Goal: Task Accomplishment & Management: Manage account settings

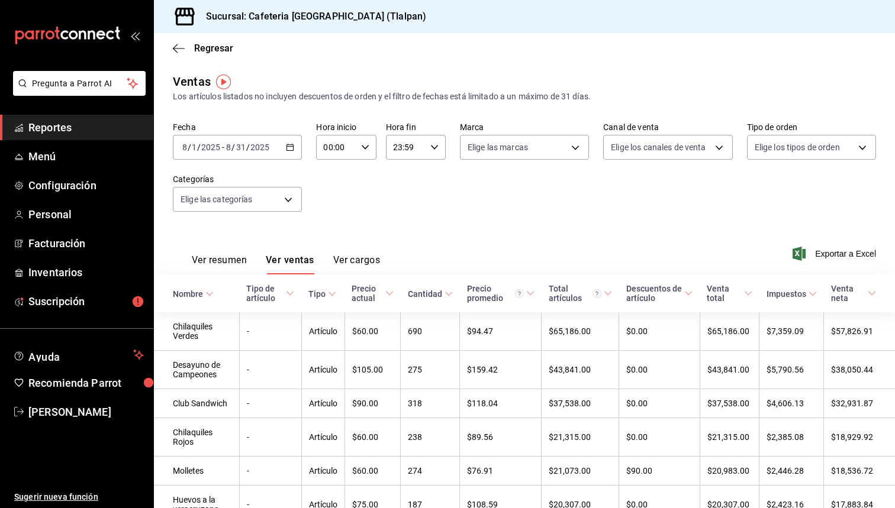
click at [69, 125] on span "Reportes" at bounding box center [85, 128] width 115 height 16
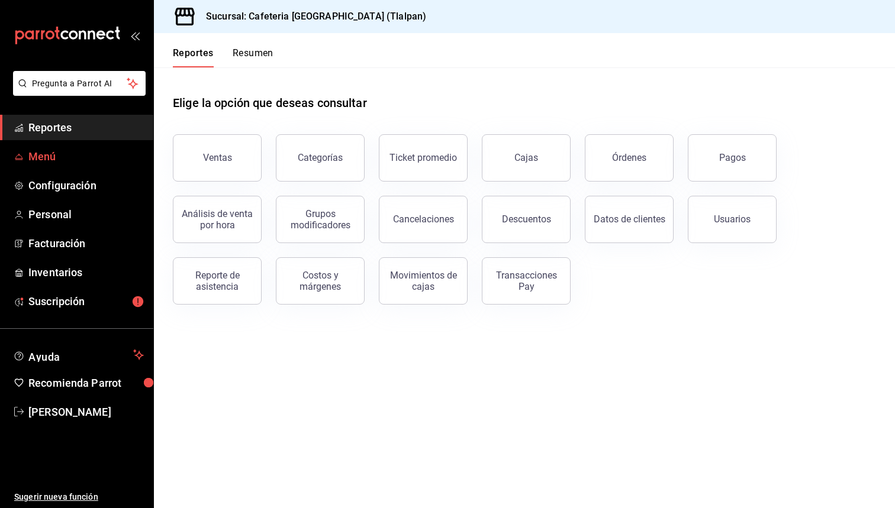
click at [51, 157] on span "Menú" at bounding box center [85, 157] width 115 height 16
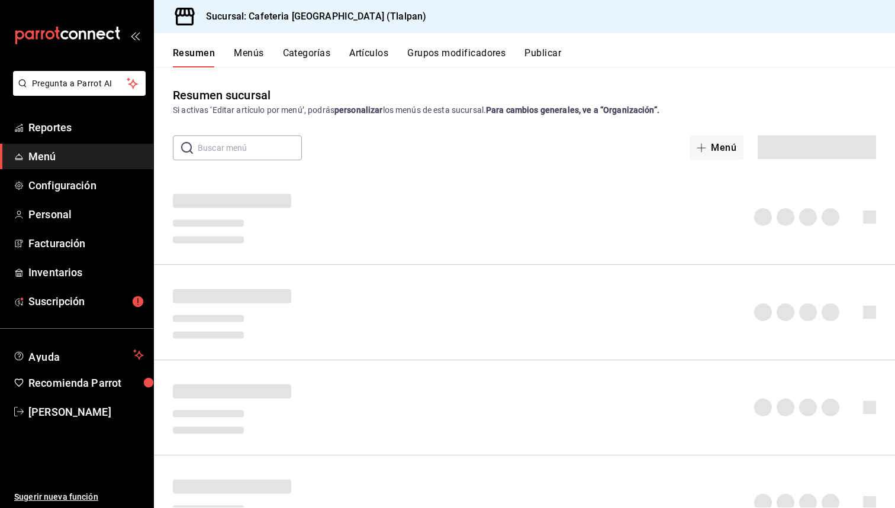
click at [51, 157] on span "Menú" at bounding box center [85, 157] width 115 height 16
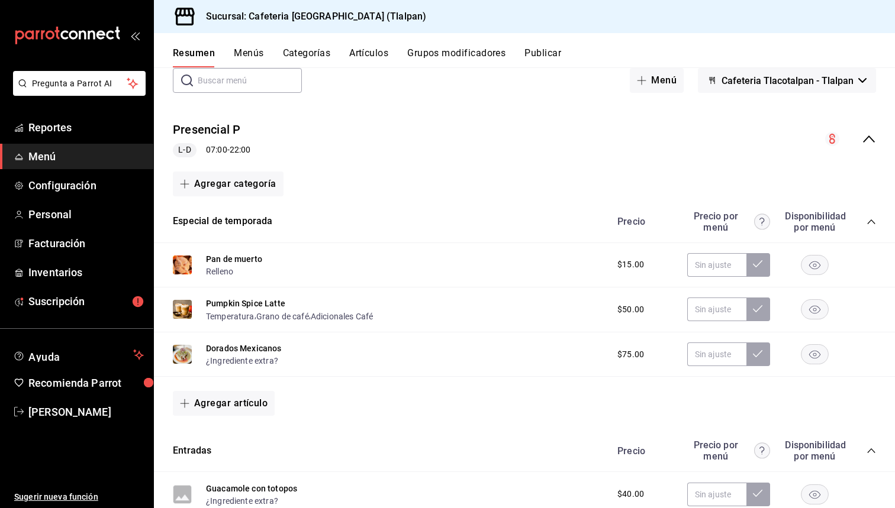
scroll to position [54, 0]
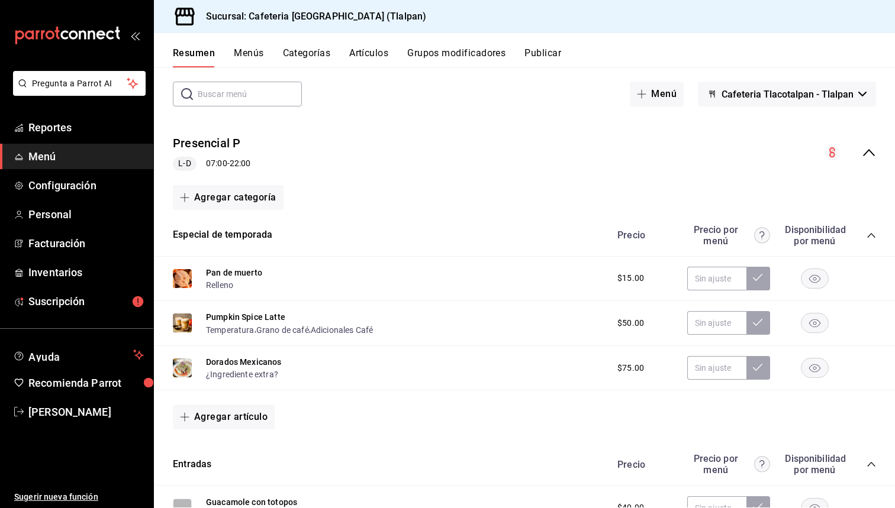
click at [372, 60] on button "Artículos" at bounding box center [368, 57] width 39 height 20
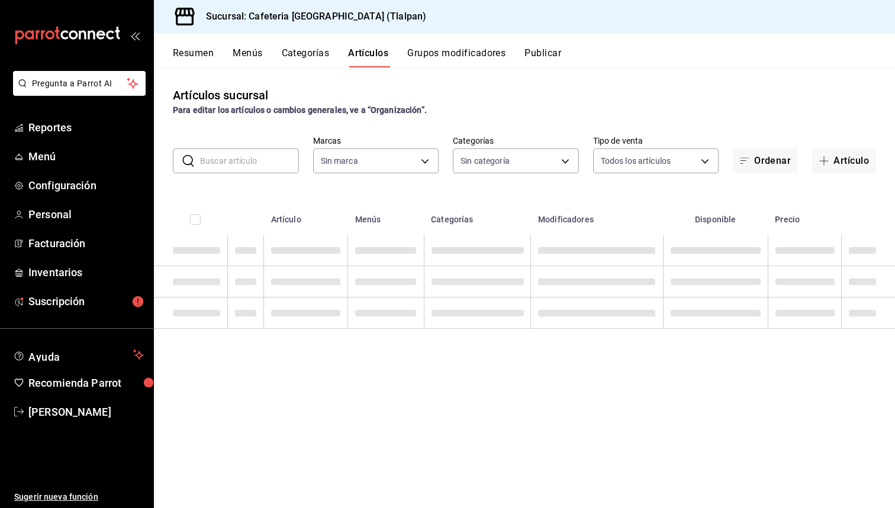
type input "ec576109-29d1-42df-b2ca-5becddbd2efe,3dfd9669-9911-4f47-a36d-8fb2dcc6eb36,e5a57…"
type input "8fb5c5e2-c76a-4129-8e25-25de823e503d,657201d4-d6ef-4148-94c8-ccd00e340086,2df64…"
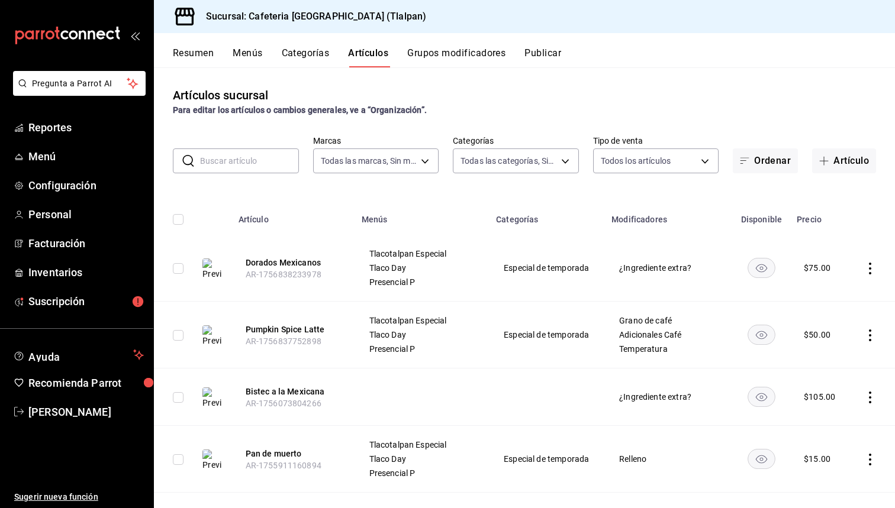
click at [868, 264] on icon "actions" at bounding box center [870, 269] width 12 height 12
click at [869, 205] on div at bounding box center [447, 254] width 895 height 508
click at [304, 50] on button "Categorías" at bounding box center [306, 57] width 48 height 20
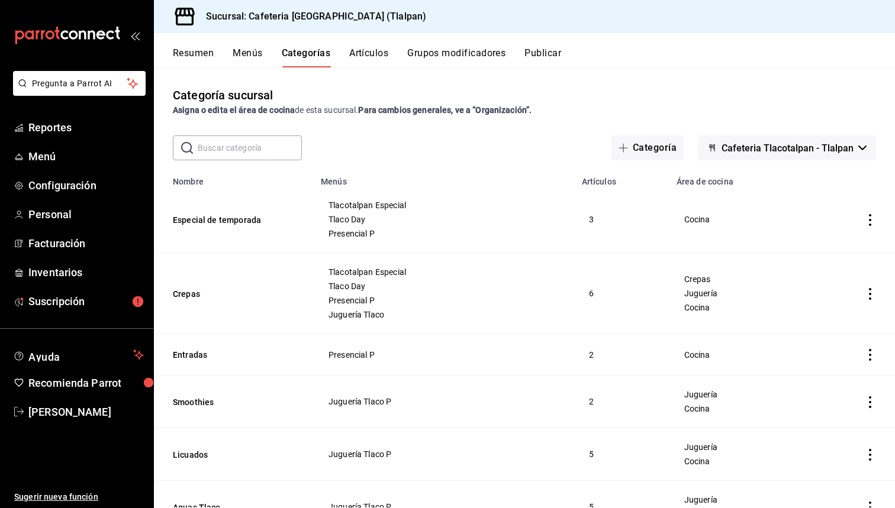
click at [258, 57] on button "Menús" at bounding box center [248, 57] width 30 height 20
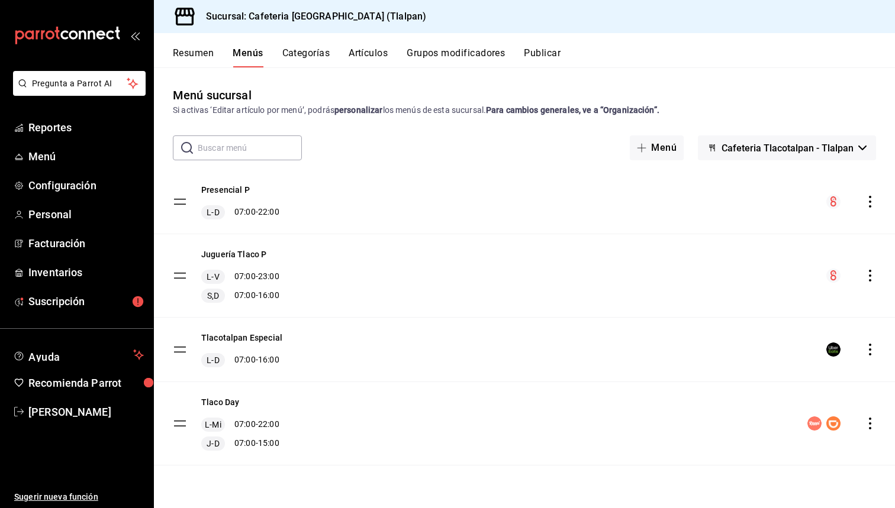
click at [314, 50] on button "Categorías" at bounding box center [306, 57] width 48 height 20
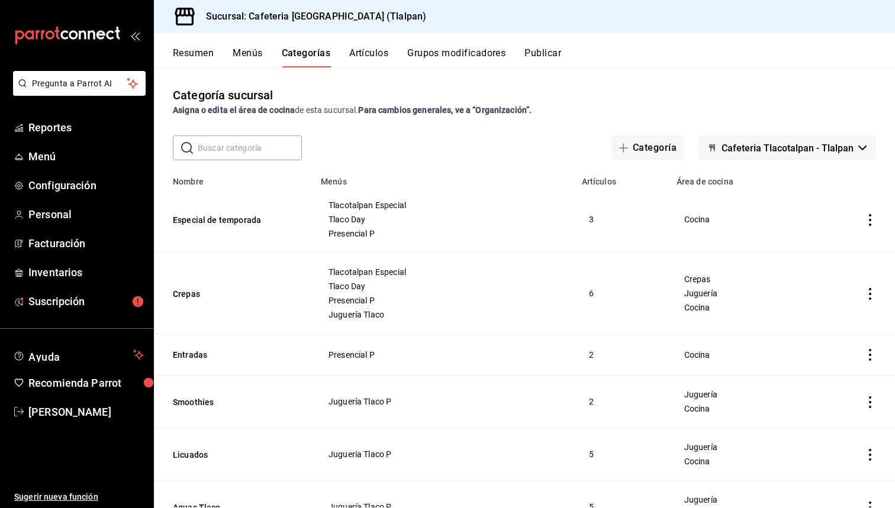
click at [442, 56] on button "Grupos modificadores" at bounding box center [456, 57] width 98 height 20
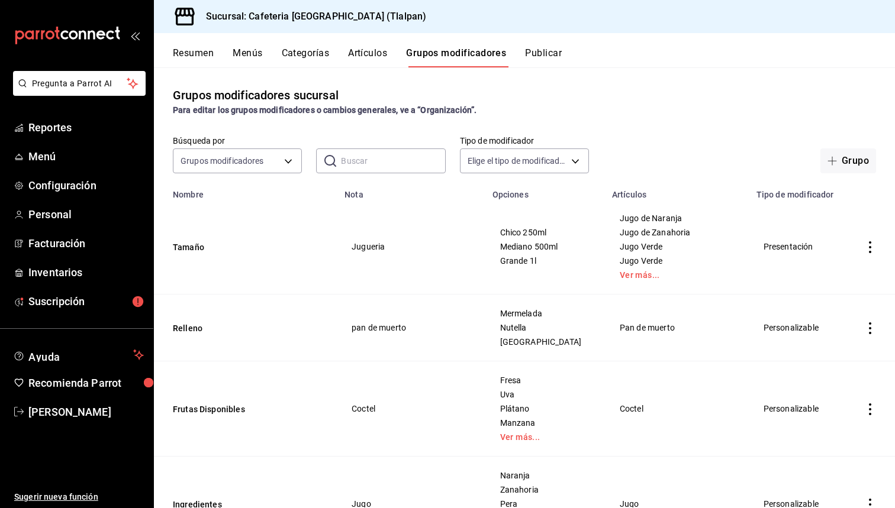
click at [372, 53] on button "Artículos" at bounding box center [367, 57] width 39 height 20
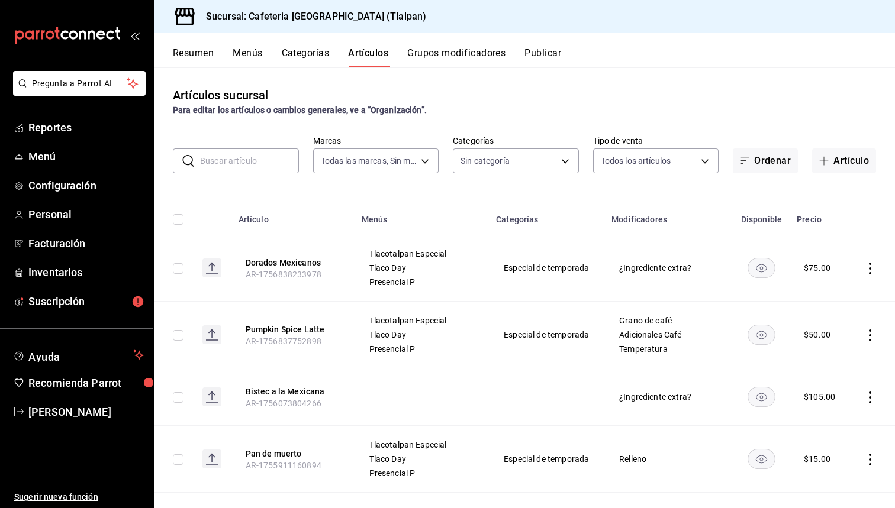
type input "ec576109-29d1-42df-b2ca-5becddbd2efe,3dfd9669-9911-4f47-a36d-8fb2dcc6eb36,e5a57…"
type input "8fb5c5e2-c76a-4129-8e25-25de823e503d,657201d4-d6ef-4148-94c8-ccd00e340086,2df64…"
click at [306, 55] on button "Categorías" at bounding box center [306, 57] width 48 height 20
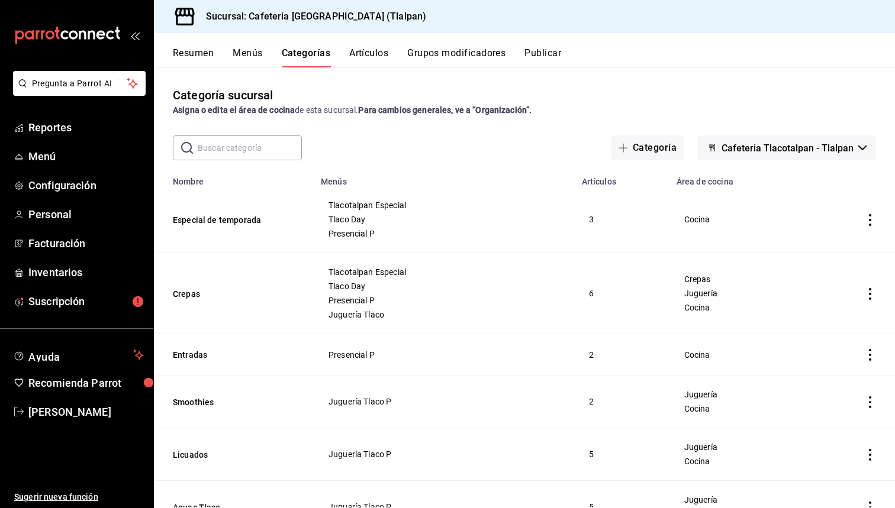
click at [247, 56] on button "Menús" at bounding box center [248, 57] width 30 height 20
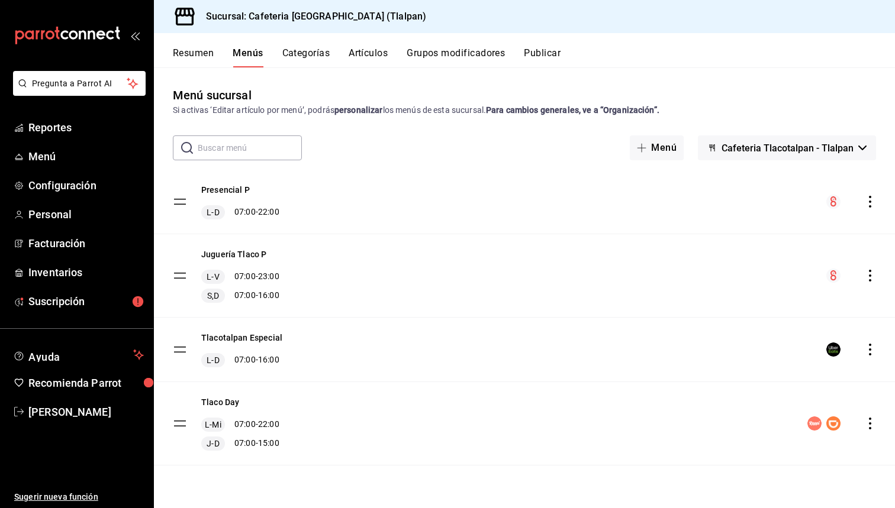
click at [305, 51] on button "Categorías" at bounding box center [306, 57] width 48 height 20
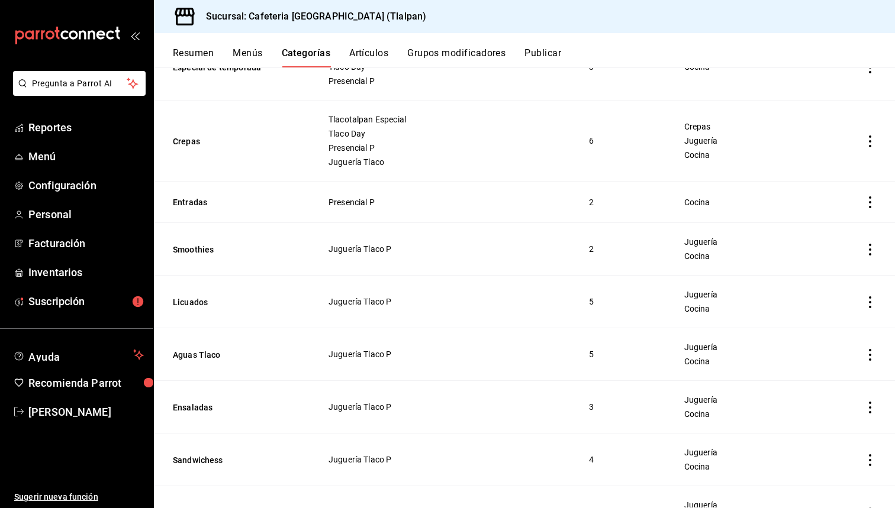
scroll to position [153, 0]
click at [192, 302] on button "Licuados" at bounding box center [232, 302] width 118 height 12
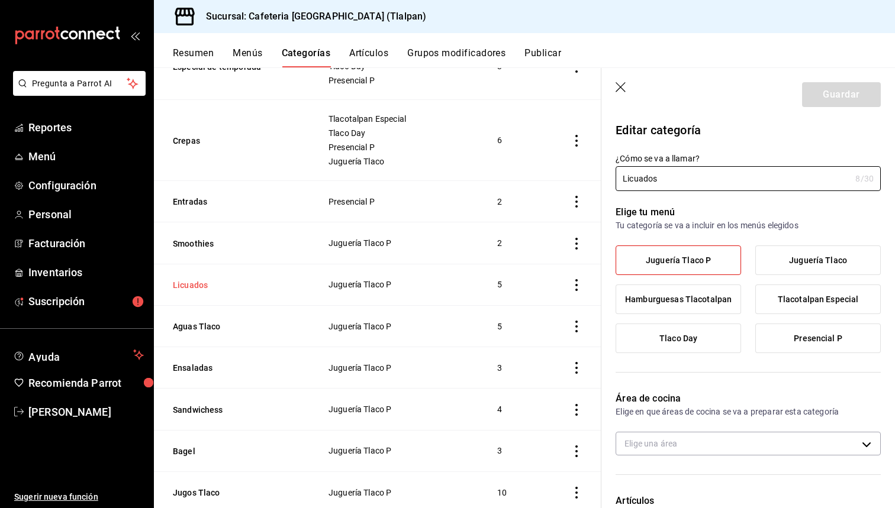
type input "dd039789-a7ac-457a-b5a6-d546fc0b67aa,efc4027d-3a27-4182-a276-48fcdbe64a2f"
click at [623, 86] on icon "button" at bounding box center [621, 88] width 12 height 12
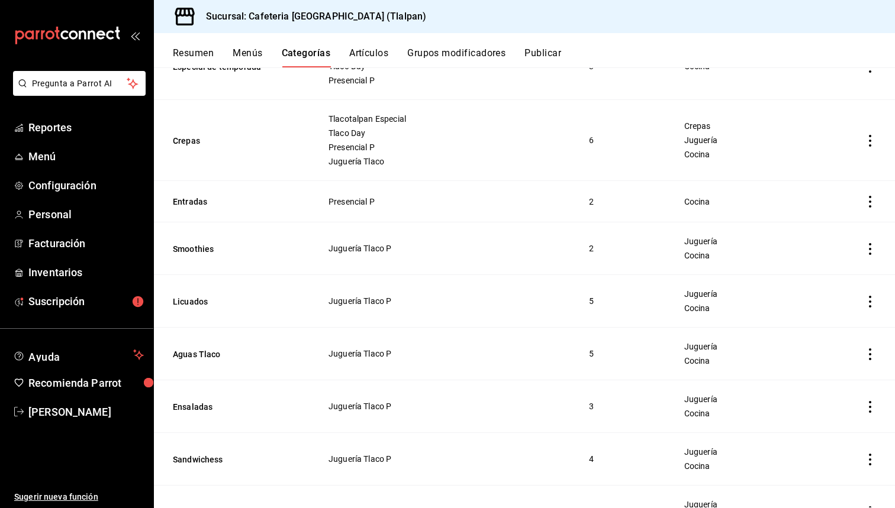
click at [363, 53] on button "Artículos" at bounding box center [368, 57] width 39 height 20
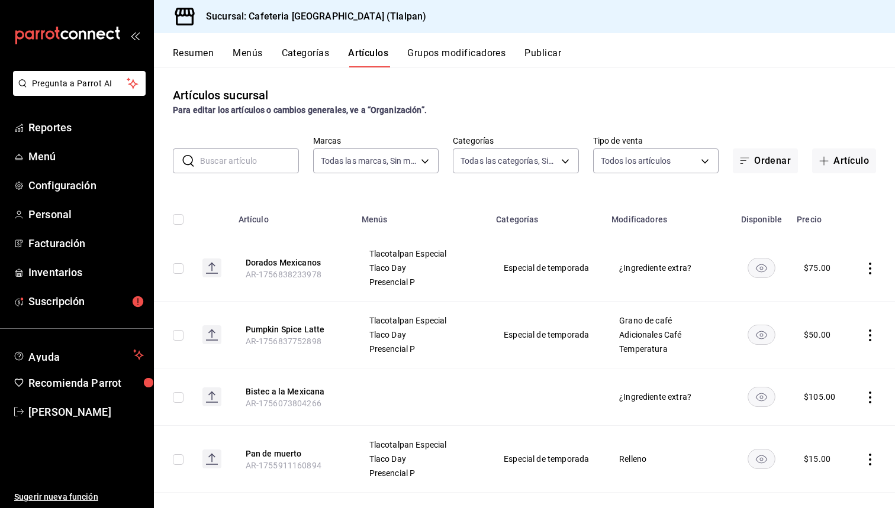
type input "ec576109-29d1-42df-b2ca-5becddbd2efe,3dfd9669-9911-4f47-a36d-8fb2dcc6eb36,e5a57…"
type input "8fb5c5e2-c76a-4129-8e25-25de823e503d,657201d4-d6ef-4148-94c8-ccd00e340086,2df64…"
click at [248, 159] on input "text" at bounding box center [249, 161] width 99 height 24
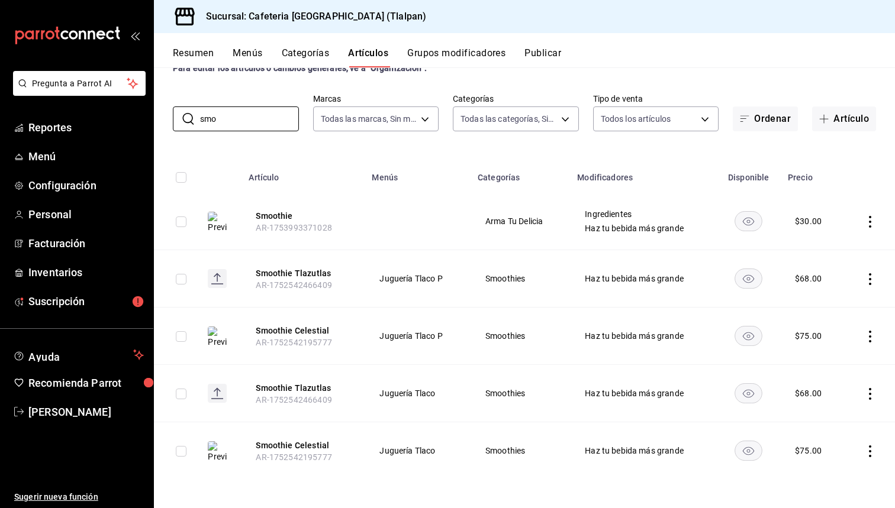
scroll to position [42, 0]
type input "smo"
click at [266, 446] on button "Smoothie Celestial" at bounding box center [303, 446] width 95 height 12
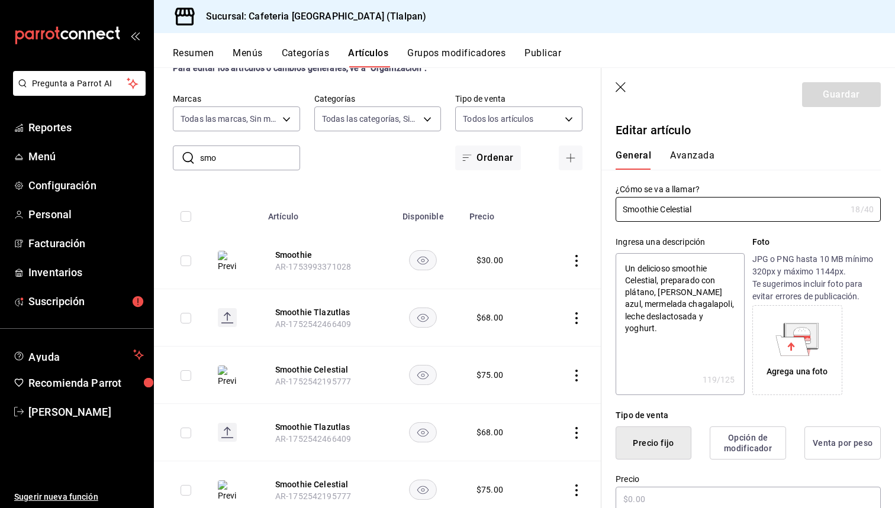
type textarea "x"
type input "$75.00"
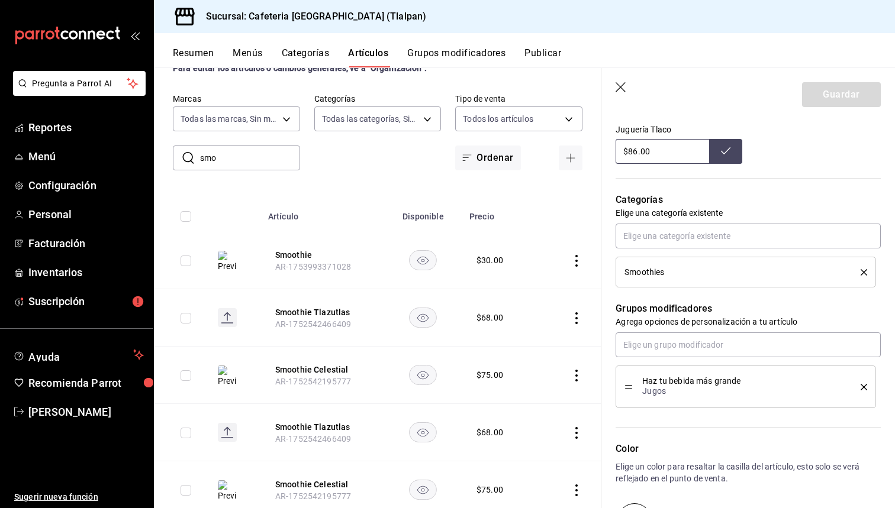
scroll to position [463, 0]
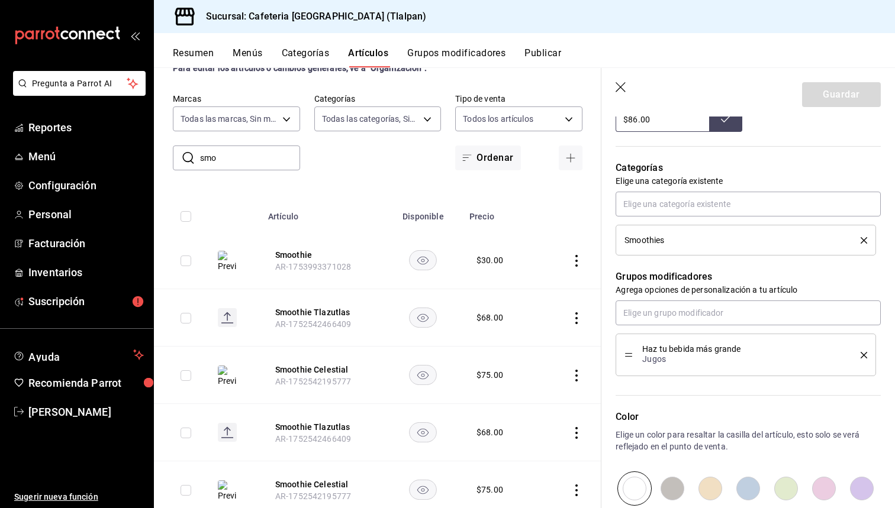
click at [864, 240] on icon "delete" at bounding box center [863, 240] width 7 height 7
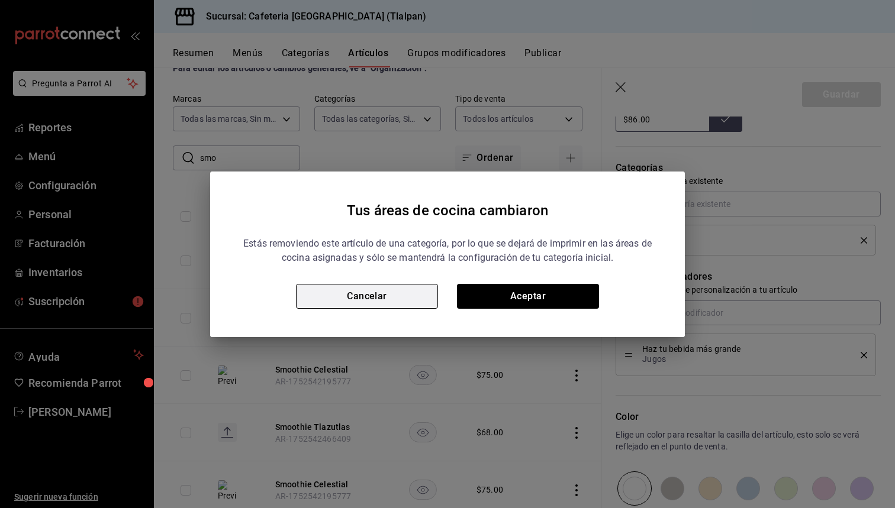
click at [394, 297] on button "Cancelar" at bounding box center [367, 296] width 142 height 25
type textarea "x"
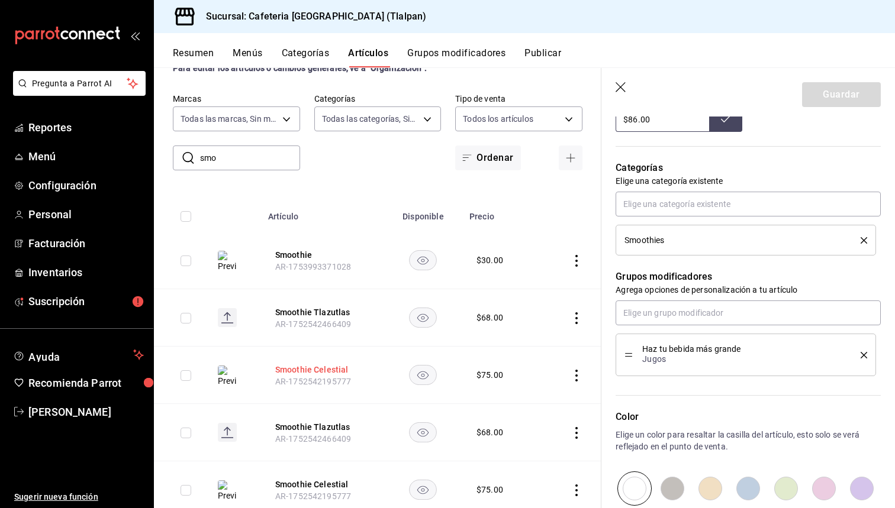
click at [326, 367] on button "Smoothie Celestial" at bounding box center [322, 370] width 95 height 12
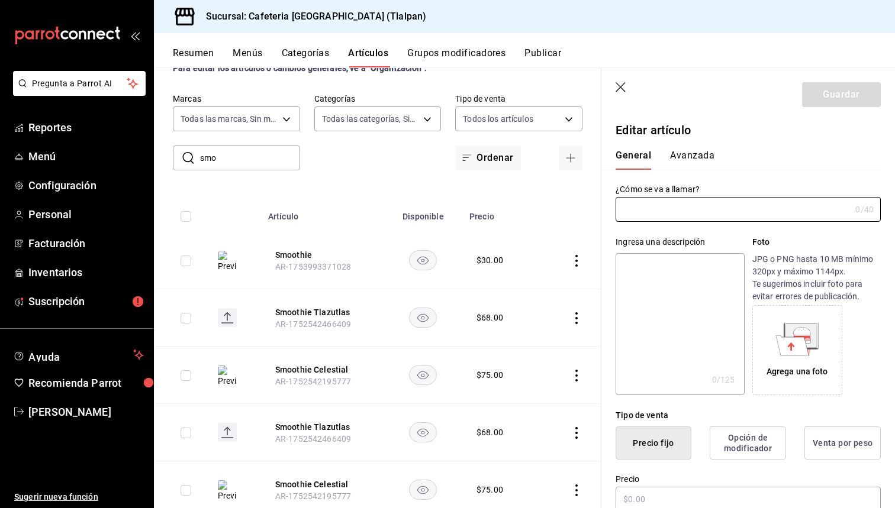
type input "Smoothie Celestial"
type textarea "Un delicioso smoothie Celestial, preparado con plátano, [PERSON_NAME] azul, mer…"
type textarea "x"
type input "$75.00"
type input "AR-1752542195777"
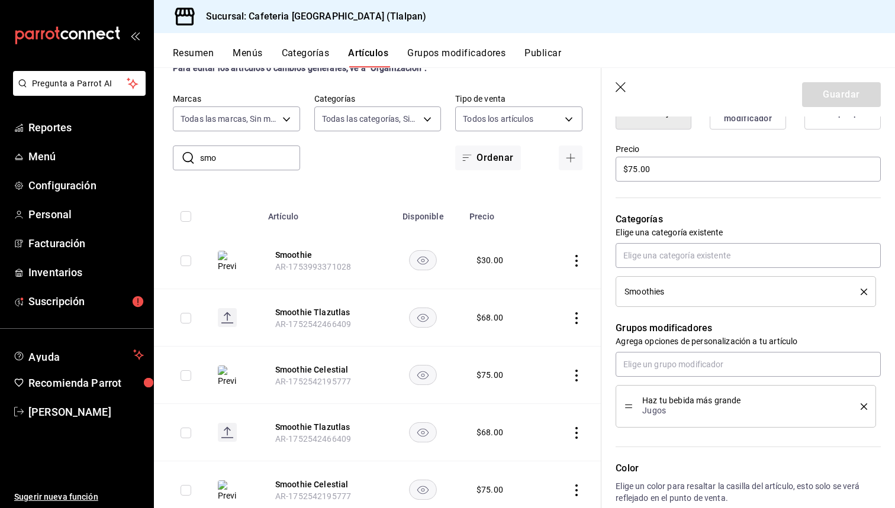
scroll to position [321, 0]
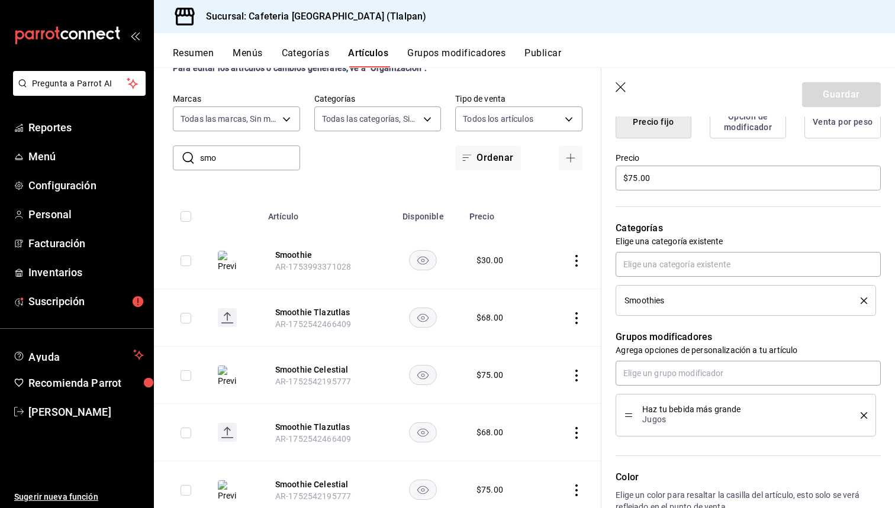
click at [860, 301] on button "delete" at bounding box center [859, 301] width 15 height 7
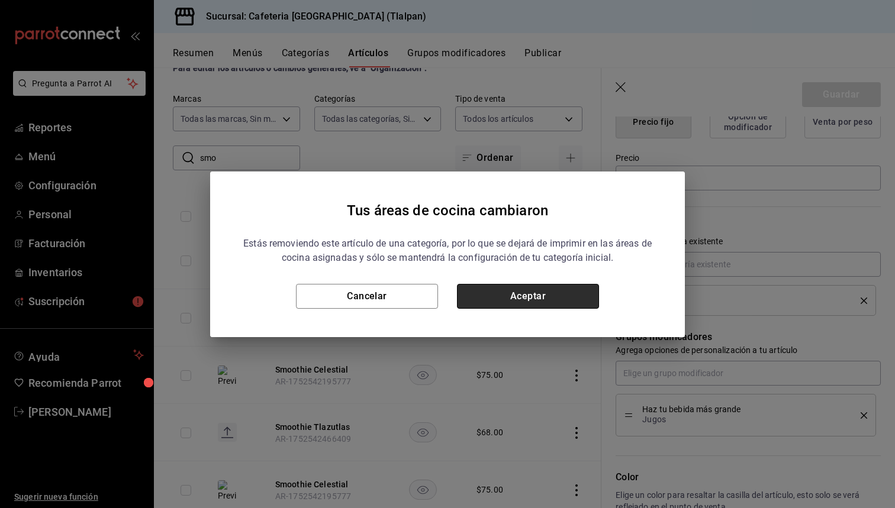
click at [550, 304] on button "Aceptar" at bounding box center [528, 296] width 142 height 25
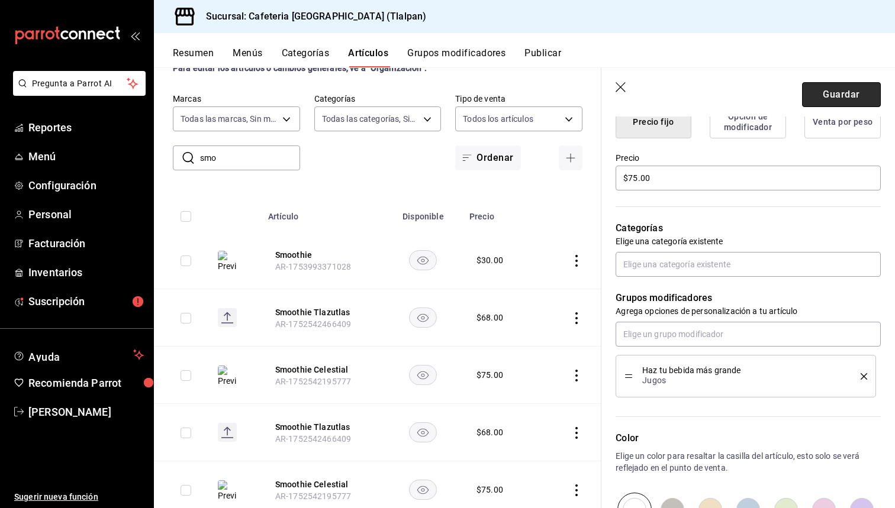
click at [834, 95] on button "Guardar" at bounding box center [841, 94] width 79 height 25
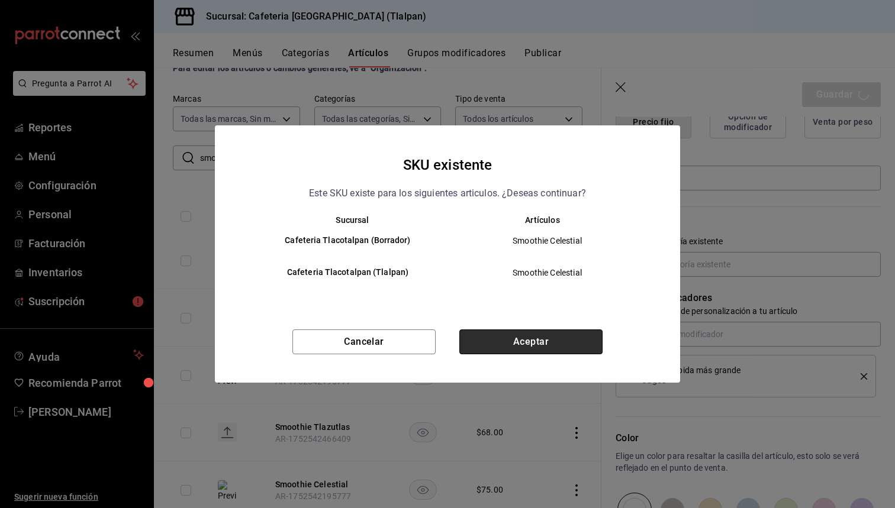
click at [517, 339] on button "Aceptar" at bounding box center [530, 342] width 143 height 25
type textarea "x"
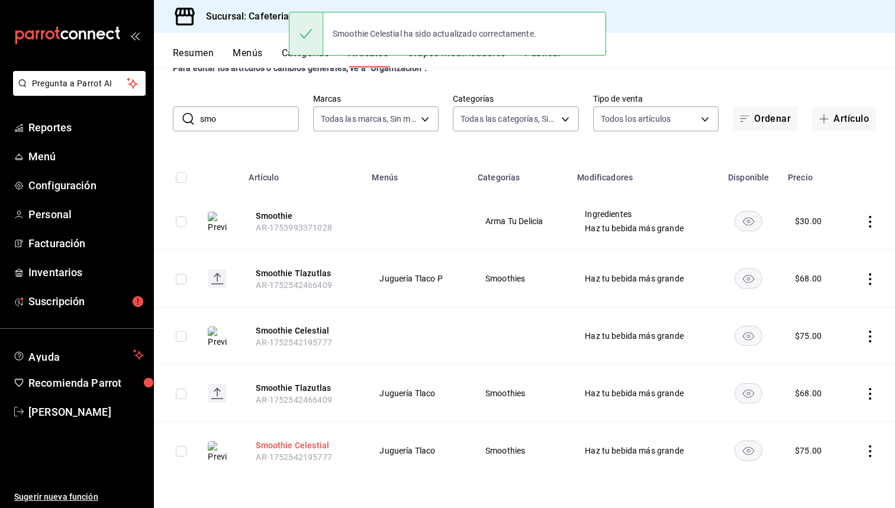
scroll to position [42, 0]
click at [312, 443] on button "Smoothie Celestial" at bounding box center [303, 446] width 95 height 12
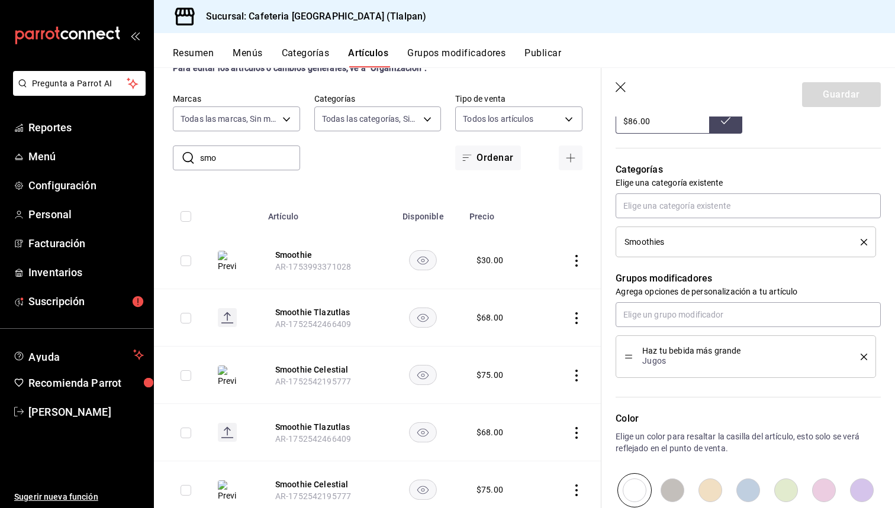
scroll to position [469, 0]
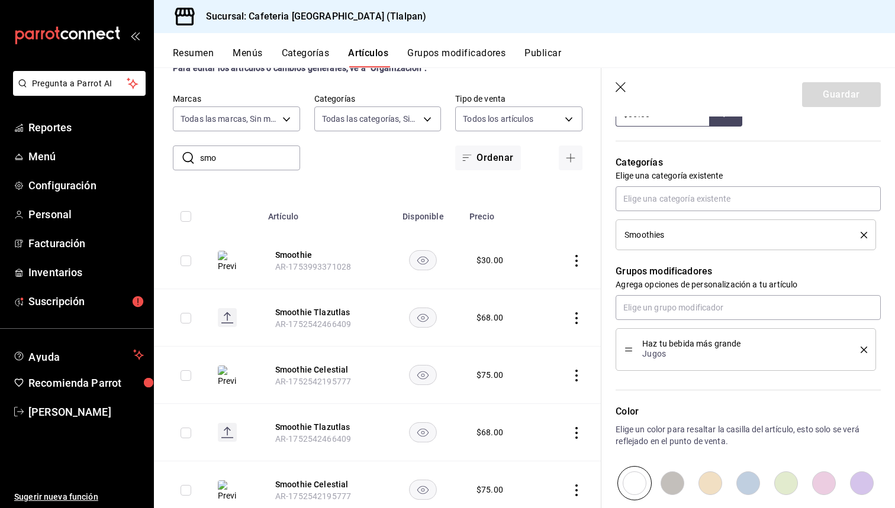
click at [863, 233] on icon "delete" at bounding box center [863, 235] width 7 height 7
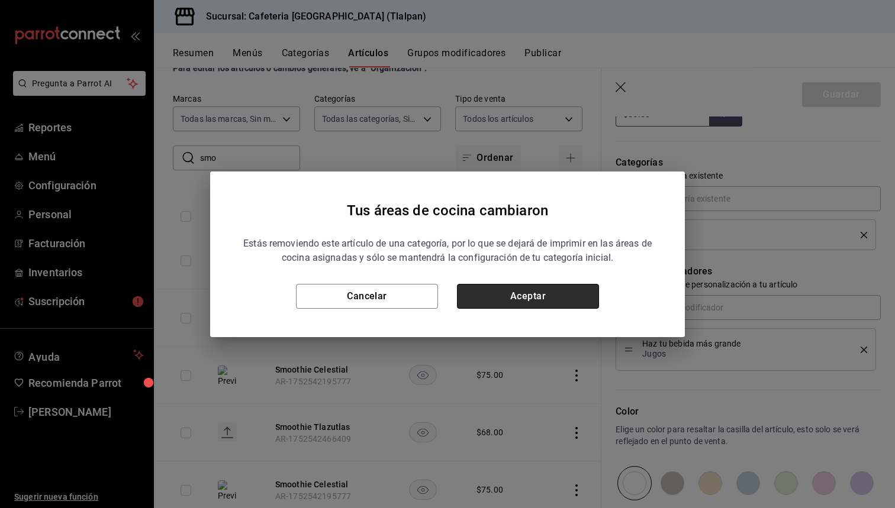
click at [575, 291] on button "Aceptar" at bounding box center [528, 296] width 142 height 25
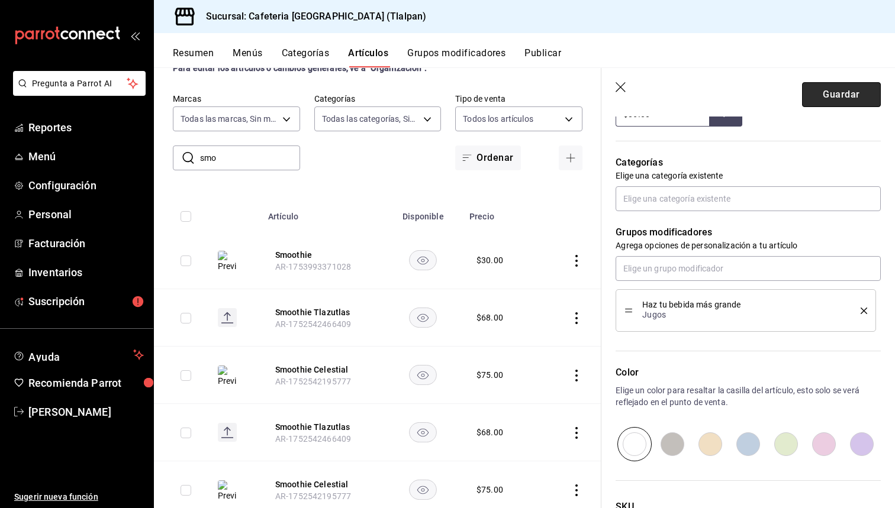
click at [840, 95] on button "Guardar" at bounding box center [841, 94] width 79 height 25
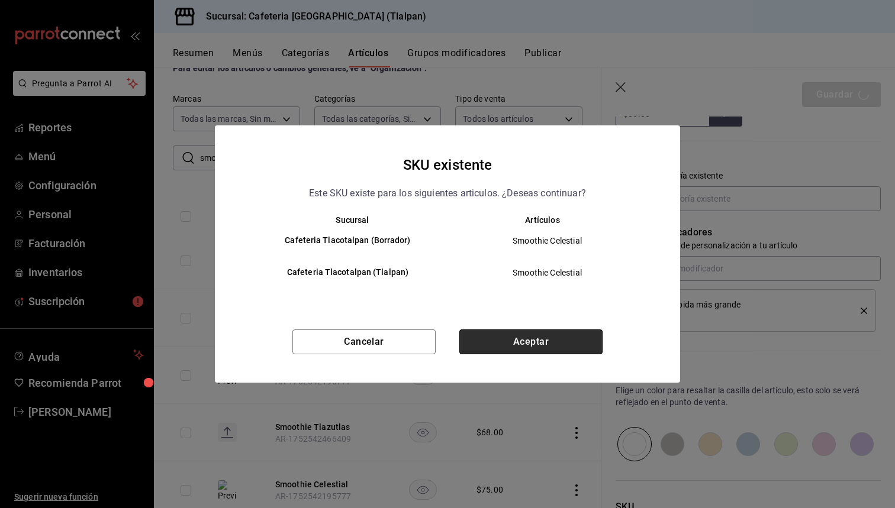
click at [560, 341] on button "Aceptar" at bounding box center [530, 342] width 143 height 25
type textarea "x"
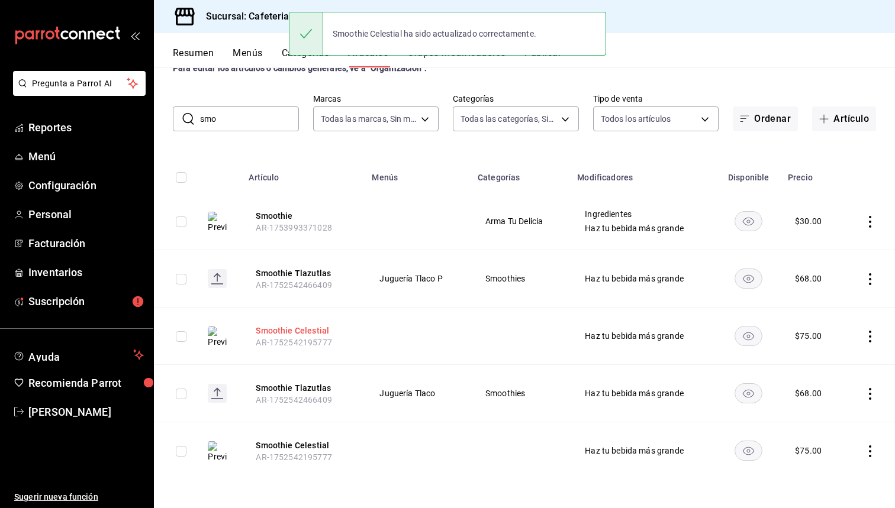
scroll to position [42, 0]
click at [305, 329] on button "Smoothie Celestial" at bounding box center [303, 331] width 95 height 12
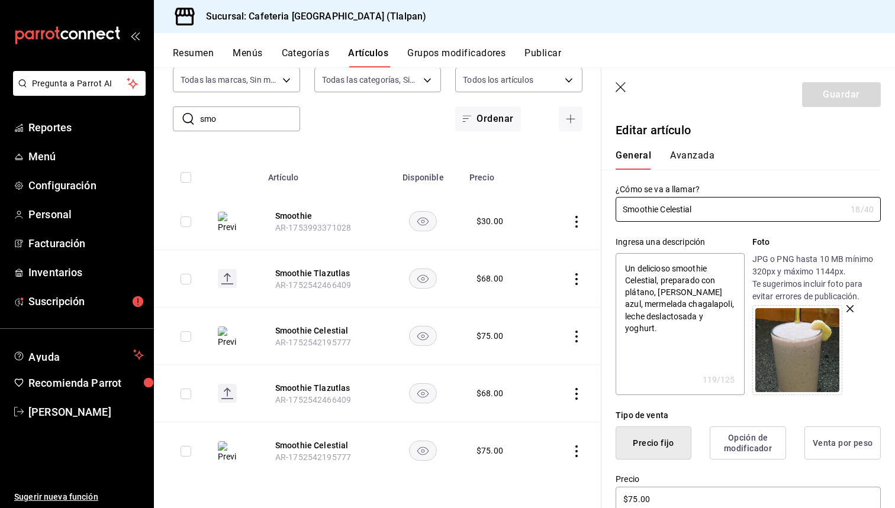
scroll to position [81, 0]
click at [298, 449] on button "Smoothie Celestial" at bounding box center [322, 446] width 95 height 12
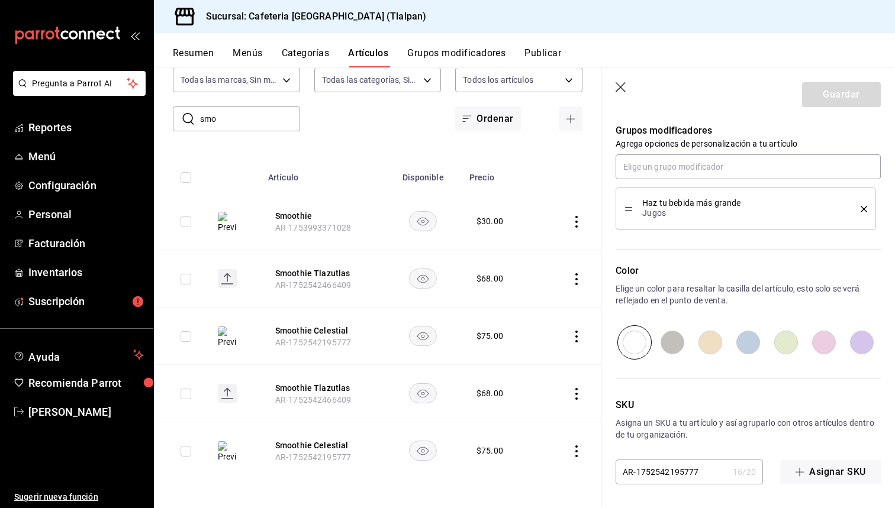
scroll to position [489, 0]
click at [619, 86] on icon "button" at bounding box center [620, 87] width 10 height 10
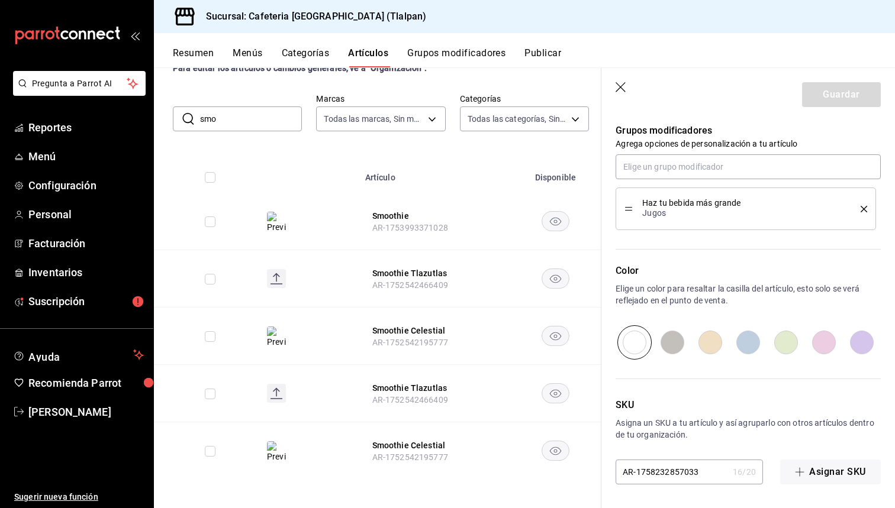
scroll to position [42, 0]
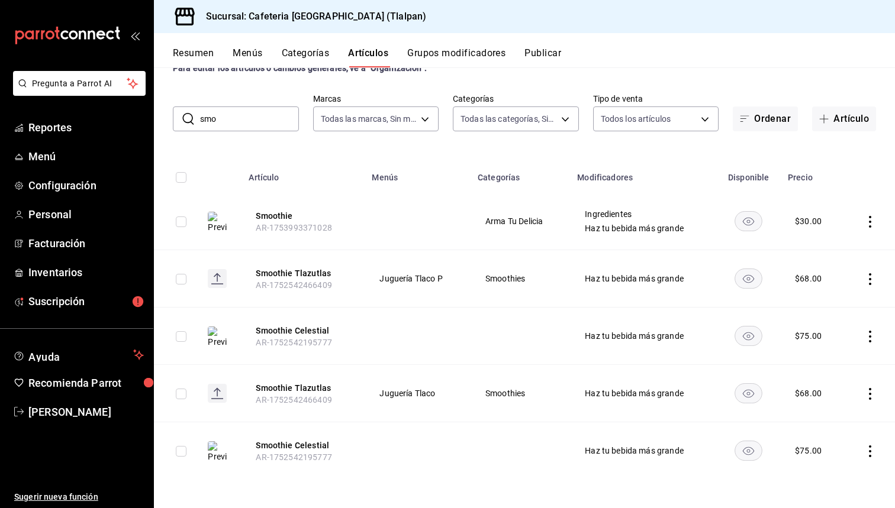
click at [237, 115] on input "smo" at bounding box center [249, 119] width 99 height 24
type input "s"
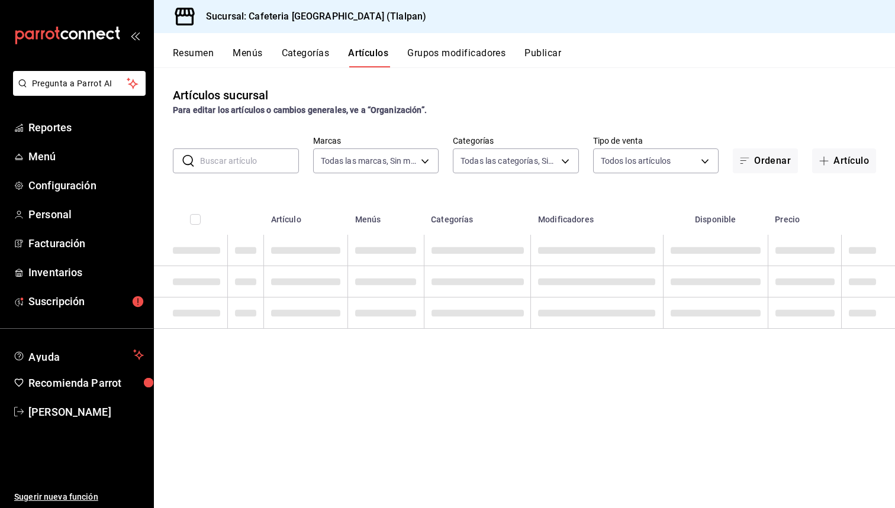
scroll to position [0, 0]
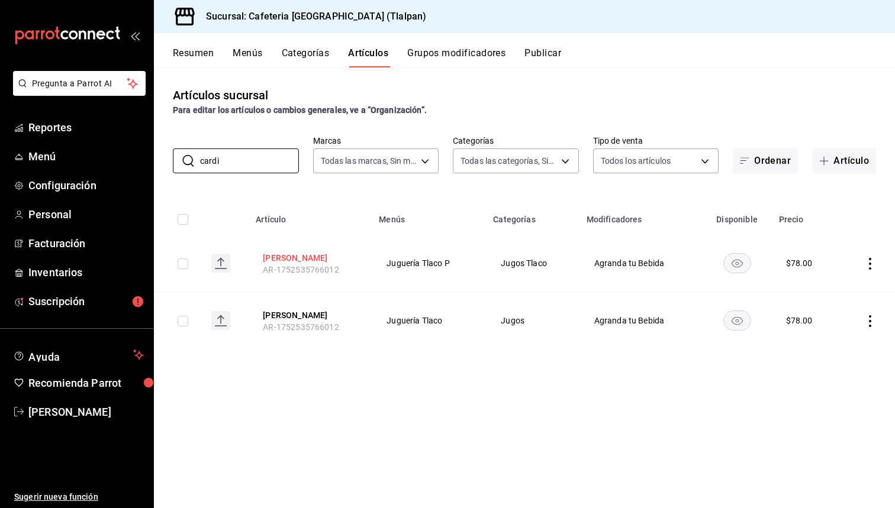
type input "cardi"
click at [299, 259] on button "[PERSON_NAME]" at bounding box center [310, 258] width 95 height 12
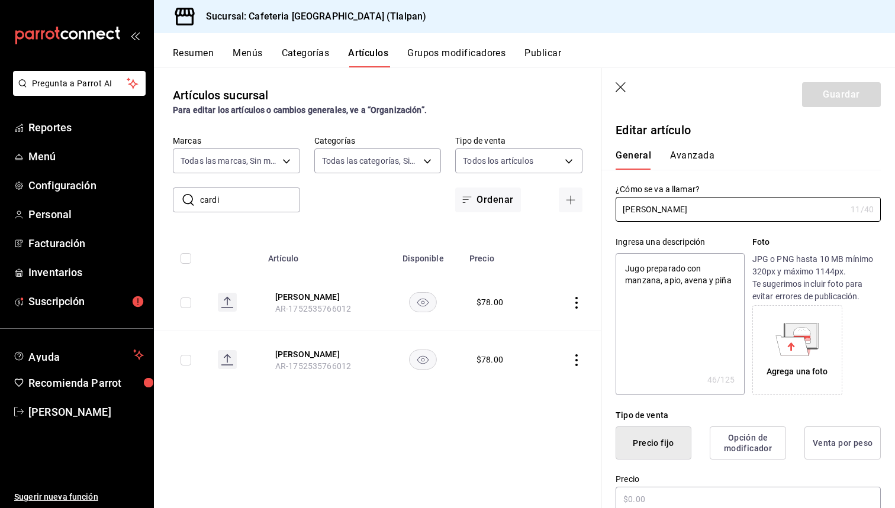
type textarea "x"
type input "$78.00"
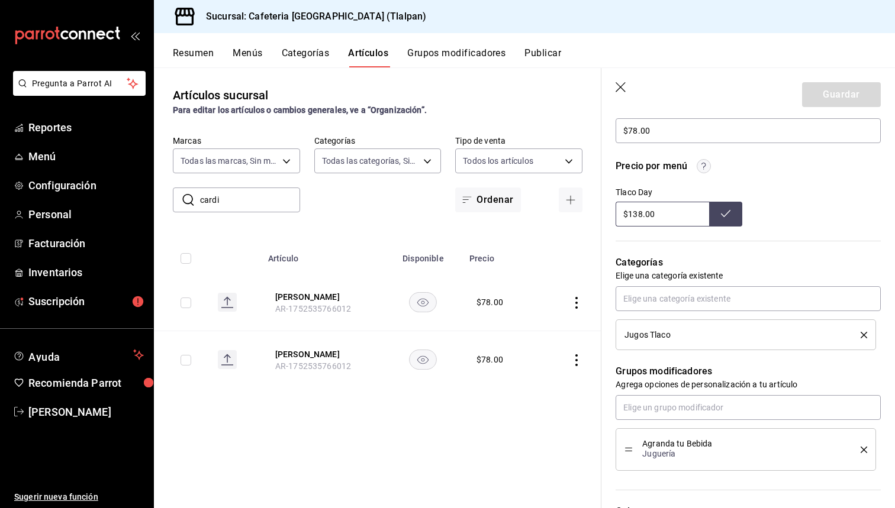
scroll to position [369, 0]
click at [863, 333] on icon "delete" at bounding box center [863, 334] width 7 height 7
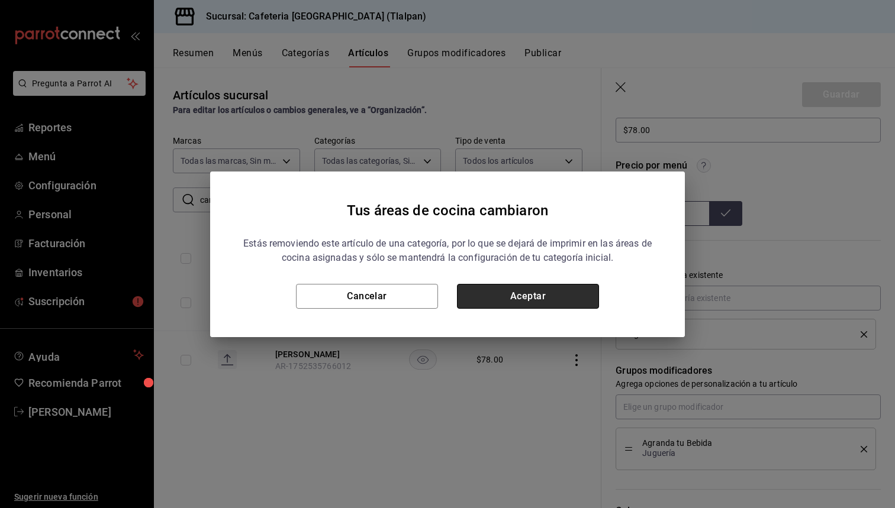
click at [499, 305] on button "Aceptar" at bounding box center [528, 296] width 142 height 25
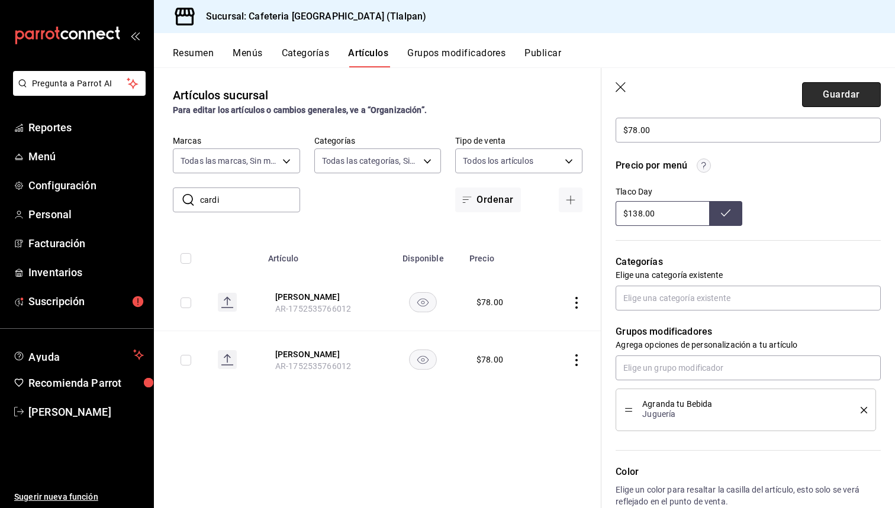
click at [828, 100] on button "Guardar" at bounding box center [841, 94] width 79 height 25
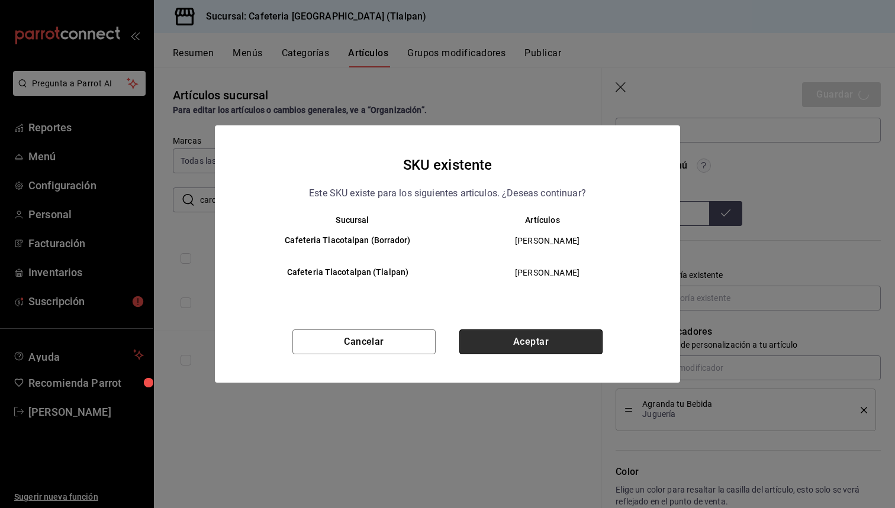
click at [525, 334] on button "Aceptar" at bounding box center [530, 342] width 143 height 25
type textarea "x"
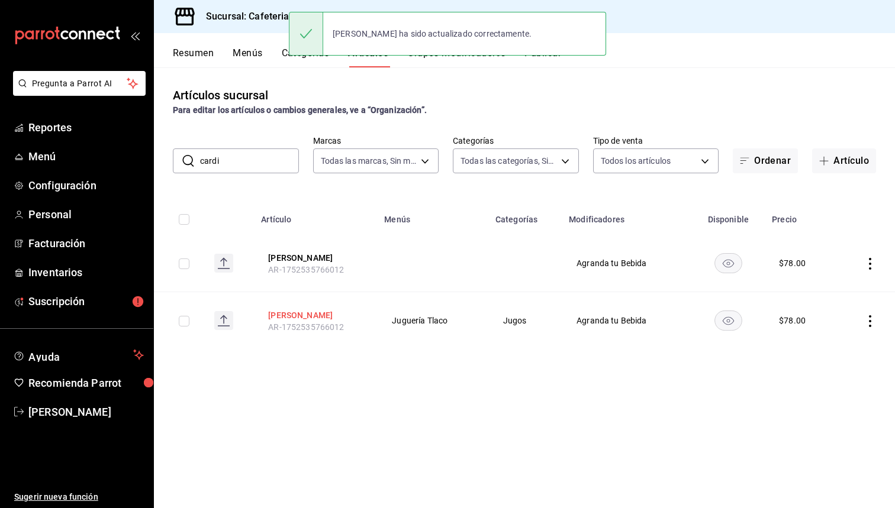
click at [292, 315] on button "[PERSON_NAME]" at bounding box center [315, 315] width 95 height 12
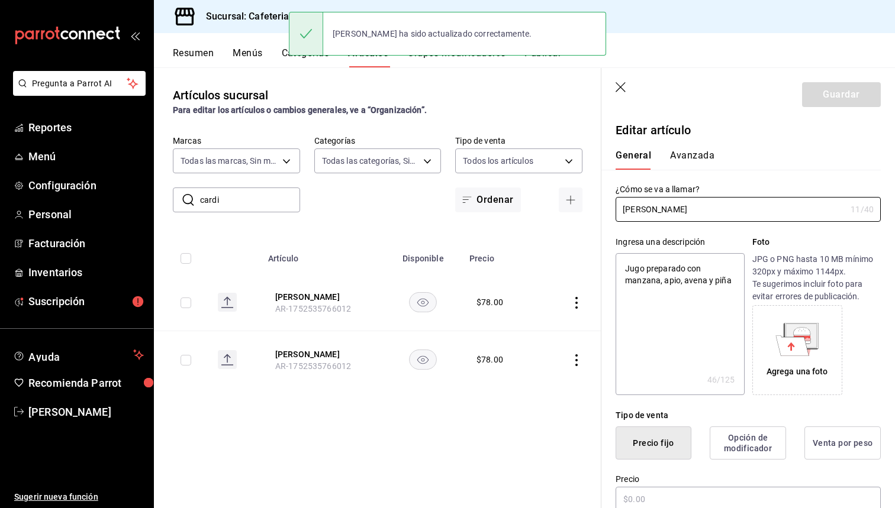
type textarea "x"
type input "$78.00"
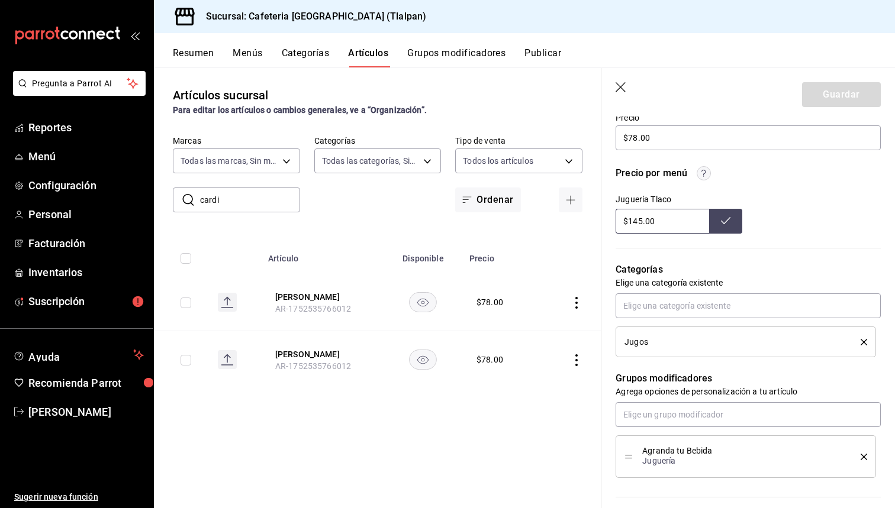
scroll to position [384, 0]
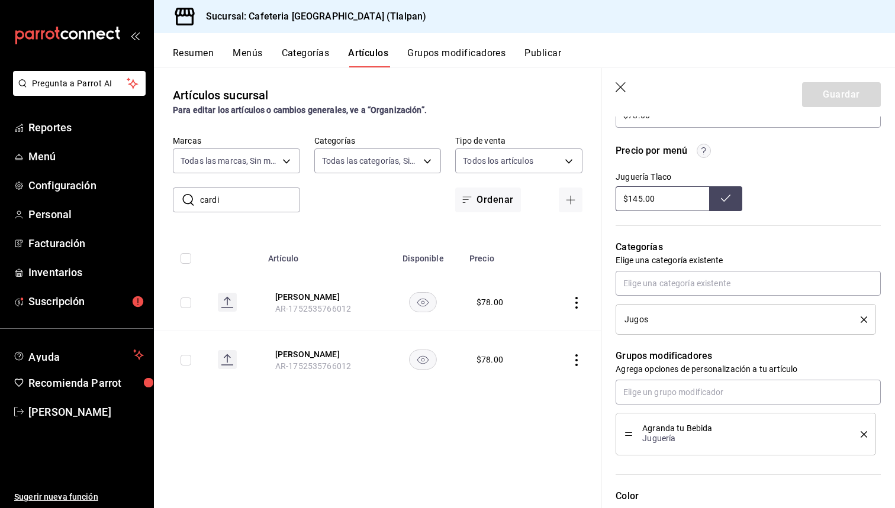
click at [865, 319] on icon "delete" at bounding box center [863, 320] width 7 height 7
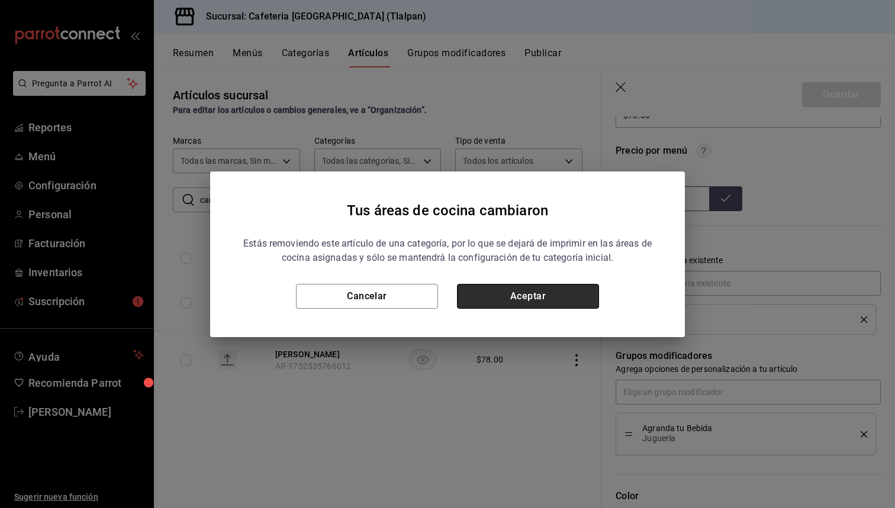
click at [537, 301] on button "Aceptar" at bounding box center [528, 296] width 142 height 25
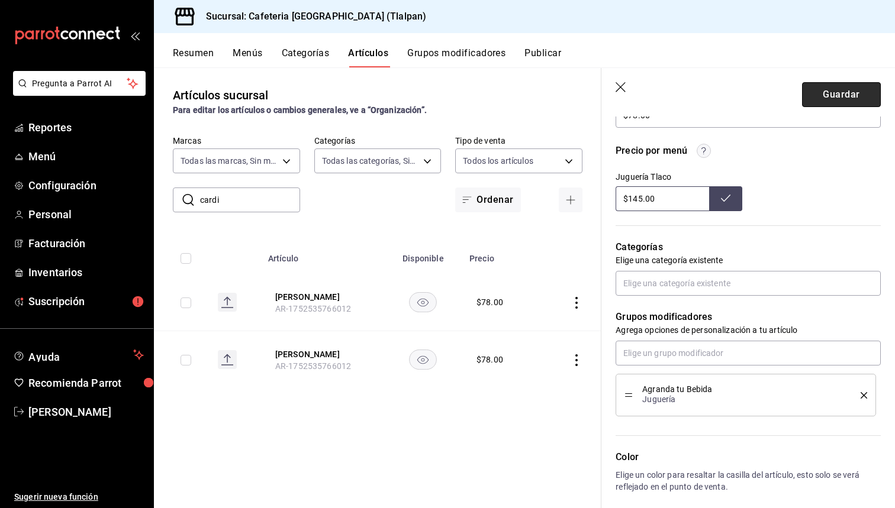
click at [834, 94] on button "Guardar" at bounding box center [841, 94] width 79 height 25
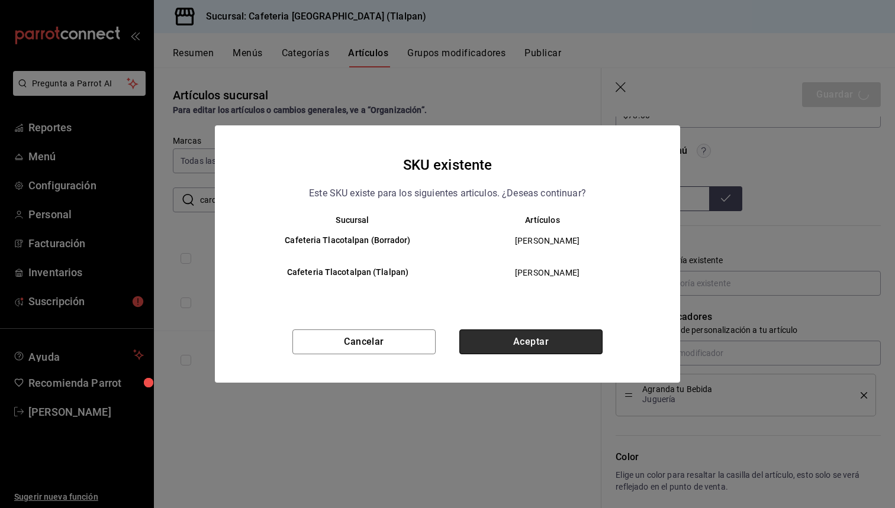
click at [546, 350] on button "Aceptar" at bounding box center [530, 342] width 143 height 25
type textarea "x"
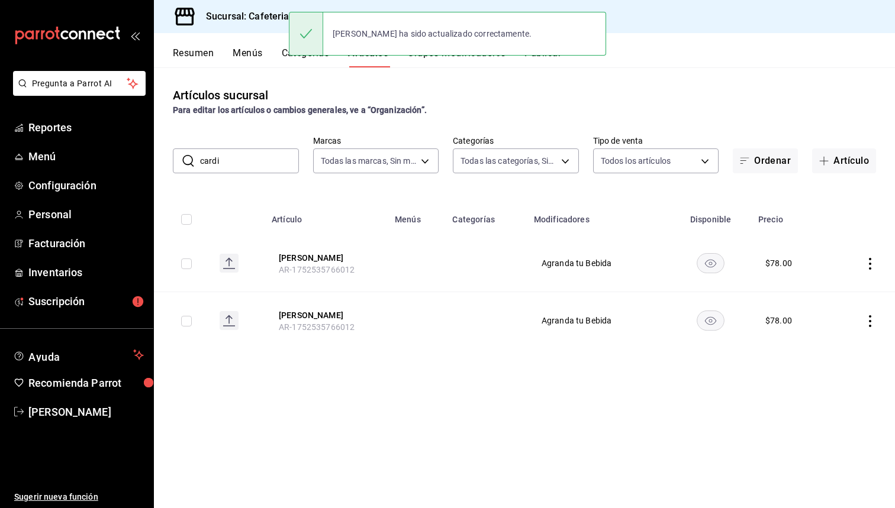
click at [305, 266] on span "AR-1752535766012" at bounding box center [317, 269] width 76 height 9
click at [304, 257] on button "[PERSON_NAME]" at bounding box center [326, 258] width 95 height 12
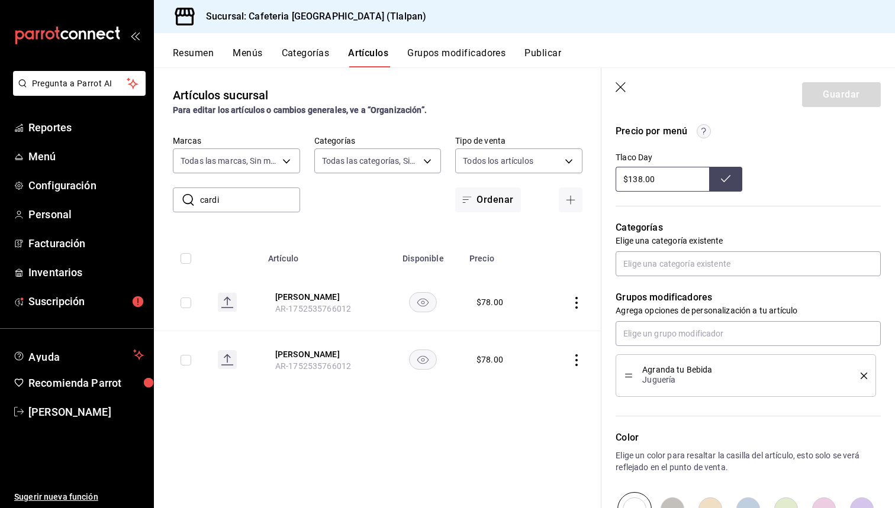
scroll to position [392, 0]
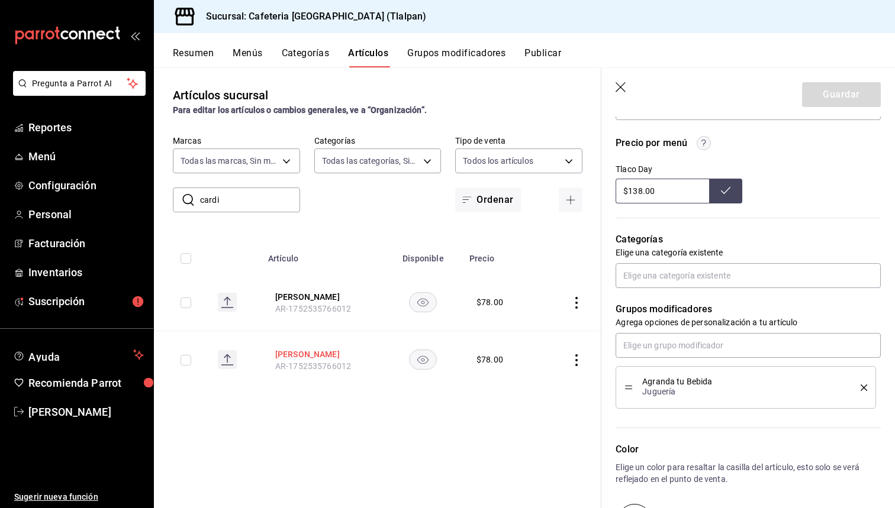
click at [295, 359] on button "[PERSON_NAME]" at bounding box center [322, 354] width 95 height 12
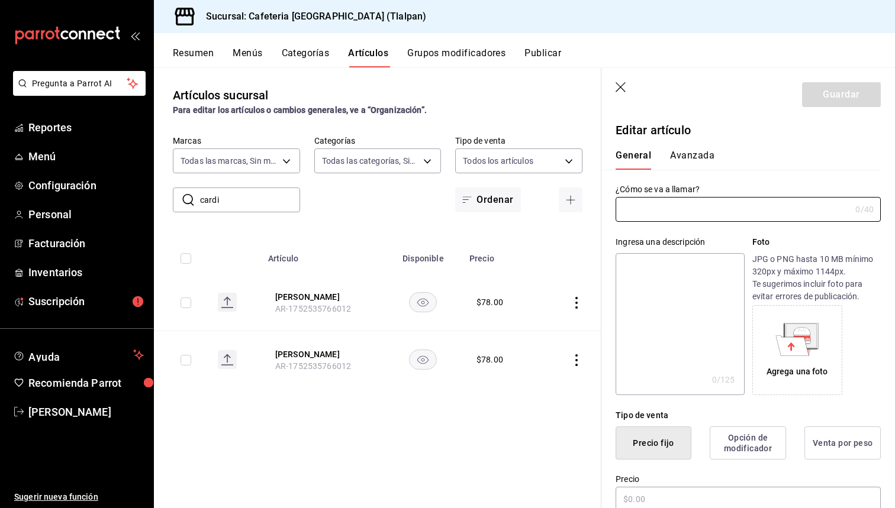
type input "[PERSON_NAME]"
type textarea "Jugo preparado con manzana, apio, avena y piña"
type textarea "x"
type input "AR-1752535766012"
type textarea "x"
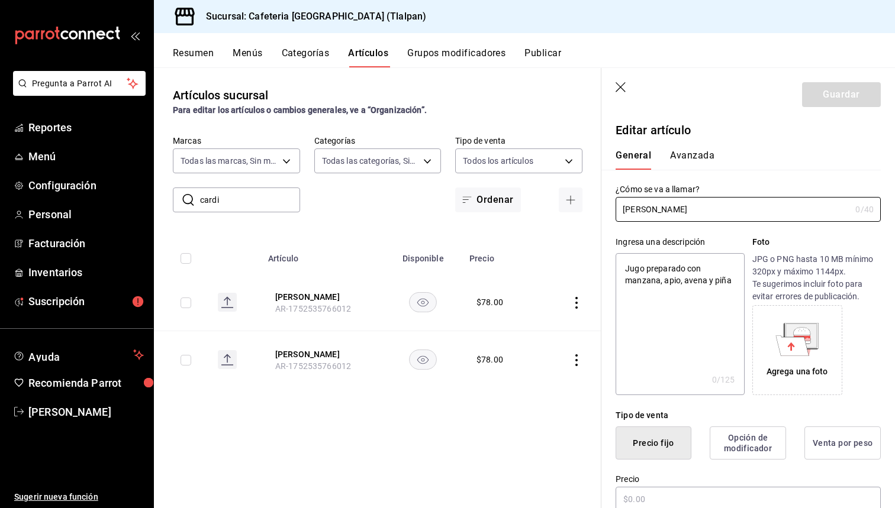
type input "$78.00"
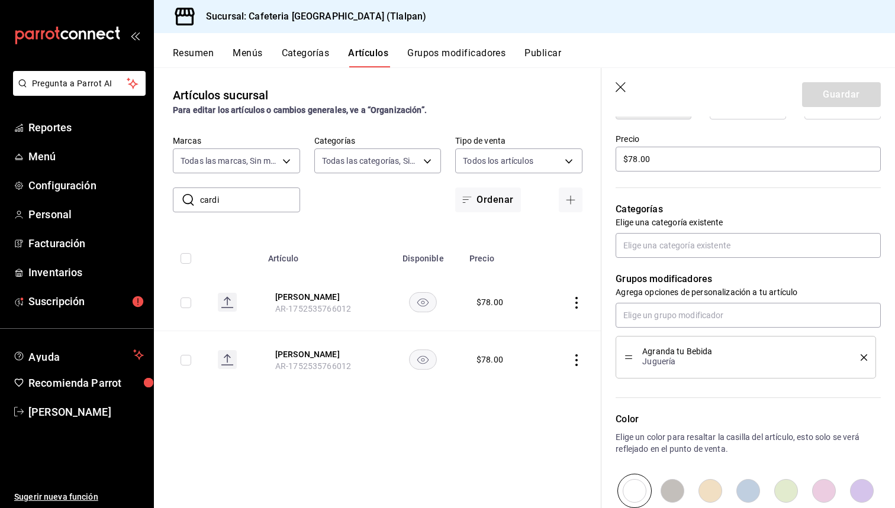
scroll to position [347, 0]
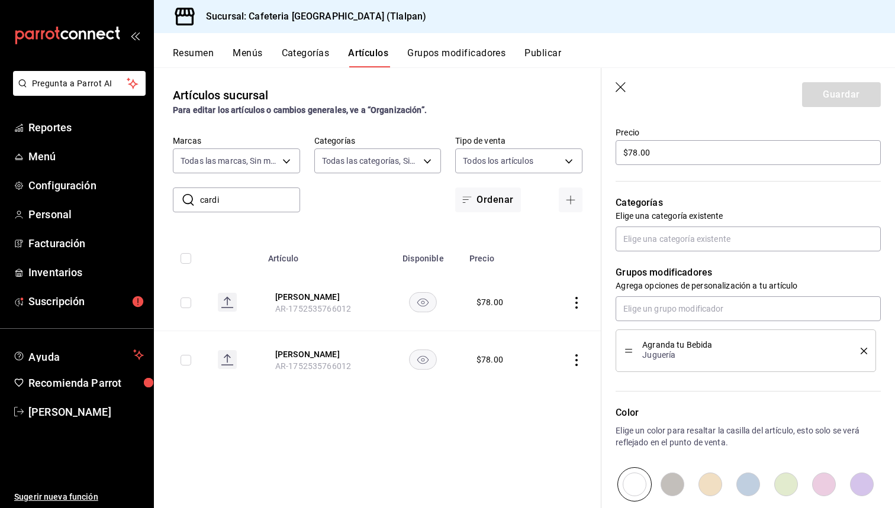
click at [622, 86] on icon "button" at bounding box center [621, 88] width 12 height 12
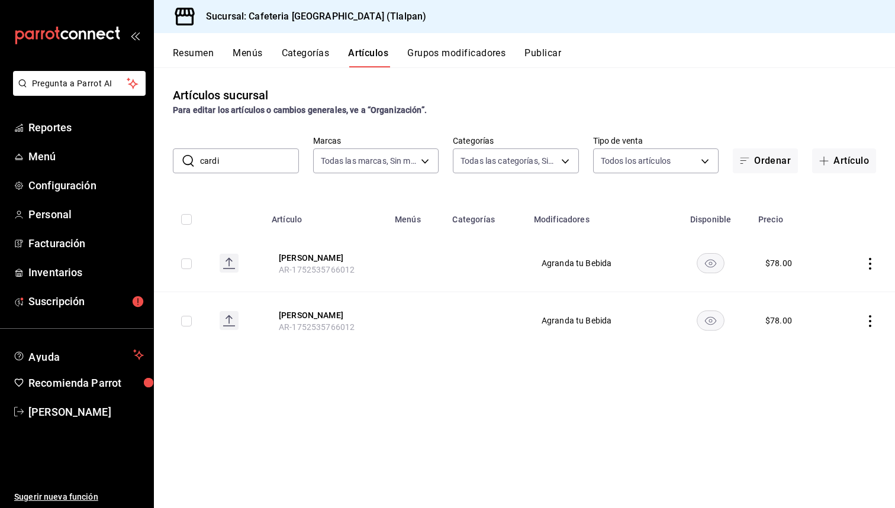
click at [238, 153] on input "cardi" at bounding box center [249, 161] width 99 height 24
click at [232, 163] on input "cardi" at bounding box center [249, 161] width 99 height 24
type input "c"
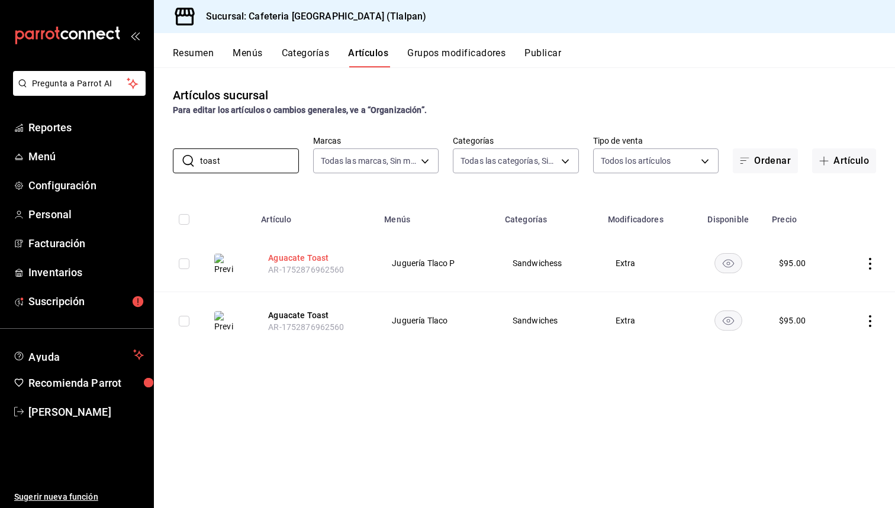
type input "toast"
click at [294, 258] on button "Aguacate Toast" at bounding box center [315, 258] width 95 height 12
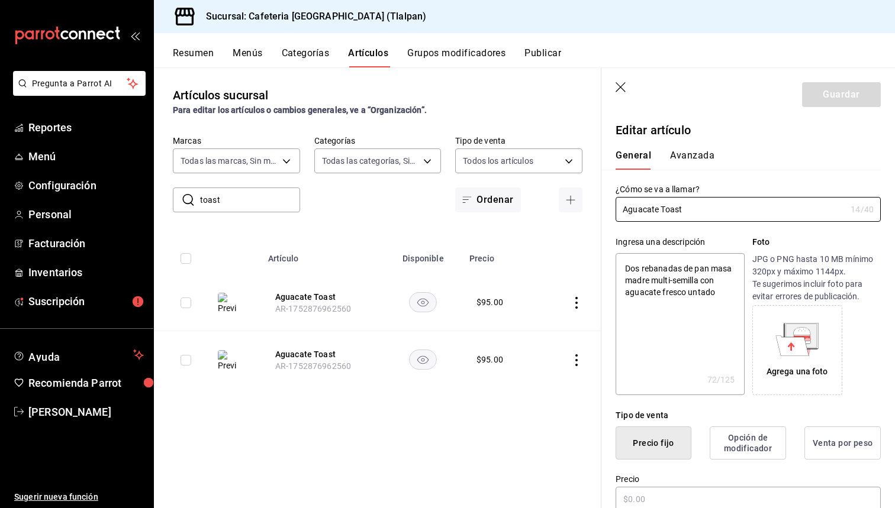
type textarea "x"
type input "$95.00"
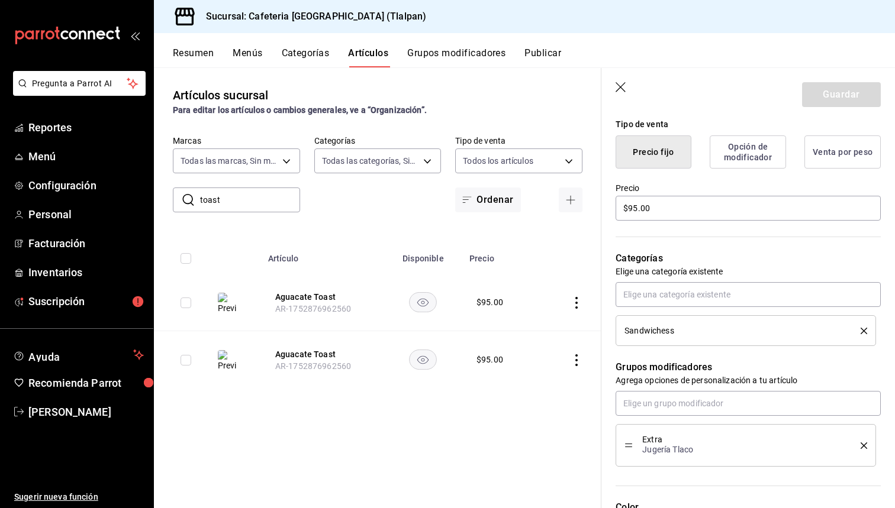
scroll to position [372, 0]
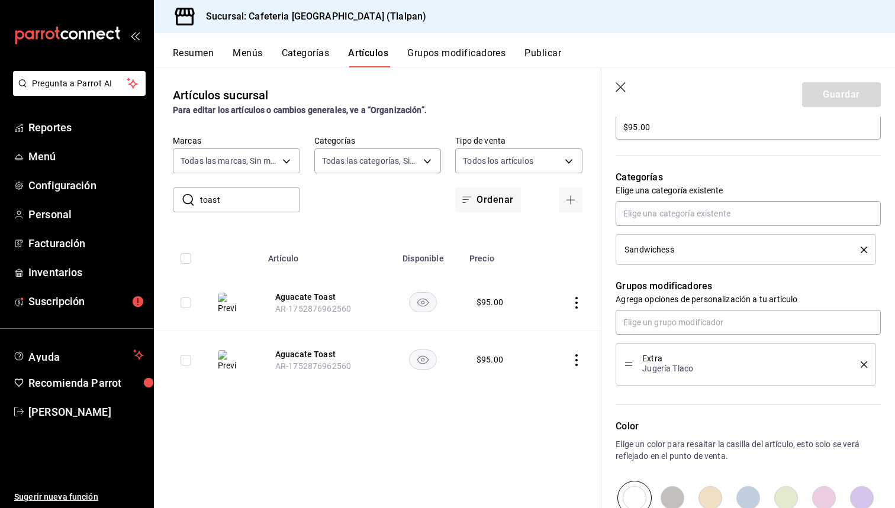
click at [863, 247] on icon "delete" at bounding box center [863, 250] width 7 height 7
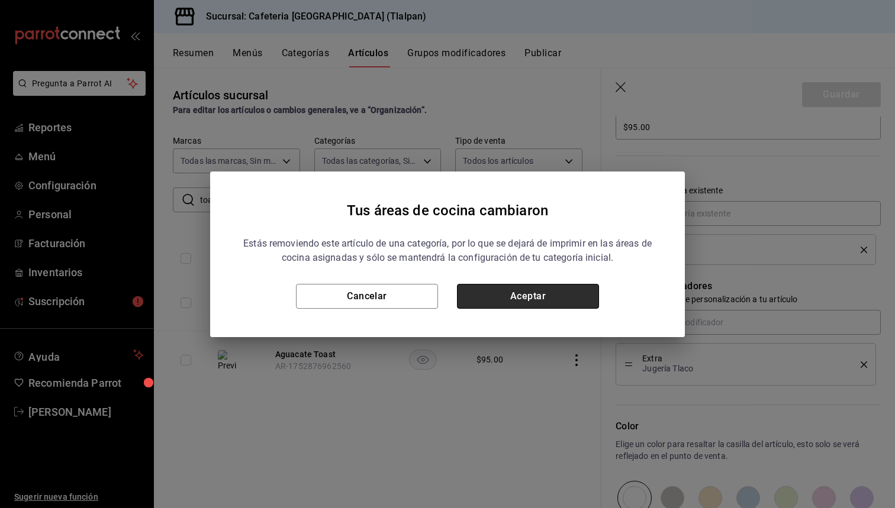
click at [561, 299] on button "Aceptar" at bounding box center [528, 296] width 142 height 25
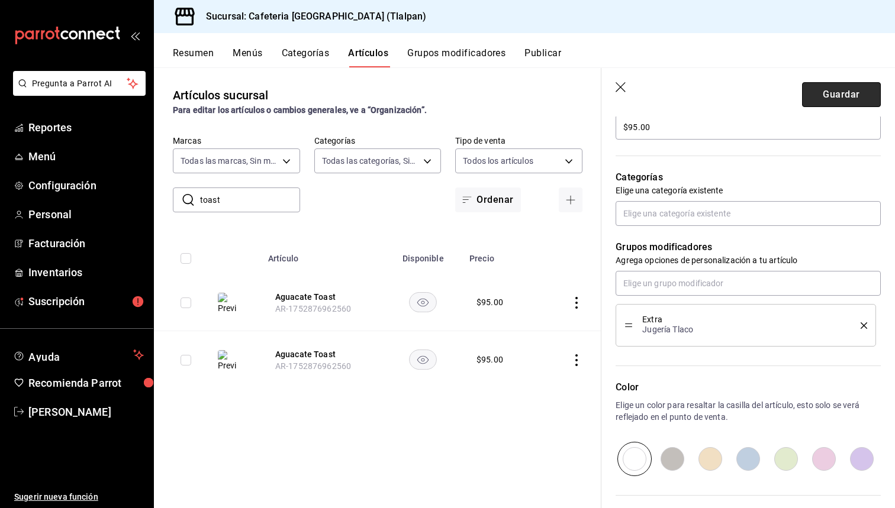
click at [819, 93] on button "Guardar" at bounding box center [841, 94] width 79 height 25
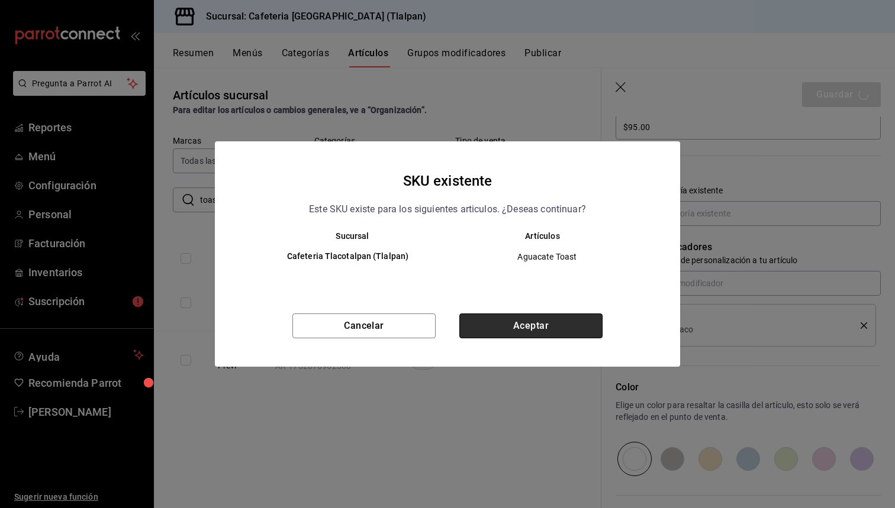
click at [536, 327] on button "Aceptar" at bounding box center [530, 326] width 143 height 25
type textarea "x"
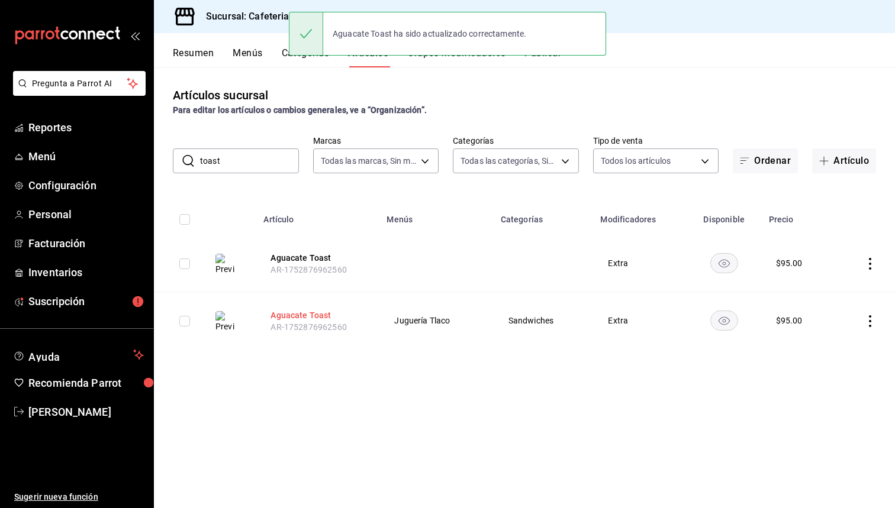
click at [321, 313] on button "Aguacate Toast" at bounding box center [317, 315] width 95 height 12
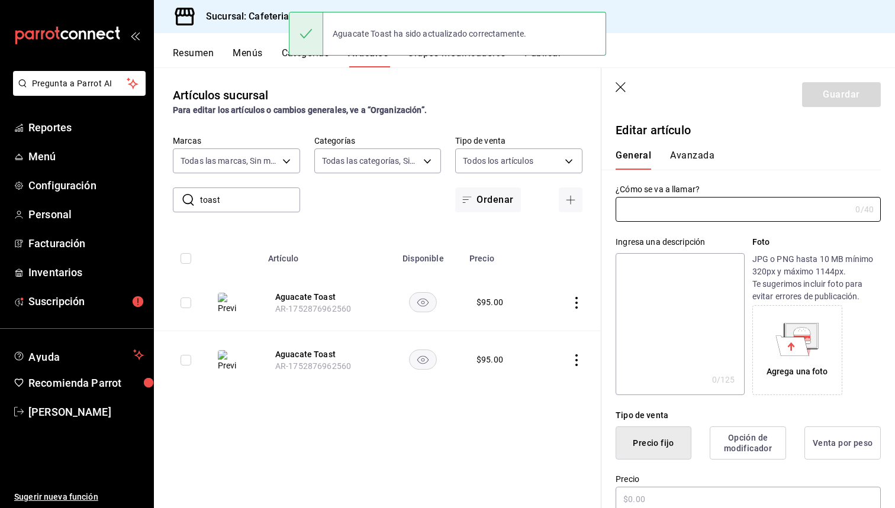
type input "Aguacate Toast"
type textarea "Dos rebanadas de pan masa madre multi-semilla con aguacate fresco untado"
type textarea "x"
type input "$95.00"
type input "AR-1752876962560"
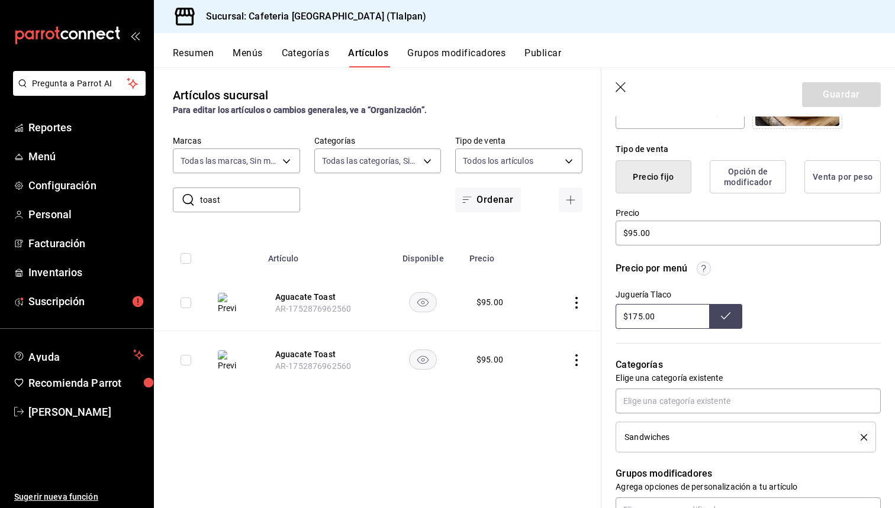
scroll to position [269, 0]
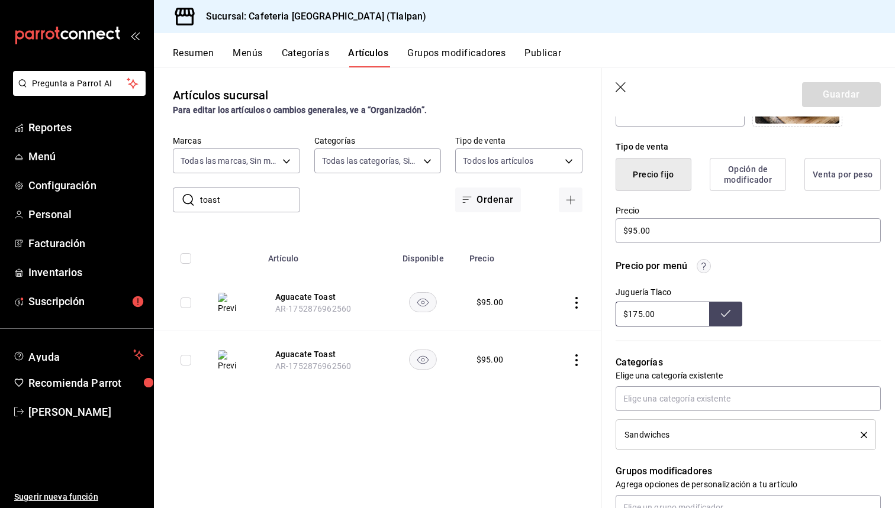
click at [864, 435] on icon "delete" at bounding box center [863, 435] width 7 height 7
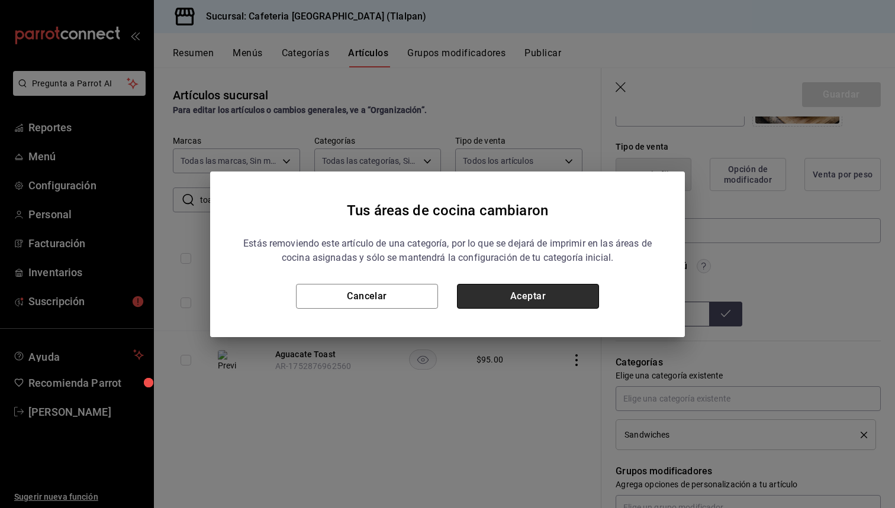
click at [534, 297] on button "Aceptar" at bounding box center [528, 296] width 142 height 25
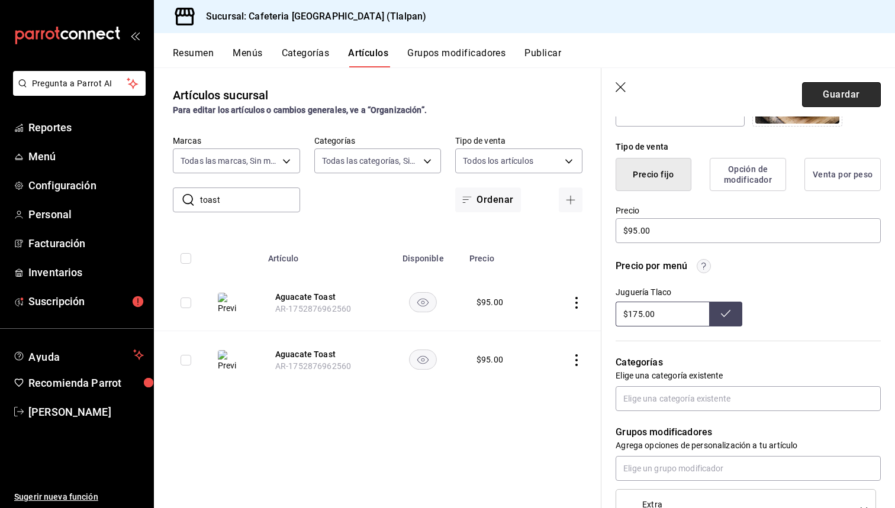
click at [806, 93] on button "Guardar" at bounding box center [841, 94] width 79 height 25
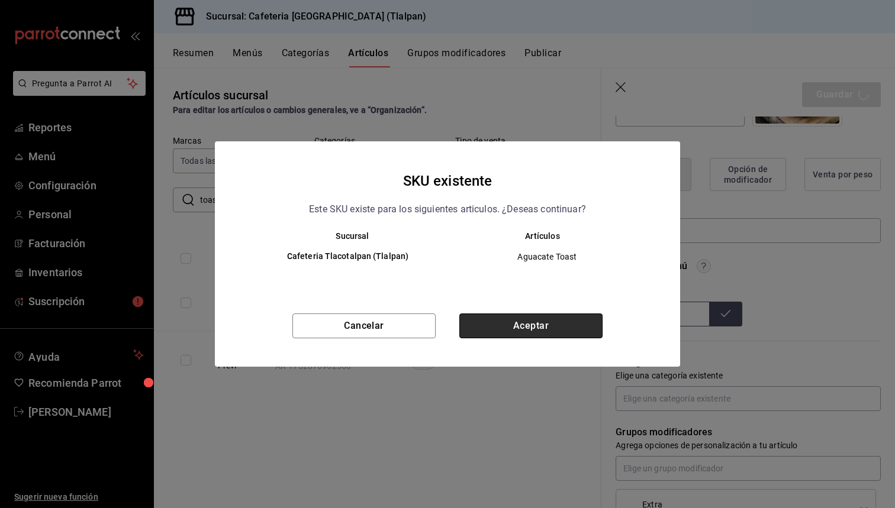
click at [528, 321] on button "Aceptar" at bounding box center [530, 326] width 143 height 25
type textarea "x"
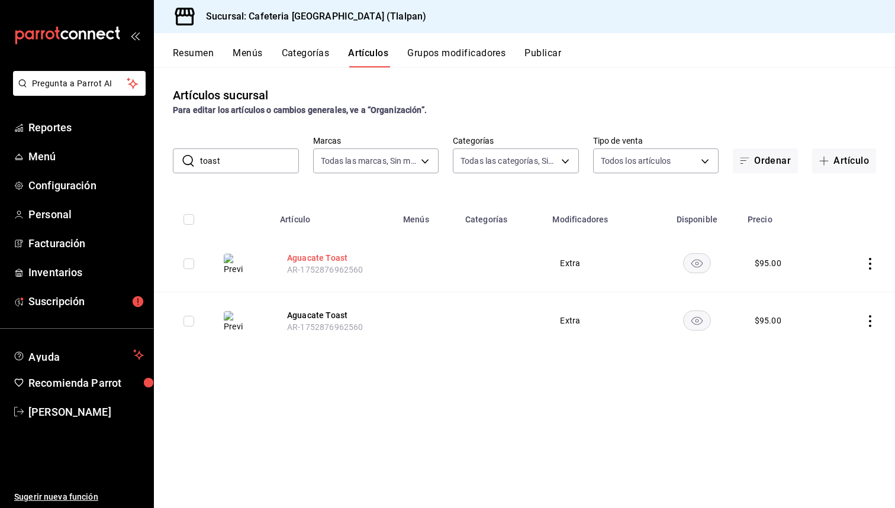
click at [318, 255] on button "Aguacate Toast" at bounding box center [334, 258] width 95 height 12
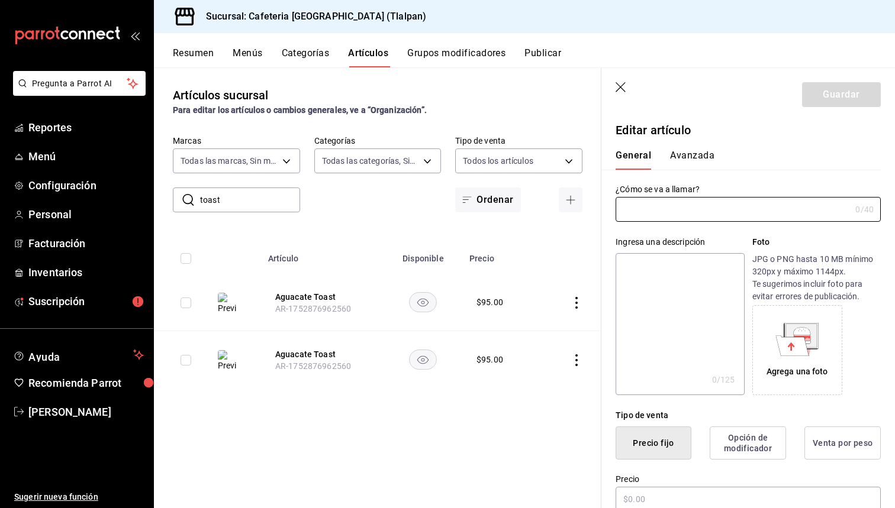
type input "Aguacate Toast"
type textarea "Dos rebanadas de pan masa madre multi-semilla con aguacate fresco untado"
type textarea "x"
type input "$95.00"
type input "AR-1752876962560"
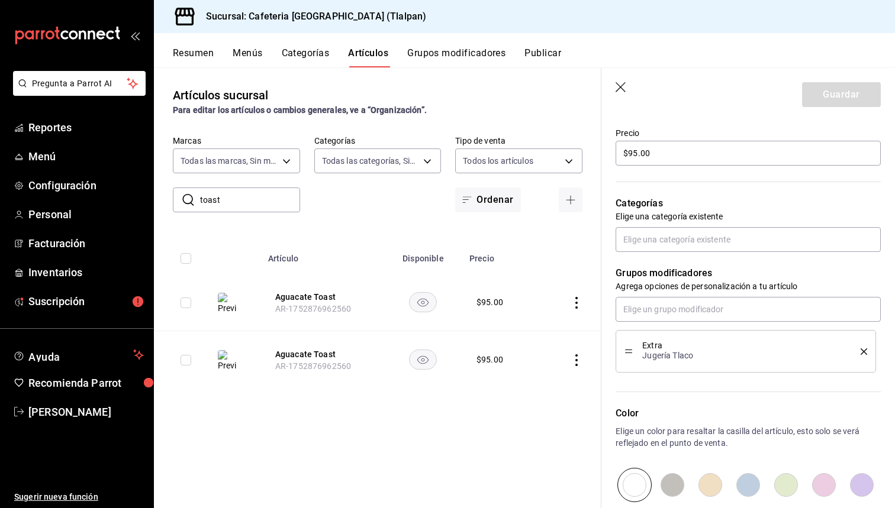
scroll to position [361, 0]
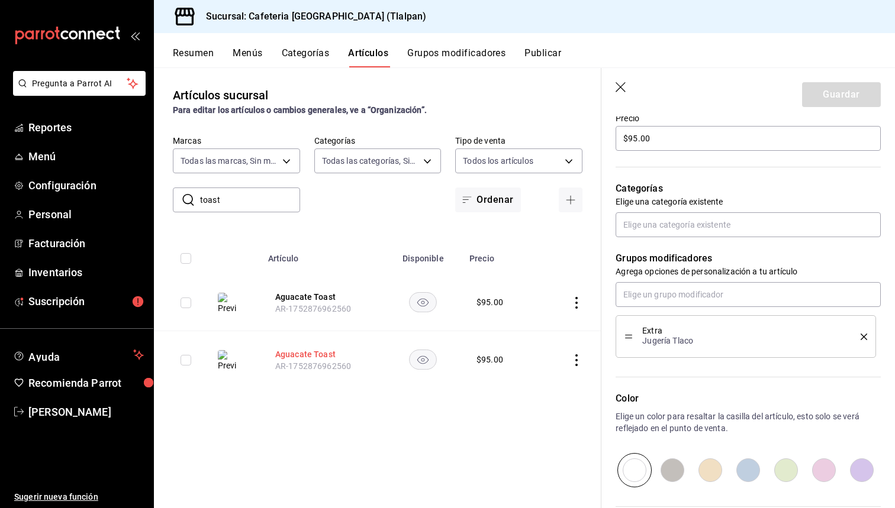
click at [298, 359] on button "Aguacate Toast" at bounding box center [322, 354] width 95 height 12
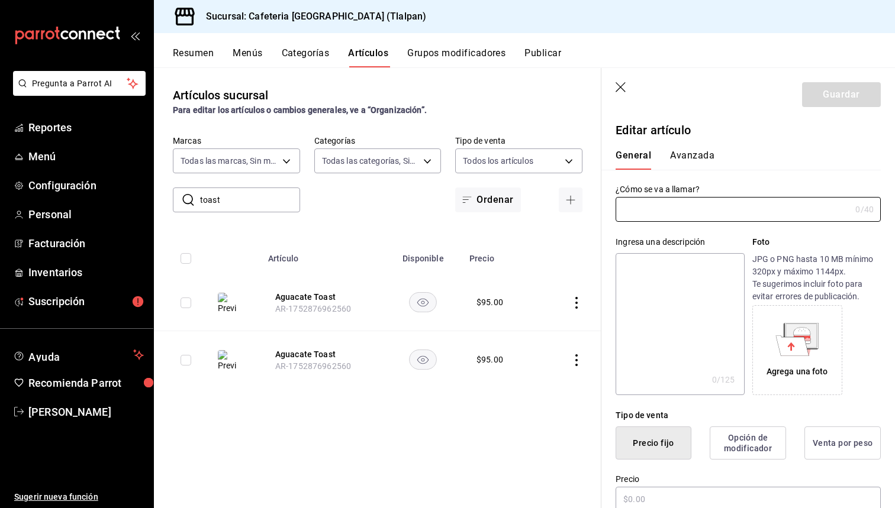
type input "Aguacate Toast"
type textarea "Dos rebanadas de pan masa madre multi-semilla con aguacate fresco untado"
type textarea "x"
type input "$95.00"
type input "AR-1752876962560"
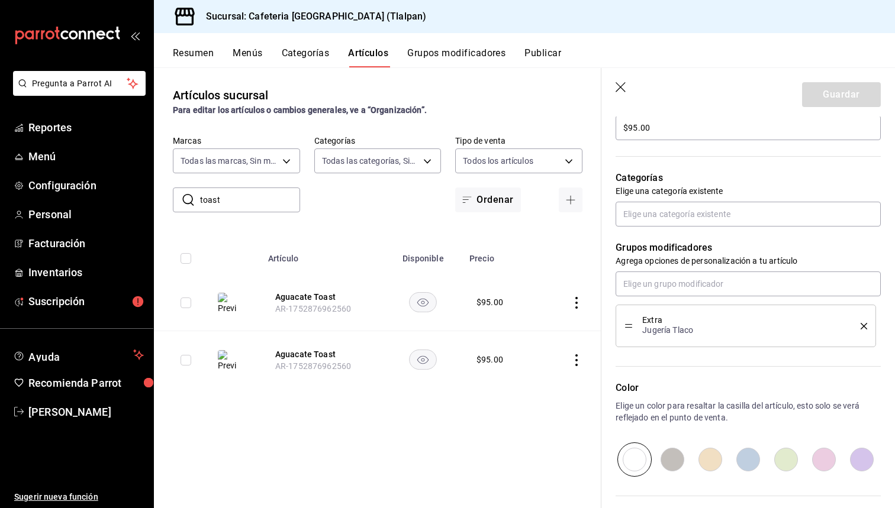
scroll to position [392, 0]
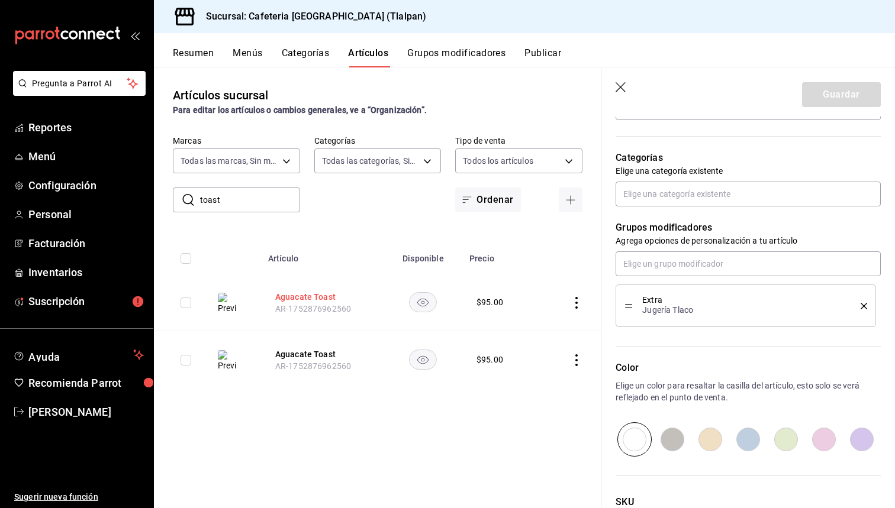
click at [299, 298] on button "Aguacate Toast" at bounding box center [322, 297] width 95 height 12
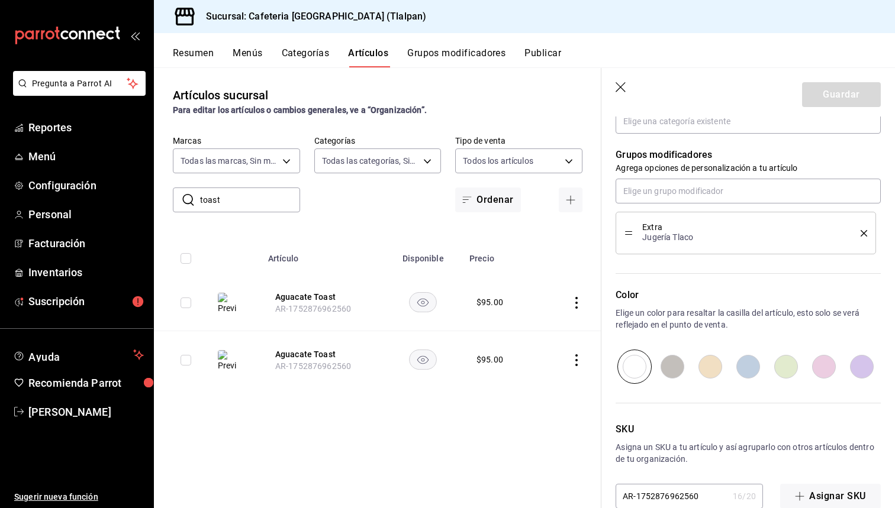
scroll to position [476, 0]
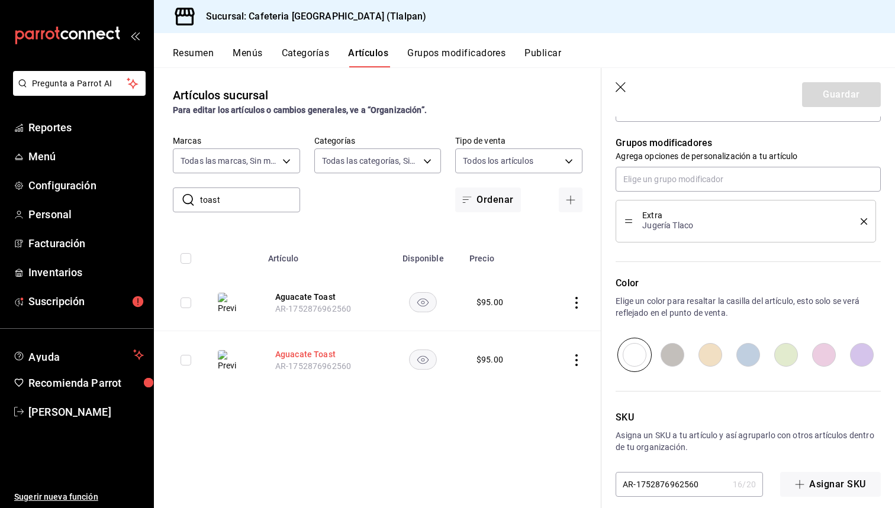
click at [290, 353] on button "Aguacate Toast" at bounding box center [322, 354] width 95 height 12
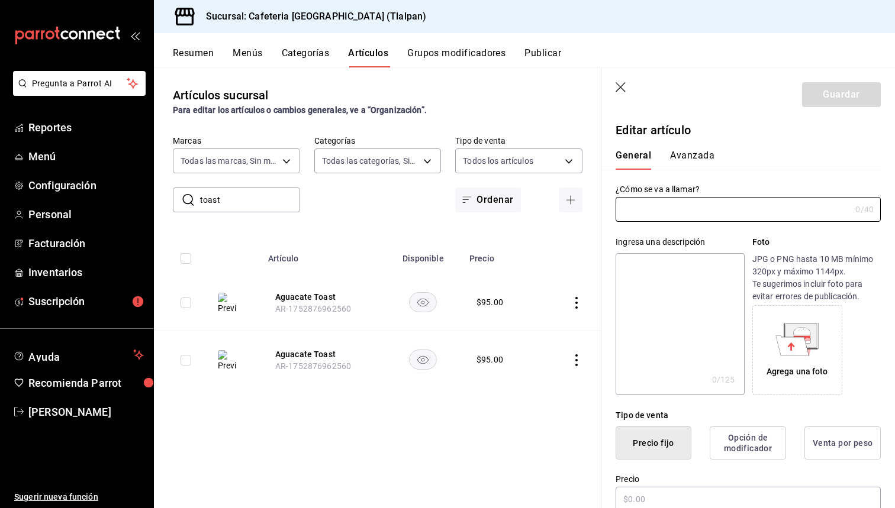
type input "Aguacate Toast"
type textarea "Dos rebanadas de pan masa madre multi-semilla con aguacate fresco untado"
type textarea "x"
type input "$95.00"
type input "AR-1752876962560"
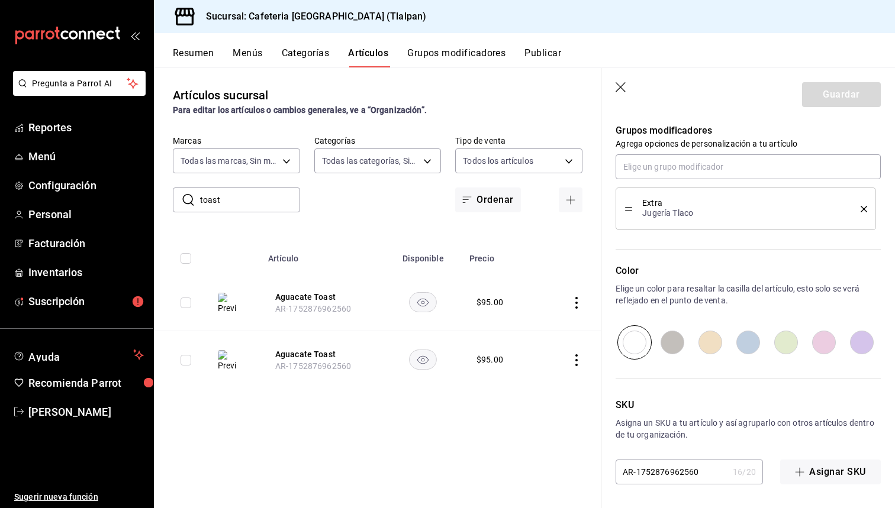
scroll to position [489, 0]
click at [621, 91] on icon "button" at bounding box center [621, 88] width 12 height 12
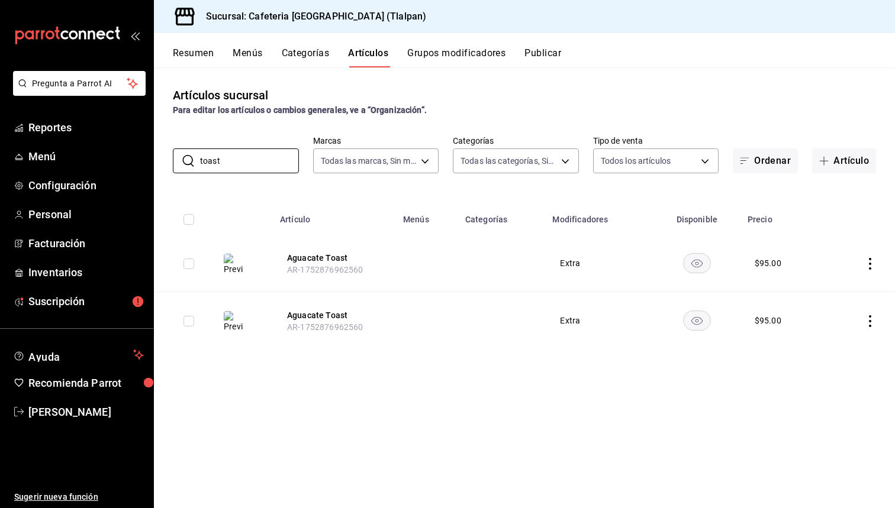
drag, startPoint x: 233, startPoint y: 157, endPoint x: 162, endPoint y: 167, distance: 71.7
click at [163, 166] on div "​ toast ​ Marcas Todas las marcas, Sin marca ec576109-29d1-42df-b2ca-5becddbd2e…" at bounding box center [524, 154] width 741 height 38
type input "t"
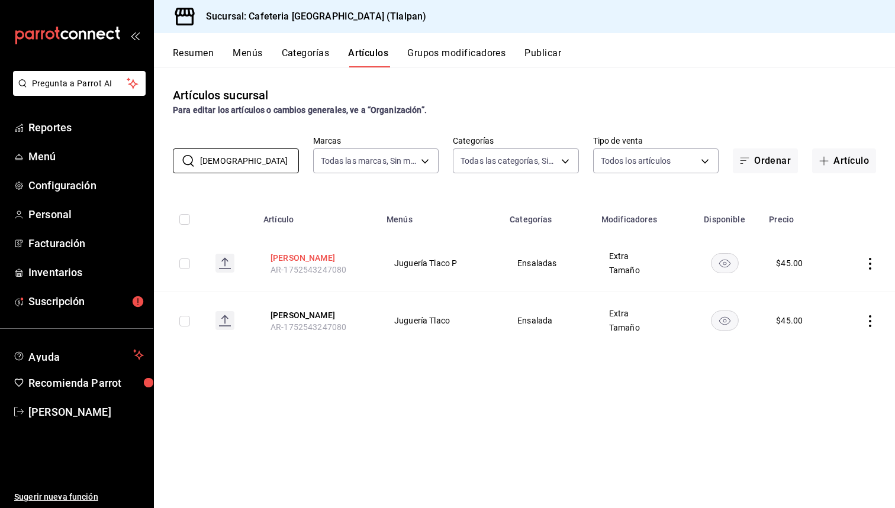
type input "[DEMOGRAPHIC_DATA]"
click at [293, 259] on button "[PERSON_NAME]" at bounding box center [317, 258] width 95 height 12
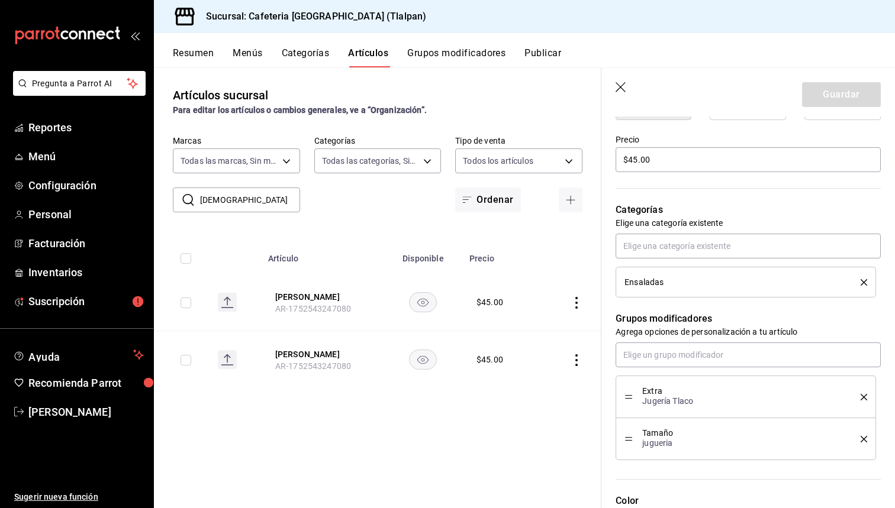
scroll to position [363, 0]
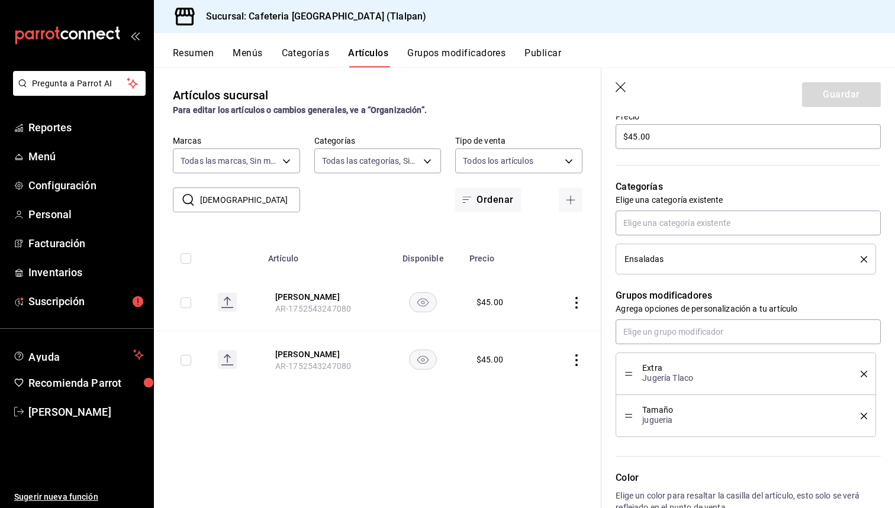
click at [866, 258] on icon "delete" at bounding box center [863, 259] width 7 height 7
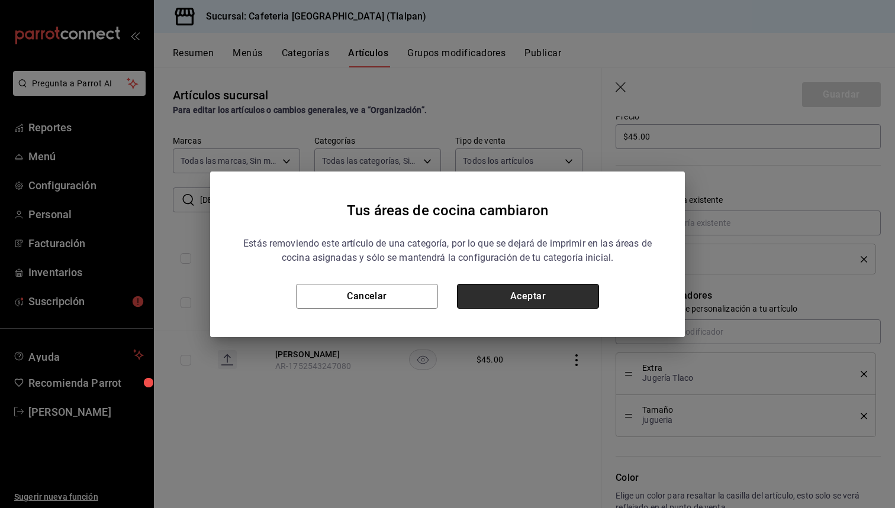
click at [579, 298] on button "Aceptar" at bounding box center [528, 296] width 142 height 25
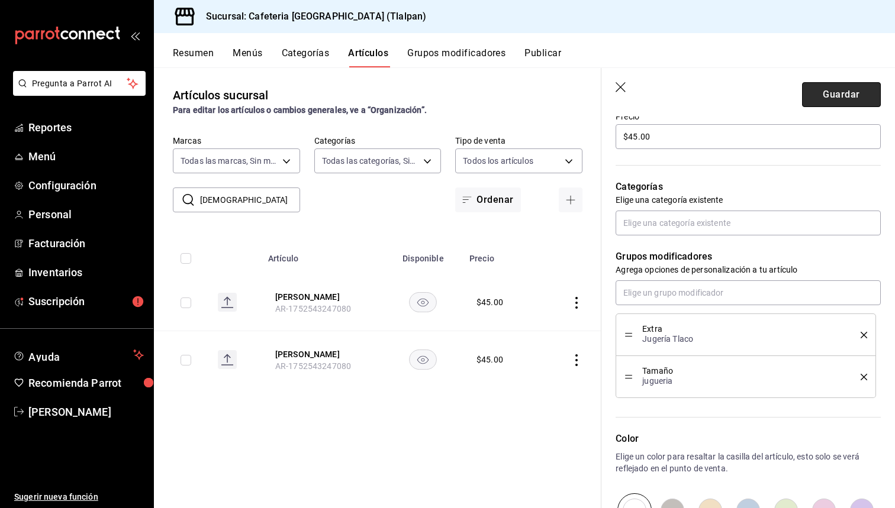
click at [833, 93] on button "Guardar" at bounding box center [841, 94] width 79 height 25
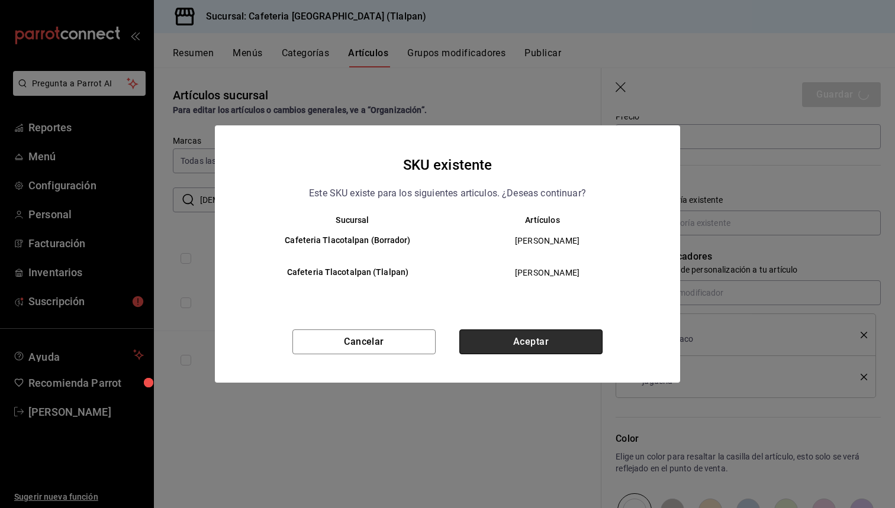
click at [562, 349] on button "Aceptar" at bounding box center [530, 342] width 143 height 25
type textarea "x"
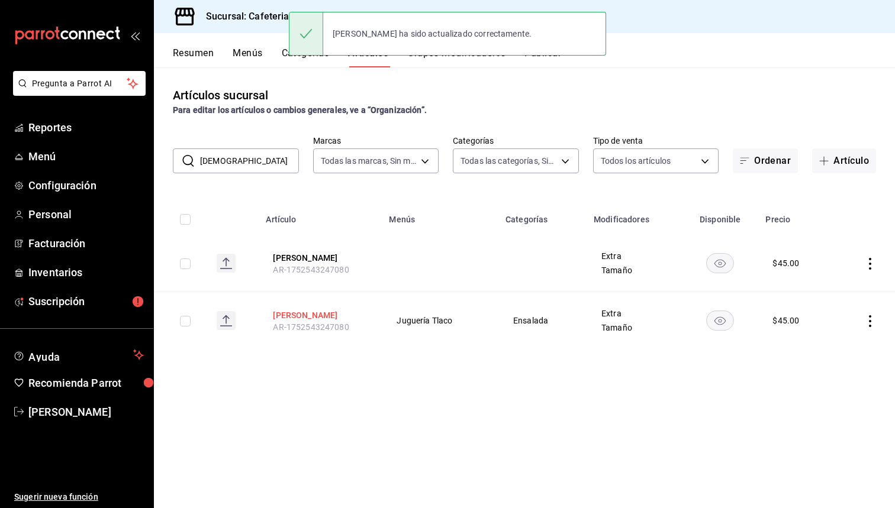
click at [279, 315] on button "[PERSON_NAME]" at bounding box center [320, 315] width 95 height 12
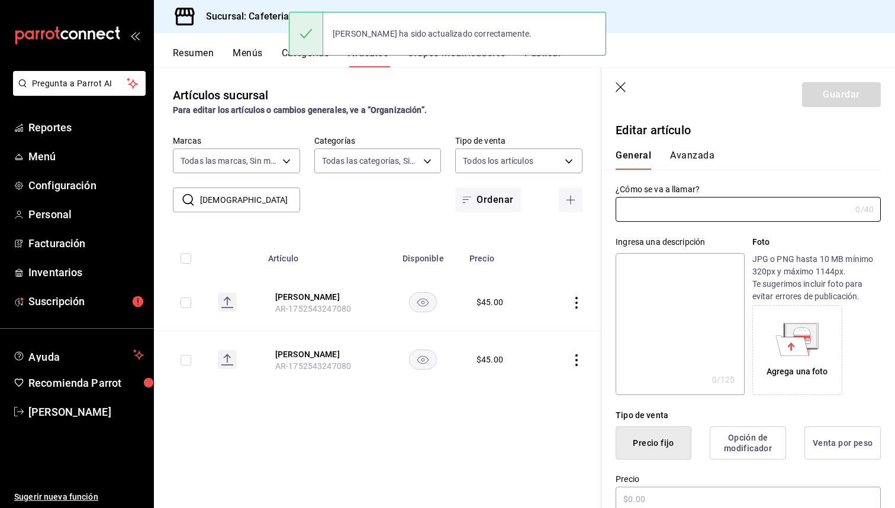
type input "[PERSON_NAME]"
type textarea "Ensalada preparada al estilo aleman, aceite [PERSON_NAME], pimienta, jitomate, …"
type textarea "x"
type input "$45.00"
type input "AR-1752543247080"
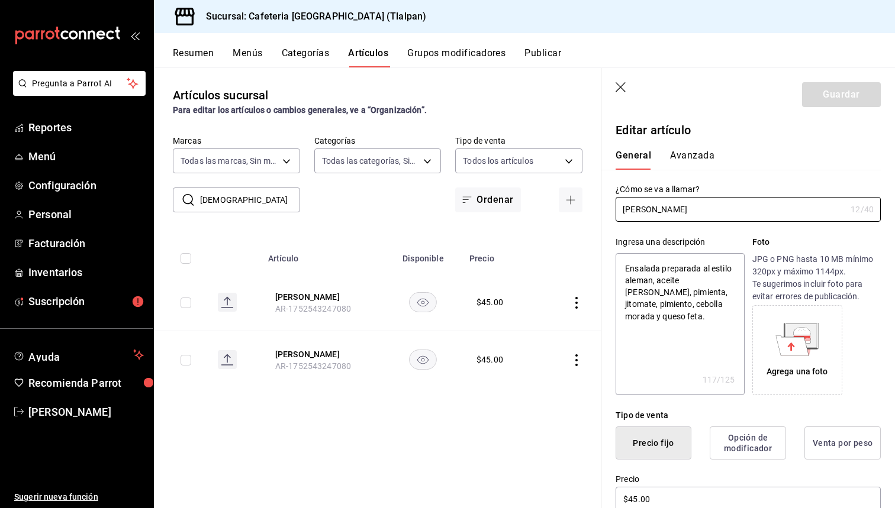
click at [866, 306] on div "Agrega una foto" at bounding box center [816, 350] width 128 height 90
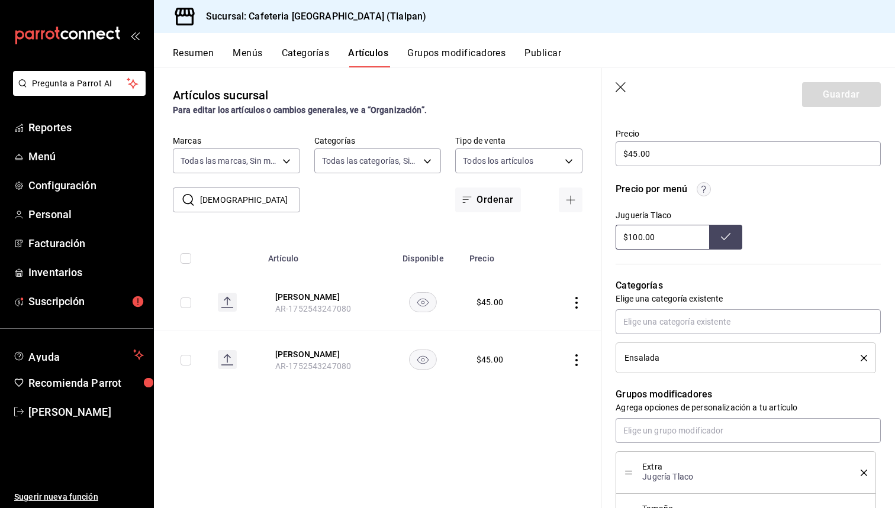
scroll to position [347, 0]
click at [860, 359] on icon "delete" at bounding box center [863, 357] width 7 height 7
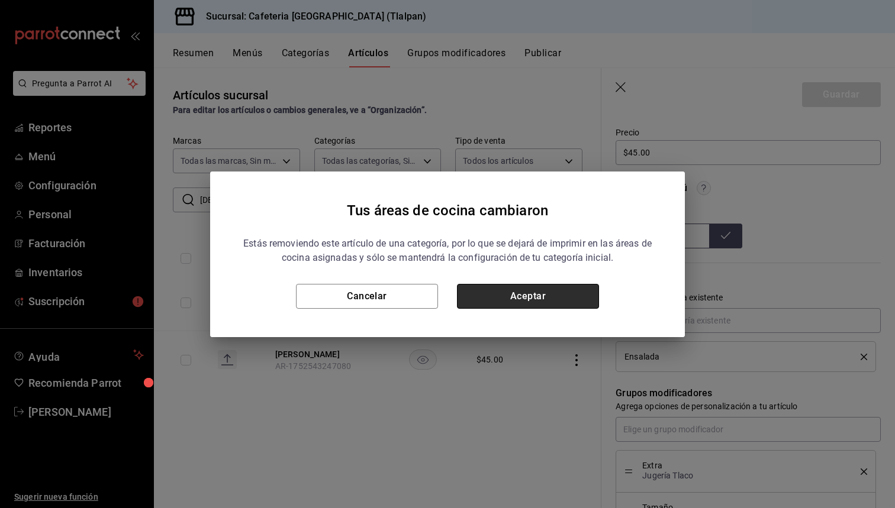
click at [547, 296] on button "Aceptar" at bounding box center [528, 296] width 142 height 25
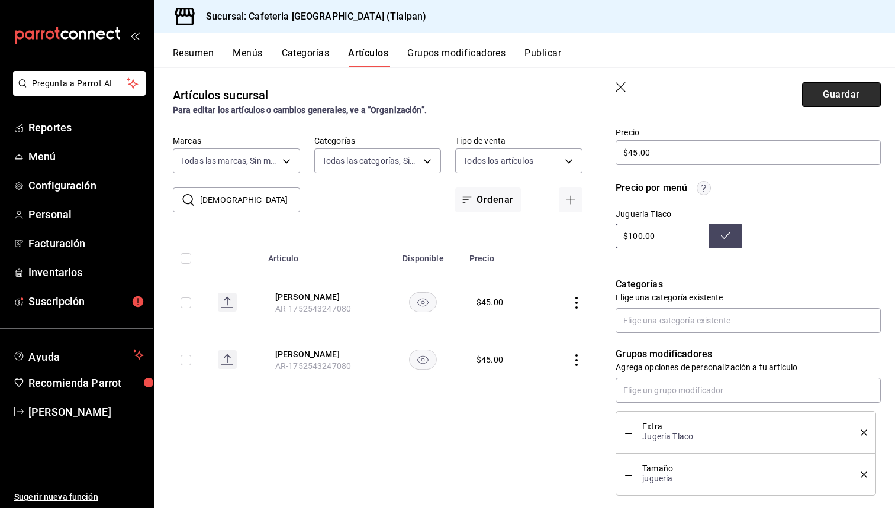
click at [848, 99] on button "Guardar" at bounding box center [841, 94] width 79 height 25
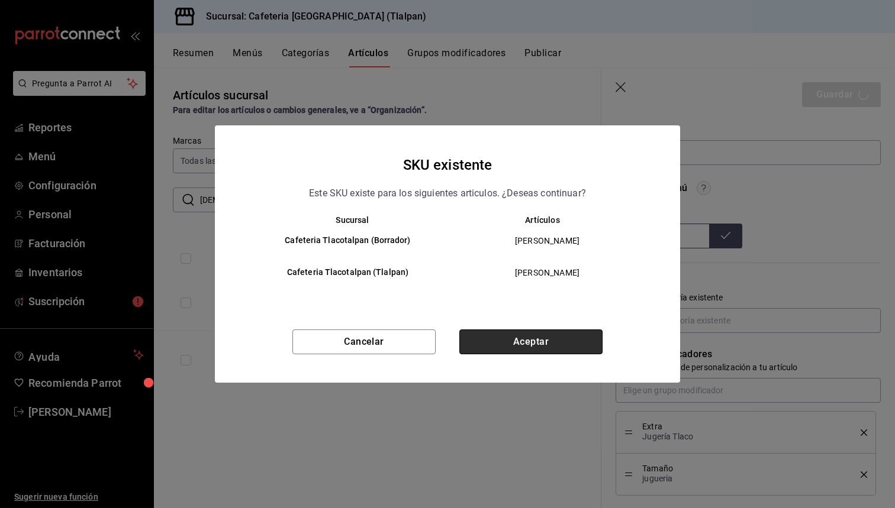
click at [505, 339] on button "Aceptar" at bounding box center [530, 342] width 143 height 25
type textarea "x"
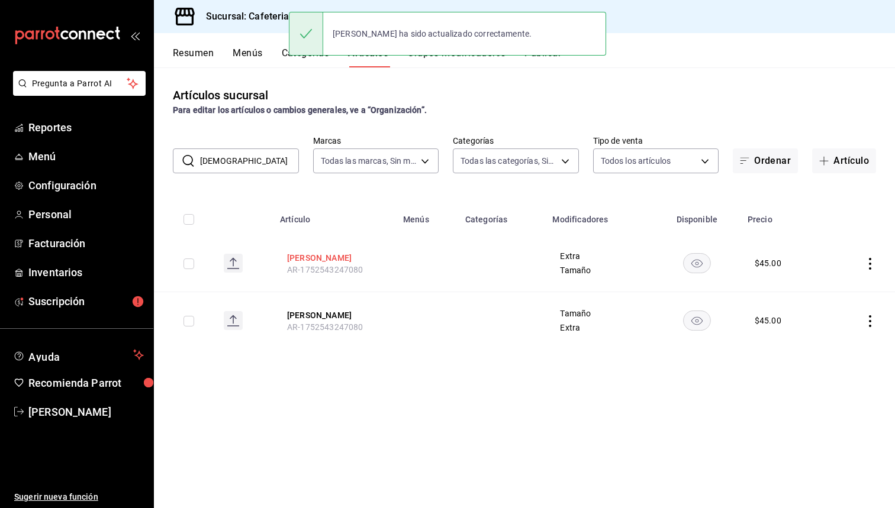
click at [314, 258] on button "[PERSON_NAME]" at bounding box center [334, 258] width 95 height 12
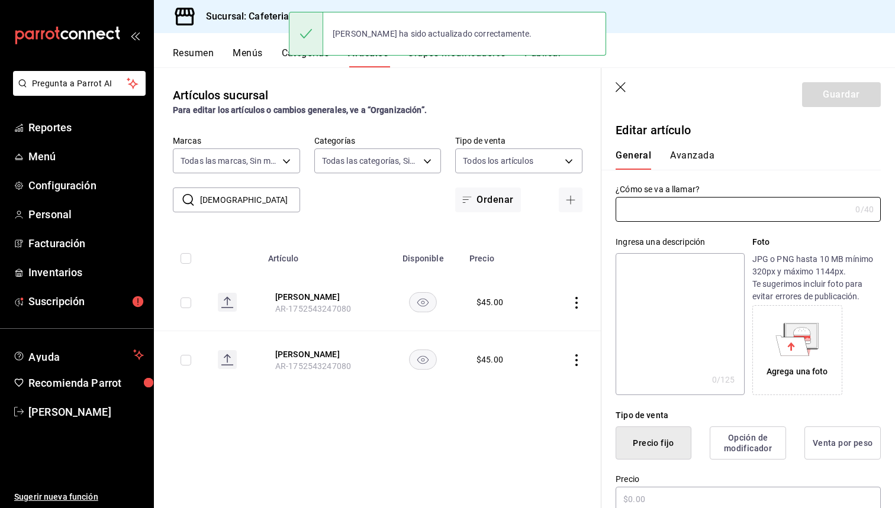
type input "[PERSON_NAME]"
type textarea "Ensalada preparada al estilo aleman, aceite [PERSON_NAME], pimienta, jitomate, …"
type textarea "x"
type input "AR-1752543247080"
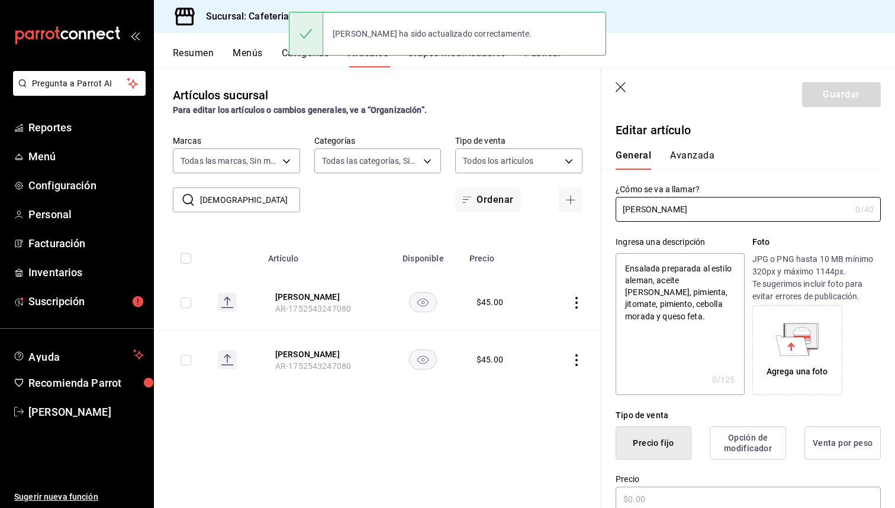
type textarea "x"
type input "$45.00"
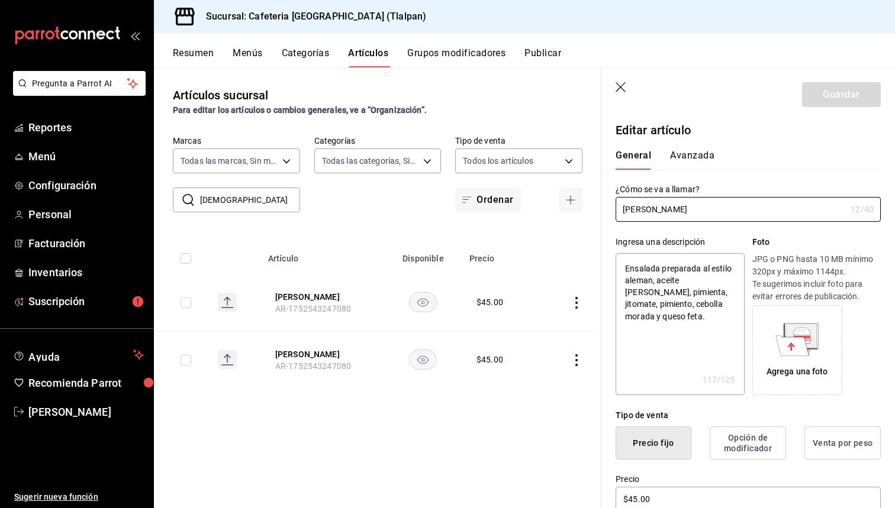
click at [624, 92] on icon "button" at bounding box center [621, 88] width 12 height 12
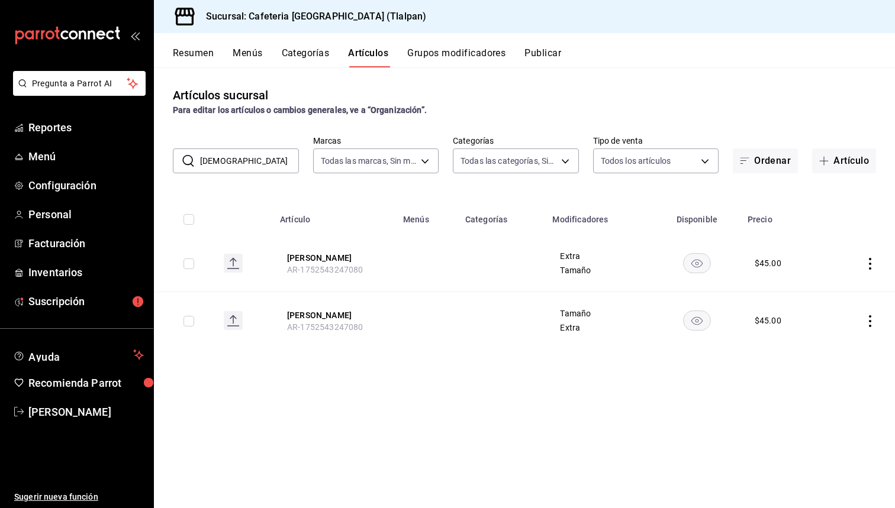
click at [256, 166] on input "[DEMOGRAPHIC_DATA]" at bounding box center [249, 161] width 99 height 24
type input "s"
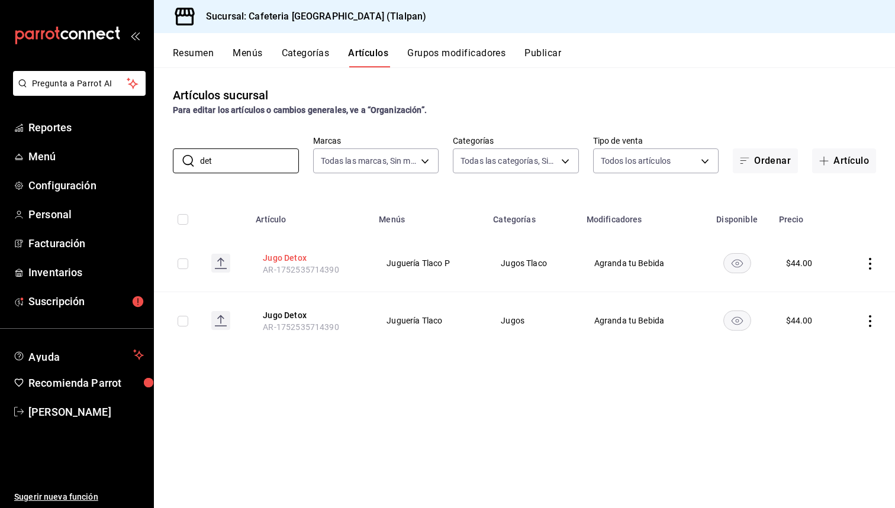
type input "det"
click at [283, 260] on button "Jugo Detox" at bounding box center [310, 258] width 95 height 12
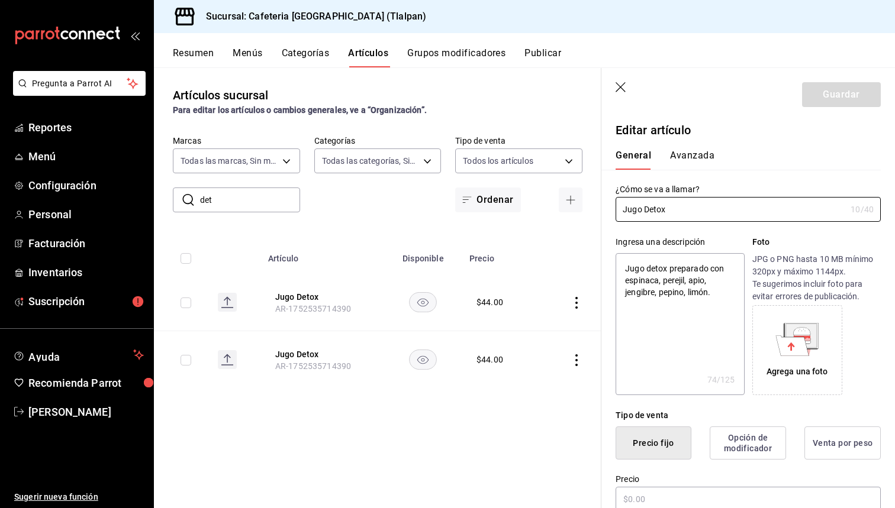
type textarea "x"
type input "$44.00"
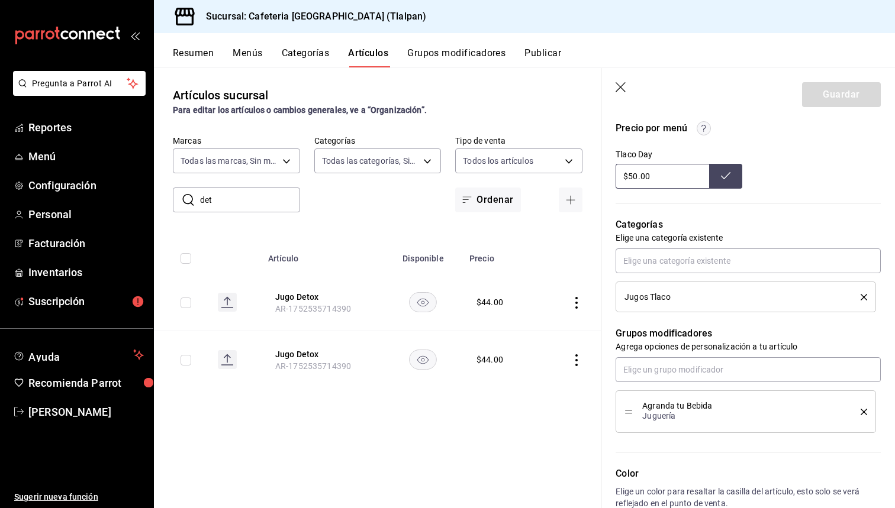
scroll to position [409, 0]
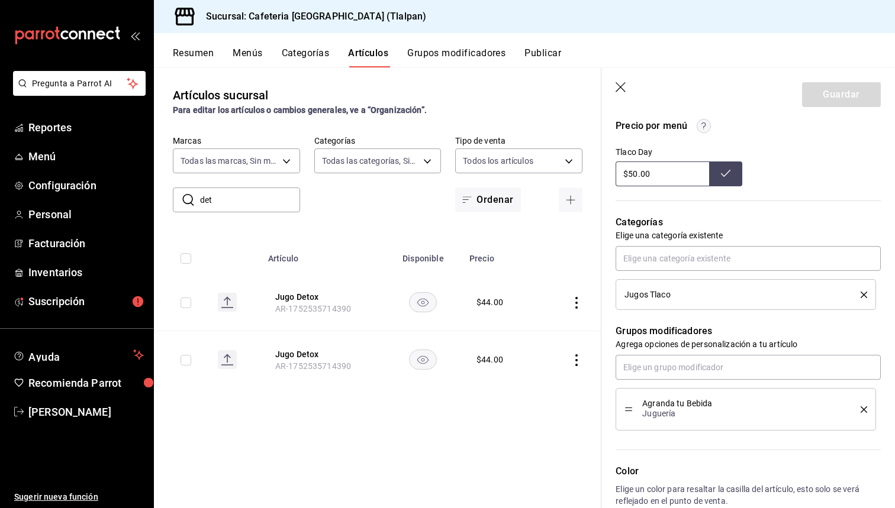
click at [866, 293] on icon "delete" at bounding box center [863, 295] width 7 height 7
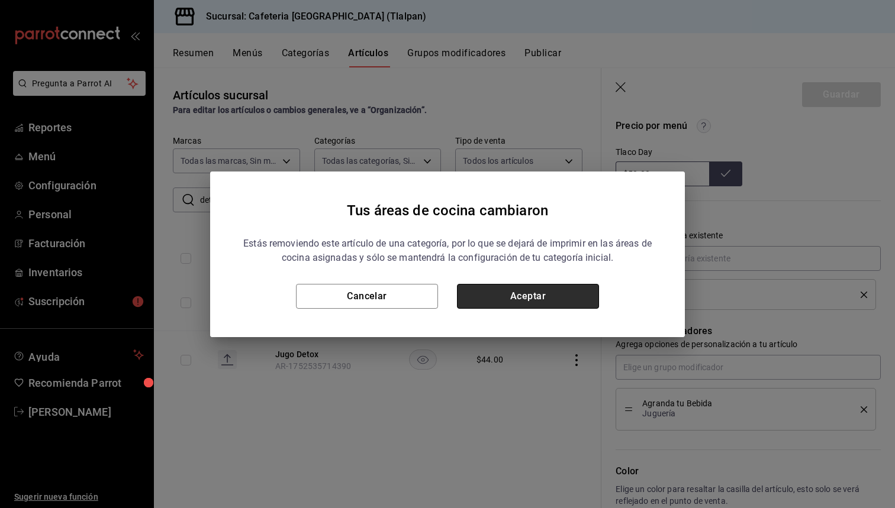
click at [538, 299] on button "Aceptar" at bounding box center [528, 296] width 142 height 25
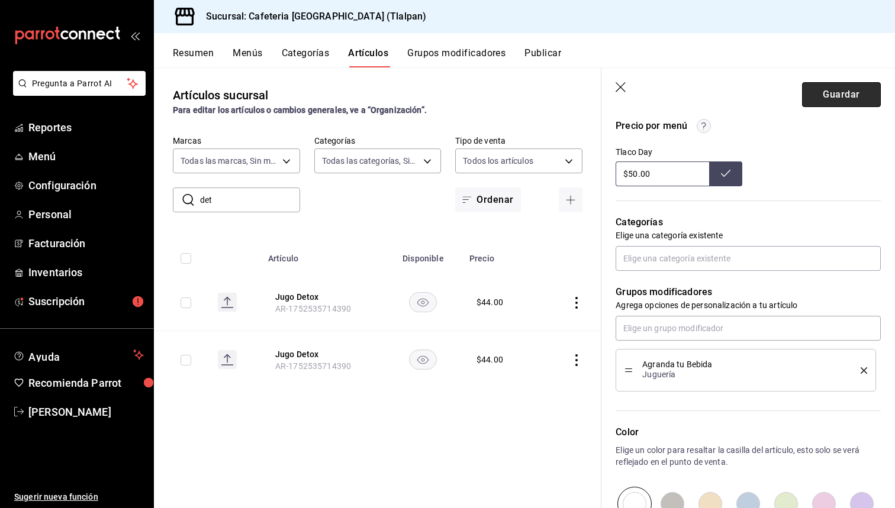
click at [838, 101] on button "Guardar" at bounding box center [841, 94] width 79 height 25
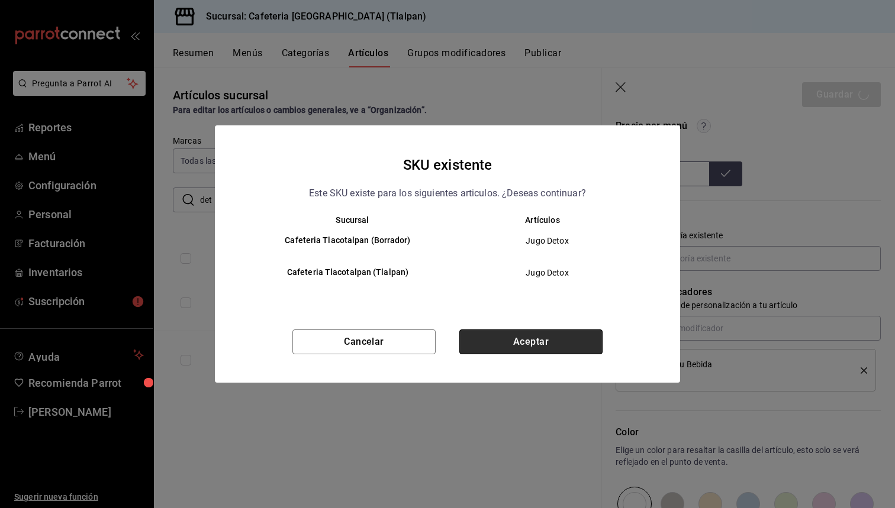
click at [506, 339] on button "Aceptar" at bounding box center [530, 342] width 143 height 25
type textarea "x"
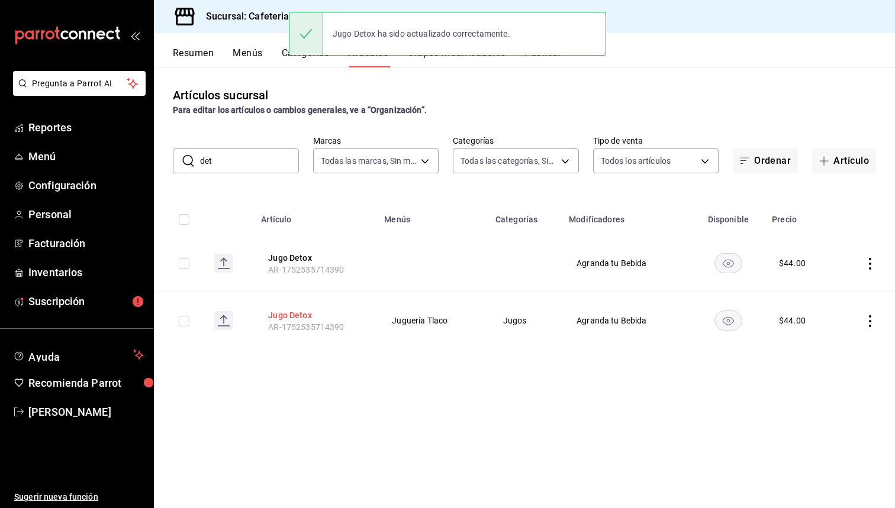
click at [291, 314] on button "Jugo Detox" at bounding box center [315, 315] width 95 height 12
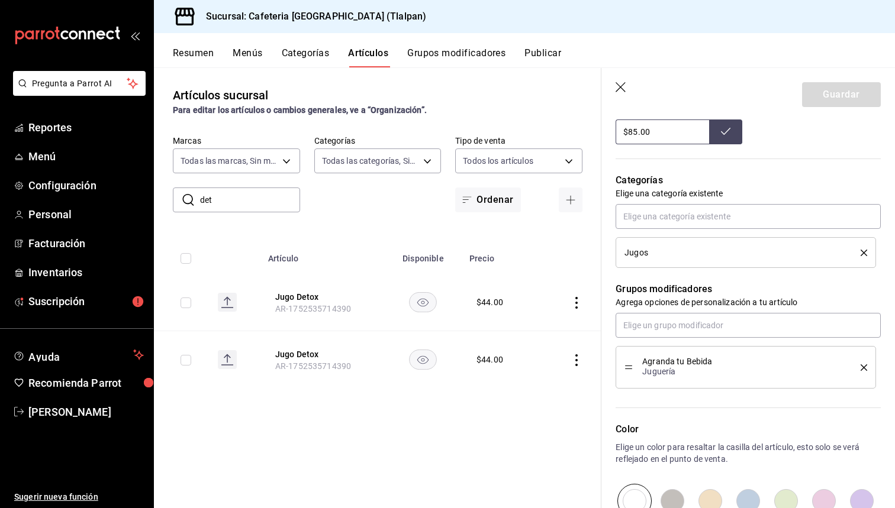
scroll to position [454, 0]
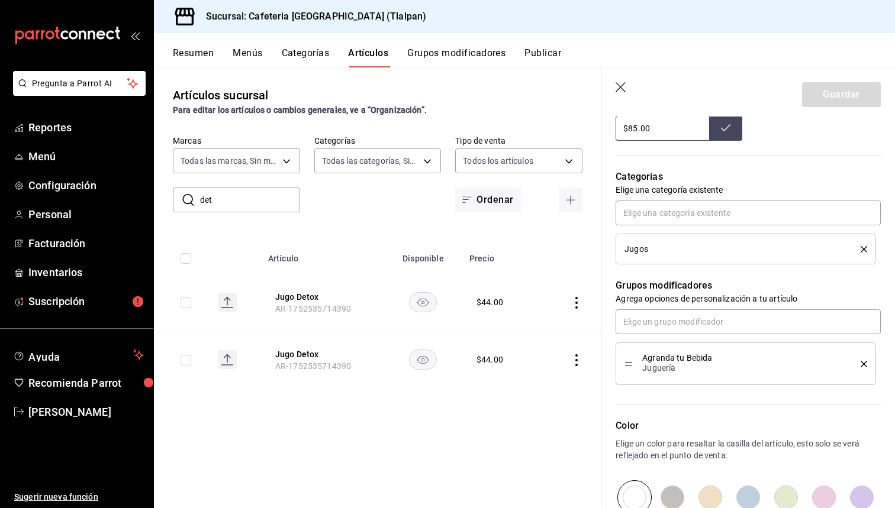
click at [863, 250] on icon "delete" at bounding box center [863, 249] width 7 height 7
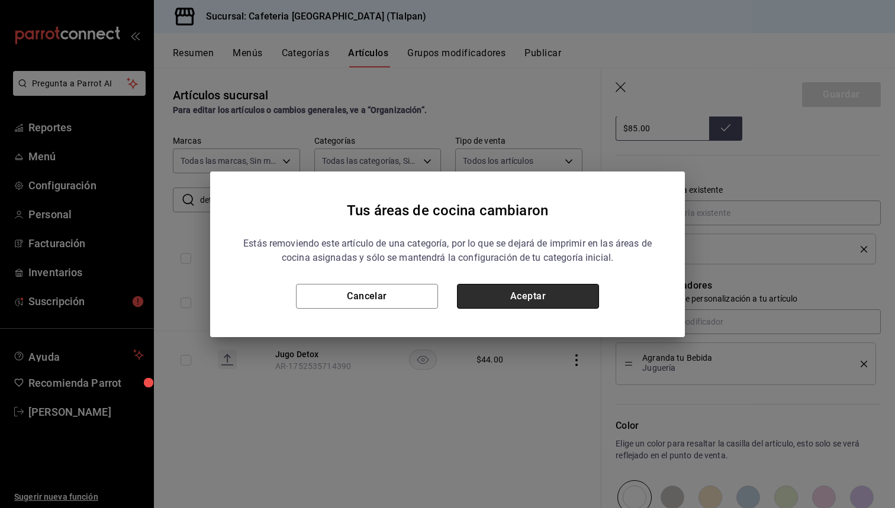
click at [543, 292] on button "Aceptar" at bounding box center [528, 296] width 142 height 25
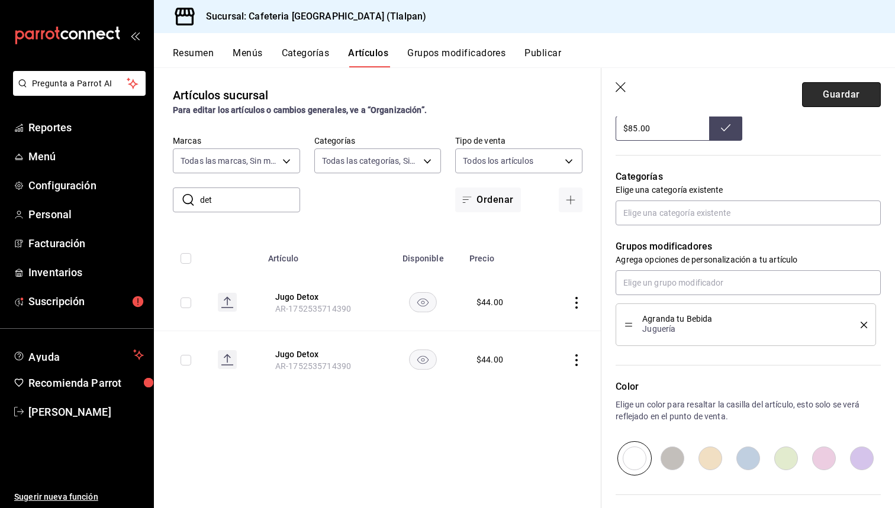
click at [853, 98] on button "Guardar" at bounding box center [841, 94] width 79 height 25
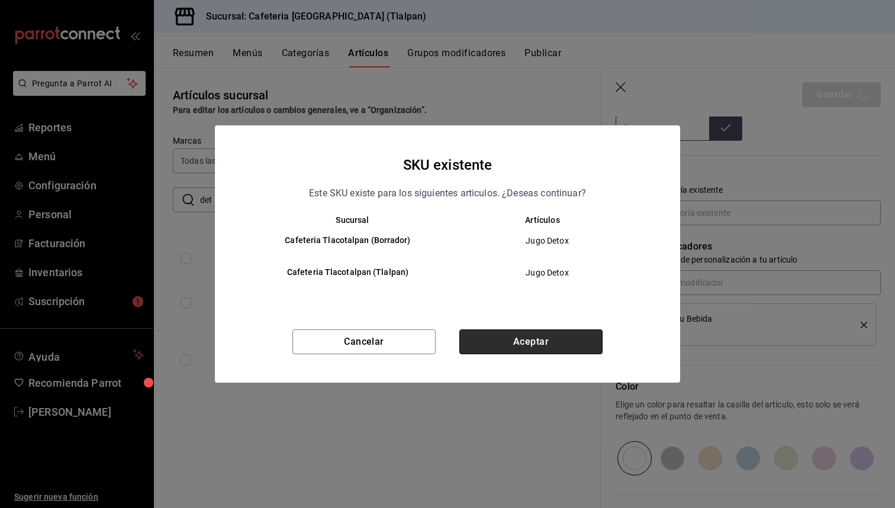
click at [502, 343] on button "Aceptar" at bounding box center [530, 342] width 143 height 25
type textarea "x"
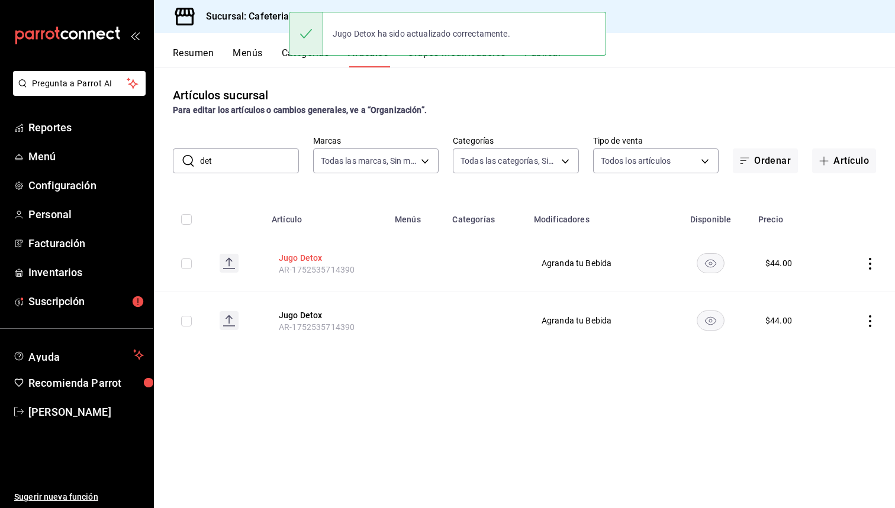
click at [312, 262] on button "Jugo Detox" at bounding box center [326, 258] width 95 height 12
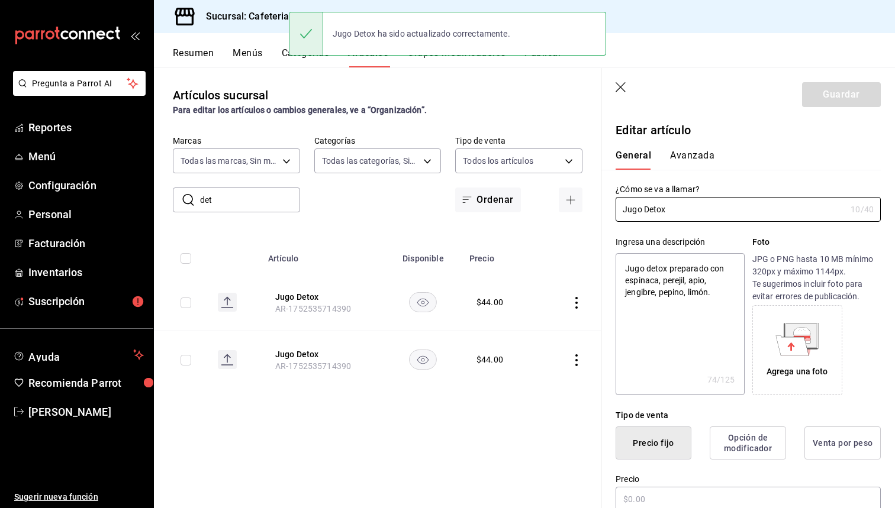
type textarea "x"
type input "$44.00"
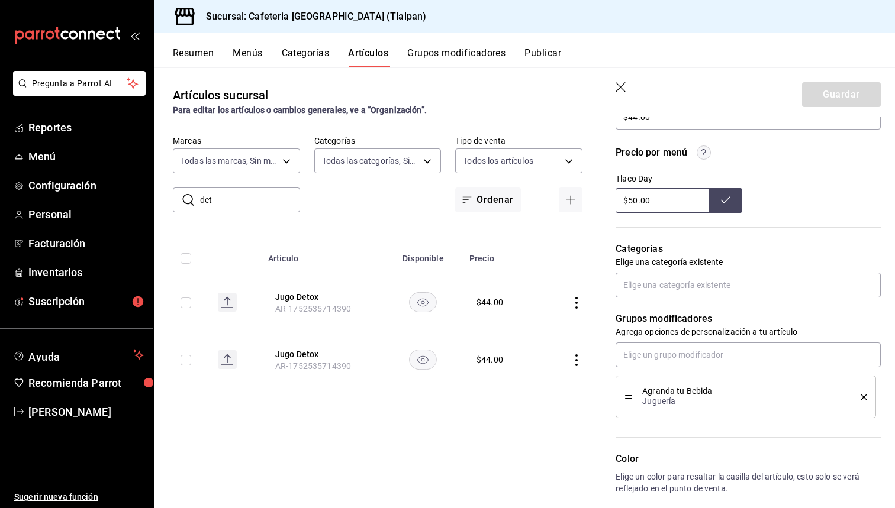
scroll to position [408, 0]
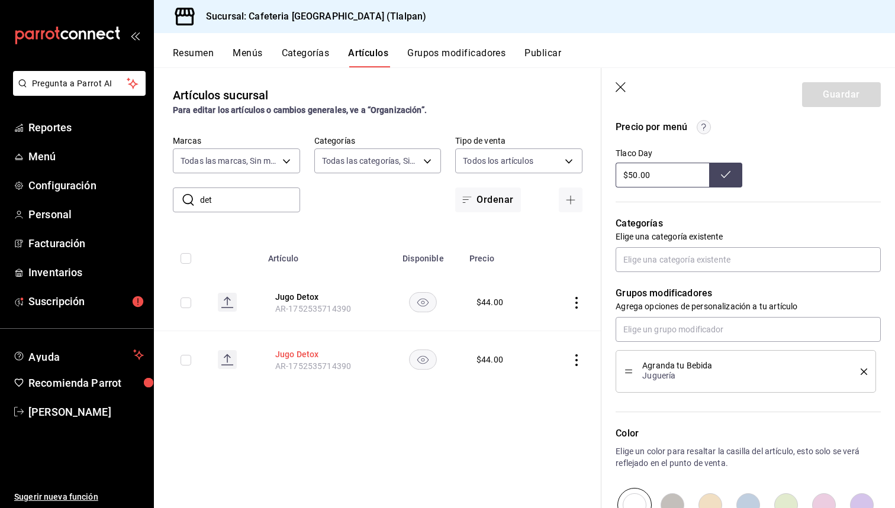
click at [281, 354] on button "Jugo Detox" at bounding box center [322, 354] width 95 height 12
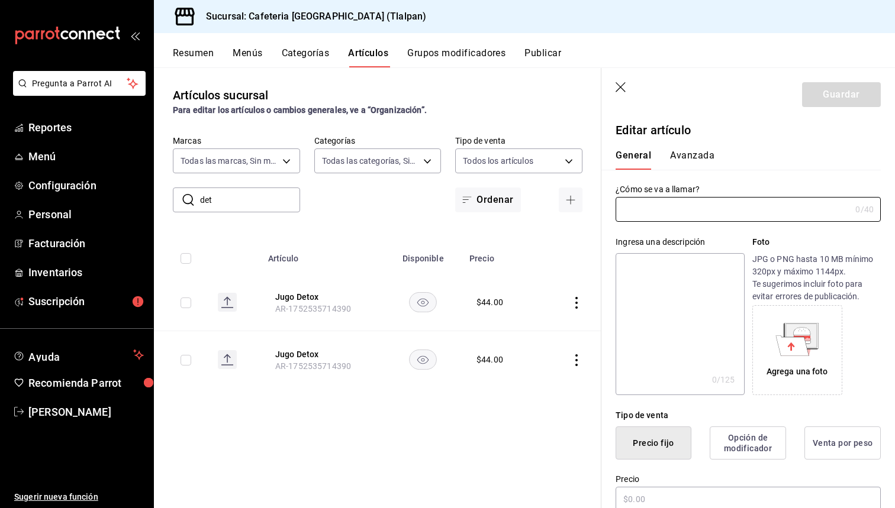
type input "Jugo Detox"
type textarea "Jugo detox preparado con espinaca, perejil, apio, jengibre, pepino, limón."
type textarea "x"
type input "$44.00"
type input "AR-1752535714390"
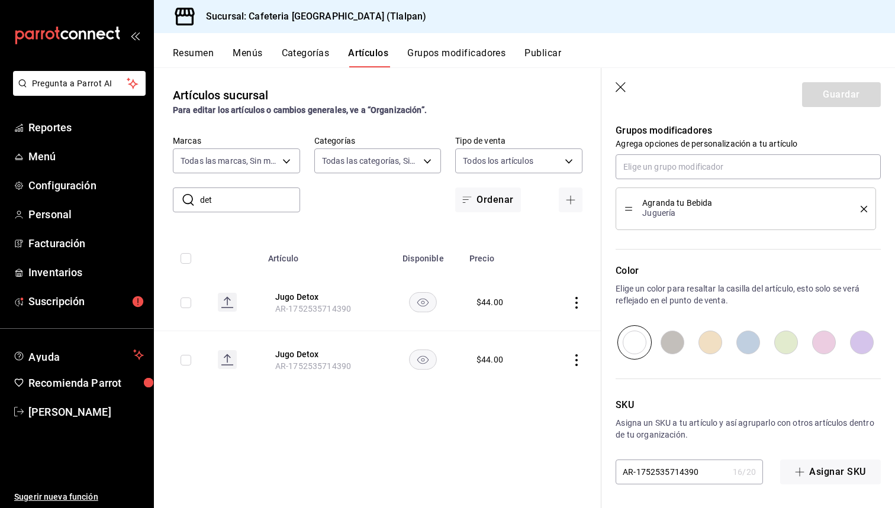
click at [622, 89] on icon "button" at bounding box center [620, 87] width 10 height 10
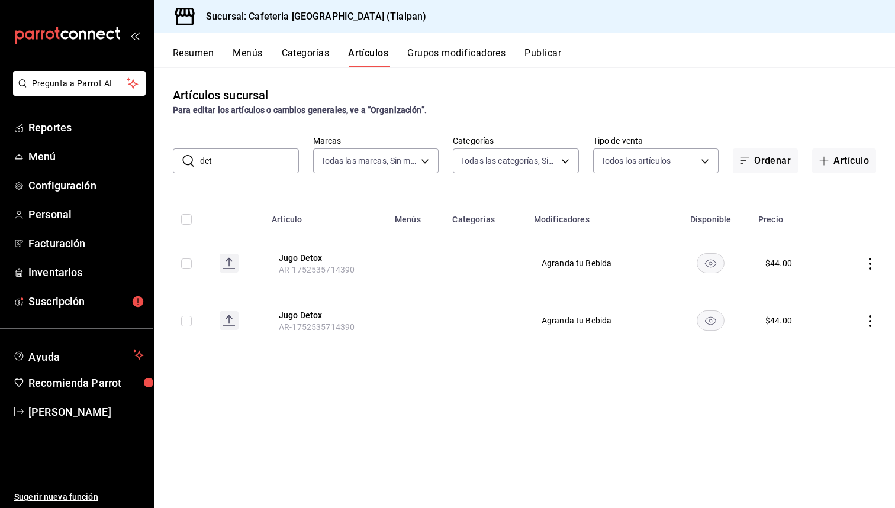
click at [246, 167] on input "det" at bounding box center [249, 161] width 99 height 24
type input "d"
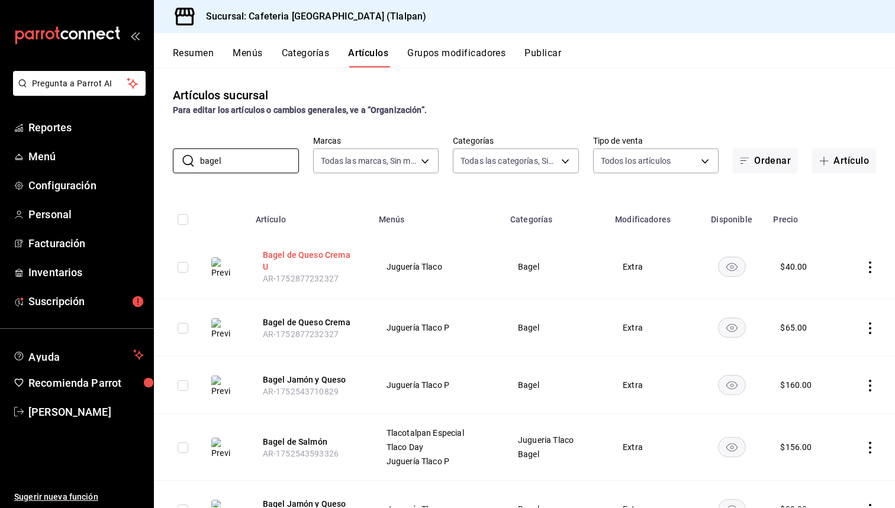
type input "bagel"
click at [277, 260] on button "Bagel de Queso Crema U" at bounding box center [310, 261] width 95 height 24
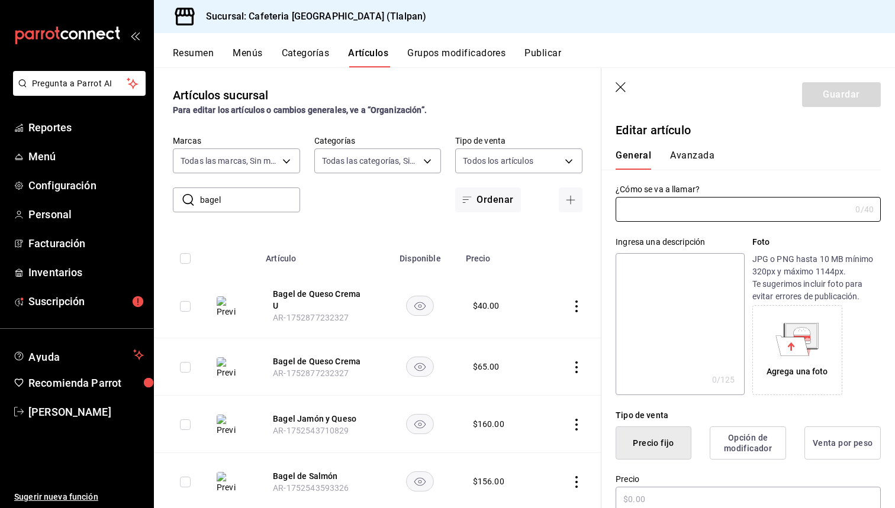
type input "Bagel de Queso Crema U"
type textarea "Bagel por la mitad y tostado en el horno untado con queso crema."
type textarea "x"
type input "AR-1752877232327"
type textarea "x"
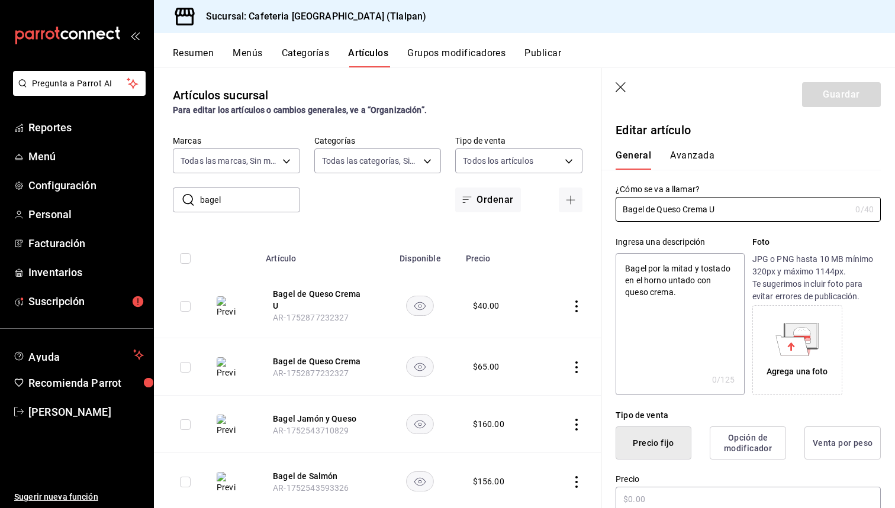
type input "$40.00"
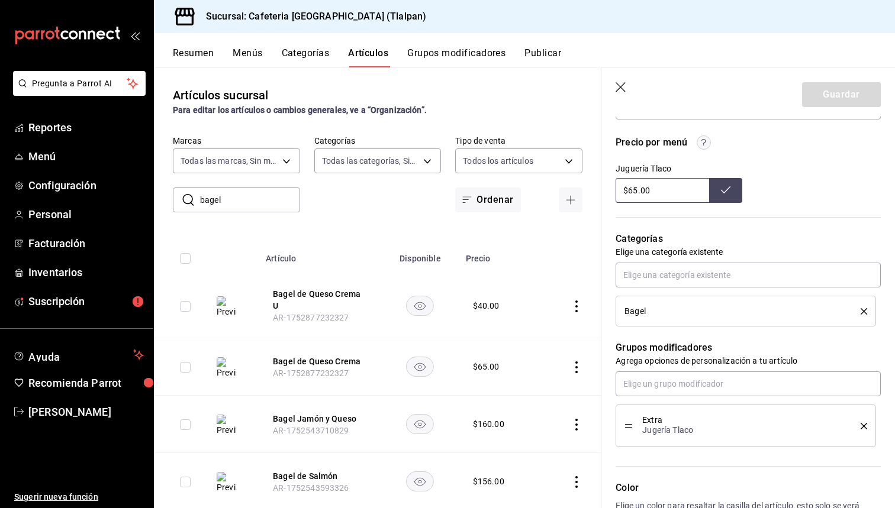
scroll to position [394, 0]
click at [862, 305] on div "Bagel" at bounding box center [745, 309] width 243 height 13
click at [862, 310] on icon "delete" at bounding box center [863, 309] width 7 height 7
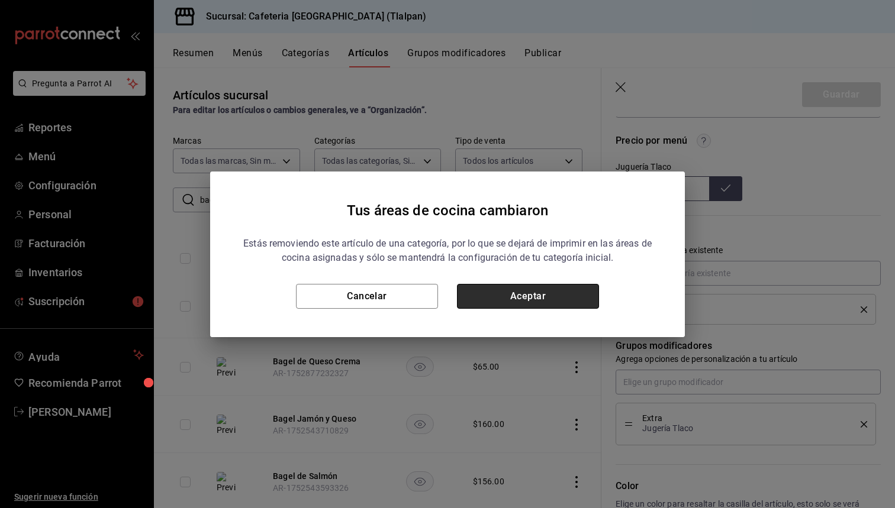
click at [542, 304] on button "Aceptar" at bounding box center [528, 296] width 142 height 25
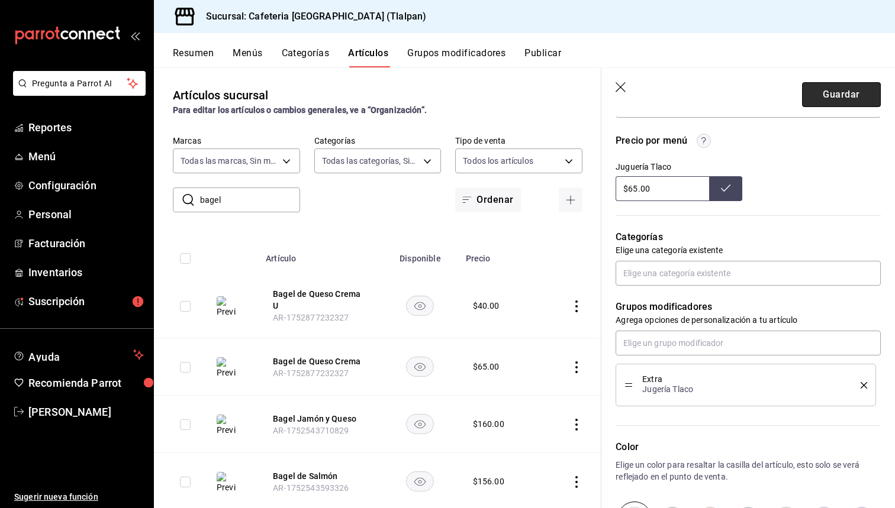
click at [849, 93] on button "Guardar" at bounding box center [841, 94] width 79 height 25
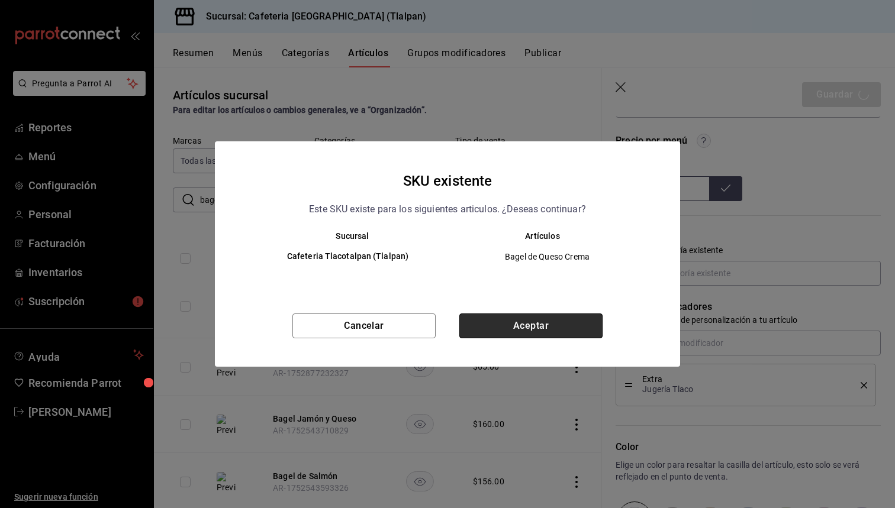
click at [545, 323] on button "Aceptar" at bounding box center [530, 326] width 143 height 25
type textarea "x"
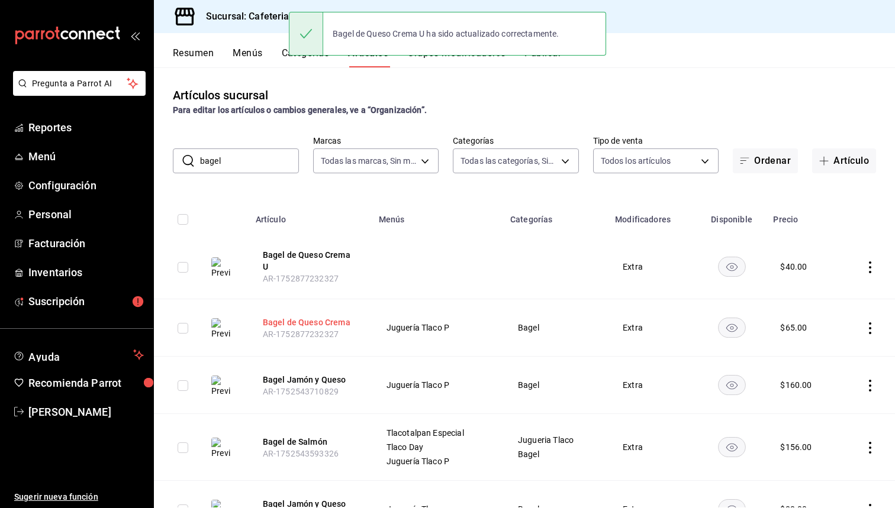
click at [319, 317] on button "Bagel de Queso Crema" at bounding box center [310, 323] width 95 height 12
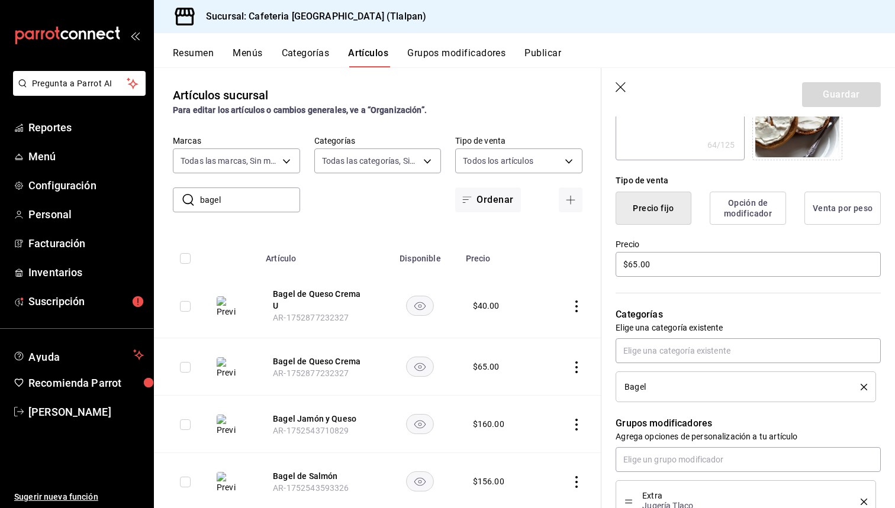
scroll to position [317, 0]
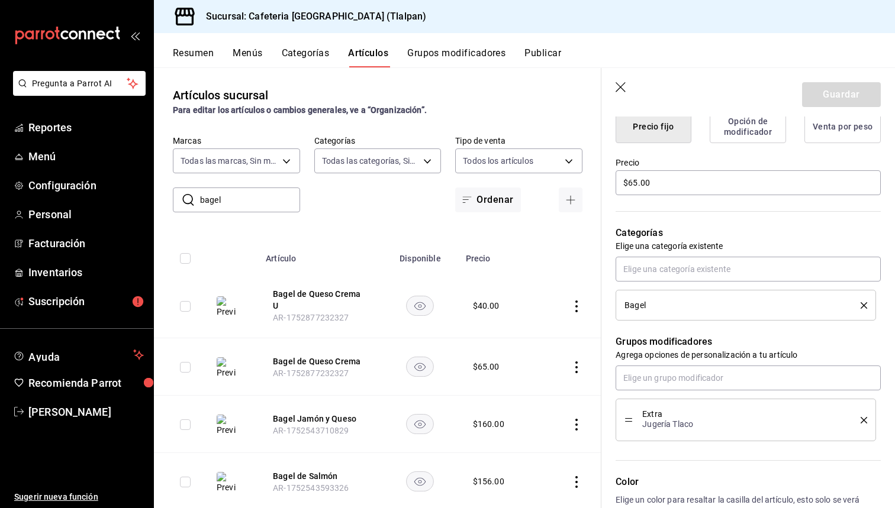
click at [866, 305] on icon "delete" at bounding box center [863, 305] width 7 height 7
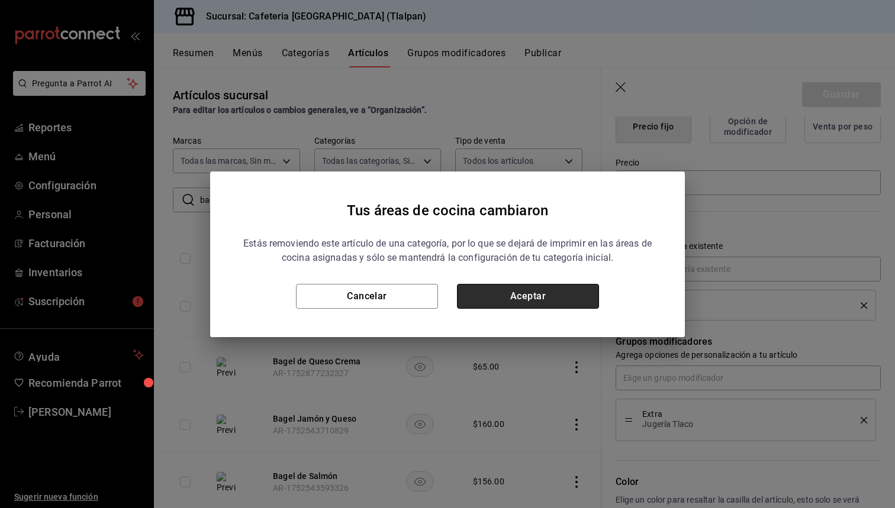
click at [554, 298] on button "Aceptar" at bounding box center [528, 296] width 142 height 25
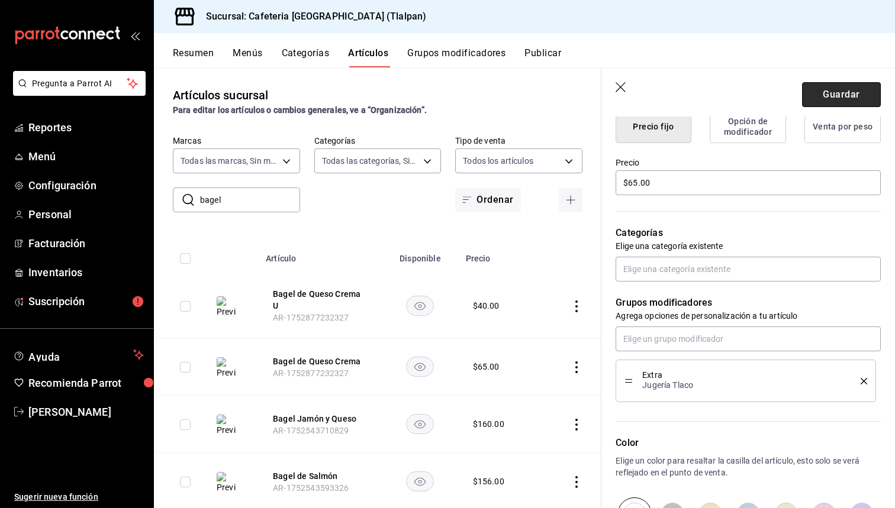
click at [830, 93] on button "Guardar" at bounding box center [841, 94] width 79 height 25
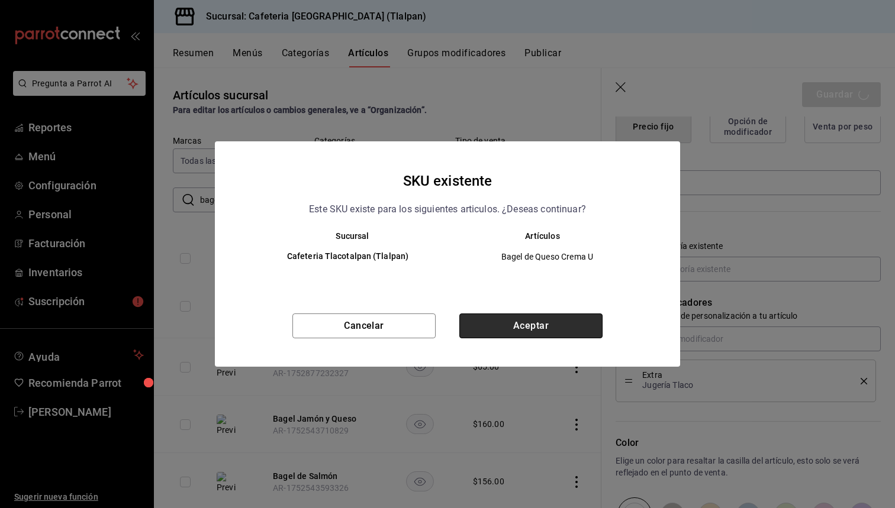
click at [502, 334] on button "Aceptar" at bounding box center [530, 326] width 143 height 25
type textarea "x"
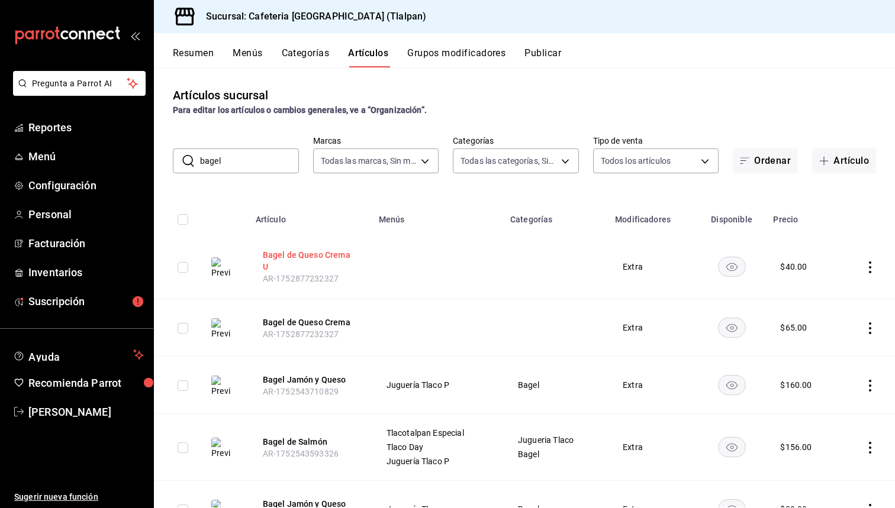
click at [305, 258] on button "Bagel de Queso Crema U" at bounding box center [310, 261] width 95 height 24
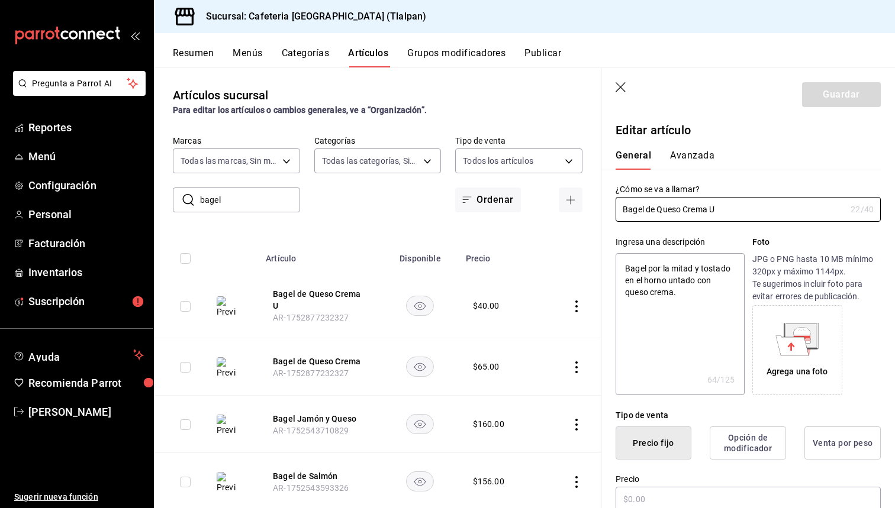
type textarea "x"
type input "$40.00"
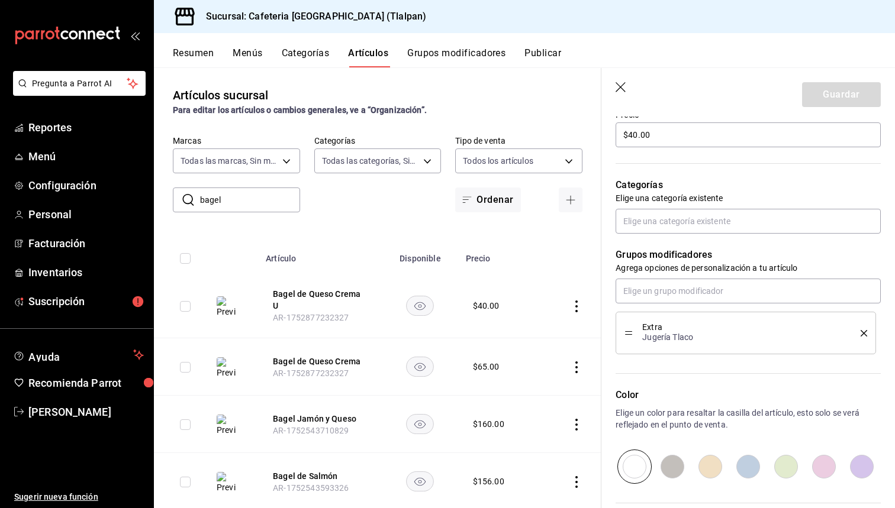
scroll to position [371, 0]
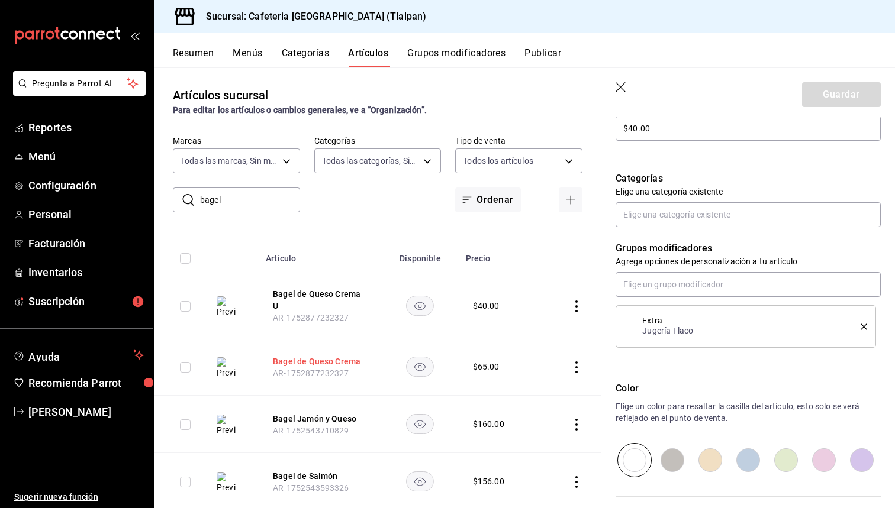
click at [344, 356] on button "Bagel de Queso Crema" at bounding box center [320, 362] width 95 height 12
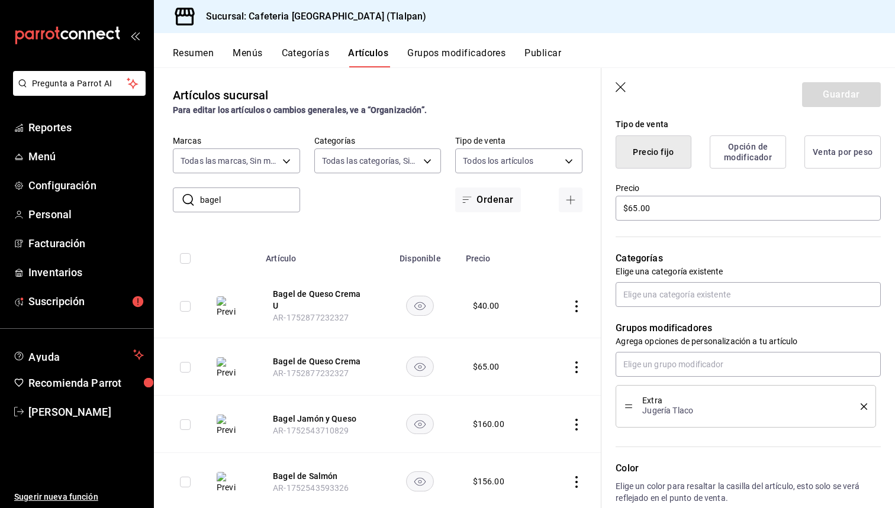
scroll to position [322, 0]
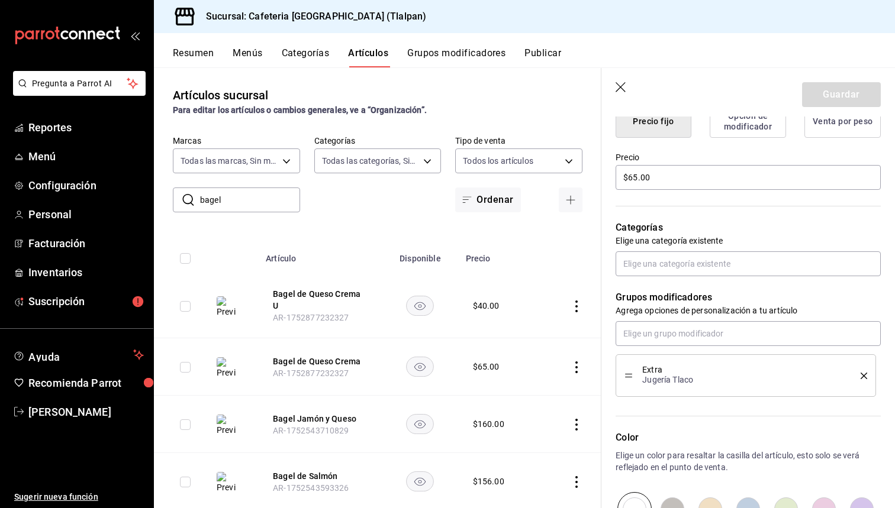
click at [246, 198] on input "bagel" at bounding box center [250, 200] width 100 height 24
type input "b"
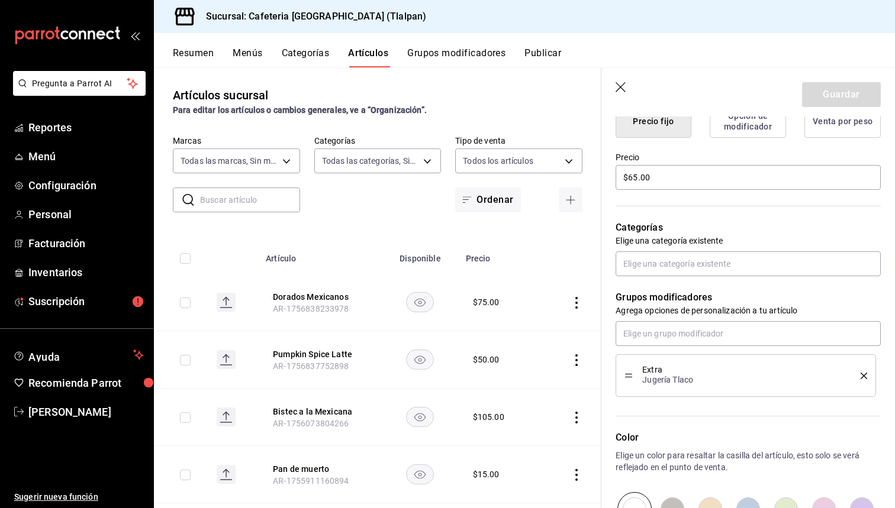
type textarea "x"
type input "vaso"
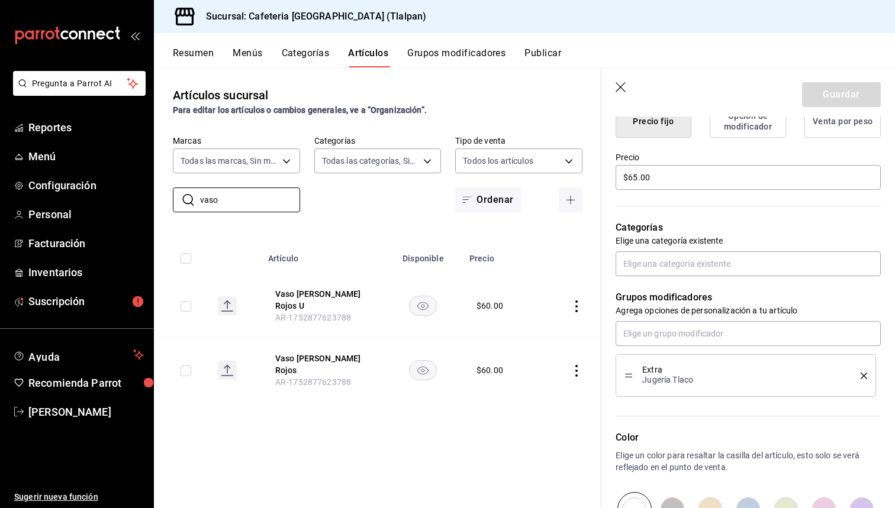
type textarea "x"
type input "vaso"
click at [304, 297] on button "Vaso [PERSON_NAME] Rojos U" at bounding box center [322, 300] width 95 height 24
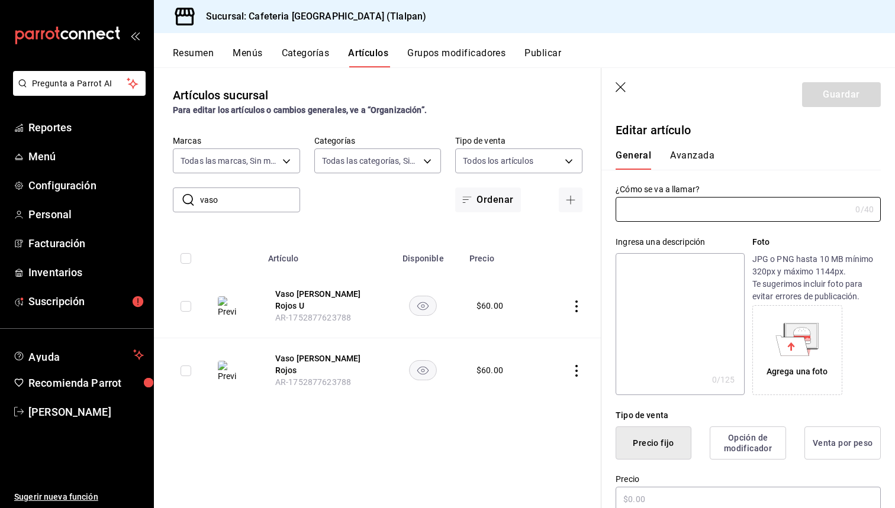
type input "Vaso [PERSON_NAME] Rojos U"
type textarea "Base de yogurt con frutos rojos, un toque de de miel y chía decorativa con bene…"
type textarea "x"
type input "$60.00"
type input "AR-1752877623788"
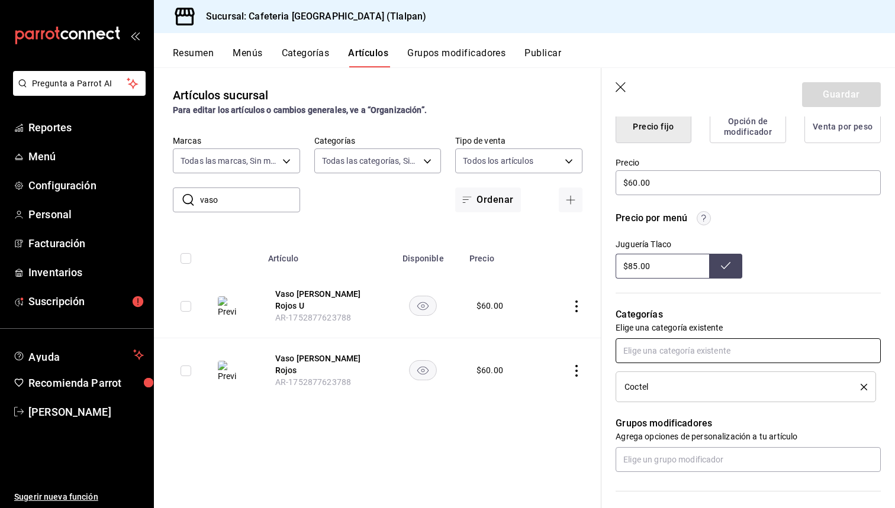
scroll to position [333, 0]
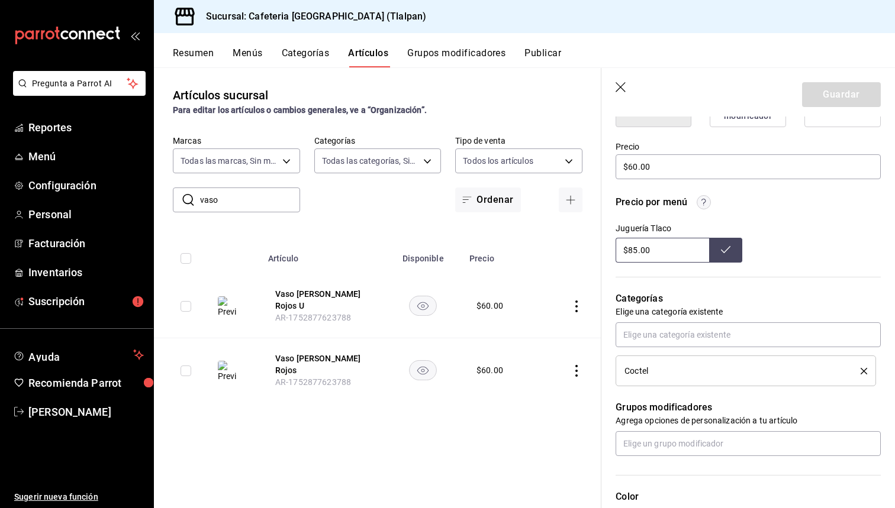
click at [862, 373] on icon "delete" at bounding box center [863, 371] width 7 height 7
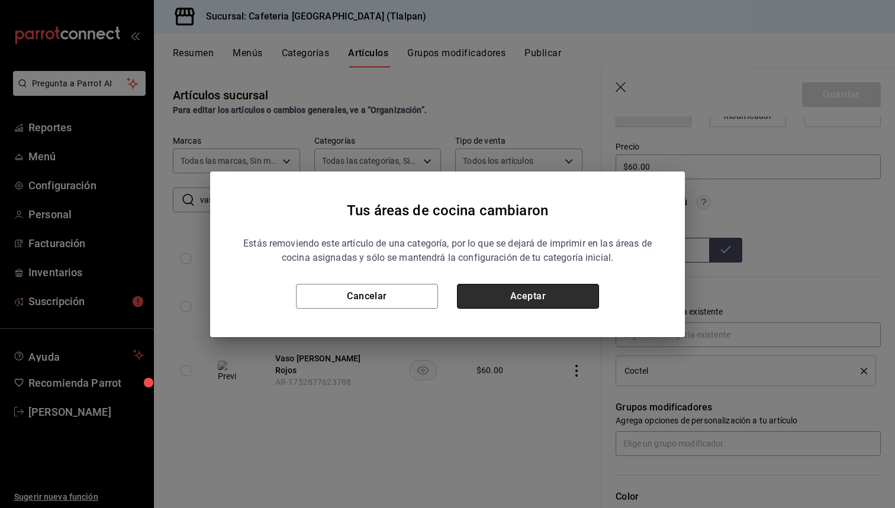
click at [573, 301] on button "Aceptar" at bounding box center [528, 296] width 142 height 25
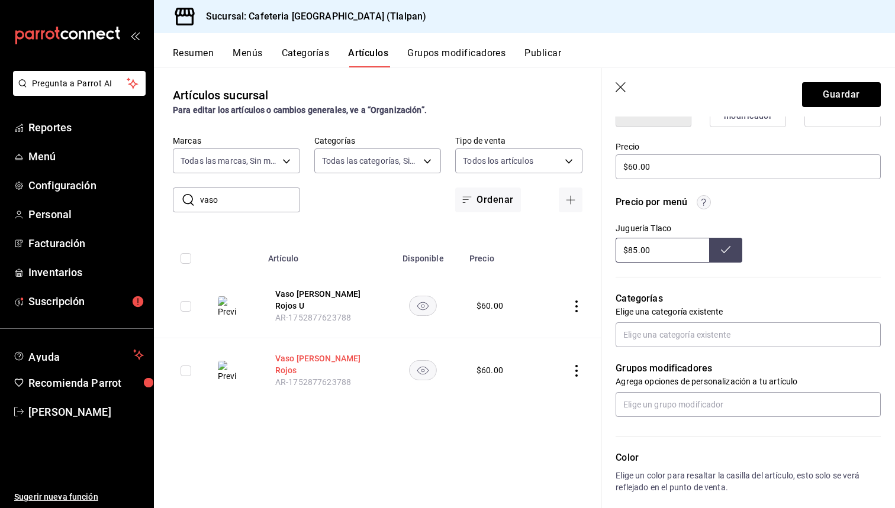
click at [343, 356] on button "Vaso [PERSON_NAME] Rojos" at bounding box center [322, 365] width 95 height 24
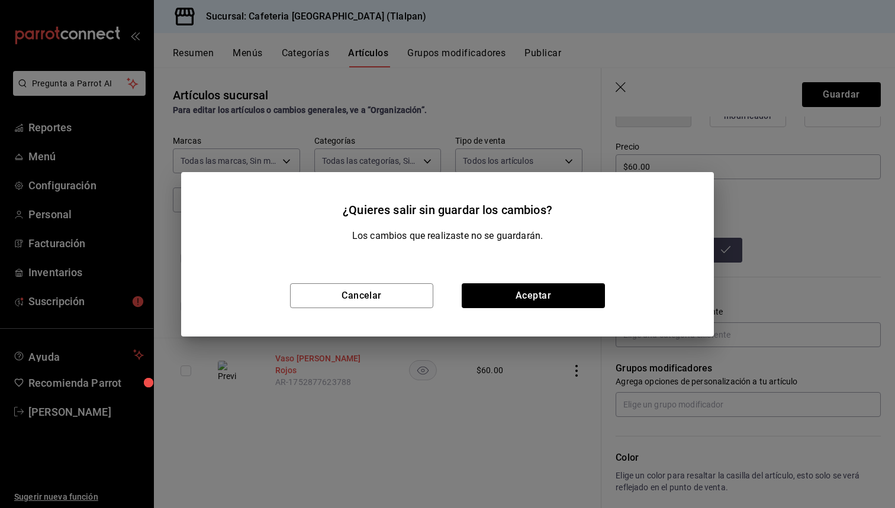
type textarea "x"
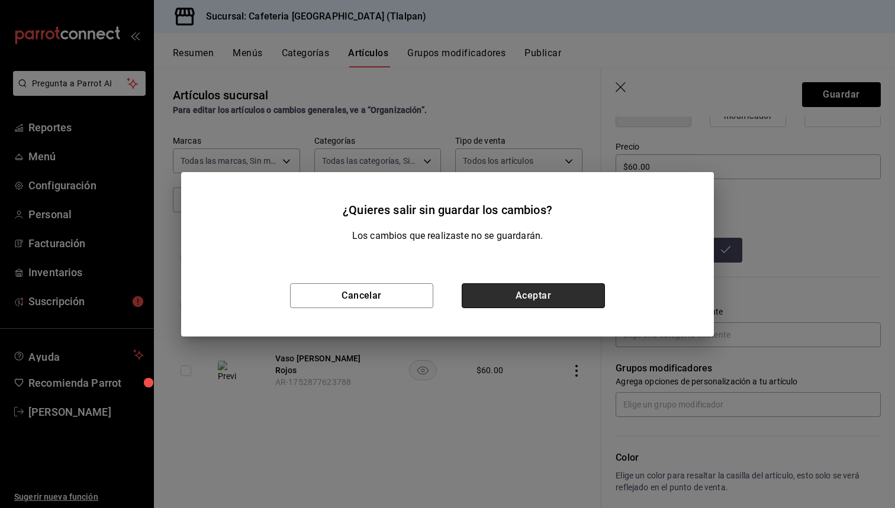
click at [571, 291] on button "Aceptar" at bounding box center [532, 295] width 143 height 25
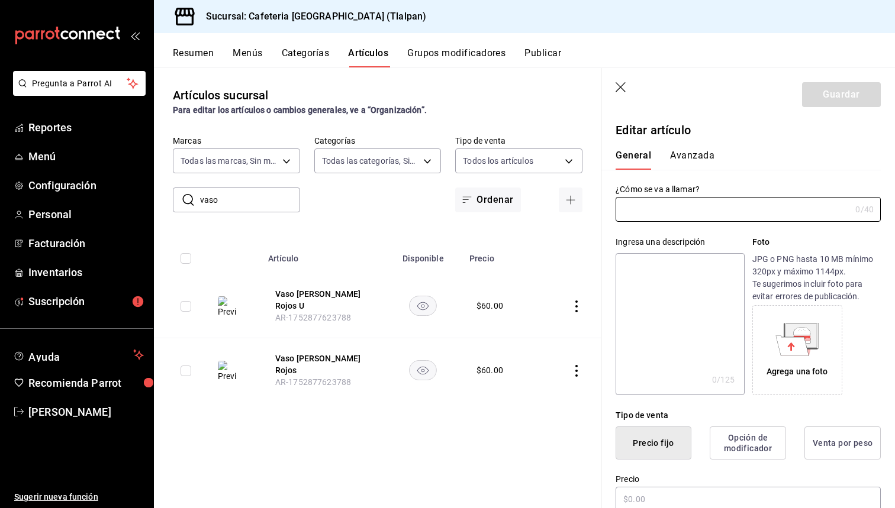
type input "Vaso [PERSON_NAME] Rojos"
type textarea "Base de yogurt con frutos rojos, un toque de de miel y chía decorativa con bene…"
type textarea "x"
type input "$60.00"
type input "AR-1752877623788"
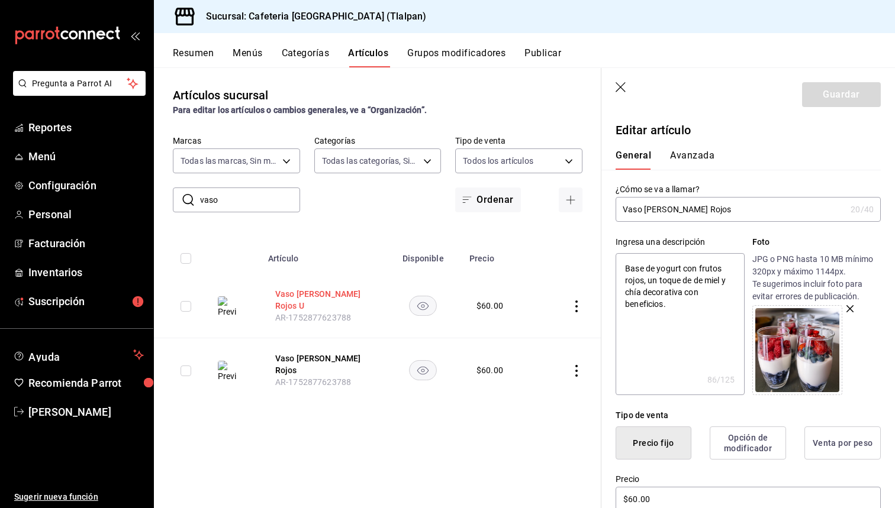
click at [346, 293] on button "Vaso [PERSON_NAME] Rojos U" at bounding box center [322, 300] width 95 height 24
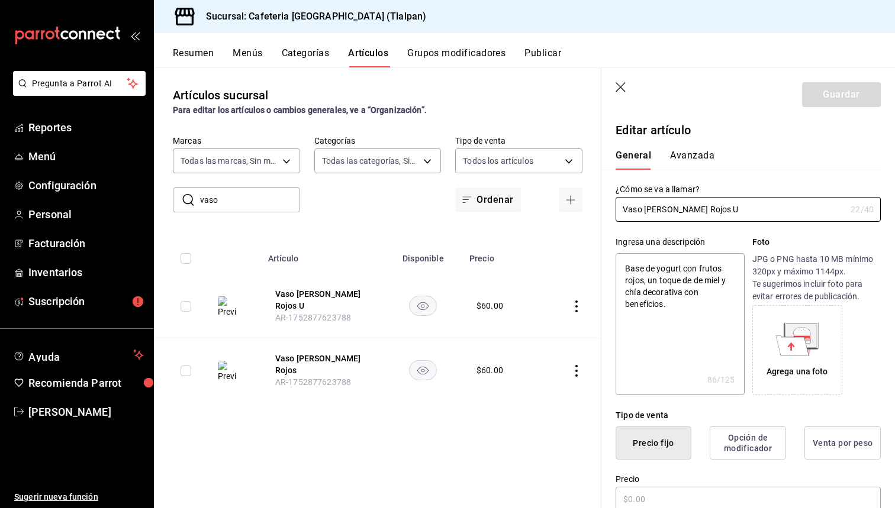
type textarea "x"
type input "$60.00"
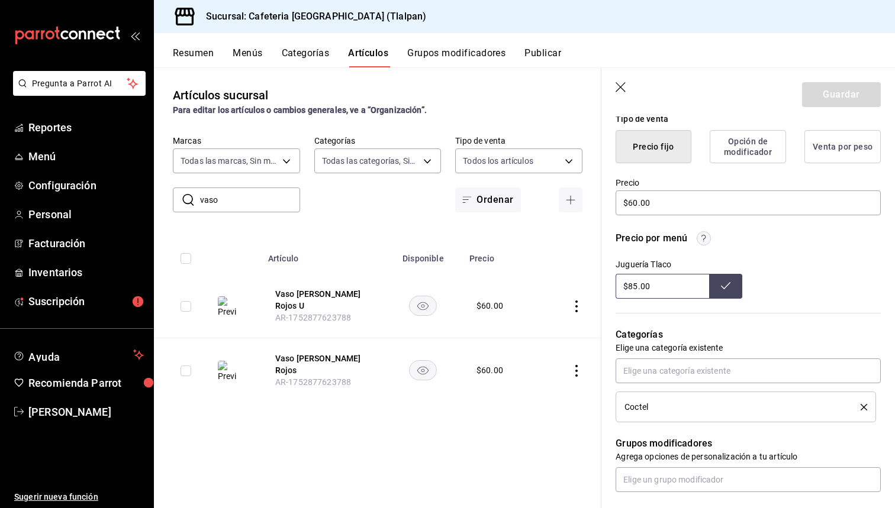
scroll to position [304, 0]
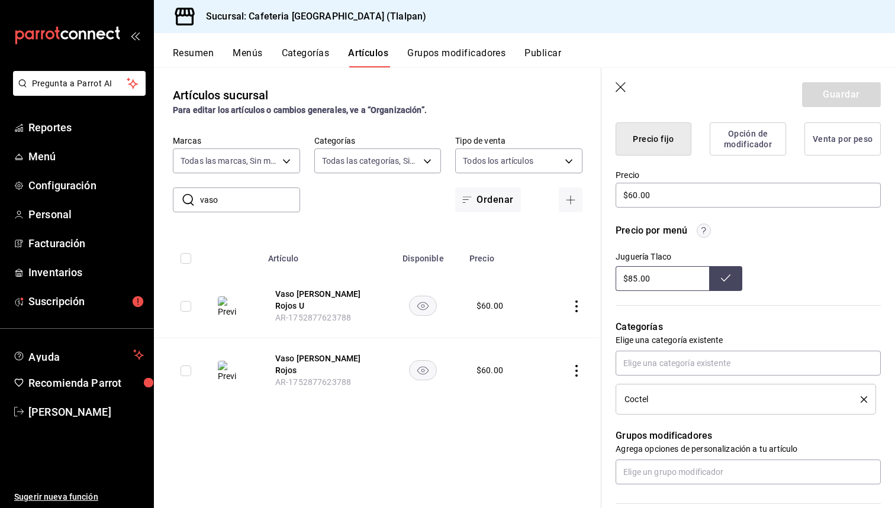
click at [863, 398] on icon "delete" at bounding box center [863, 399] width 7 height 7
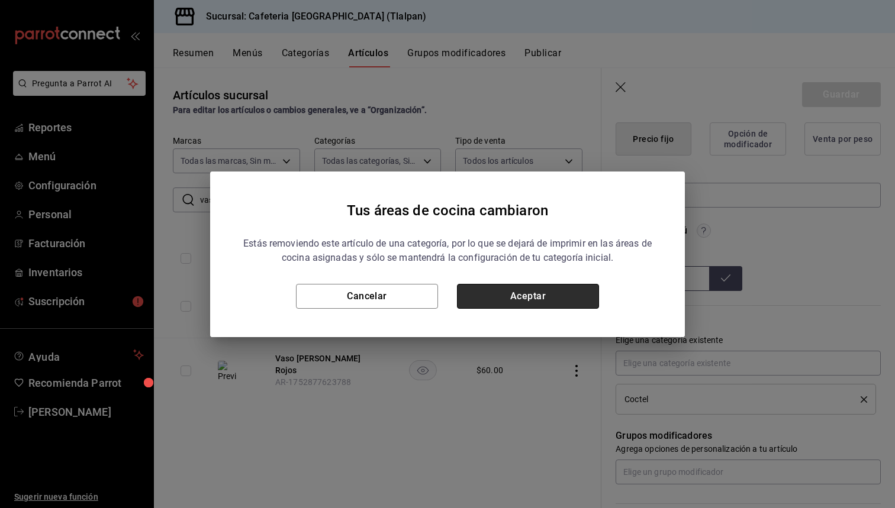
click at [513, 294] on button "Aceptar" at bounding box center [528, 296] width 142 height 25
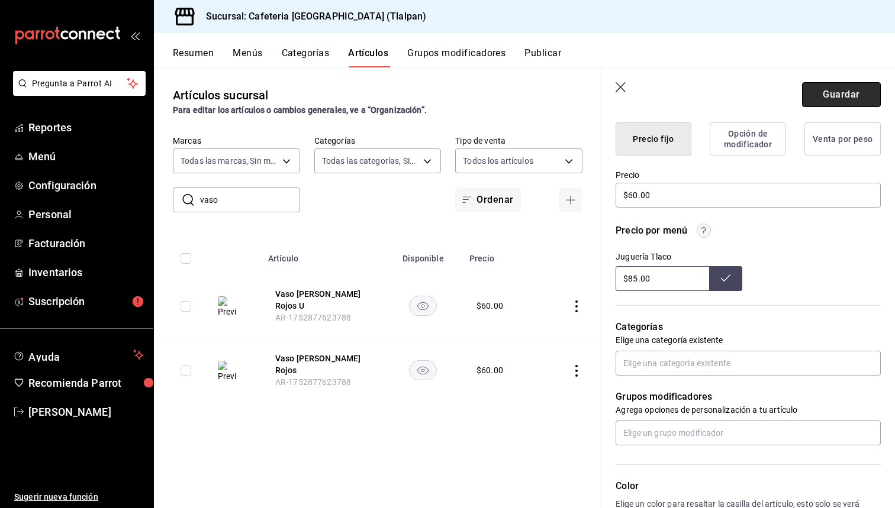
click at [841, 101] on button "Guardar" at bounding box center [841, 94] width 79 height 25
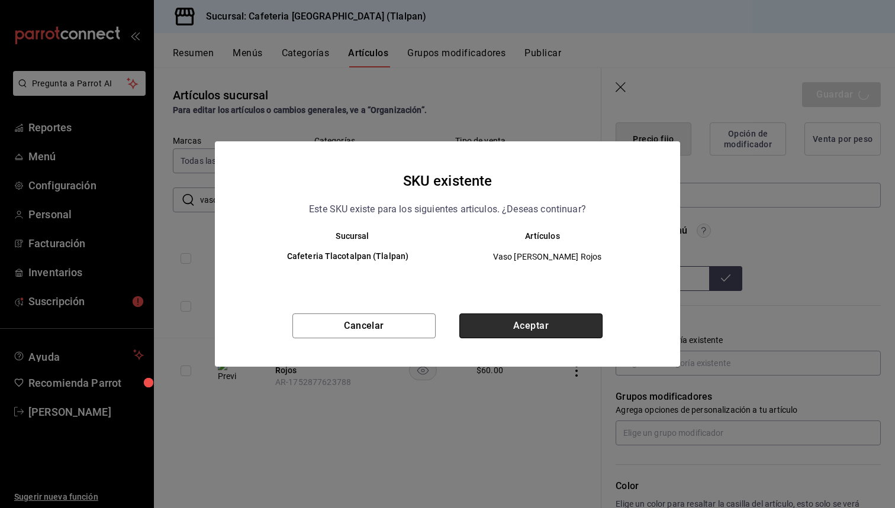
click at [488, 324] on button "Aceptar" at bounding box center [530, 326] width 143 height 25
type textarea "x"
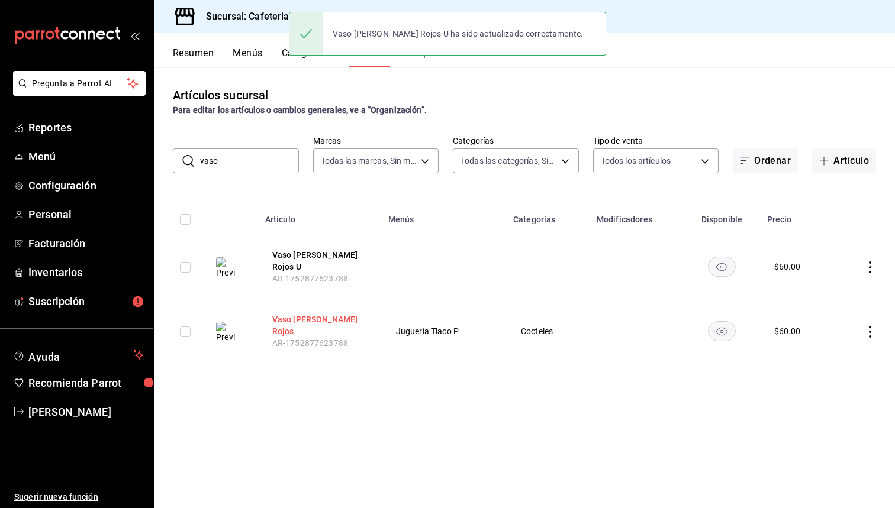
click at [289, 314] on button "Vaso [PERSON_NAME] Rojos" at bounding box center [319, 326] width 95 height 24
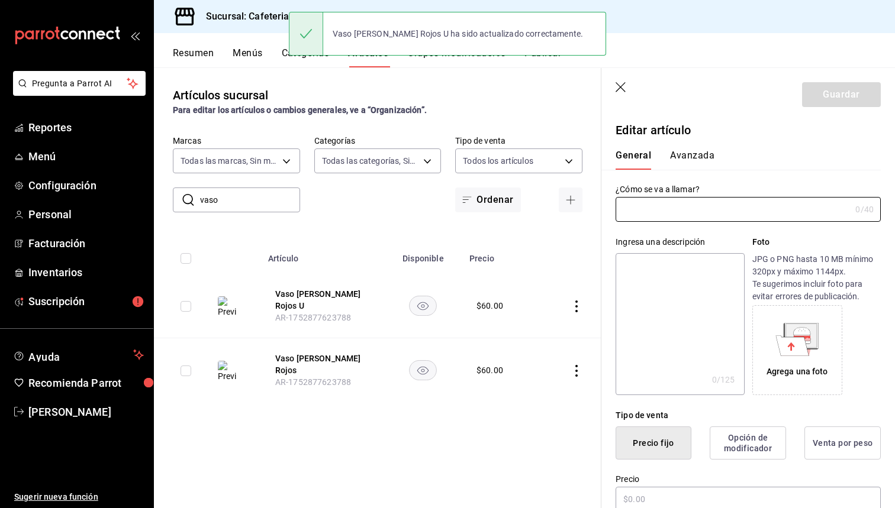
type input "Vaso [PERSON_NAME] Rojos"
type textarea "Base de yogurt con frutos rojos, un toque de de miel y chía decorativa con bene…"
type textarea "x"
type input "$60.00"
type input "AR-1752877623788"
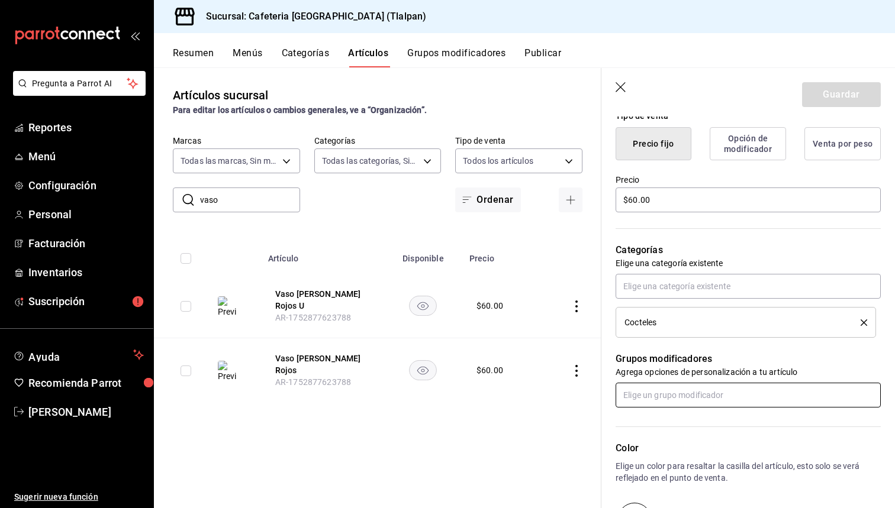
scroll to position [305, 0]
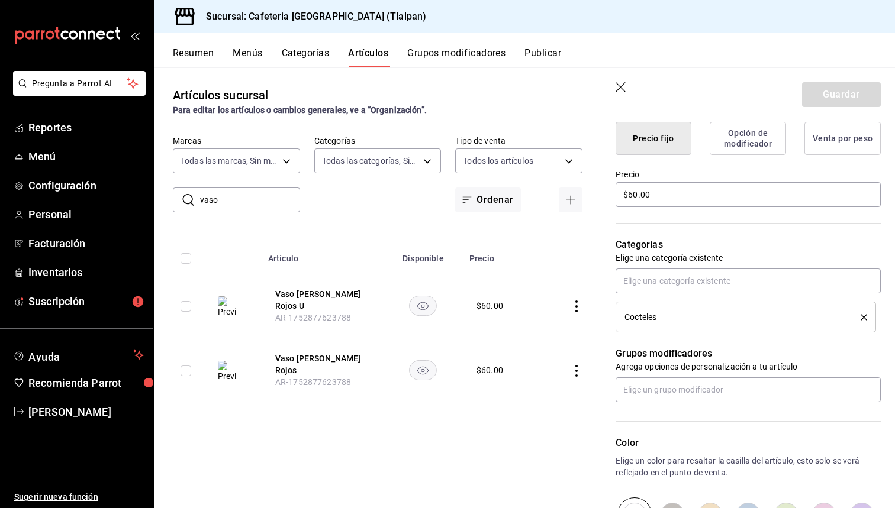
click at [866, 315] on icon "delete" at bounding box center [863, 317] width 7 height 7
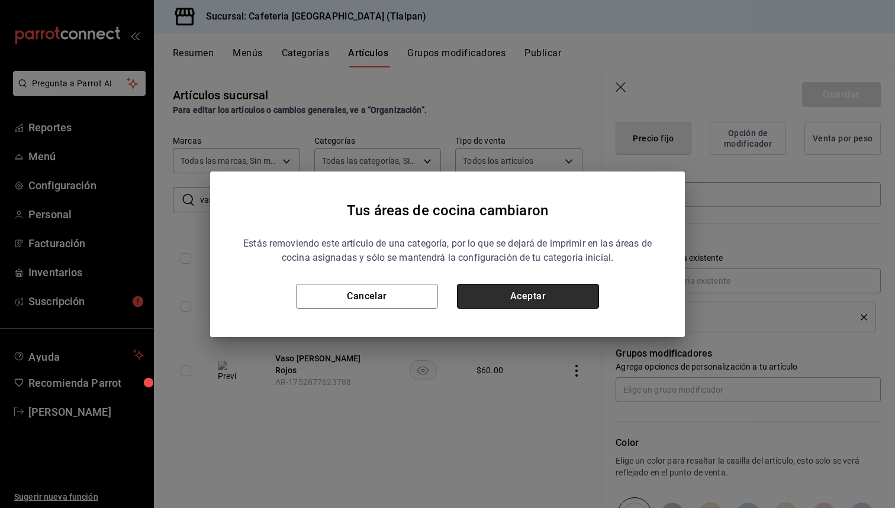
click at [545, 301] on button "Aceptar" at bounding box center [528, 296] width 142 height 25
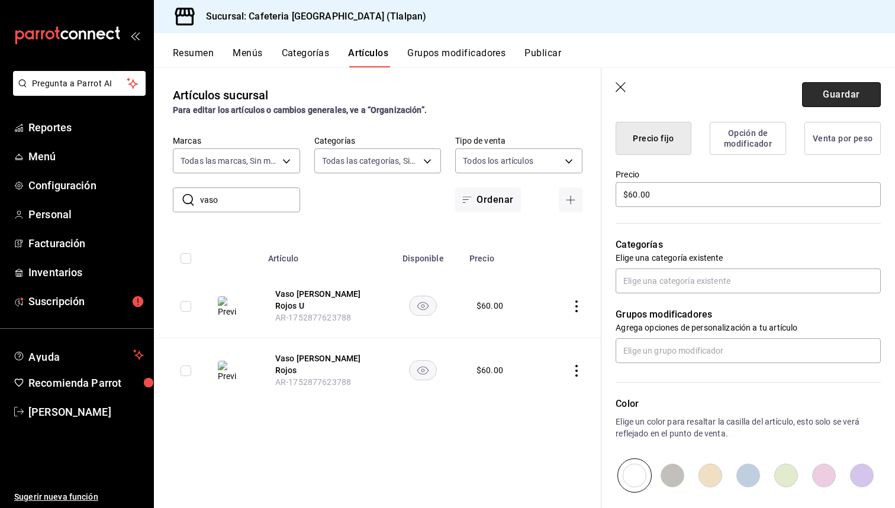
click at [844, 99] on button "Guardar" at bounding box center [841, 94] width 79 height 25
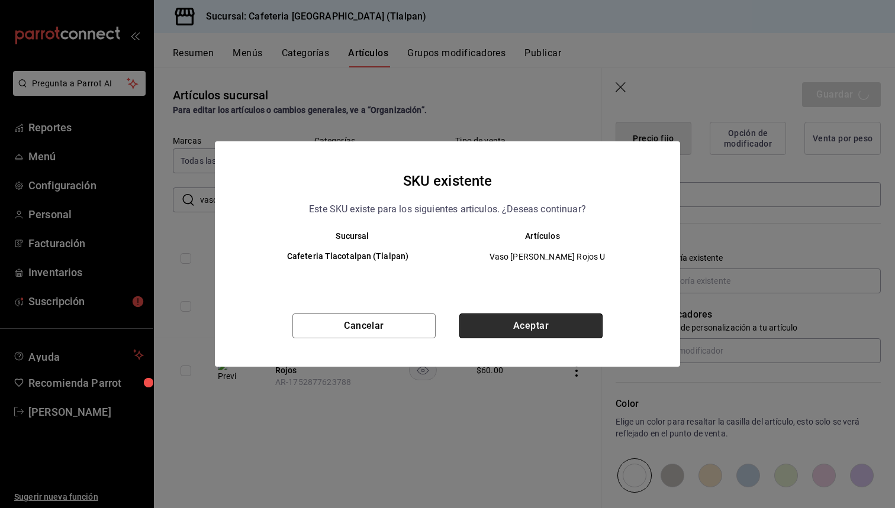
click at [538, 322] on button "Aceptar" at bounding box center [530, 326] width 143 height 25
type textarea "x"
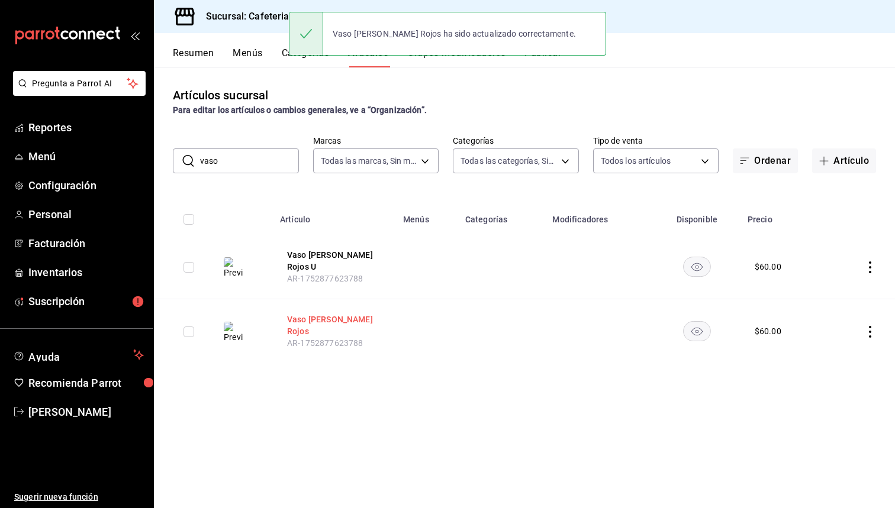
click at [347, 320] on button "Vaso [PERSON_NAME] Rojos" at bounding box center [334, 326] width 95 height 24
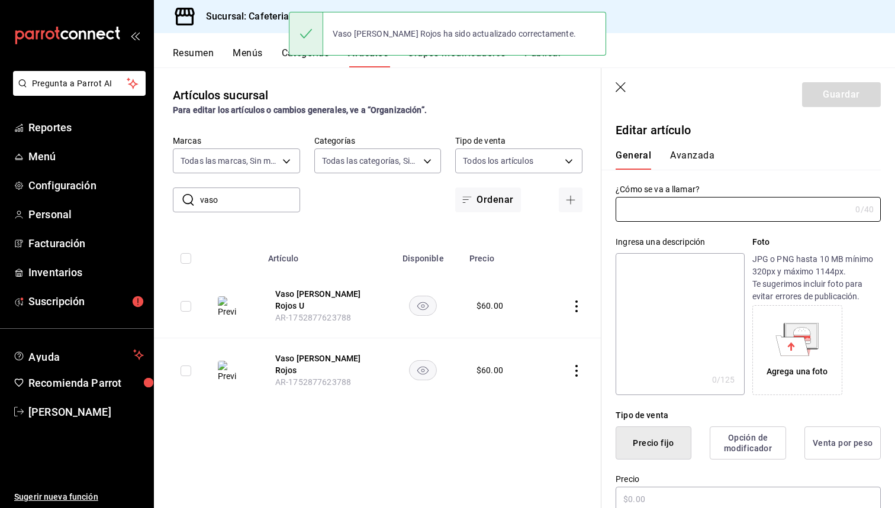
type input "Vaso [PERSON_NAME] Rojos"
type textarea "Base de yogurt con frutos rojos, un toque de de miel y chía decorativa con bene…"
type textarea "x"
type input "$60.00"
type input "AR-1752877623788"
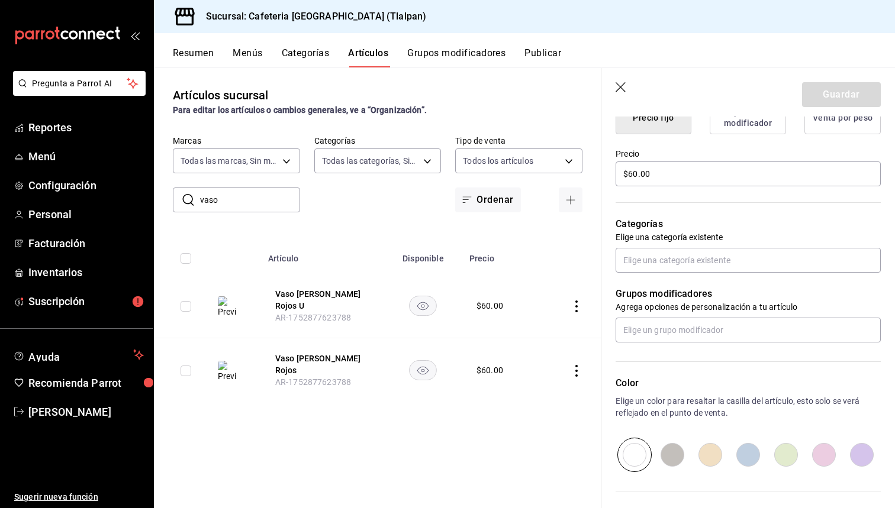
scroll to position [333, 0]
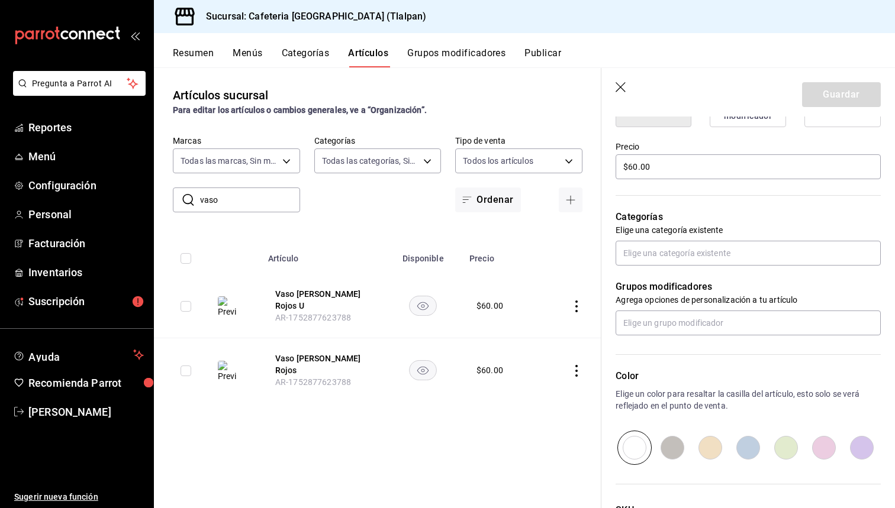
click at [244, 201] on input "vaso" at bounding box center [250, 200] width 100 height 24
type input "v"
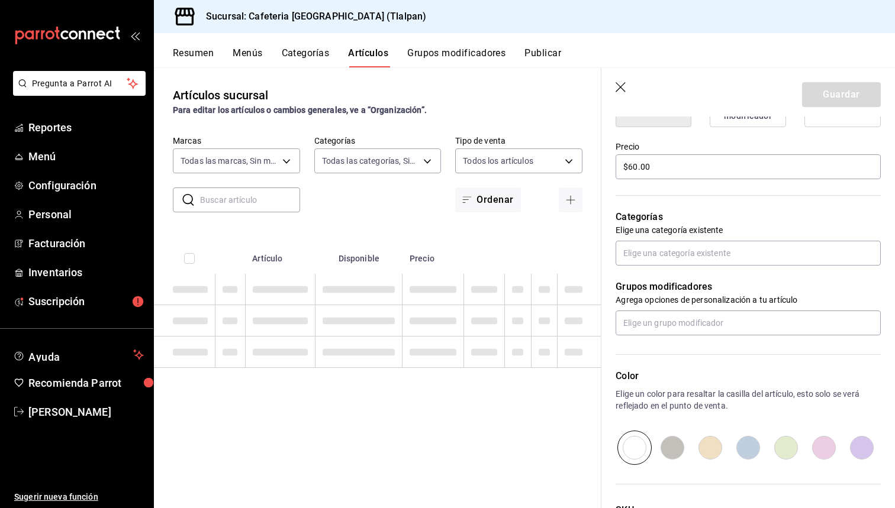
type textarea "x"
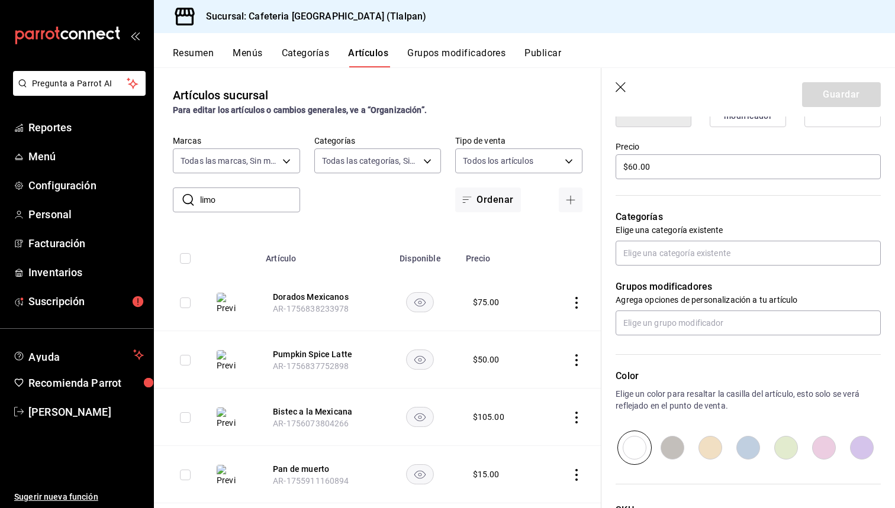
type input "limon"
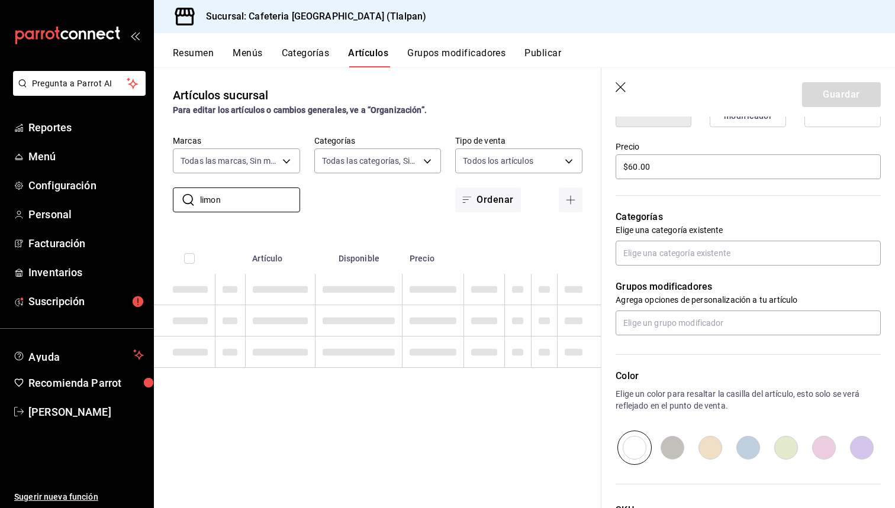
type textarea "x"
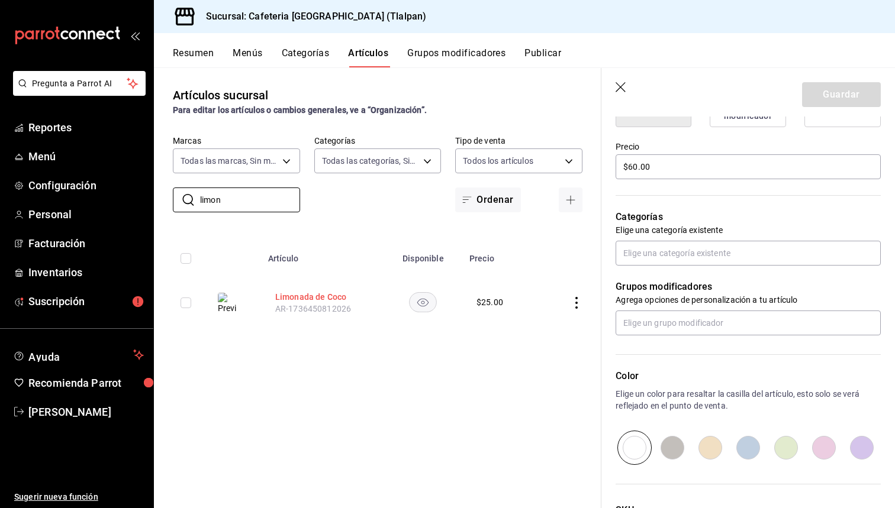
type input "limon"
click at [292, 299] on button "Limonada de Coco" at bounding box center [322, 297] width 95 height 12
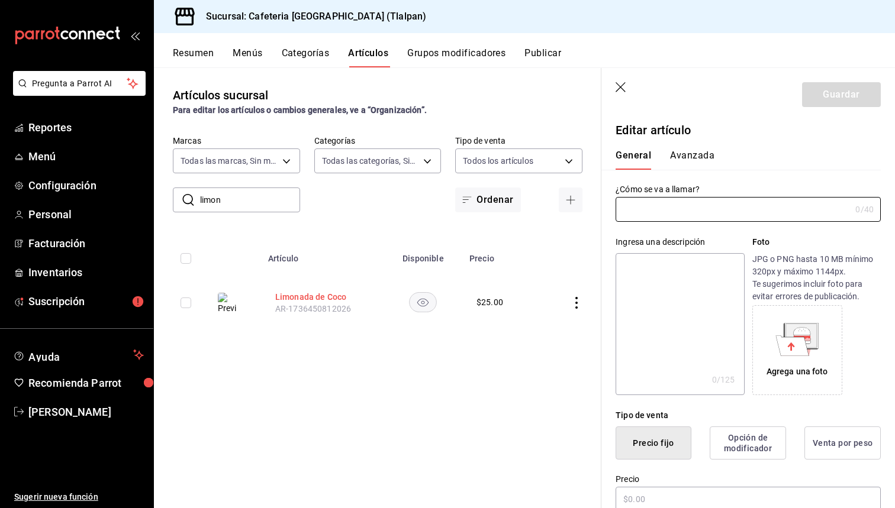
type input "Limonada de Coco"
type textarea "La limonada [PERSON_NAME] mezcla [PERSON_NAME], leche [PERSON_NAME] y hielo, cr…"
type textarea "x"
type input "$25.00"
radio input "false"
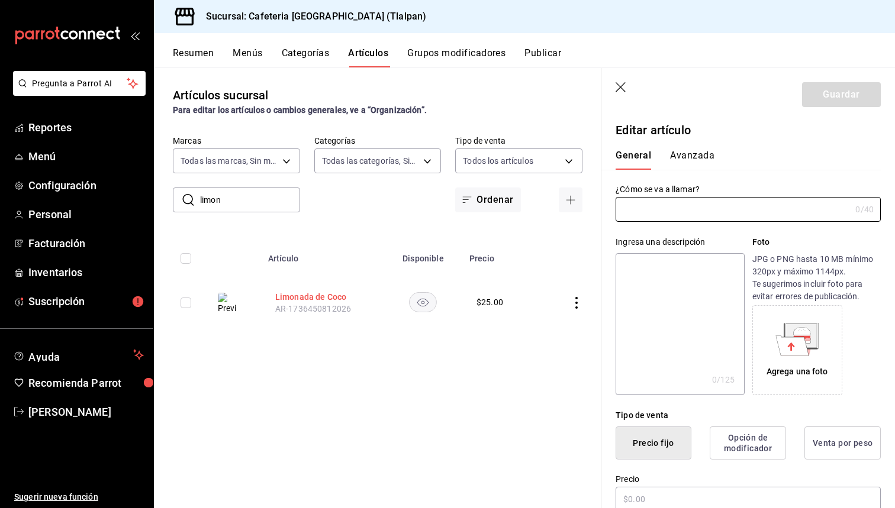
radio input "true"
type input "AR-1736450812026"
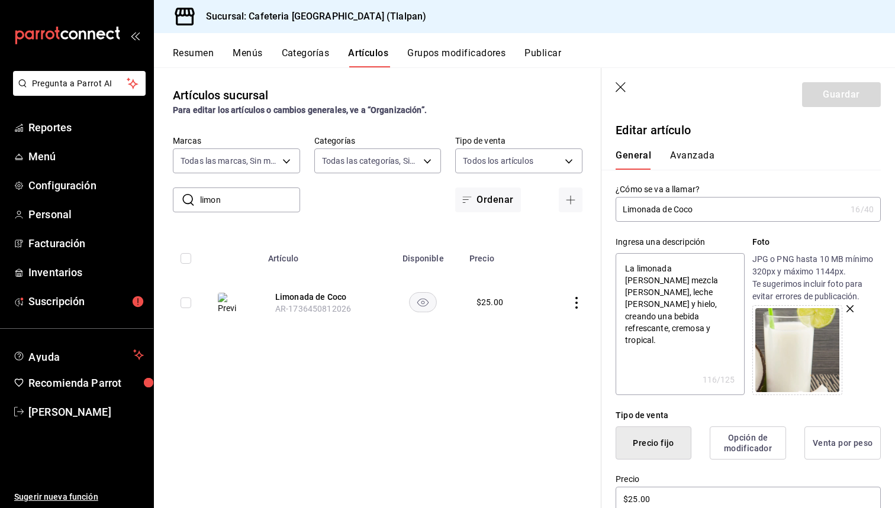
click at [247, 197] on input "limon" at bounding box center [250, 200] width 100 height 24
type input "l"
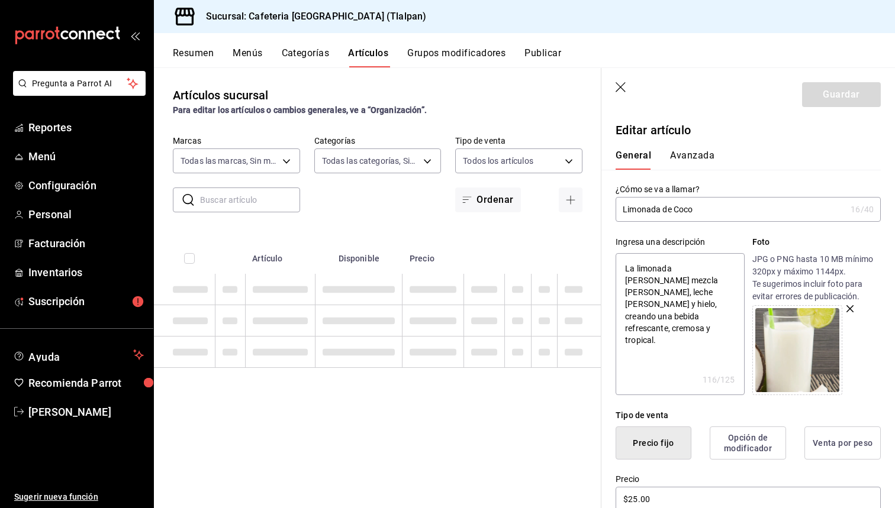
type textarea "x"
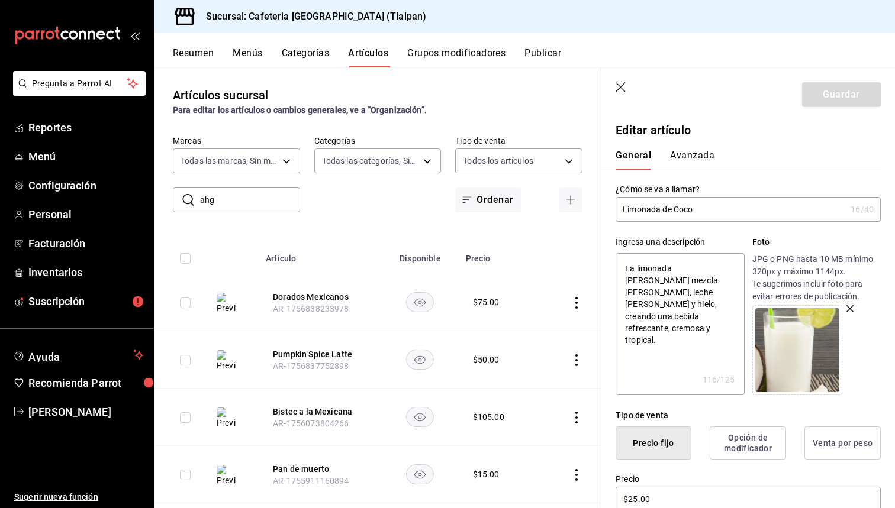
type input "ahgu"
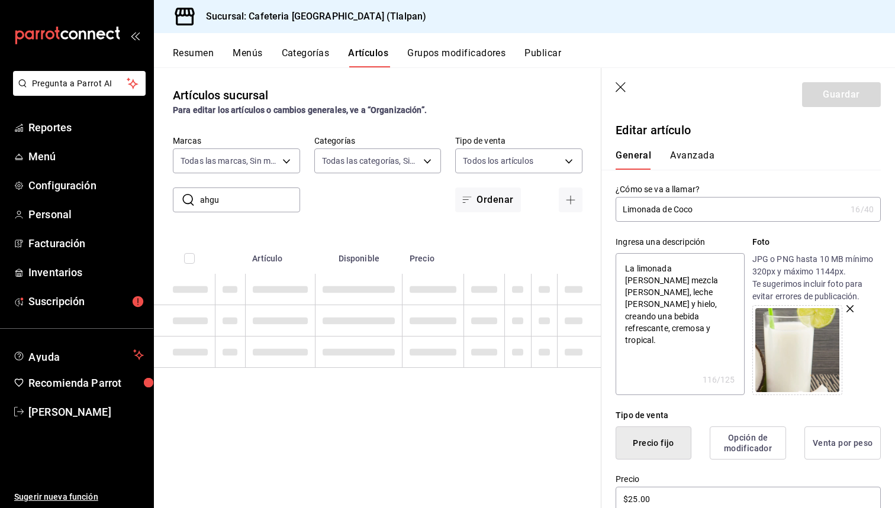
type textarea "x"
type input "ahgua"
type textarea "x"
type input "ahgu"
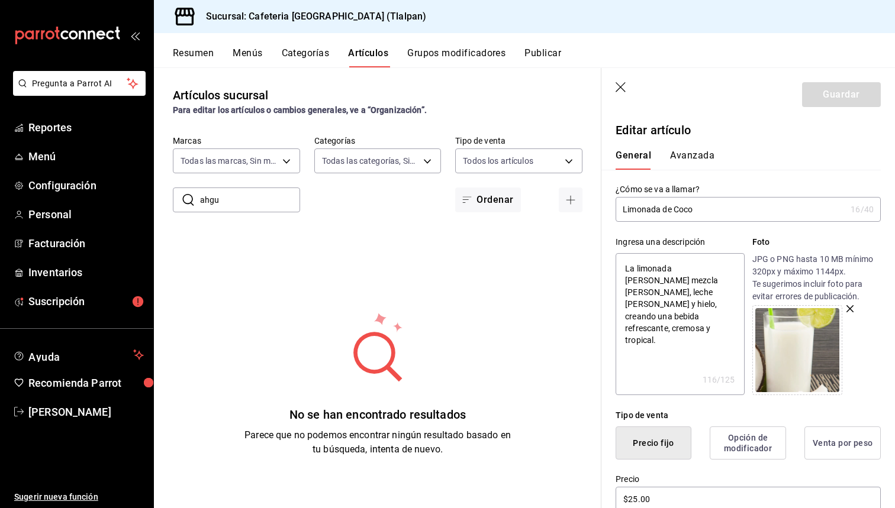
type textarea "x"
type input "ahg"
type textarea "x"
type input "ah"
type textarea "x"
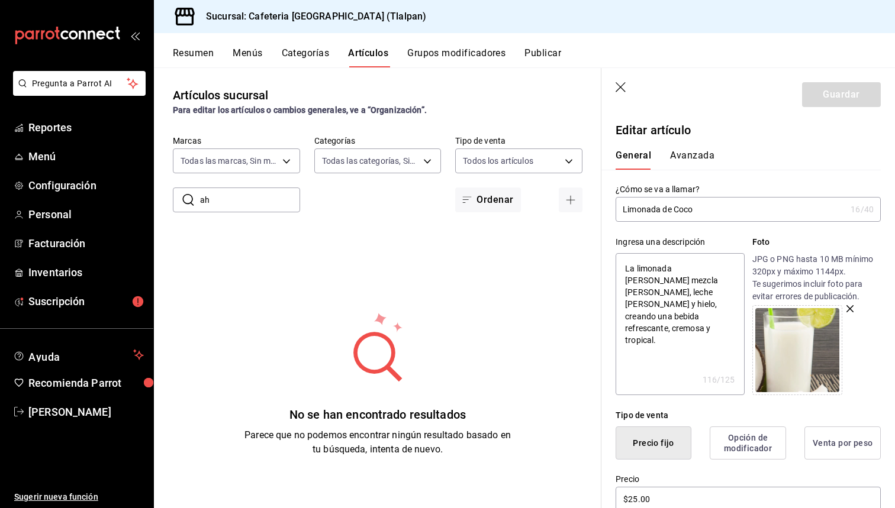
type input "a"
type textarea "x"
type input "a"
type textarea "x"
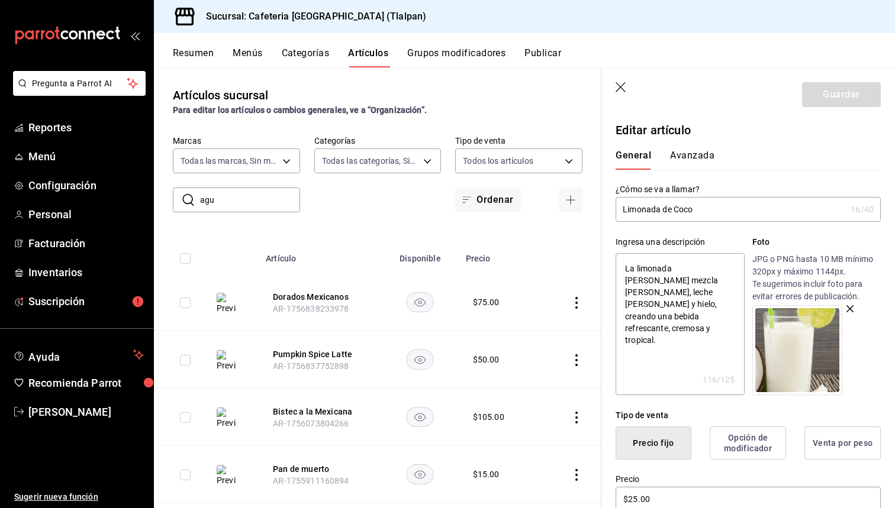
type input "agua"
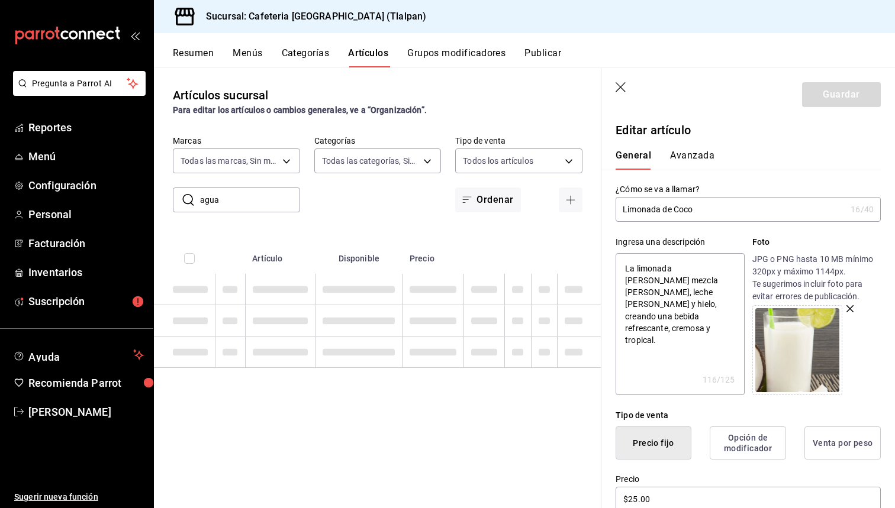
type textarea "x"
type input "agua"
type textarea "x"
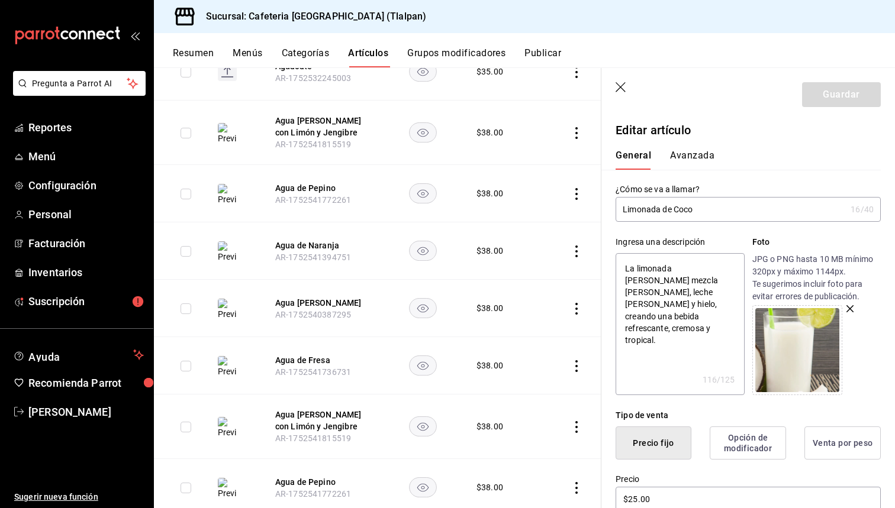
scroll to position [470, 0]
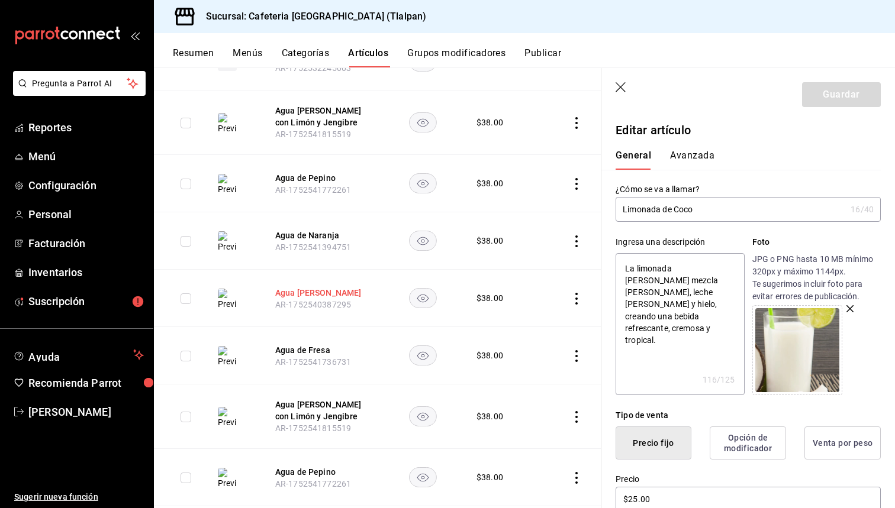
click at [305, 294] on button "Agua [PERSON_NAME]" at bounding box center [322, 293] width 95 height 12
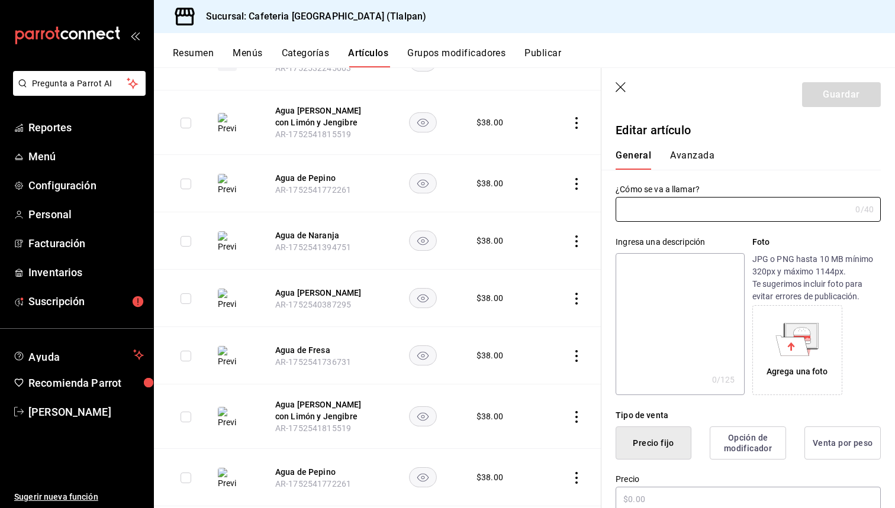
type input "Agua [PERSON_NAME]"
type textarea "Bebida refrescante"
type textarea "x"
type input "$38.00"
type input "AR-1752540387295"
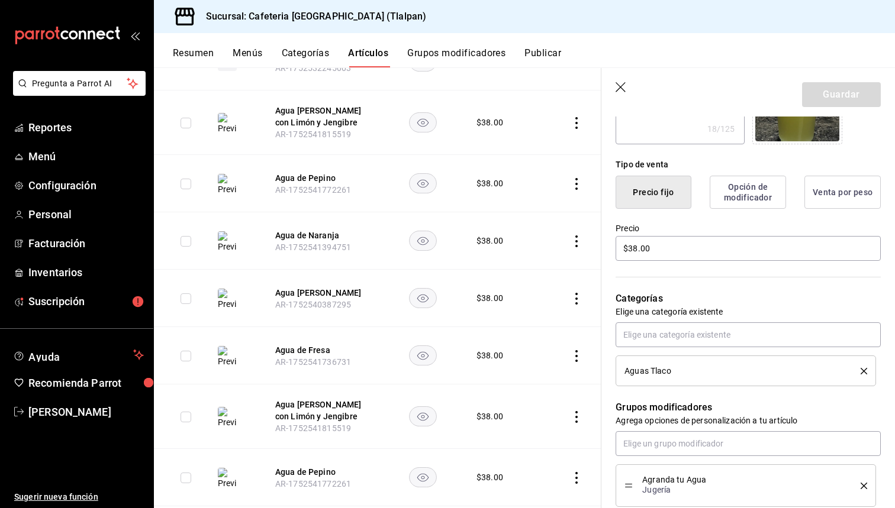
scroll to position [254, 0]
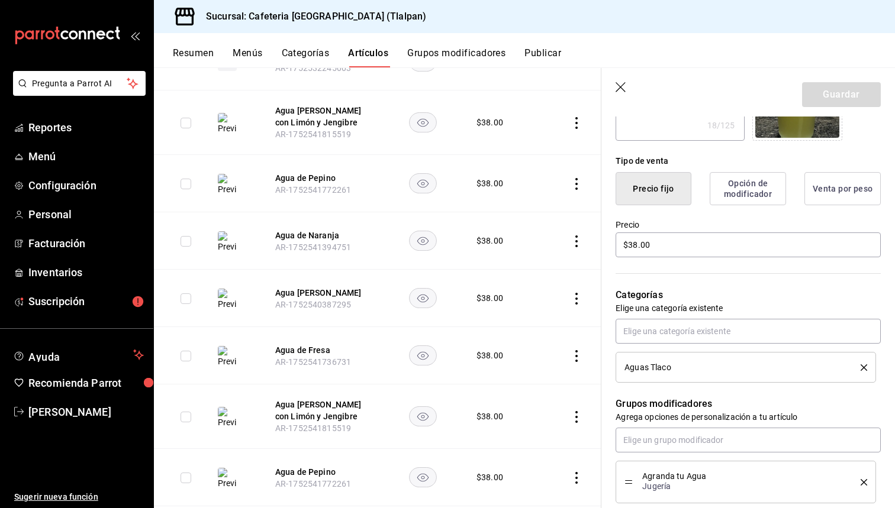
click at [863, 369] on icon "delete" at bounding box center [863, 367] width 7 height 7
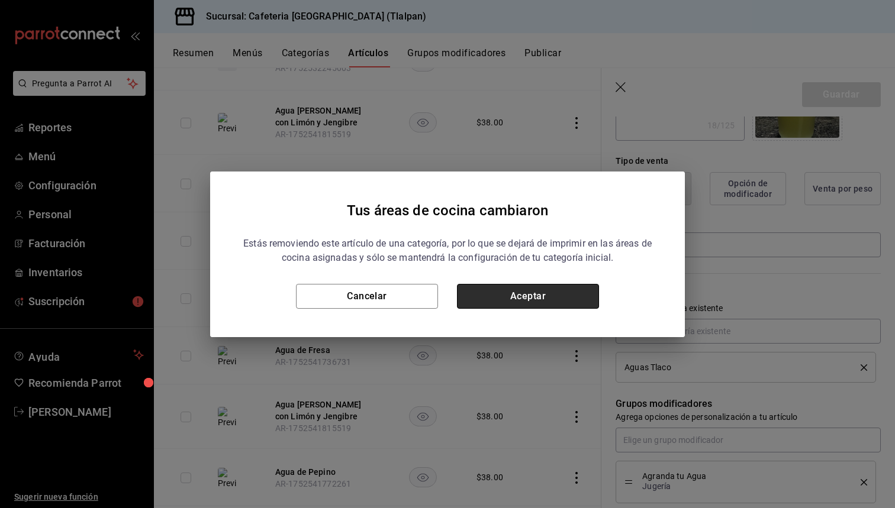
click at [557, 299] on button "Aceptar" at bounding box center [528, 296] width 142 height 25
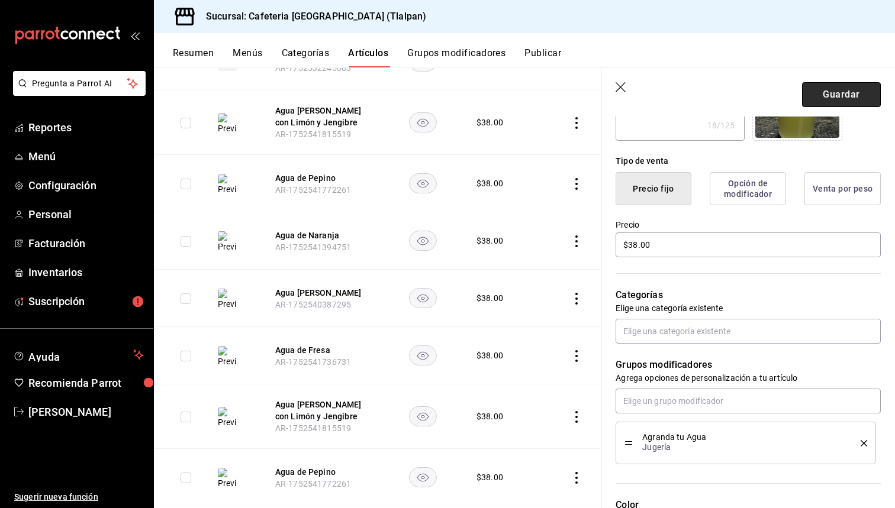
click at [851, 88] on button "Guardar" at bounding box center [841, 94] width 79 height 25
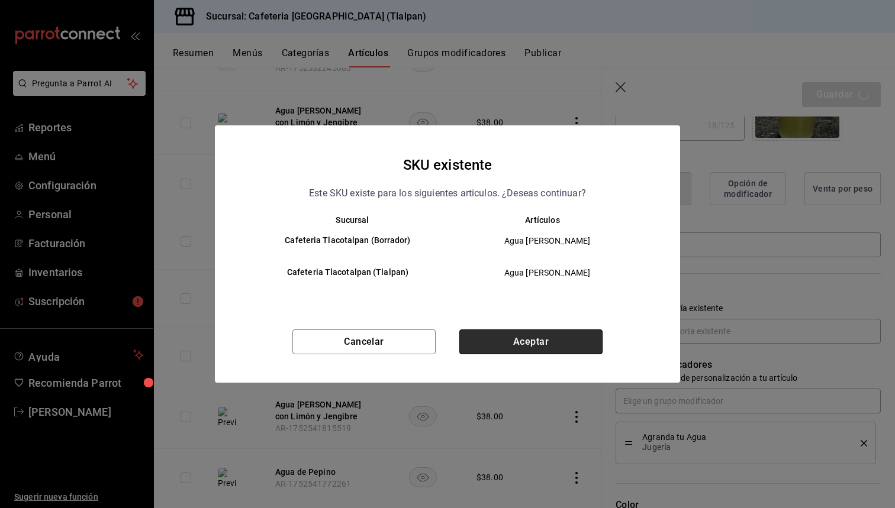
click at [556, 338] on button "Aceptar" at bounding box center [530, 342] width 143 height 25
type textarea "x"
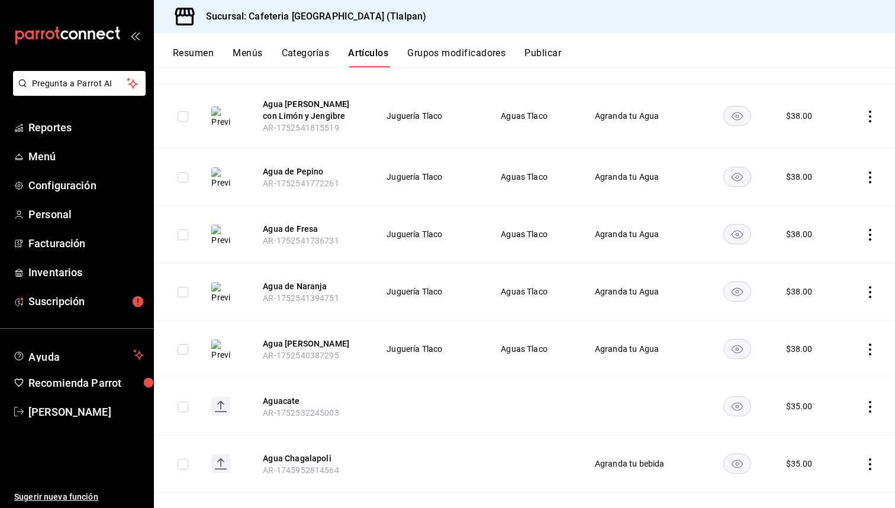
scroll to position [756, 0]
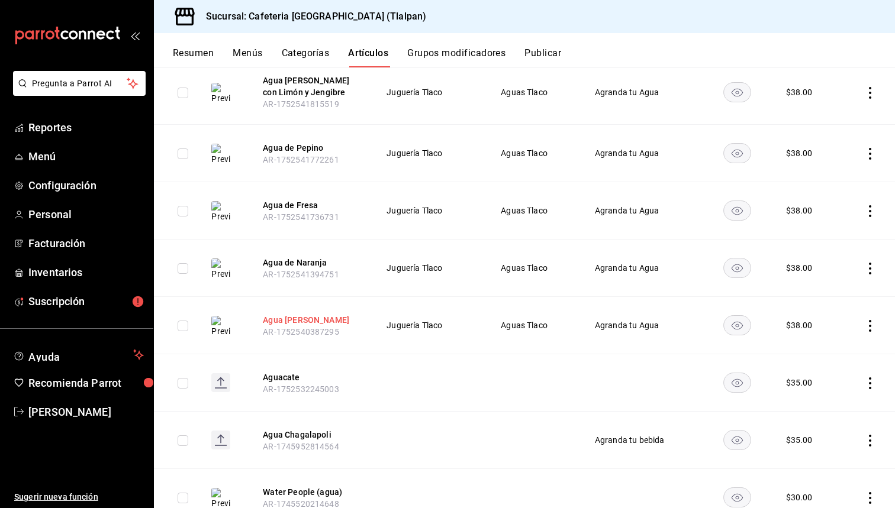
click at [309, 321] on button "Agua [PERSON_NAME]" at bounding box center [310, 320] width 95 height 12
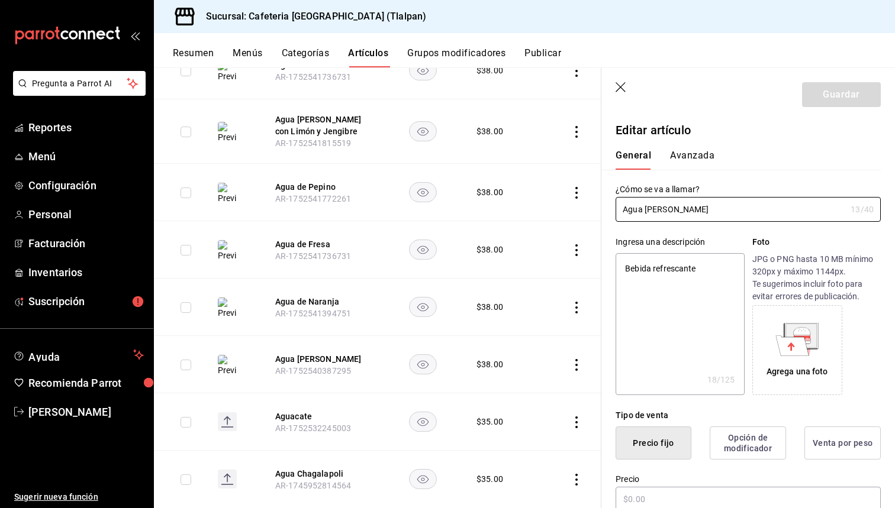
type textarea "x"
type input "$38.00"
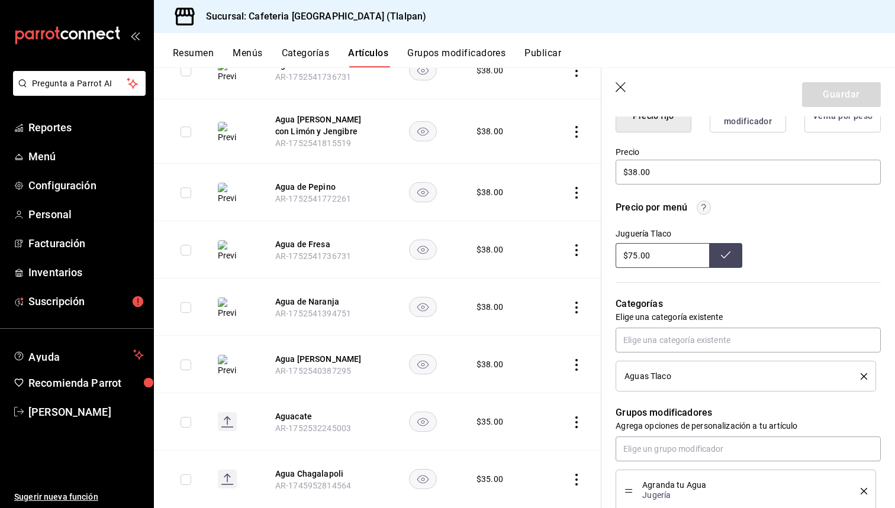
scroll to position [338, 0]
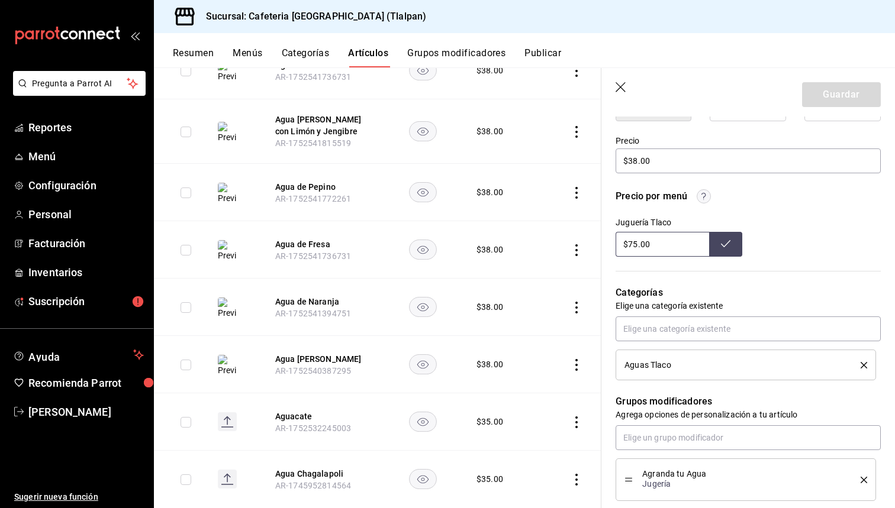
click at [866, 364] on icon "delete" at bounding box center [863, 365] width 7 height 7
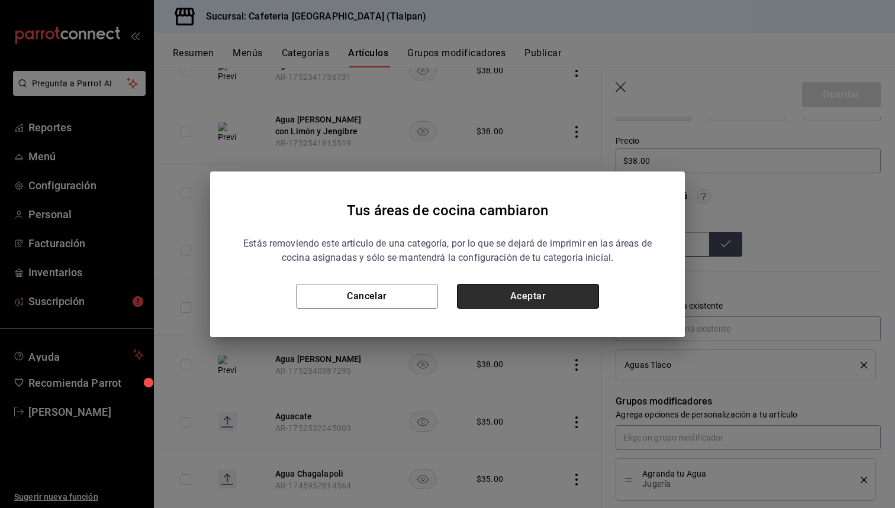
click at [496, 298] on button "Aceptar" at bounding box center [528, 296] width 142 height 25
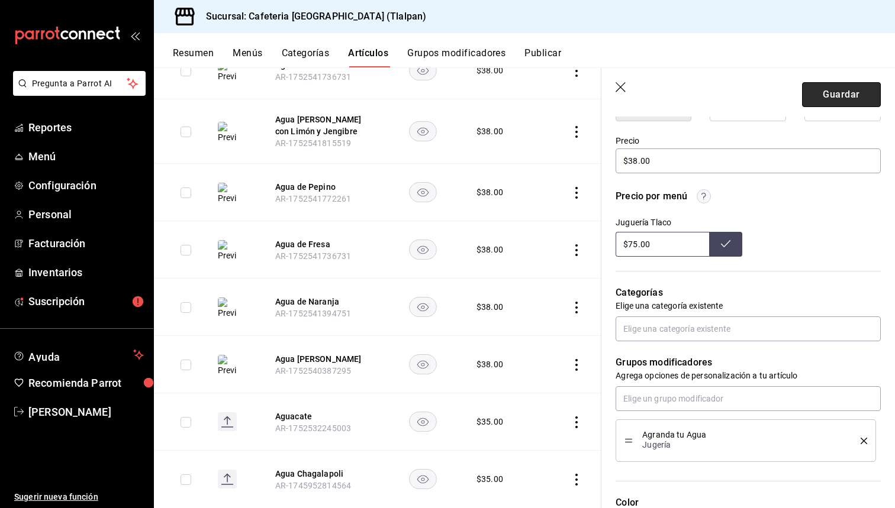
click at [841, 93] on button "Guardar" at bounding box center [841, 94] width 79 height 25
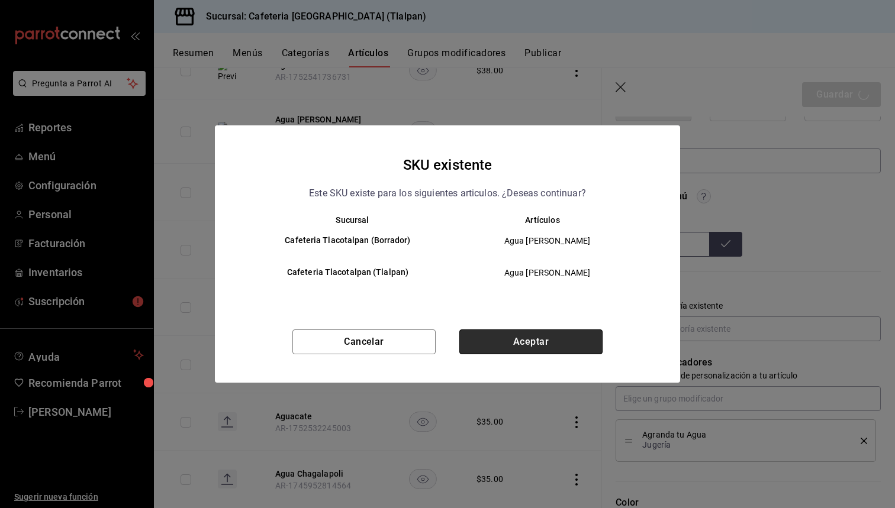
click at [530, 331] on button "Aceptar" at bounding box center [530, 342] width 143 height 25
type textarea "x"
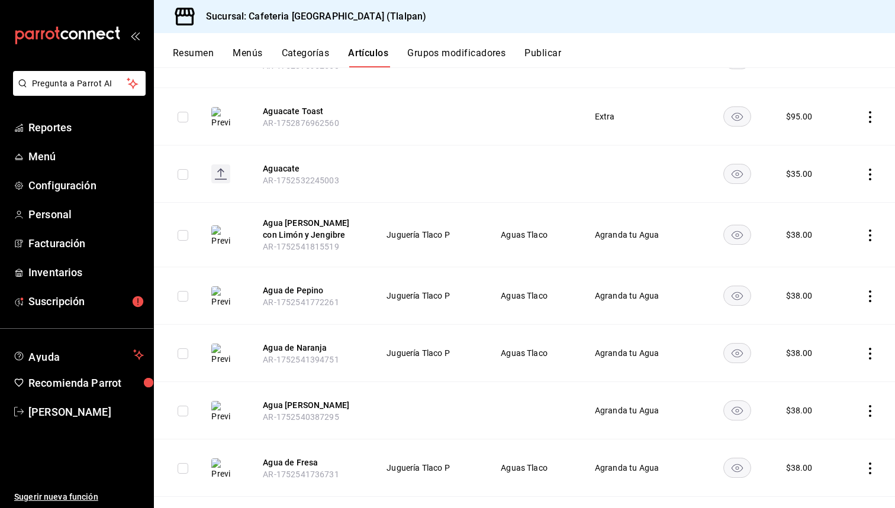
scroll to position [322, 0]
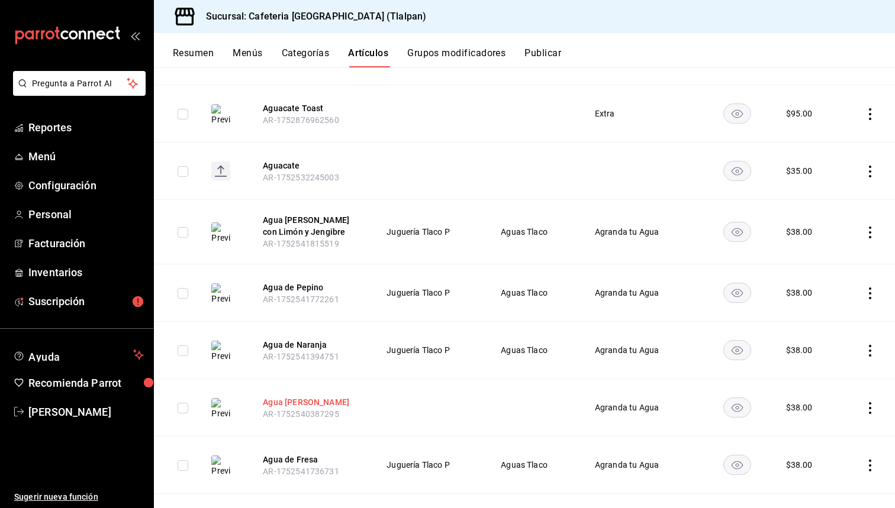
click at [309, 407] on button "Agua [PERSON_NAME]" at bounding box center [310, 402] width 95 height 12
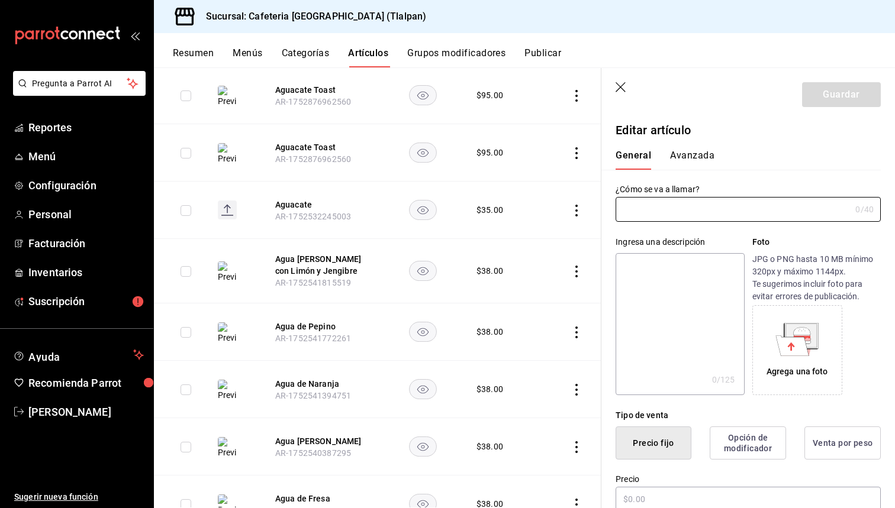
type input "Agua [PERSON_NAME]"
type textarea "Bebida refrescante"
type textarea "x"
type input "$38.00"
type input "AR-1752540387295"
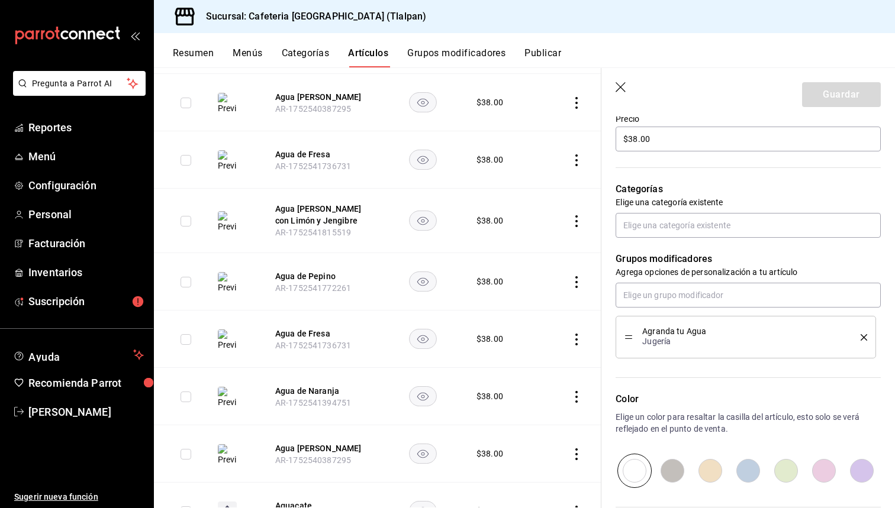
scroll to position [721, 0]
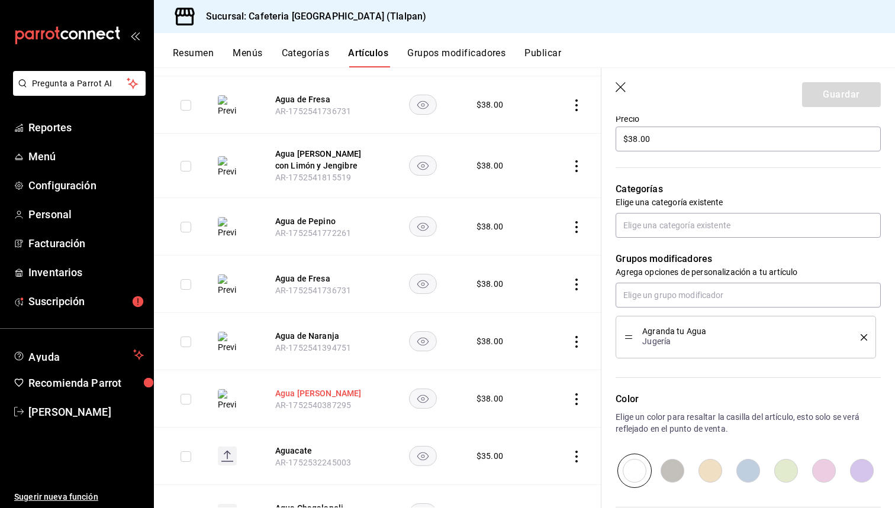
click at [318, 392] on button "Agua [PERSON_NAME]" at bounding box center [322, 394] width 95 height 12
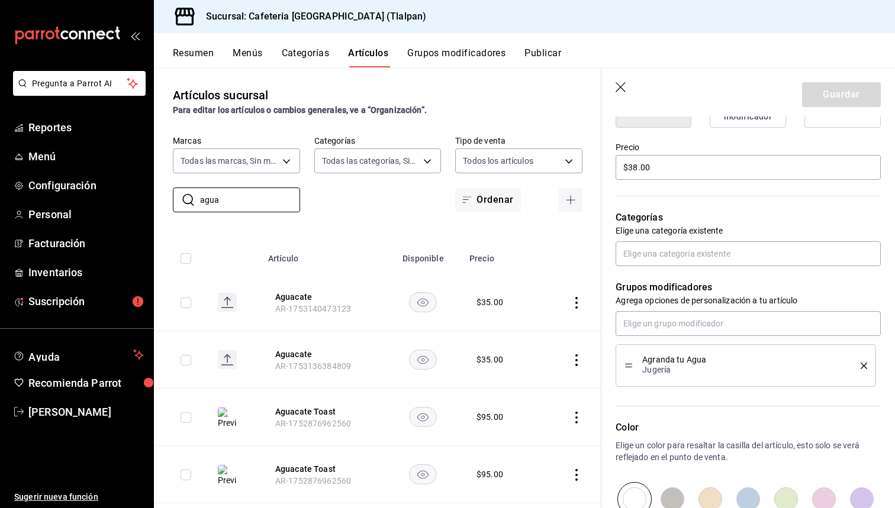
drag, startPoint x: 235, startPoint y: 202, endPoint x: 170, endPoint y: 202, distance: 65.7
click at [170, 202] on div "​ agua ​ Marcas Todas las marcas, Sin marca ec576109-29d1-42df-b2ca-5becddbd2ef…" at bounding box center [377, 173] width 447 height 77
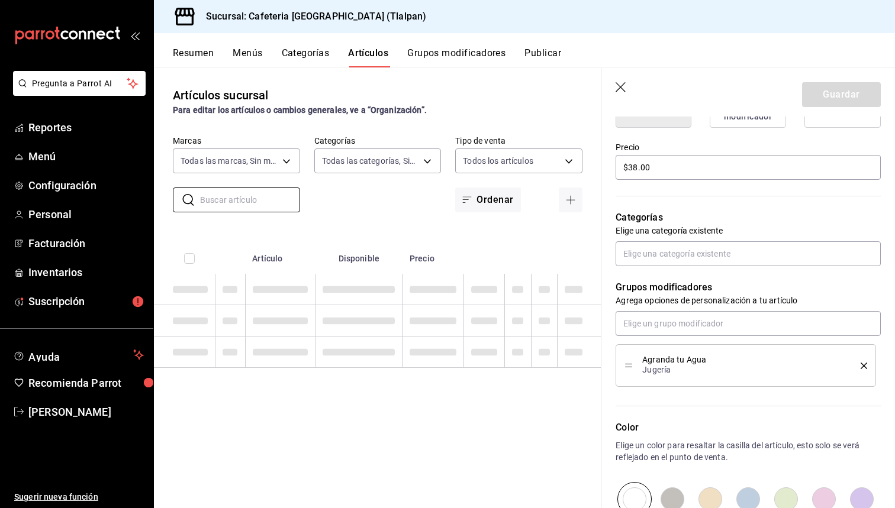
type textarea "x"
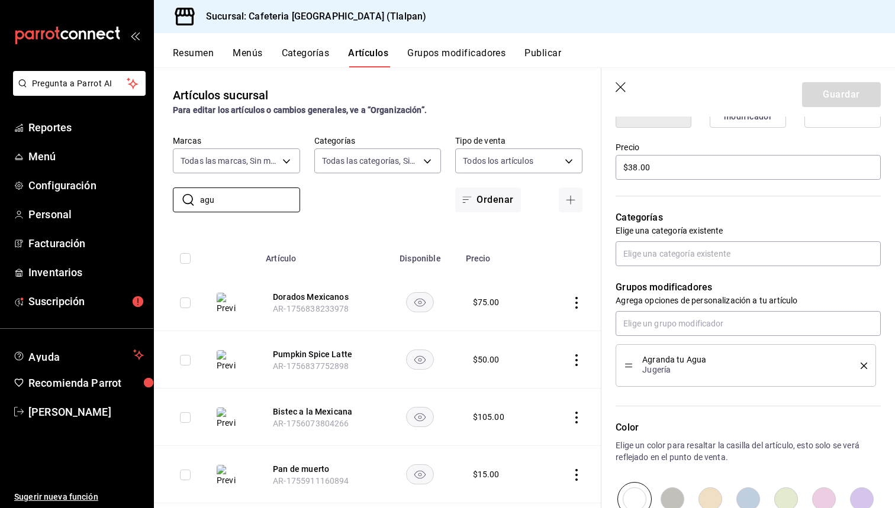
type input "agua"
type textarea "x"
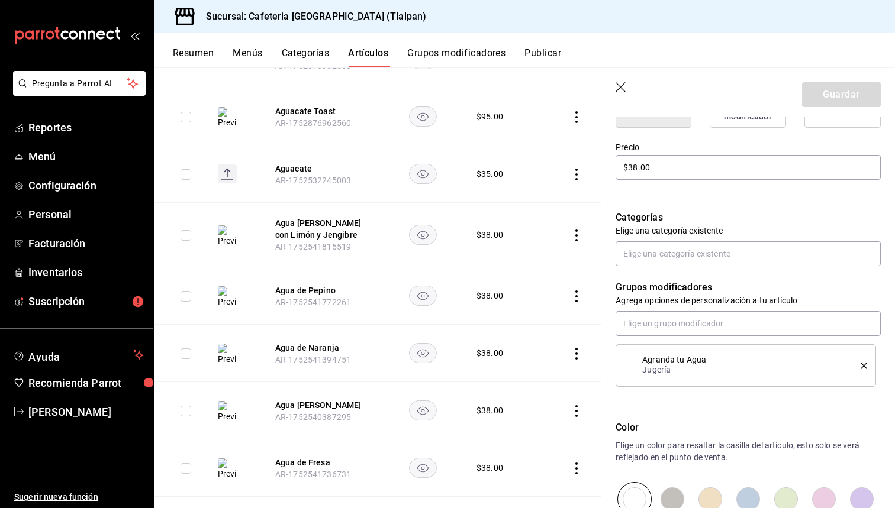
scroll to position [375, 0]
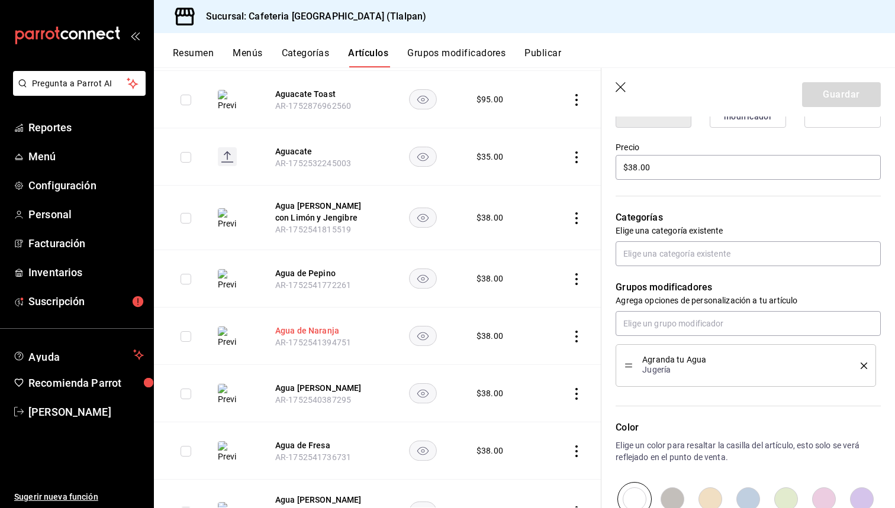
click at [318, 330] on button "Agua de Naranja" at bounding box center [322, 331] width 95 height 12
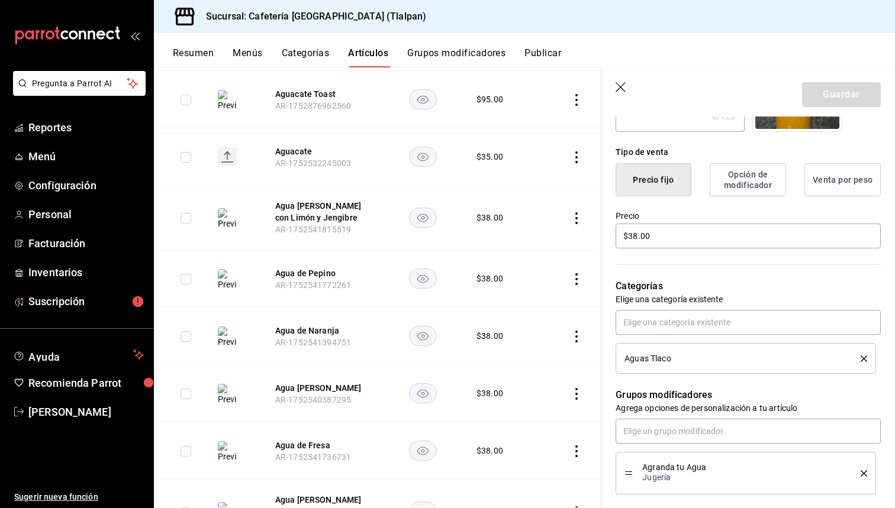
scroll to position [269, 0]
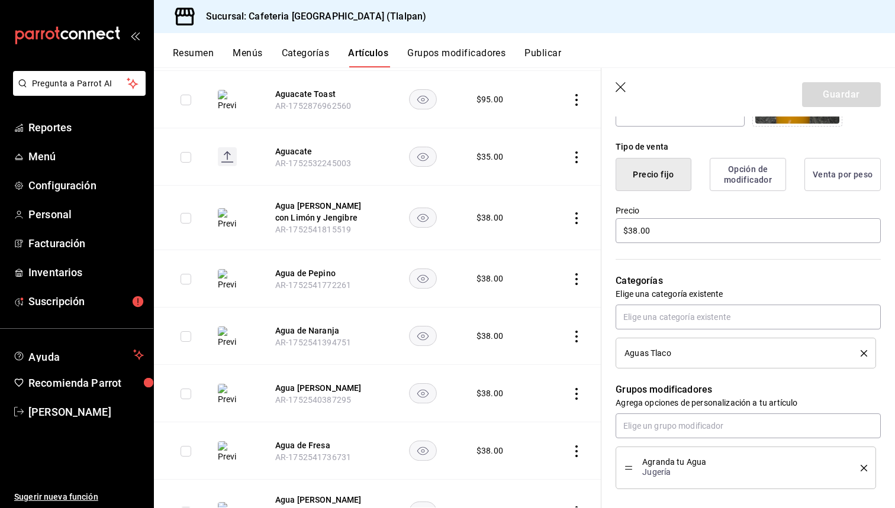
click at [863, 355] on icon "delete" at bounding box center [863, 353] width 7 height 7
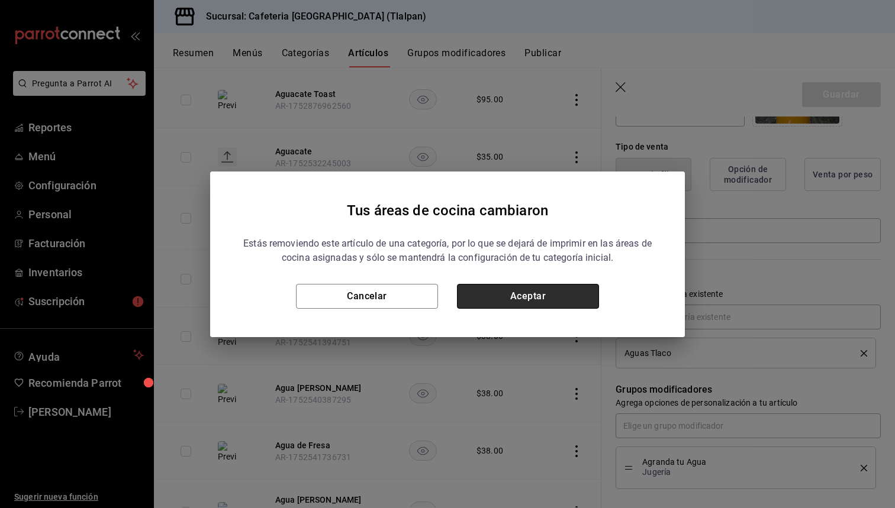
click at [547, 297] on button "Aceptar" at bounding box center [528, 296] width 142 height 25
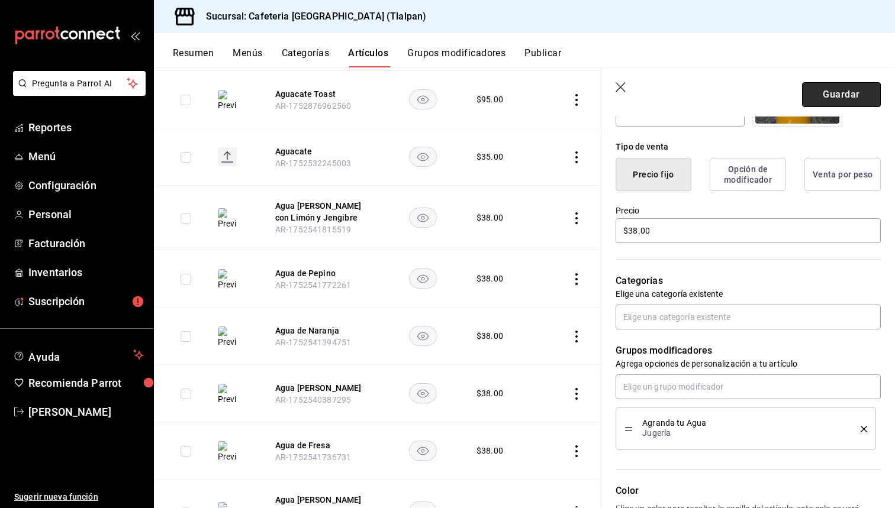
click at [845, 105] on button "Guardar" at bounding box center [841, 94] width 79 height 25
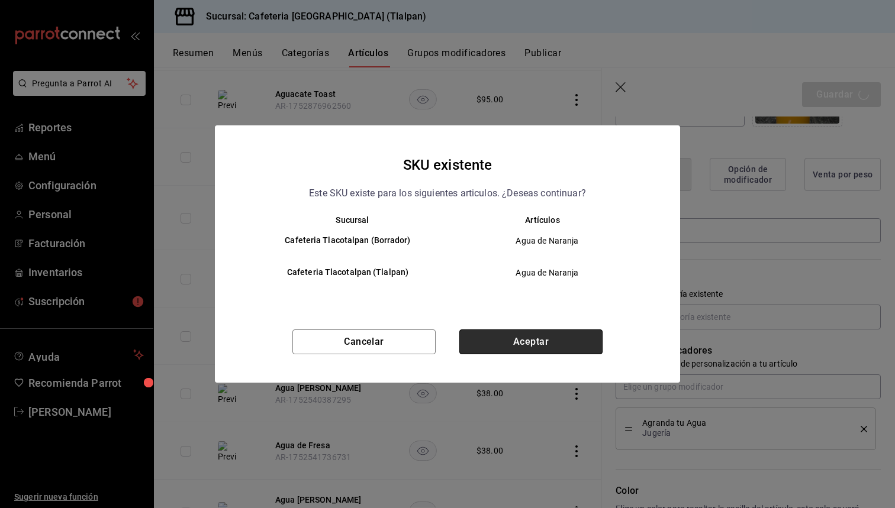
click at [508, 341] on button "Aceptar" at bounding box center [530, 342] width 143 height 25
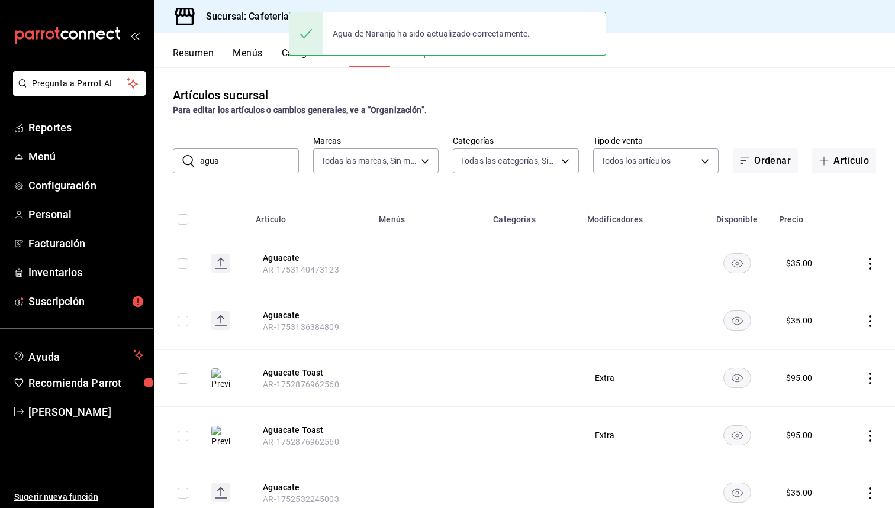
click at [241, 164] on input "agua" at bounding box center [249, 161] width 99 height 24
type input "a"
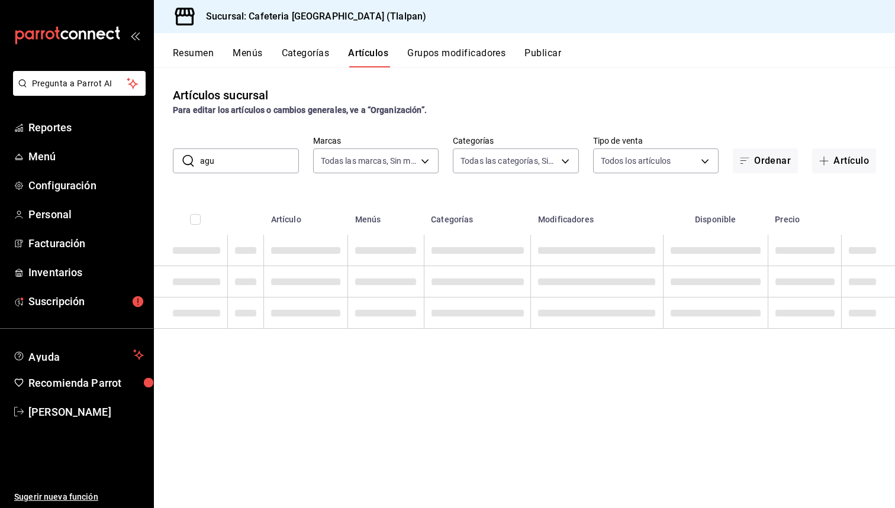
type input "agua"
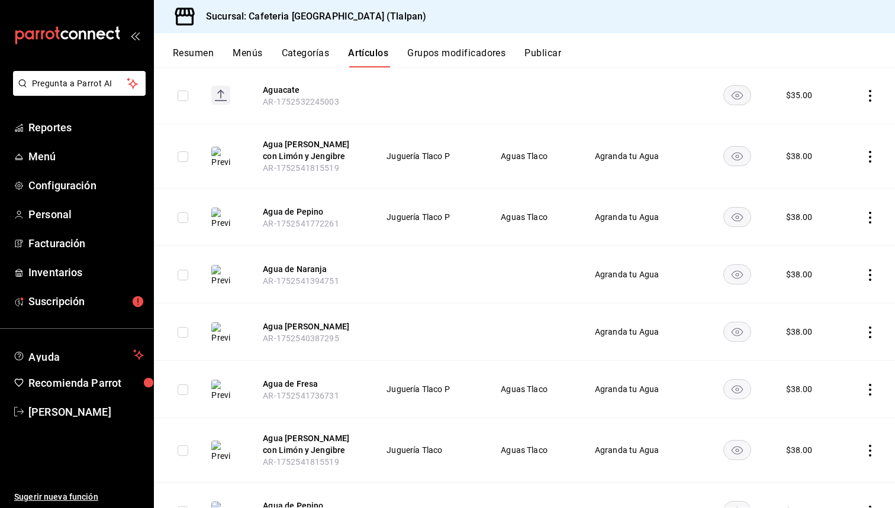
scroll to position [412, 0]
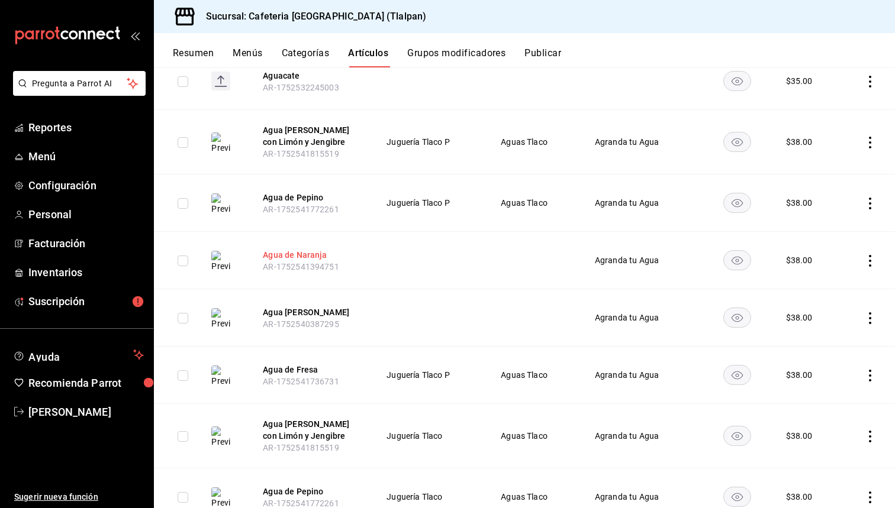
click at [305, 257] on button "Agua de Naranja" at bounding box center [310, 255] width 95 height 12
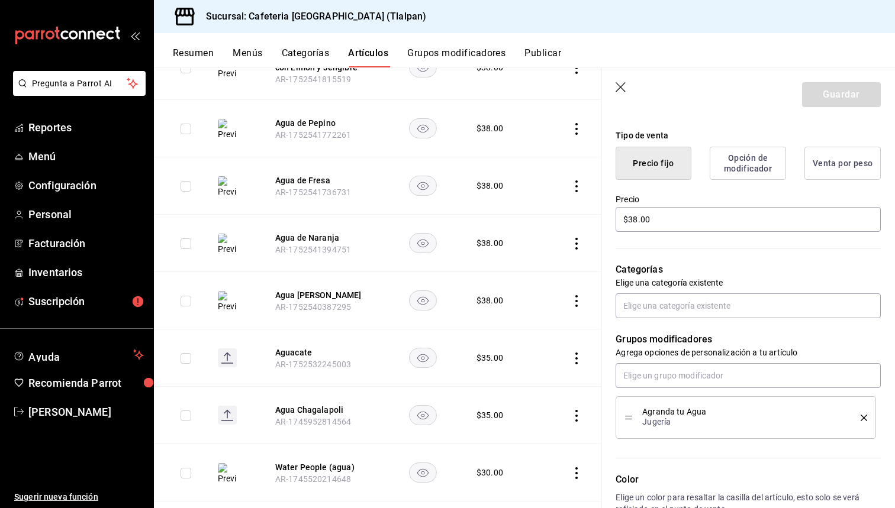
scroll to position [815, 0]
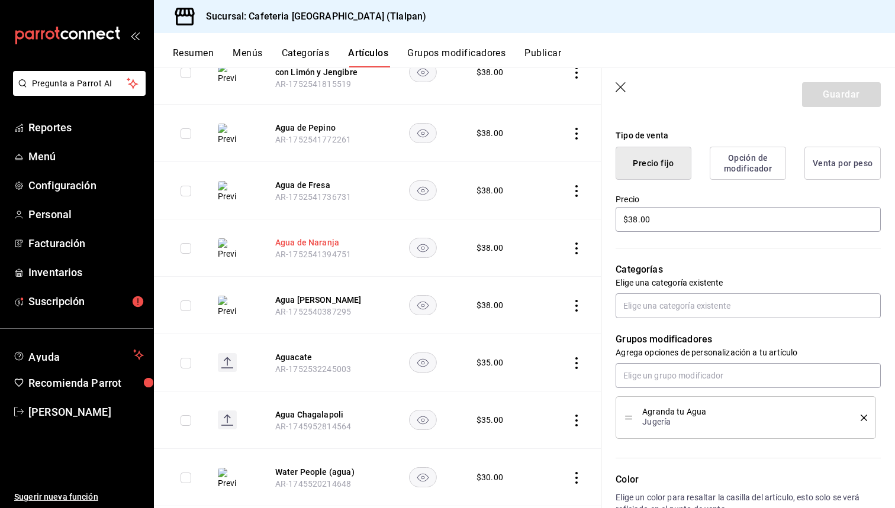
click at [307, 243] on button "Agua de Naranja" at bounding box center [322, 243] width 95 height 12
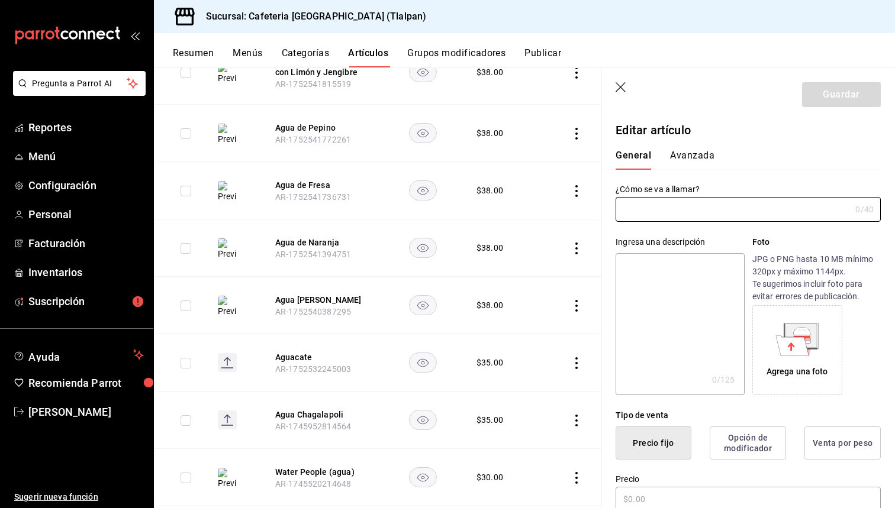
type input "Agua de Naranja"
type input "$38.00"
type input "AR-1752541394751"
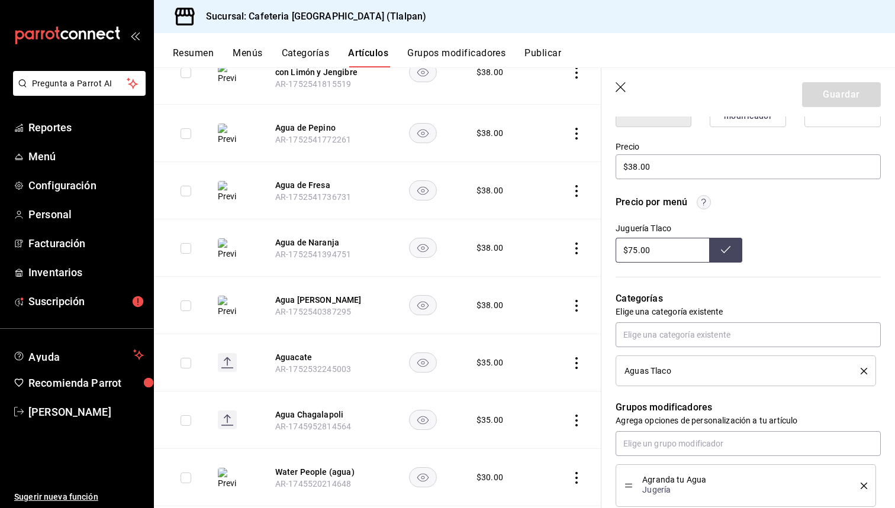
scroll to position [354, 0]
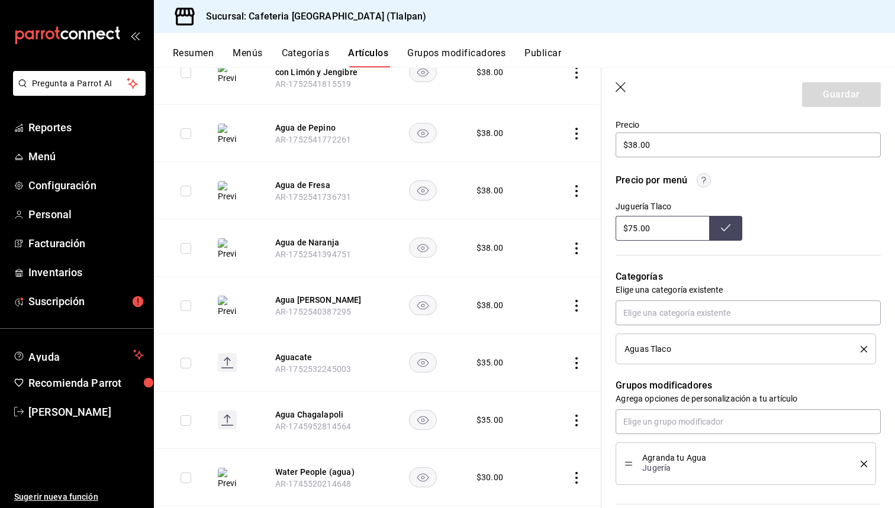
click at [862, 350] on icon "delete" at bounding box center [863, 349] width 7 height 7
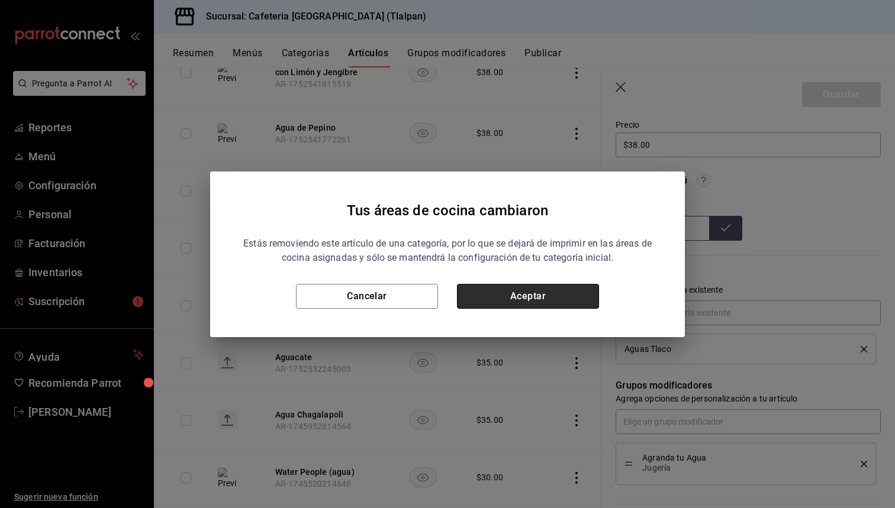
click at [511, 305] on button "Aceptar" at bounding box center [528, 296] width 142 height 25
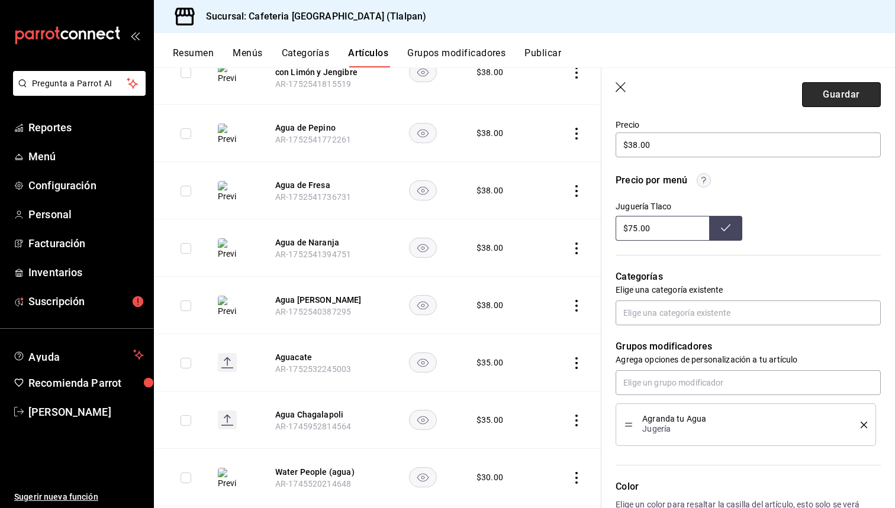
click at [825, 94] on button "Guardar" at bounding box center [841, 94] width 79 height 25
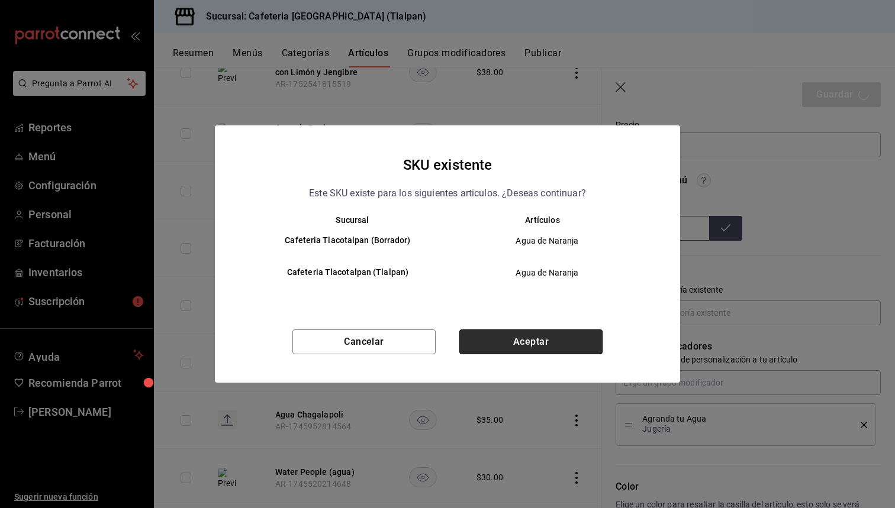
click at [566, 337] on button "Aceptar" at bounding box center [530, 342] width 143 height 25
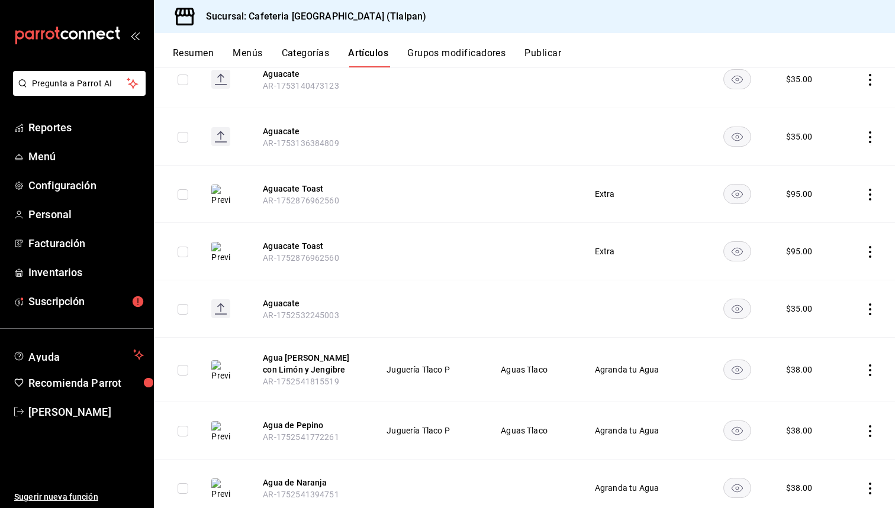
scroll to position [221, 0]
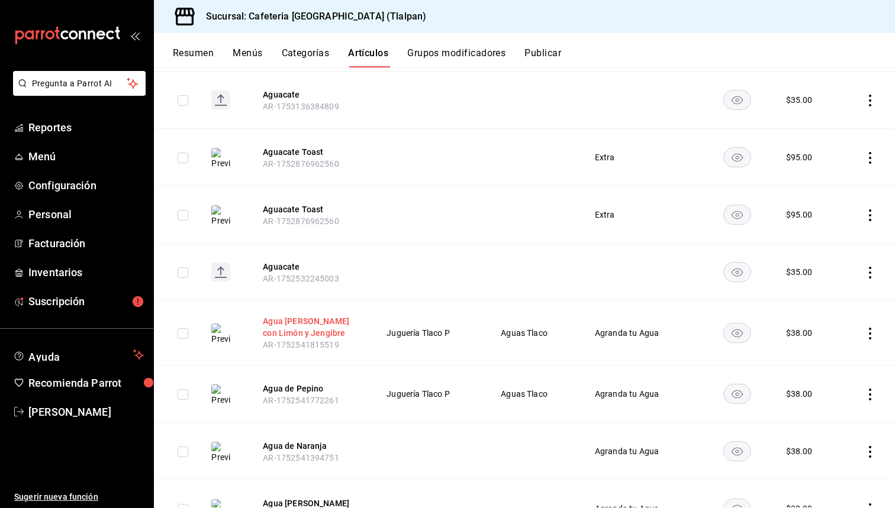
click at [271, 325] on button "Agua [PERSON_NAME] con Limón y Jengibre" at bounding box center [310, 327] width 95 height 24
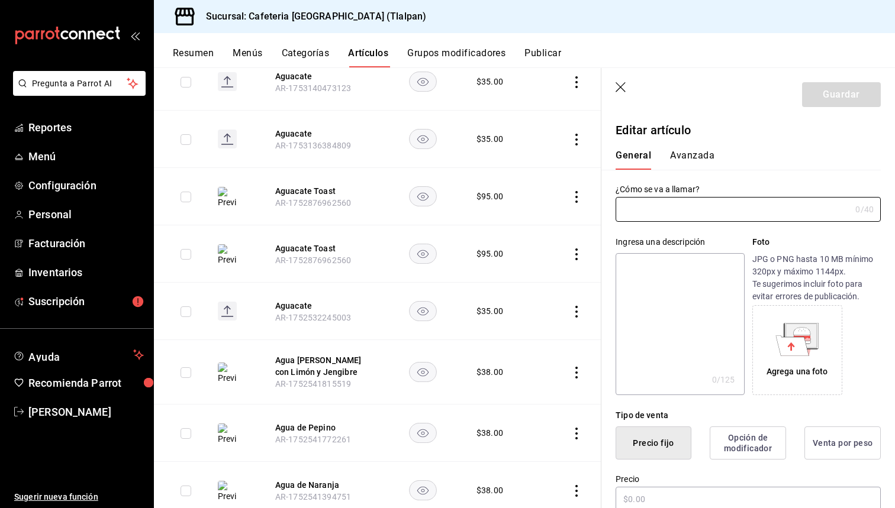
type input "Agua [PERSON_NAME] con Limón y Jengibre"
type input "$38.00"
type input "AR-1752541815519"
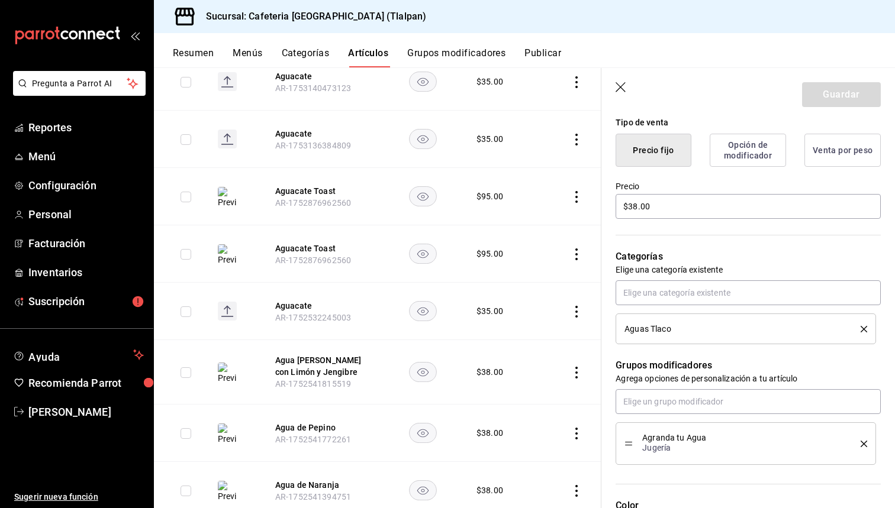
scroll to position [295, 0]
click at [866, 329] on icon "delete" at bounding box center [863, 327] width 7 height 7
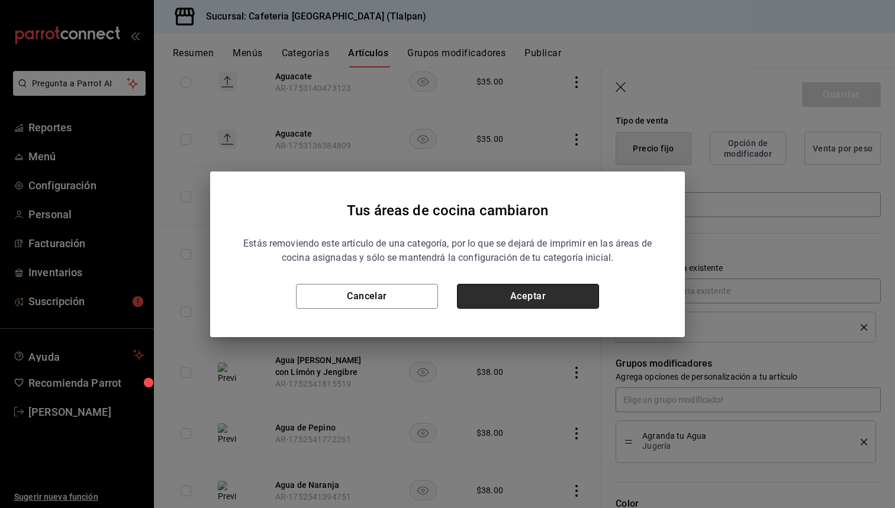
click at [495, 299] on button "Aceptar" at bounding box center [528, 296] width 142 height 25
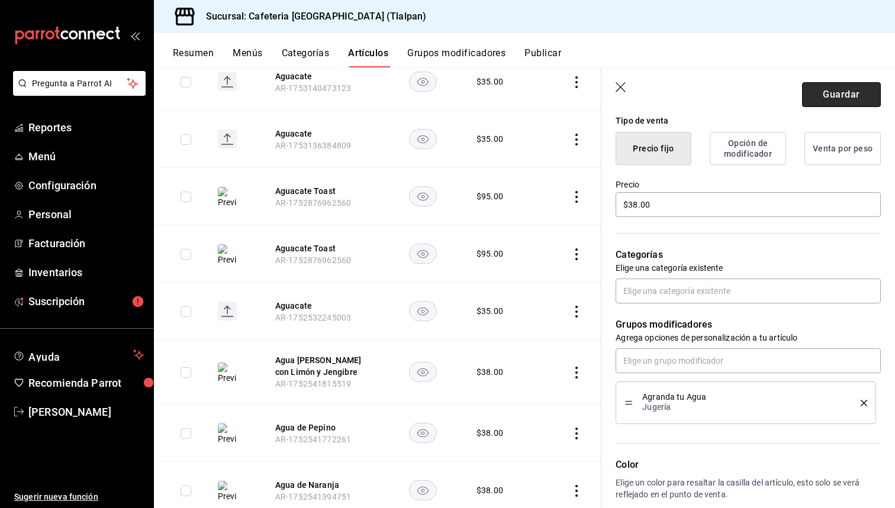
click at [842, 93] on button "Guardar" at bounding box center [841, 94] width 79 height 25
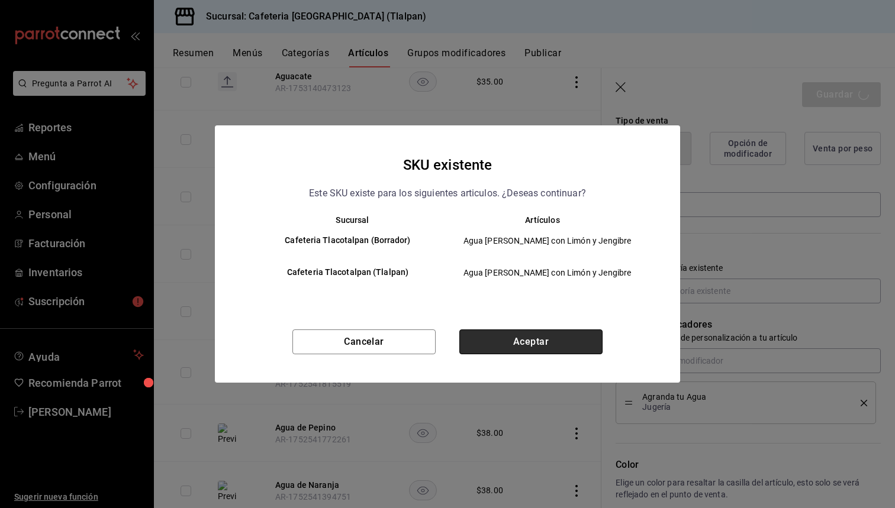
click at [544, 339] on button "Aceptar" at bounding box center [530, 342] width 143 height 25
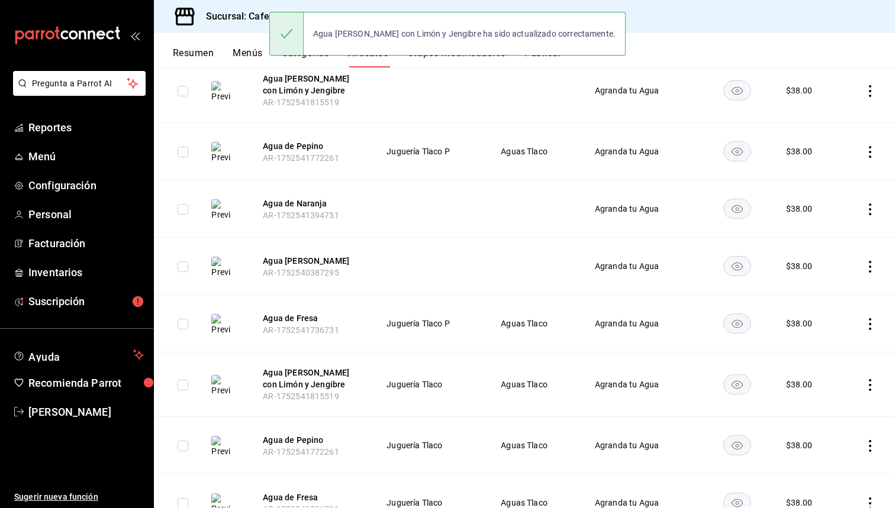
scroll to position [491, 0]
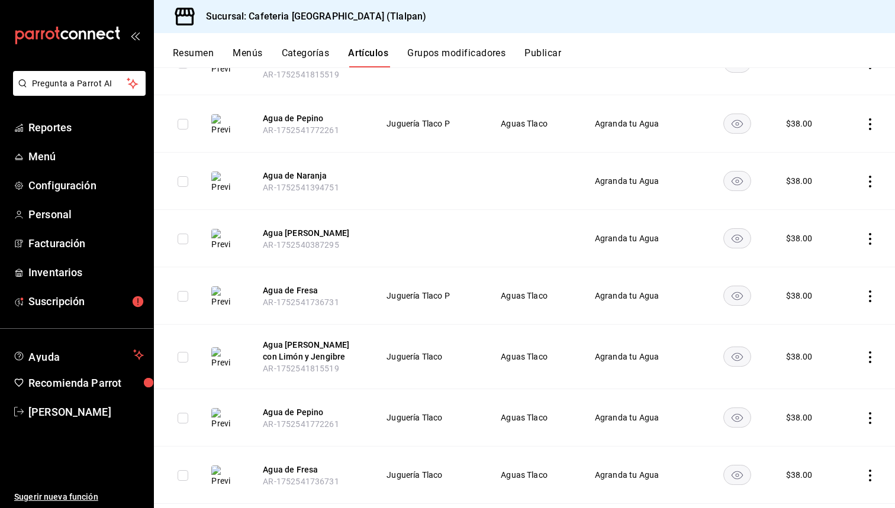
click at [282, 363] on th "Agua [PERSON_NAME] con Limón y Jengibre AR-1752541815519" at bounding box center [309, 357] width 123 height 64
click at [292, 344] on button "Agua [PERSON_NAME] con Limón y Jengibre" at bounding box center [310, 351] width 95 height 24
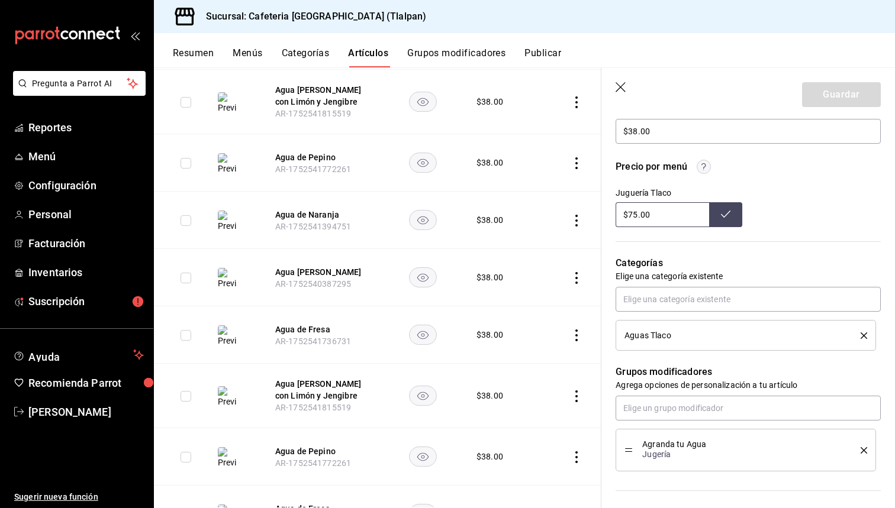
scroll to position [375, 0]
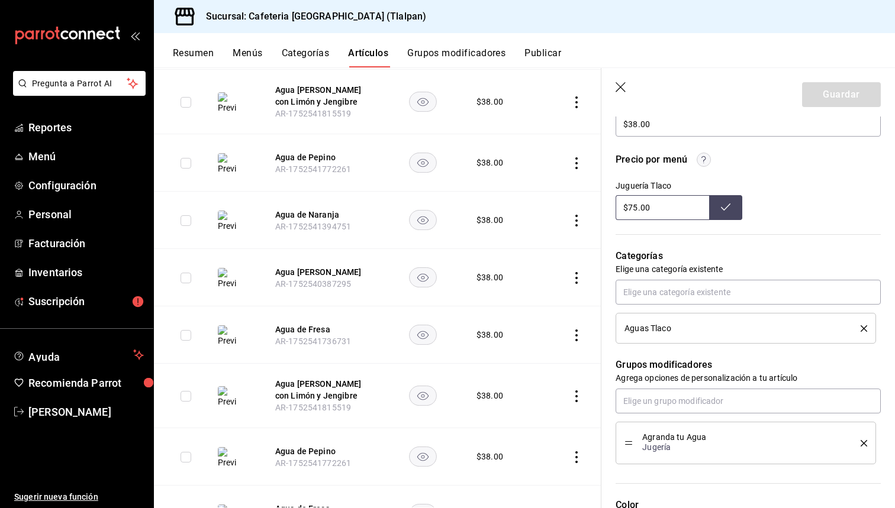
click at [860, 326] on icon "delete" at bounding box center [863, 328] width 7 height 7
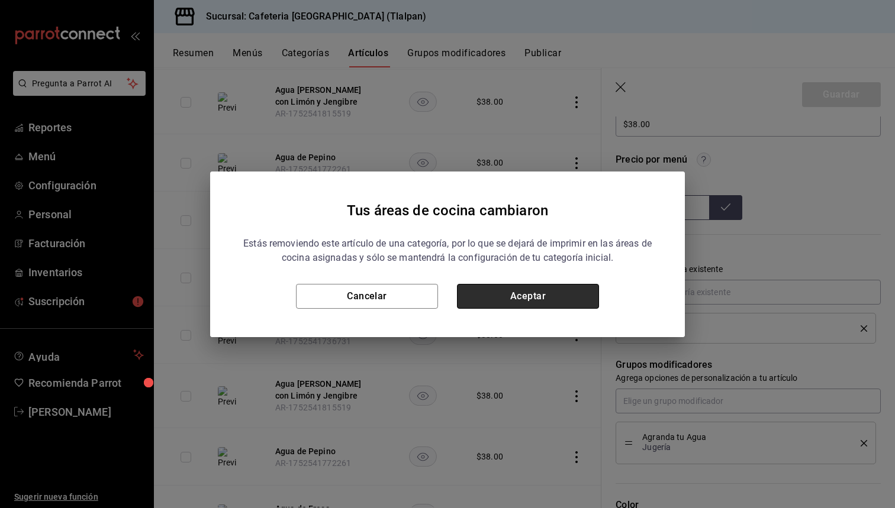
click at [515, 298] on button "Aceptar" at bounding box center [528, 296] width 142 height 25
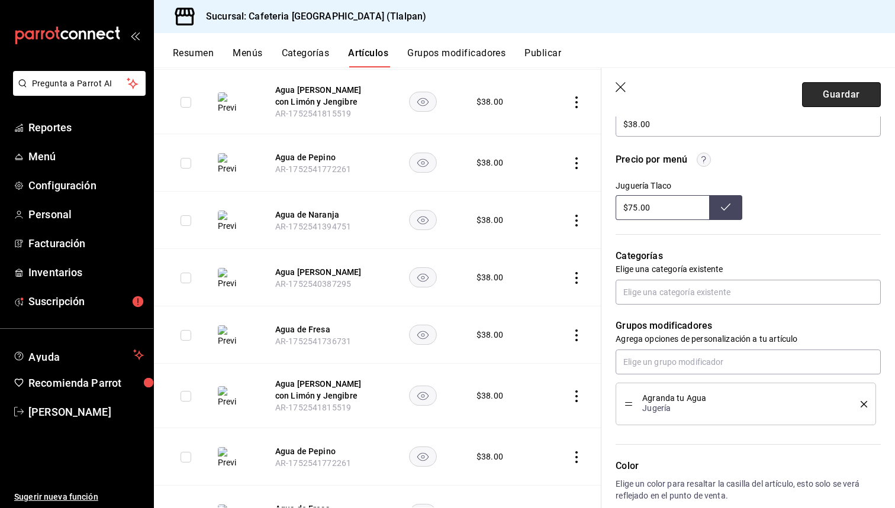
click at [837, 92] on button "Guardar" at bounding box center [841, 94] width 79 height 25
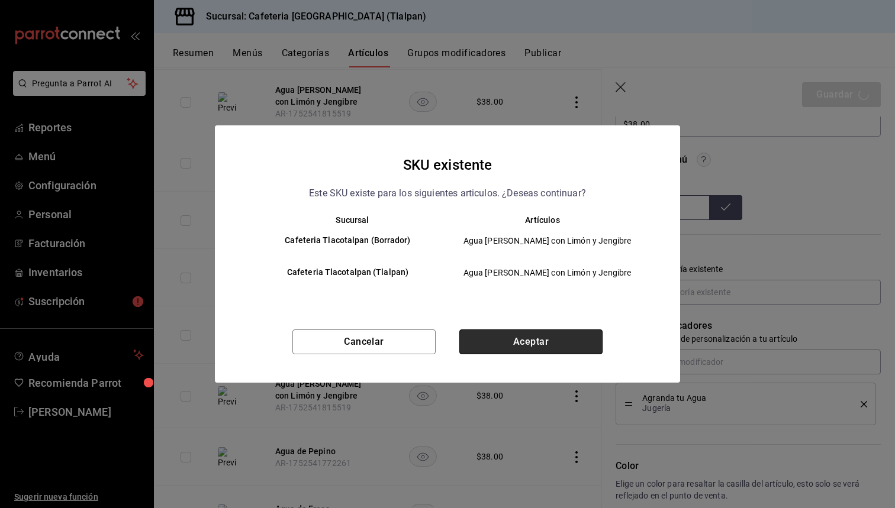
click at [553, 340] on button "Aceptar" at bounding box center [530, 342] width 143 height 25
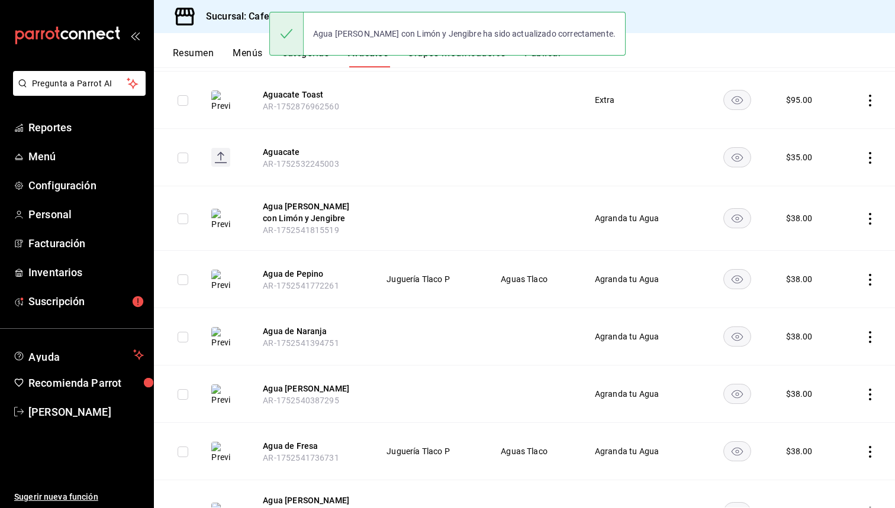
scroll to position [346, 0]
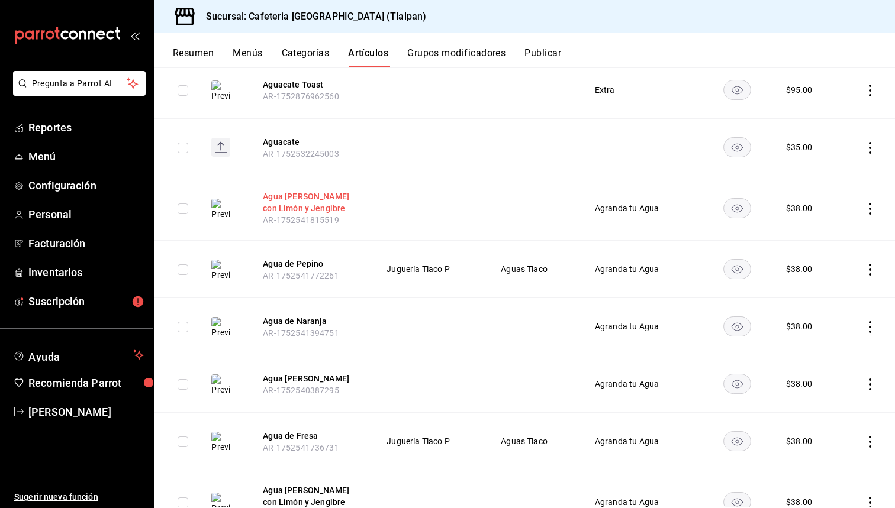
click at [300, 205] on button "Agua [PERSON_NAME] con Limón y Jengibre" at bounding box center [310, 203] width 95 height 24
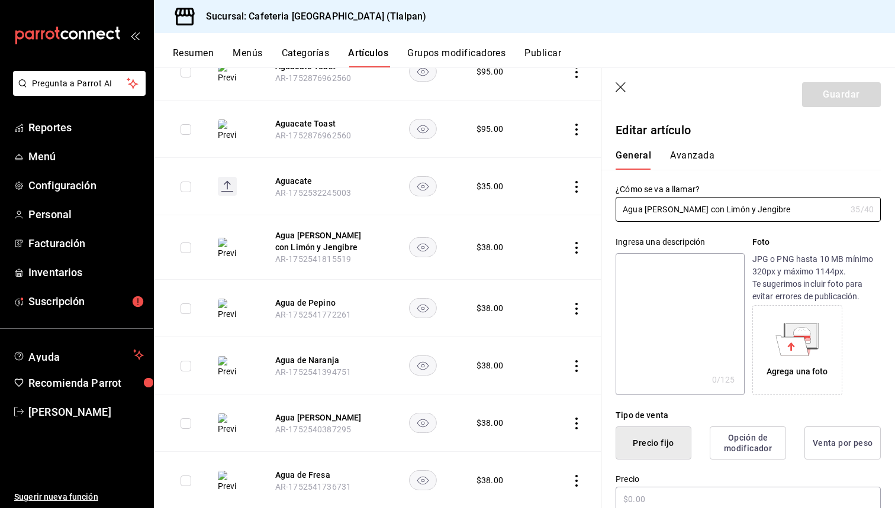
type input "$38.00"
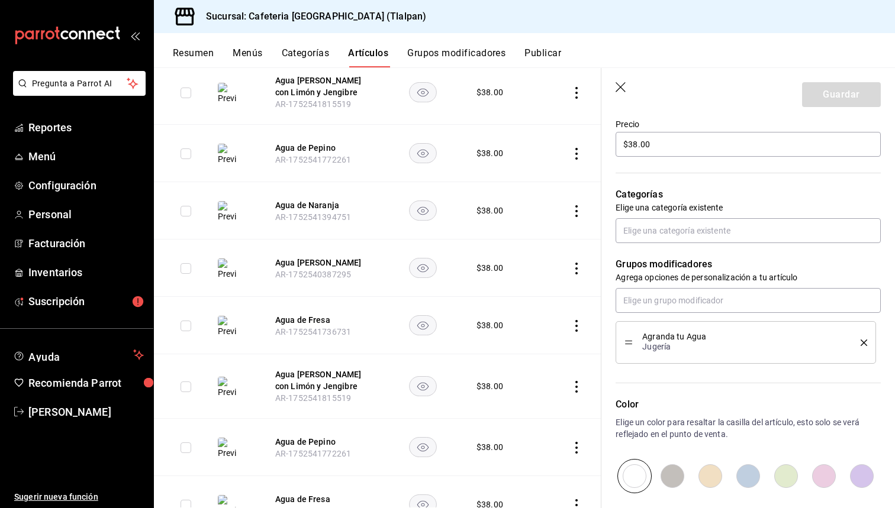
scroll to position [511, 0]
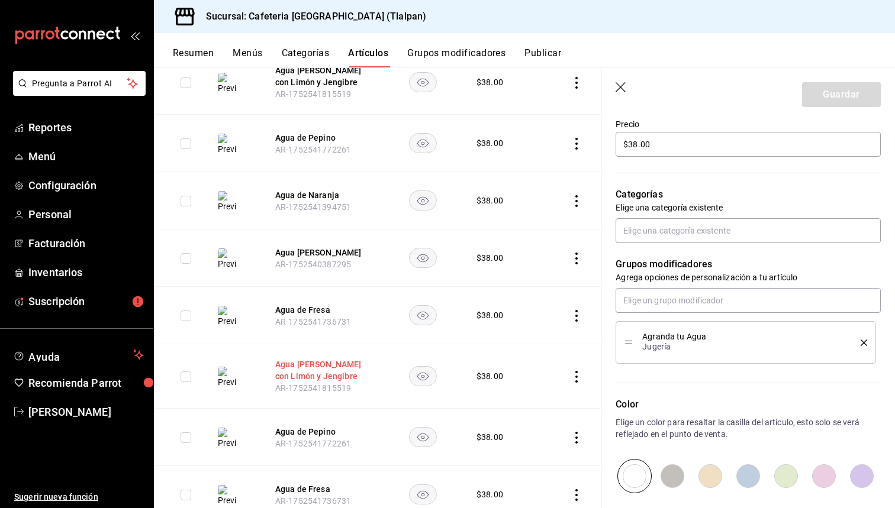
click at [305, 371] on button "Agua [PERSON_NAME] con Limón y Jengibre" at bounding box center [322, 371] width 95 height 24
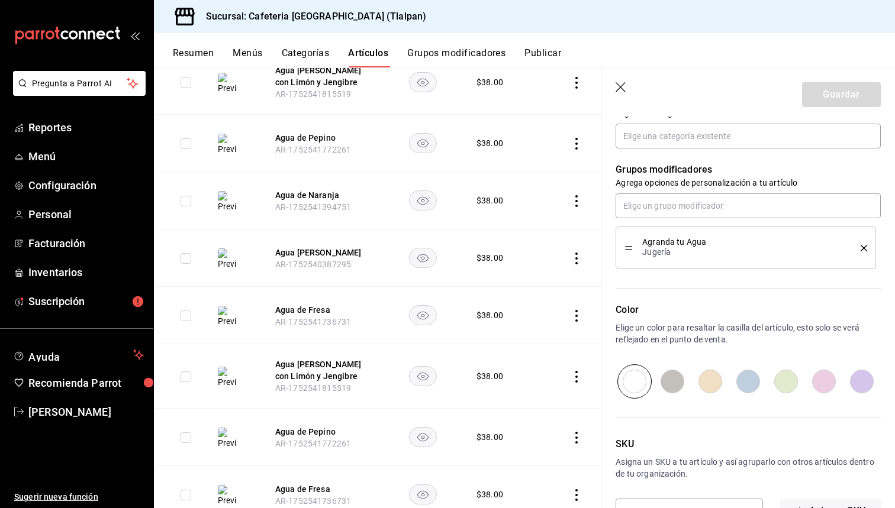
scroll to position [347, 0]
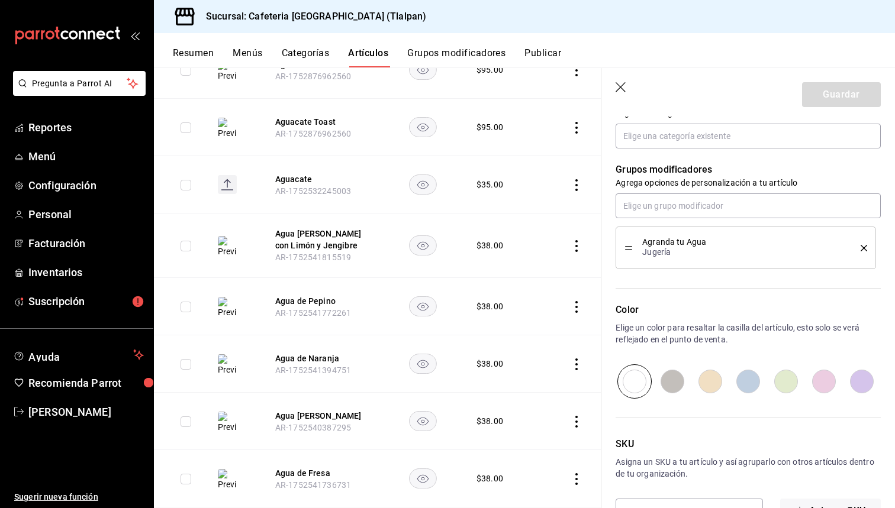
click at [621, 90] on icon "button" at bounding box center [621, 88] width 12 height 12
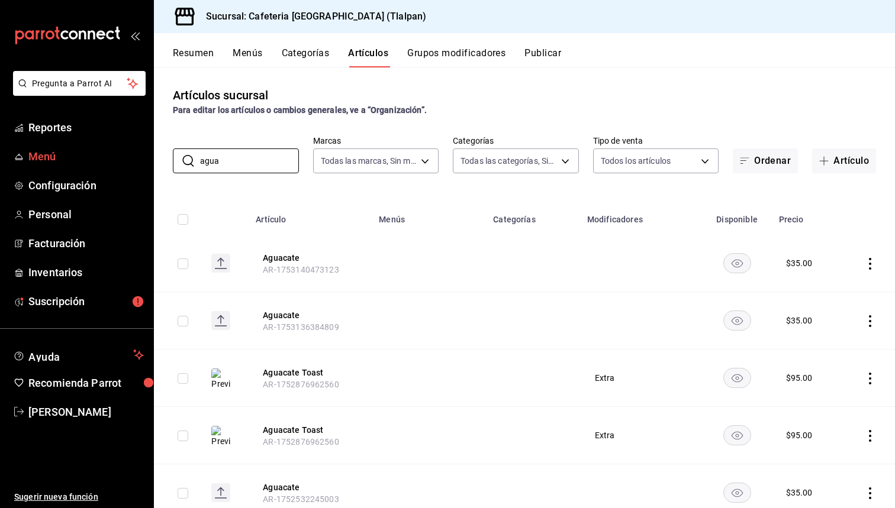
drag, startPoint x: 247, startPoint y: 162, endPoint x: 149, endPoint y: 166, distance: 97.7
click at [149, 166] on div "Pregunta a Parrot AI Reportes Menú Configuración Personal Facturación Inventari…" at bounding box center [447, 254] width 895 height 508
type input "a"
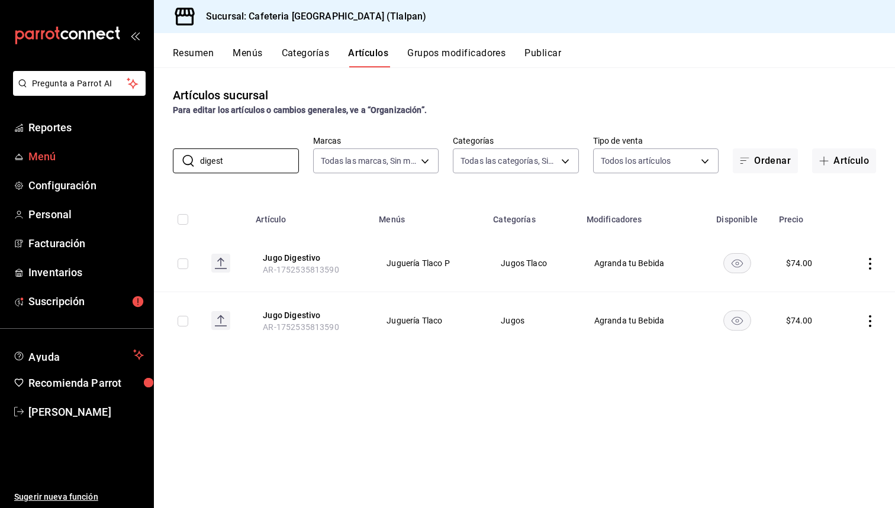
type input "digest"
drag, startPoint x: 149, startPoint y: 166, endPoint x: 298, endPoint y: 256, distance: 173.3
click at [298, 256] on button "Jugo Digestivo" at bounding box center [310, 258] width 95 height 12
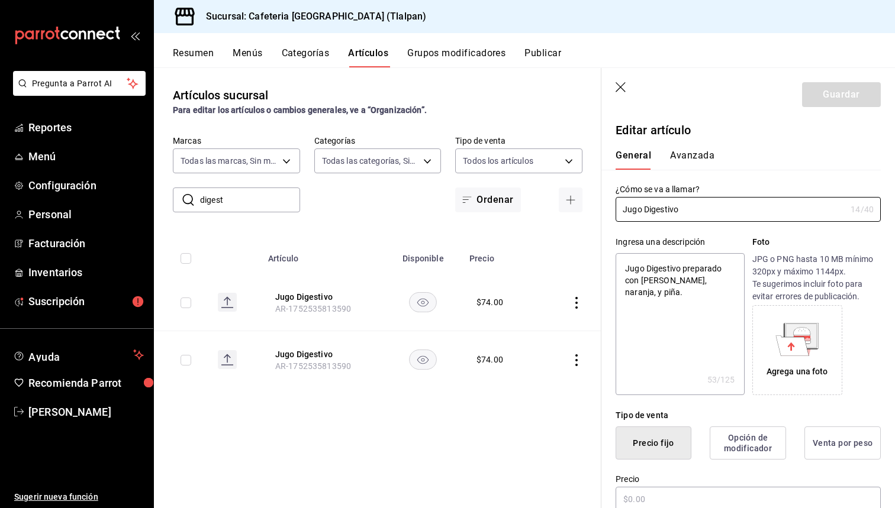
type textarea "x"
type input "$74.00"
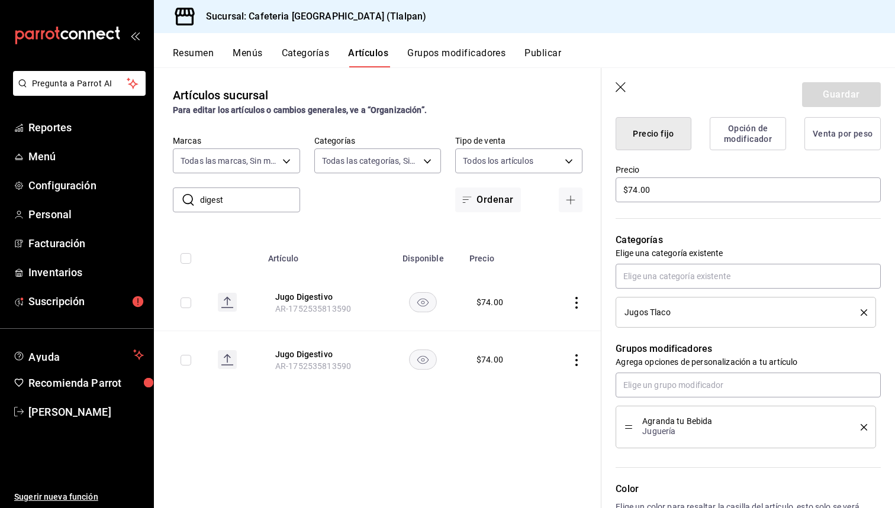
scroll to position [312, 0]
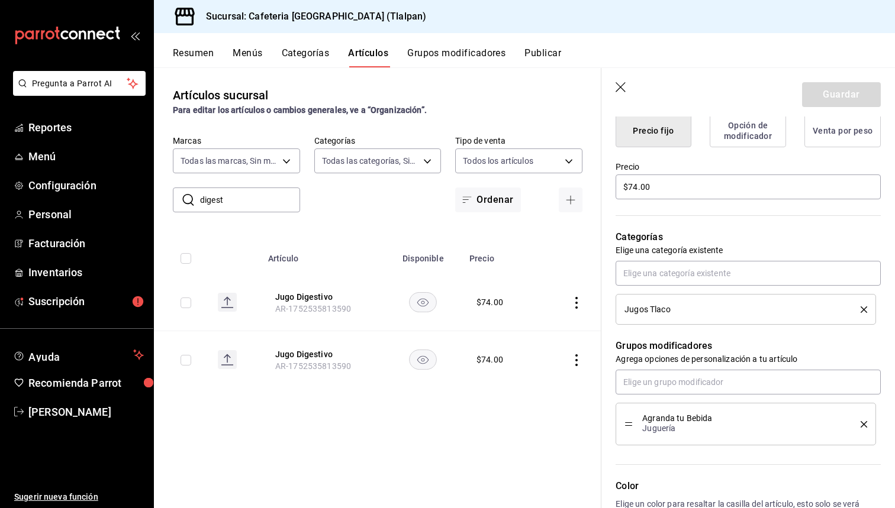
click at [864, 309] on icon "delete" at bounding box center [863, 309] width 7 height 7
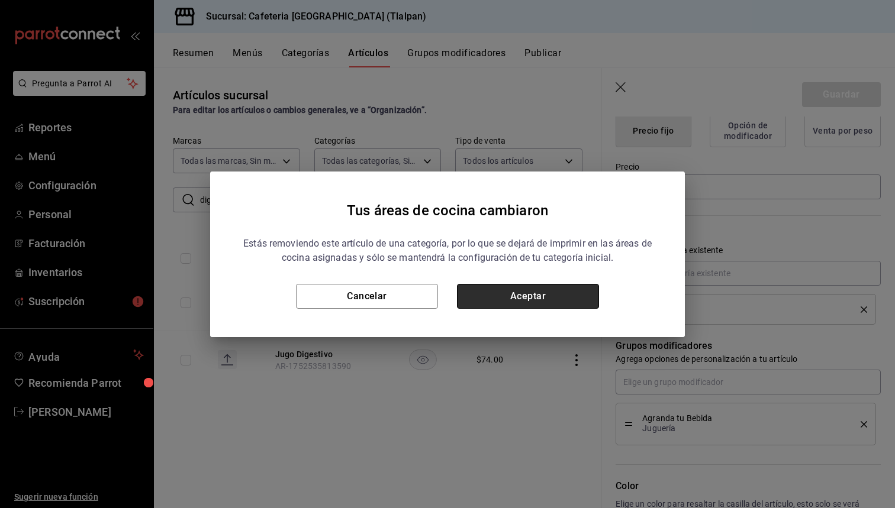
click at [570, 295] on button "Aceptar" at bounding box center [528, 296] width 142 height 25
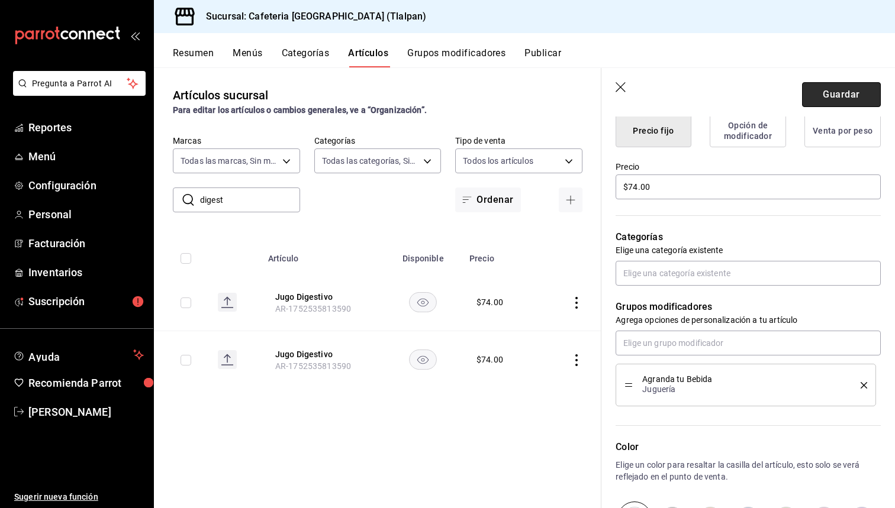
click at [840, 96] on button "Guardar" at bounding box center [841, 94] width 79 height 25
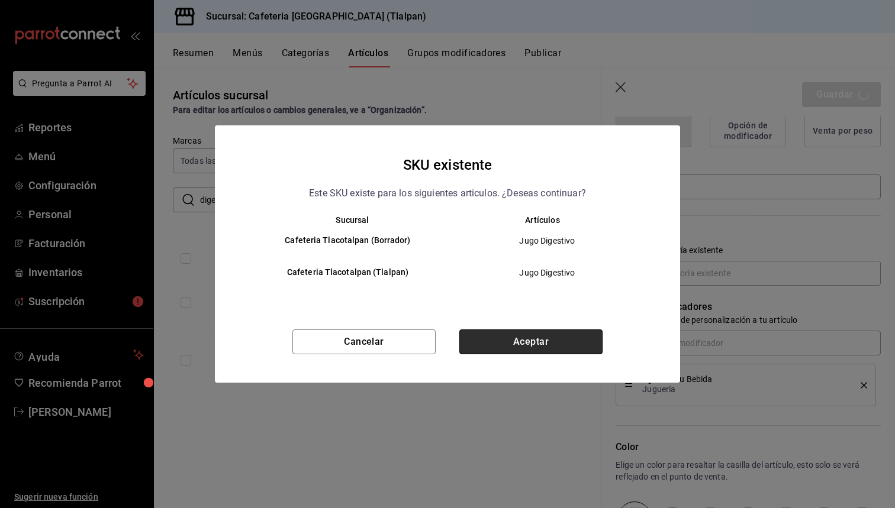
click at [526, 340] on button "Aceptar" at bounding box center [530, 342] width 143 height 25
type textarea "x"
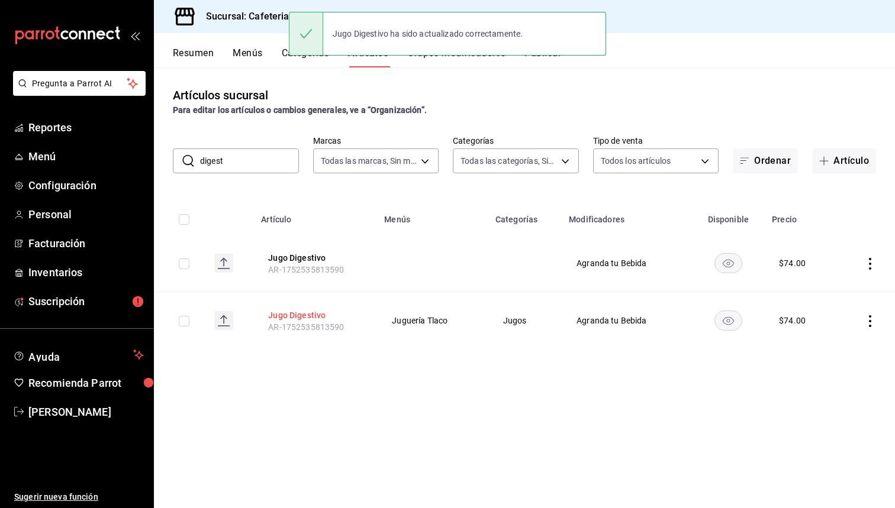
click at [286, 318] on button "Jugo Digestivo" at bounding box center [315, 315] width 95 height 12
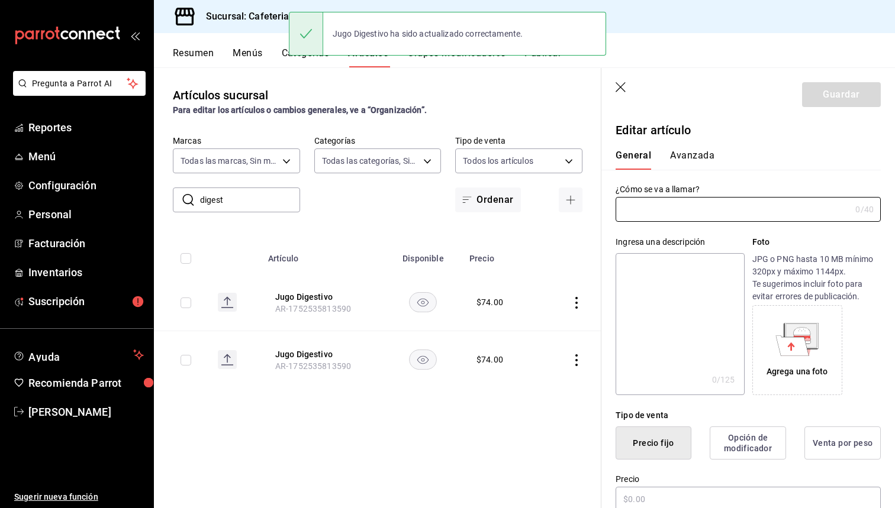
type input "Jugo Digestivo"
type textarea "Jugo Digestivo preparado con [PERSON_NAME], naranja, y piña."
type textarea "x"
type input "$74.00"
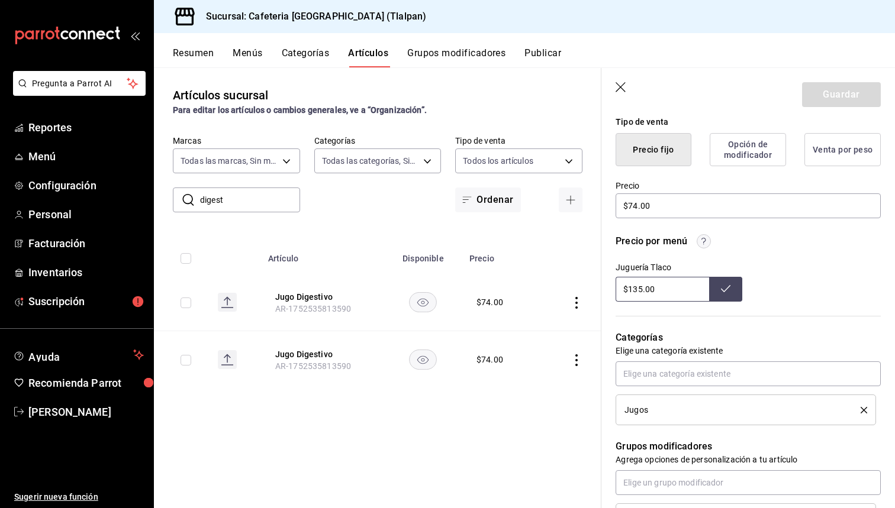
scroll to position [304, 0]
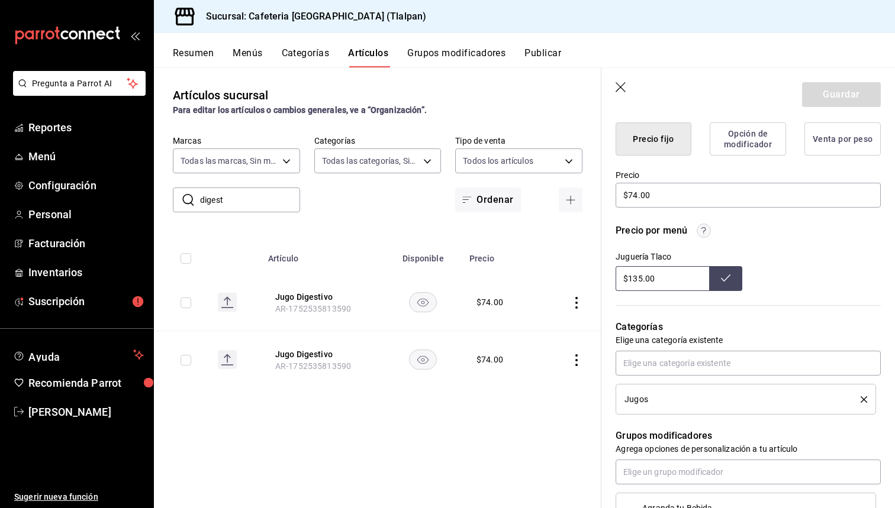
click at [863, 401] on icon "delete" at bounding box center [863, 399] width 7 height 7
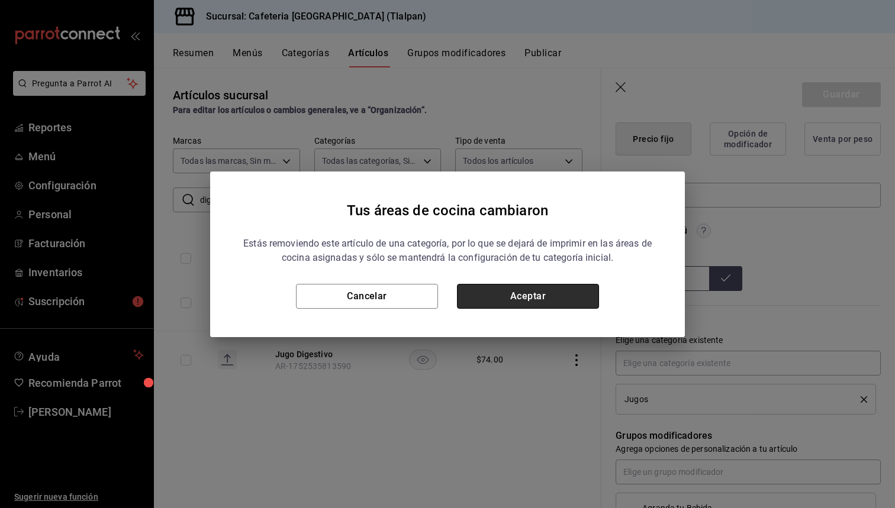
click at [570, 298] on button "Aceptar" at bounding box center [528, 296] width 142 height 25
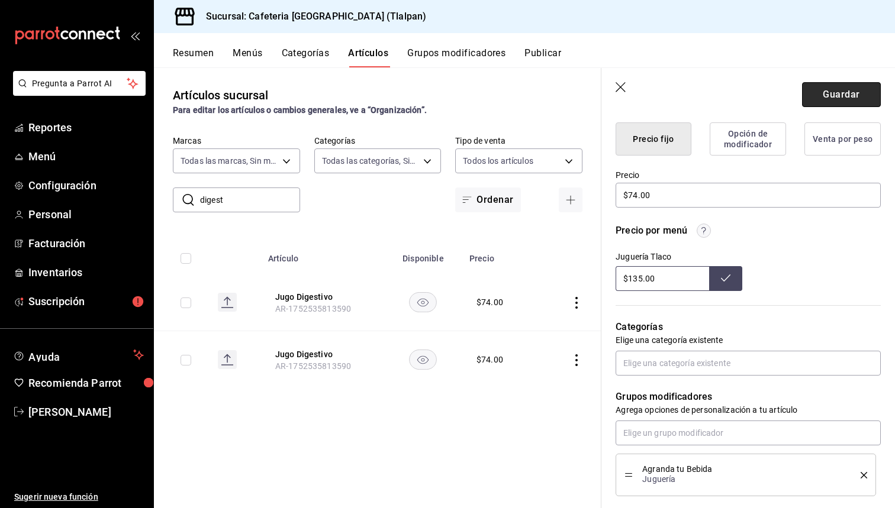
click at [825, 92] on button "Guardar" at bounding box center [841, 94] width 79 height 25
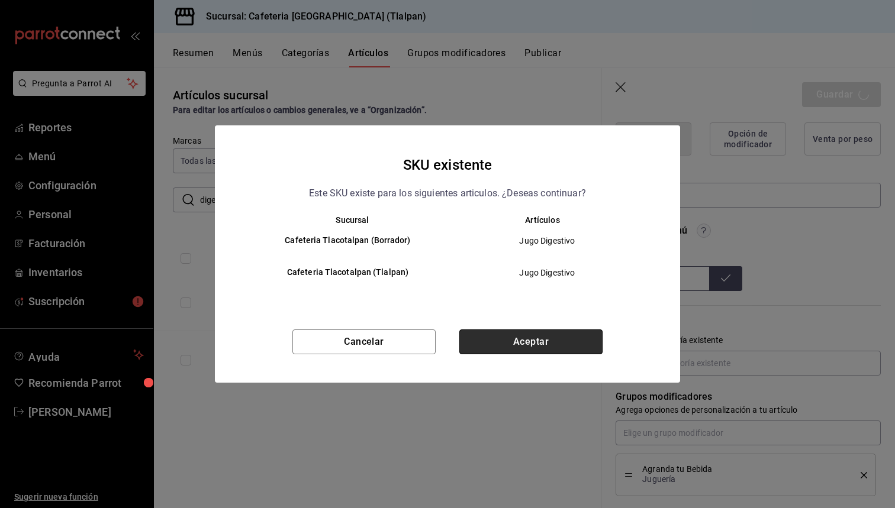
click at [537, 341] on button "Aceptar" at bounding box center [530, 342] width 143 height 25
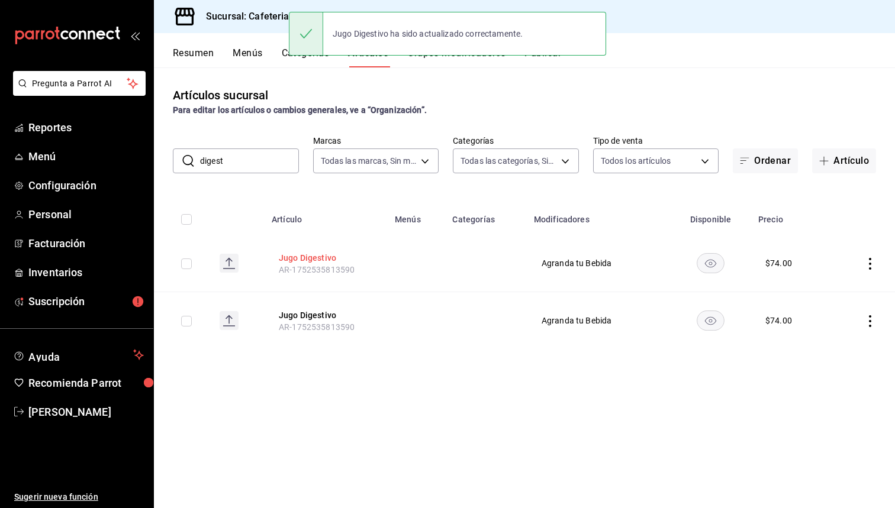
click at [315, 261] on button "Jugo Digestivo" at bounding box center [326, 258] width 95 height 12
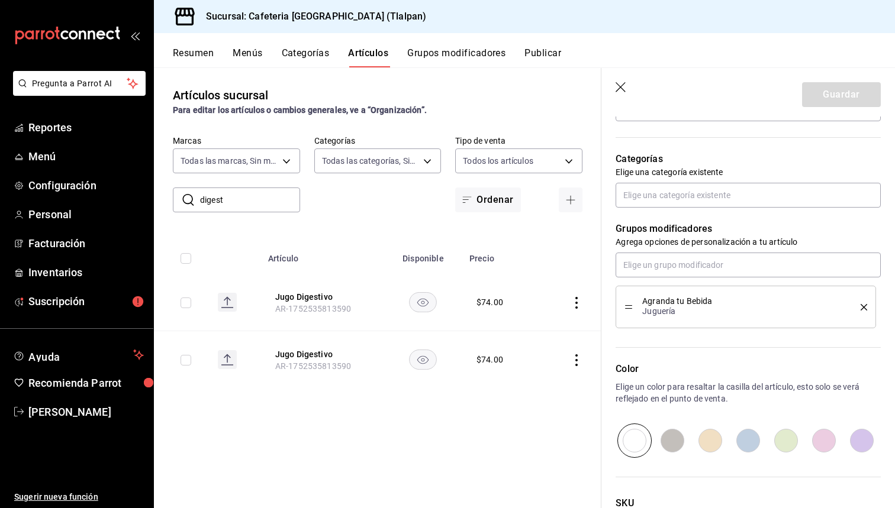
scroll to position [393, 0]
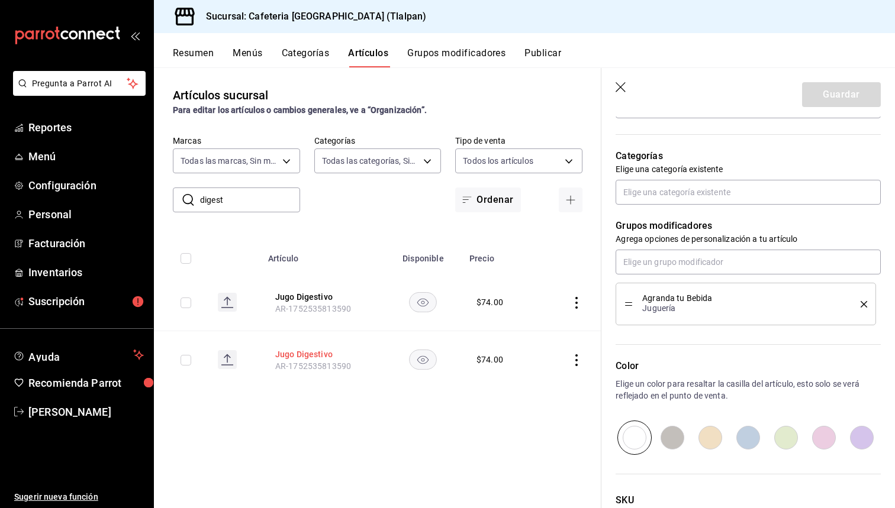
click at [286, 356] on button "Jugo Digestivo" at bounding box center [322, 354] width 95 height 12
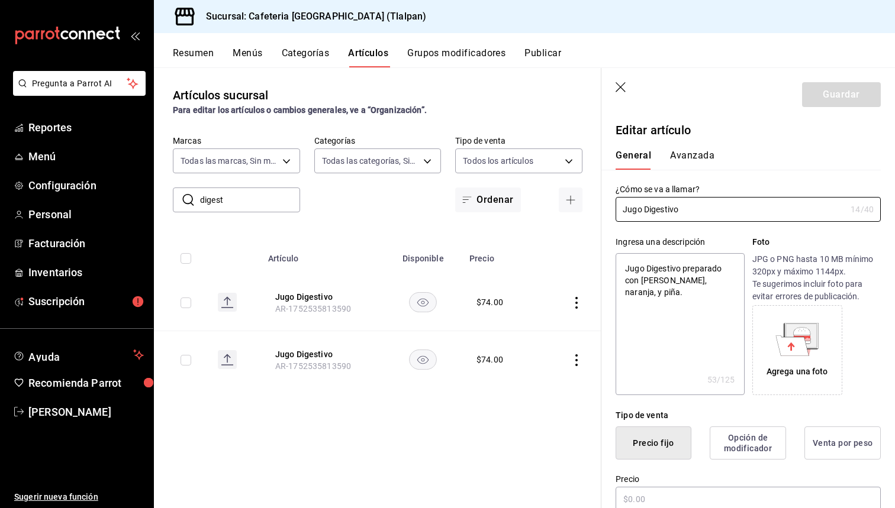
type textarea "x"
type input "$74.00"
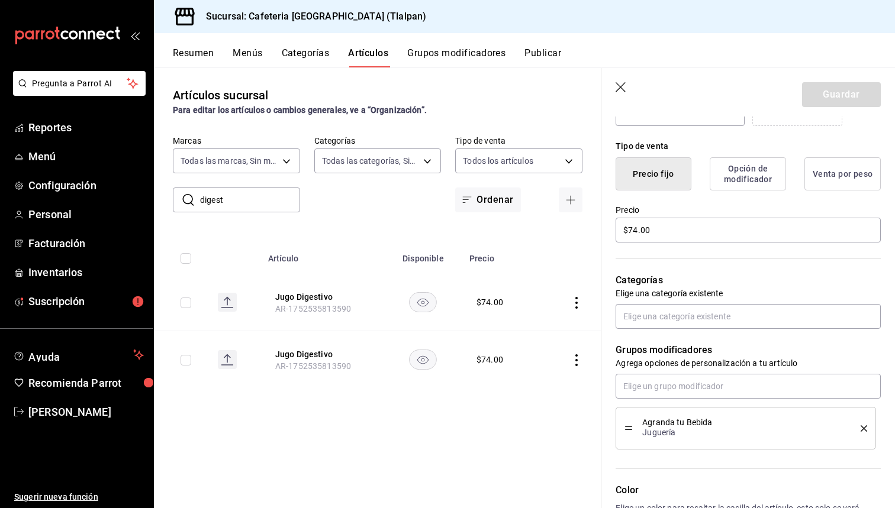
scroll to position [270, 0]
click at [251, 205] on input "digest" at bounding box center [250, 200] width 100 height 24
type input "diges"
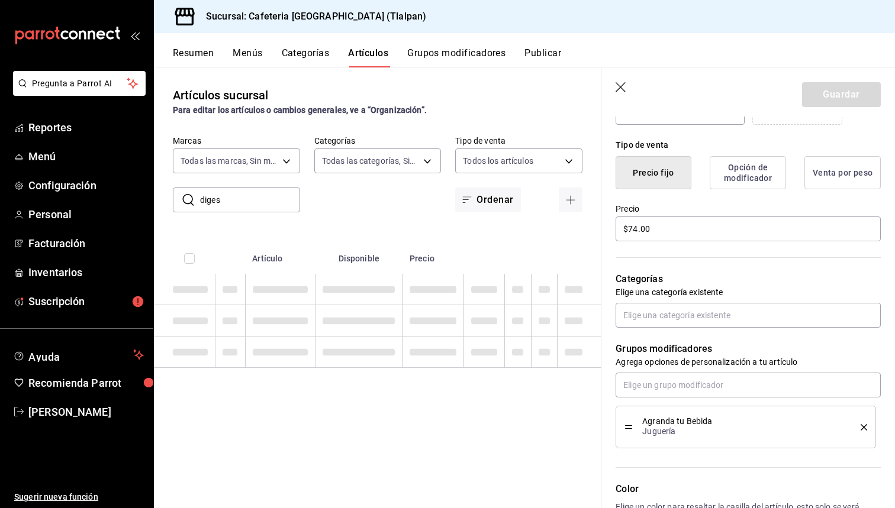
type textarea "x"
type input "dige"
type textarea "x"
type input "d"
type textarea "x"
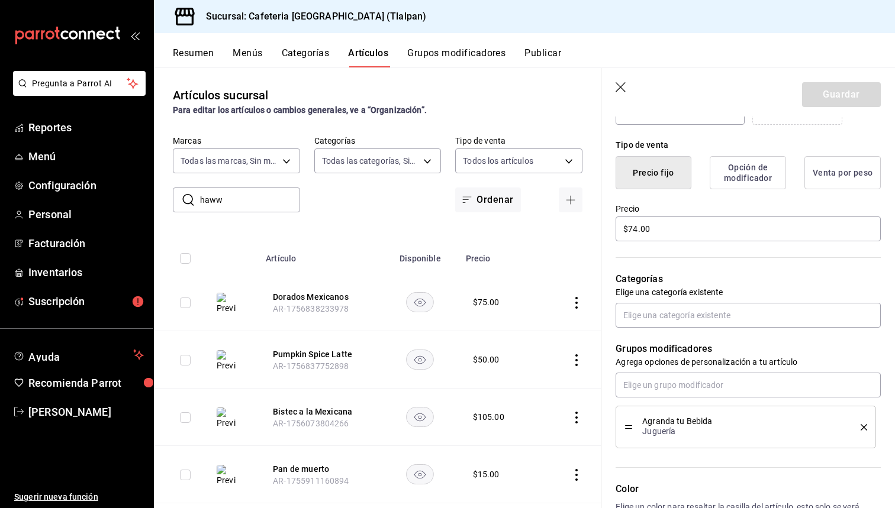
type input "hawwa"
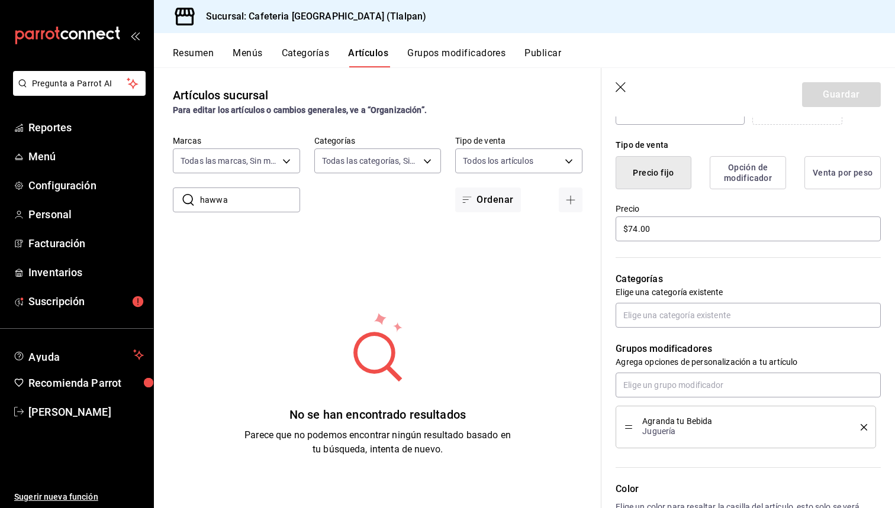
type textarea "x"
type input "haw"
type textarea "x"
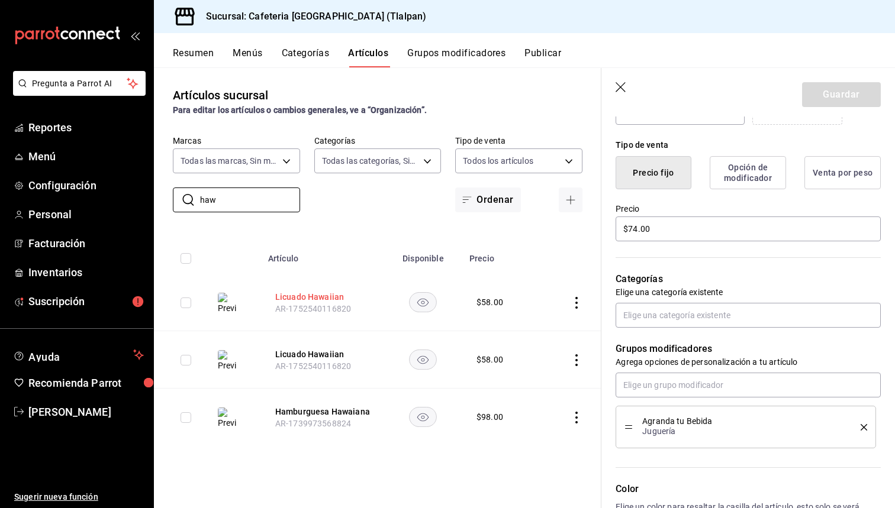
type input "haw"
click at [315, 296] on button "Licuado Hawaiian" at bounding box center [322, 297] width 95 height 12
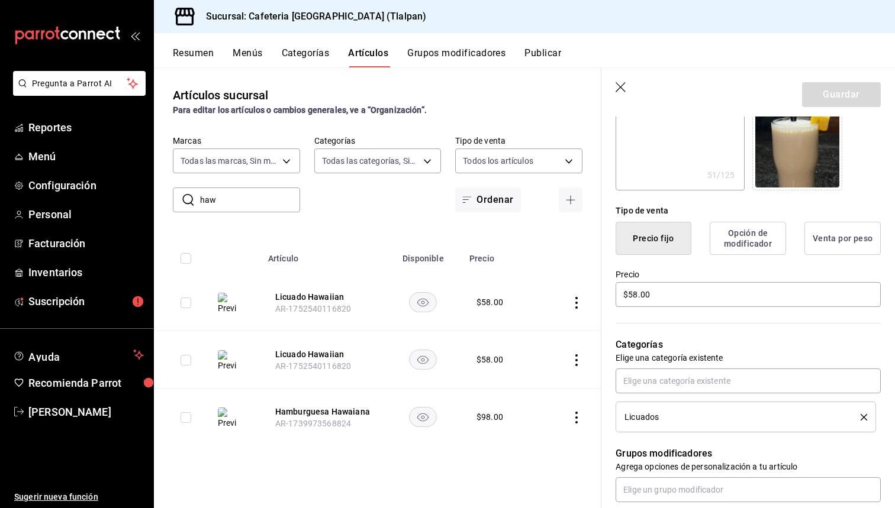
scroll to position [216, 0]
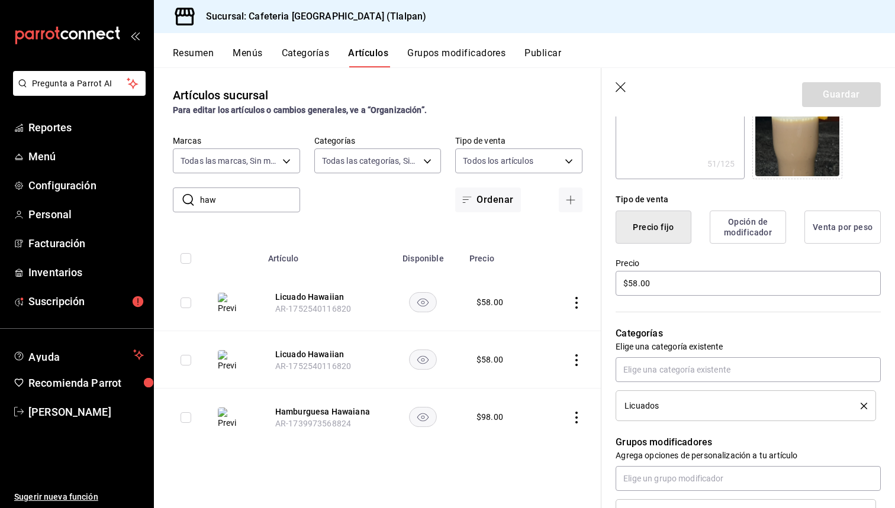
click at [864, 406] on icon "delete" at bounding box center [863, 406] width 7 height 7
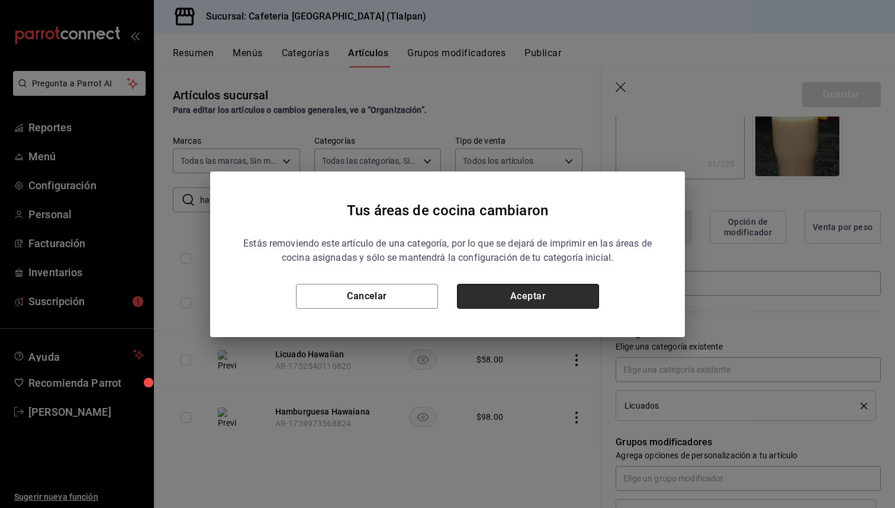
click at [539, 301] on button "Aceptar" at bounding box center [528, 296] width 142 height 25
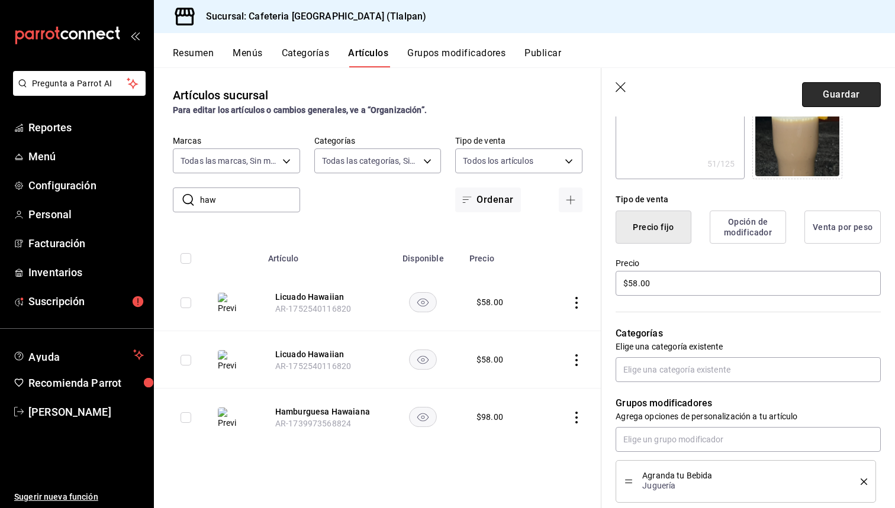
click at [841, 89] on button "Guardar" at bounding box center [841, 94] width 79 height 25
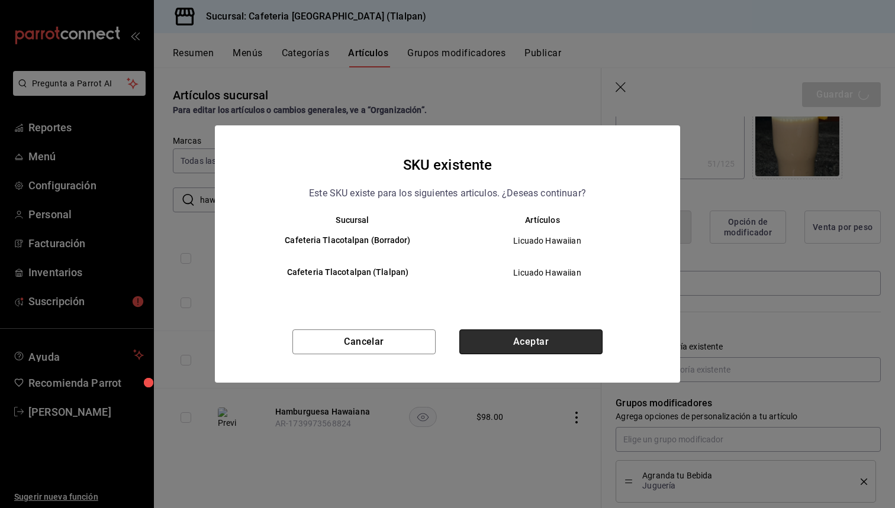
click at [540, 346] on button "Aceptar" at bounding box center [530, 342] width 143 height 25
type textarea "x"
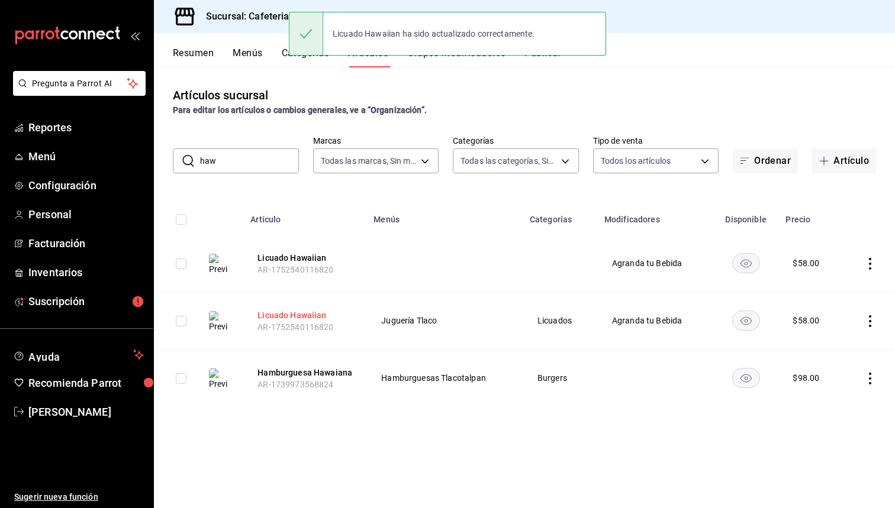
click at [292, 317] on button "Licuado Hawaiian" at bounding box center [304, 315] width 95 height 12
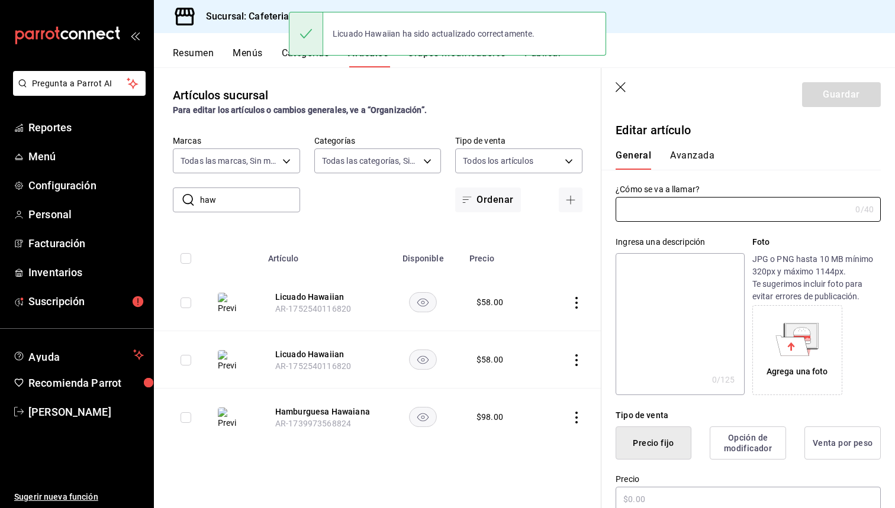
type input "Licuado Hawaiian"
type textarea "Piña, melón, coco rayado, amaranto, almendra, leche"
type textarea "x"
type input "$58.00"
type input "AR-1752540116820"
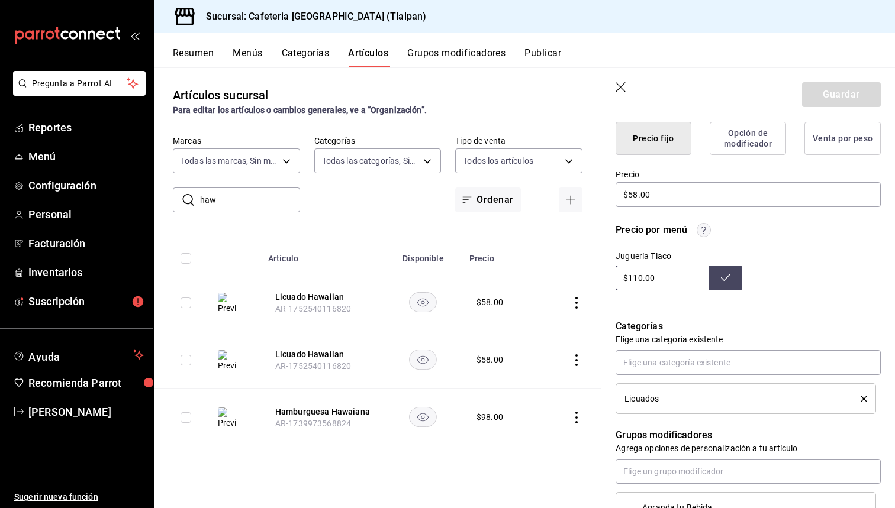
scroll to position [309, 0]
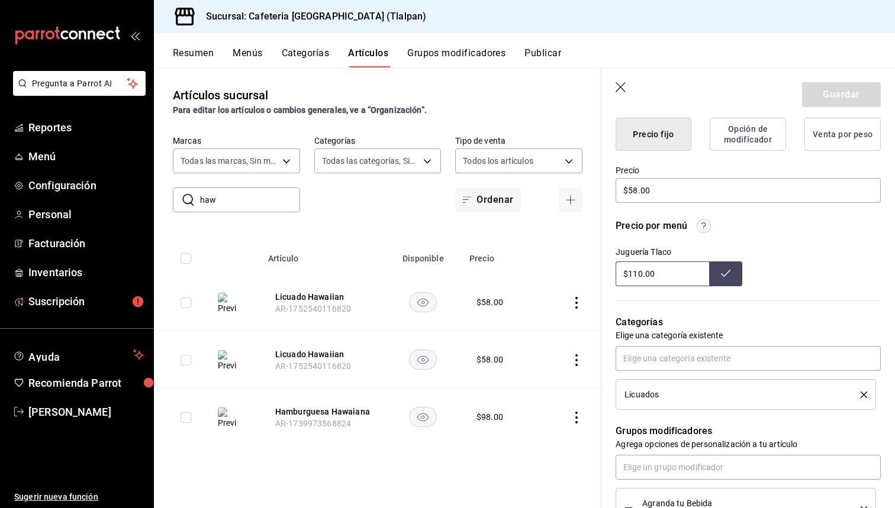
click at [866, 397] on icon "delete" at bounding box center [863, 395] width 7 height 7
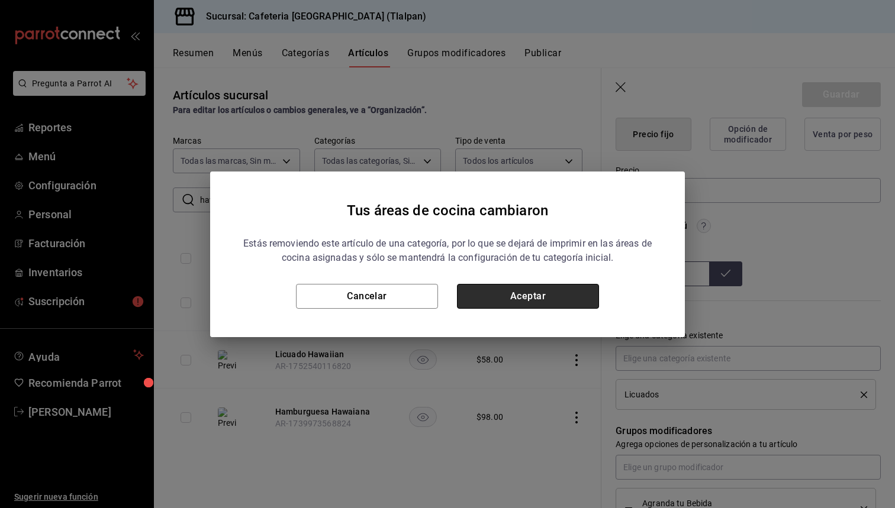
click at [537, 302] on button "Aceptar" at bounding box center [528, 296] width 142 height 25
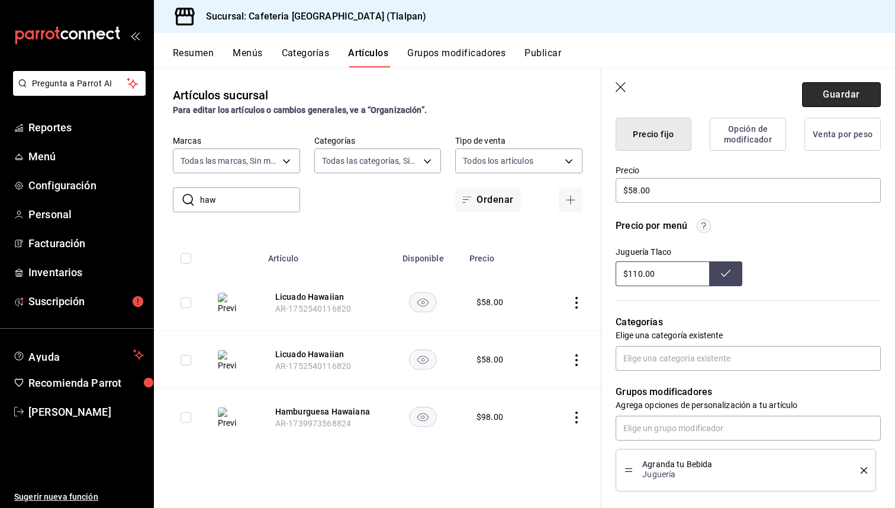
click at [819, 101] on button "Guardar" at bounding box center [841, 94] width 79 height 25
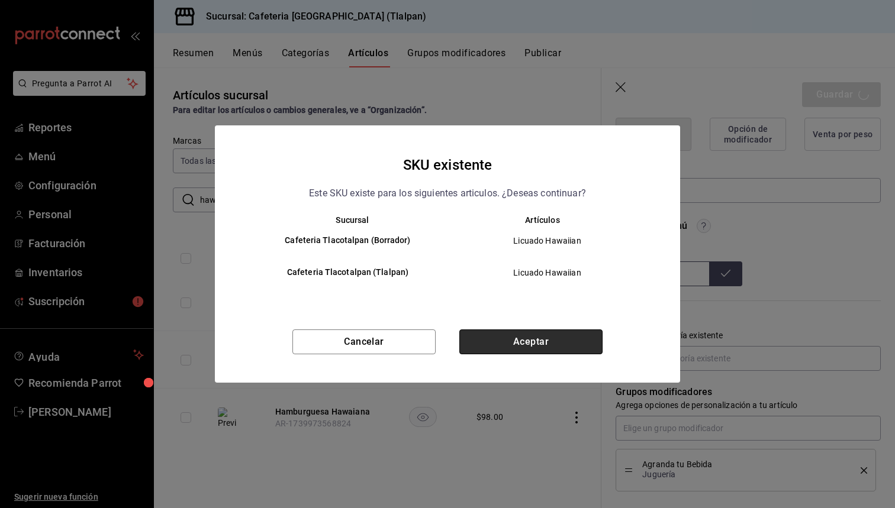
click at [534, 334] on button "Aceptar" at bounding box center [530, 342] width 143 height 25
type textarea "x"
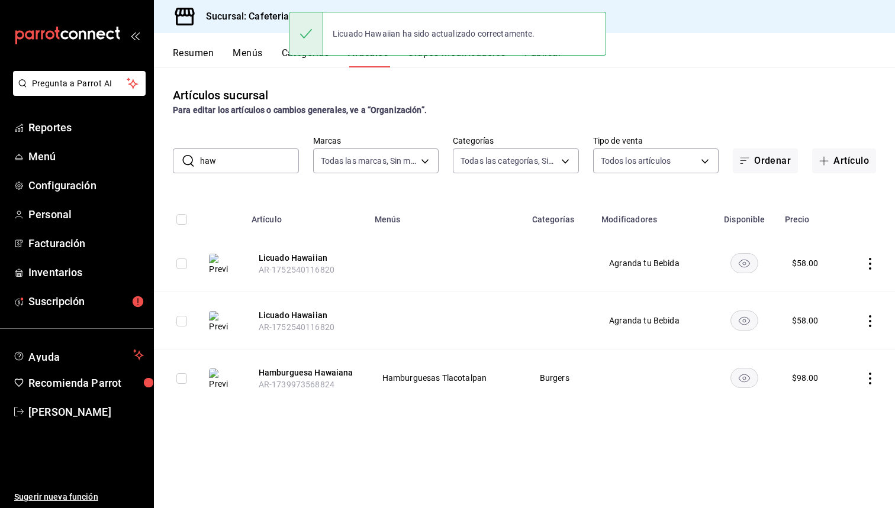
click at [251, 156] on input "haw" at bounding box center [249, 161] width 99 height 24
type input "h"
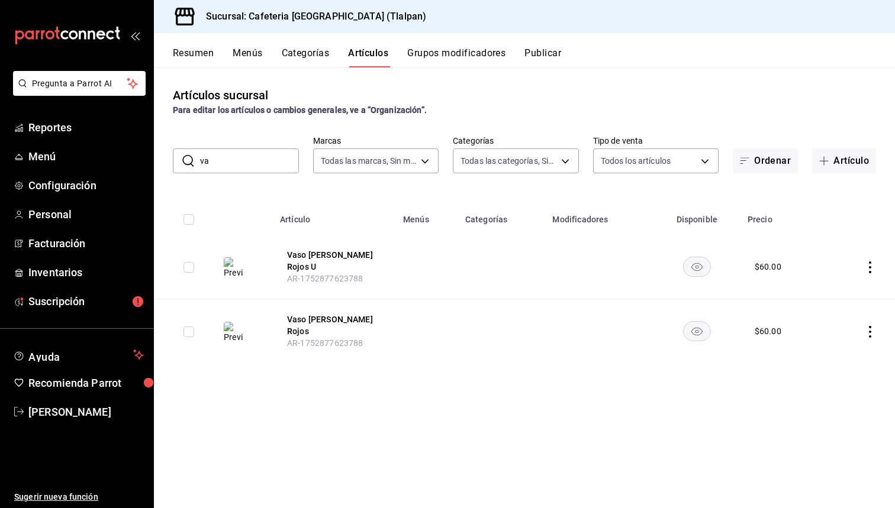
type input "v"
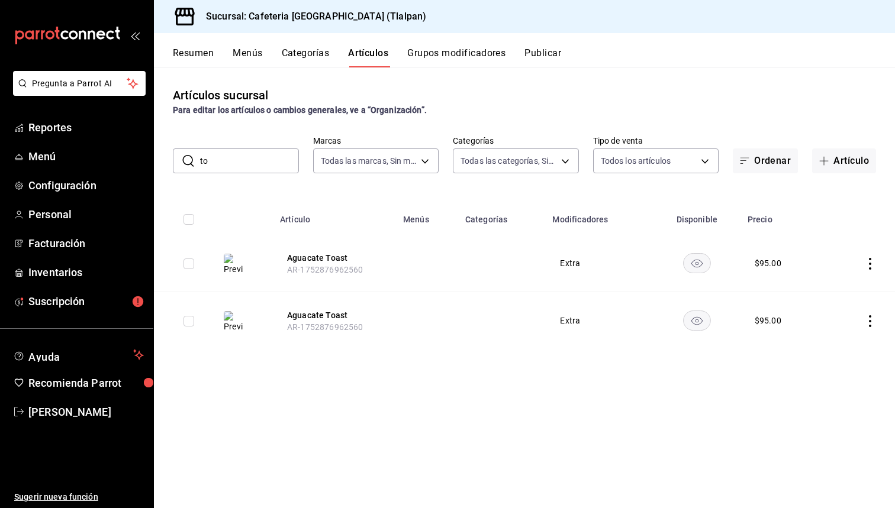
type input "t"
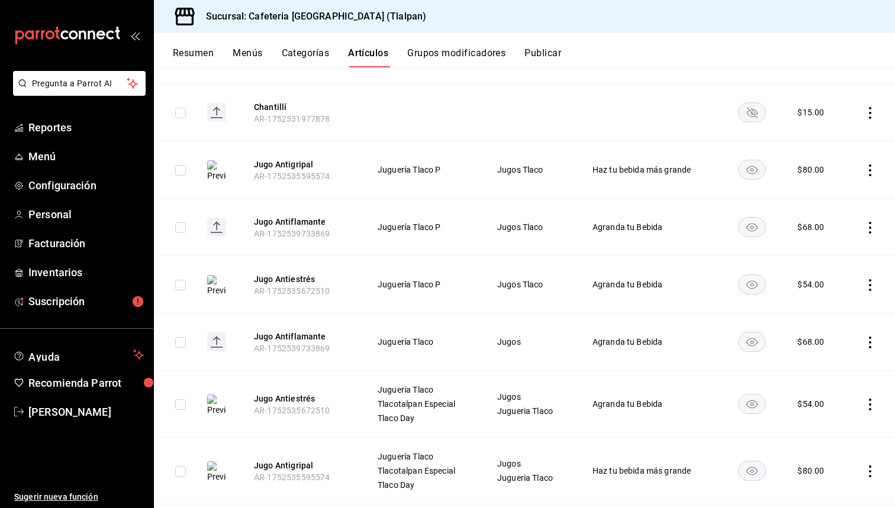
scroll to position [226, 0]
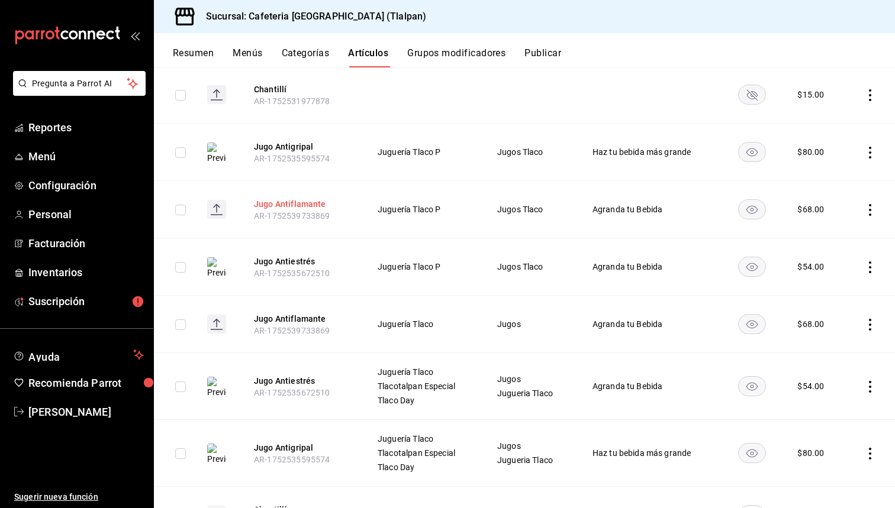
type input "anti"
click at [293, 209] on button "Jugo Antiflamante" at bounding box center [301, 204] width 95 height 12
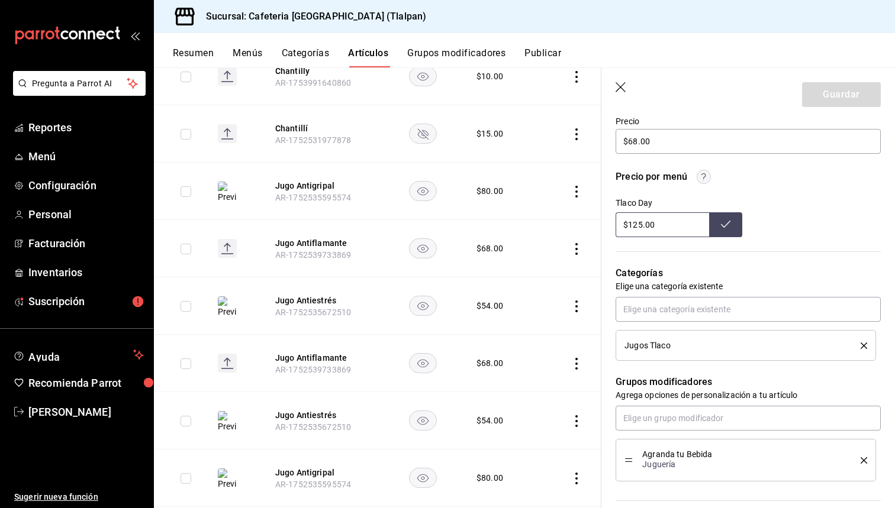
scroll to position [360, 0]
click at [863, 344] on icon "delete" at bounding box center [863, 344] width 7 height 7
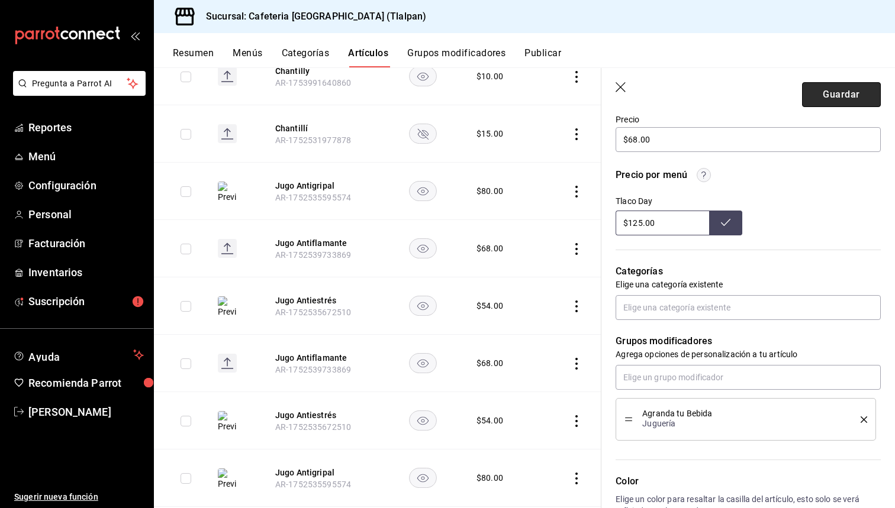
click at [847, 92] on button "Guardar" at bounding box center [841, 94] width 79 height 25
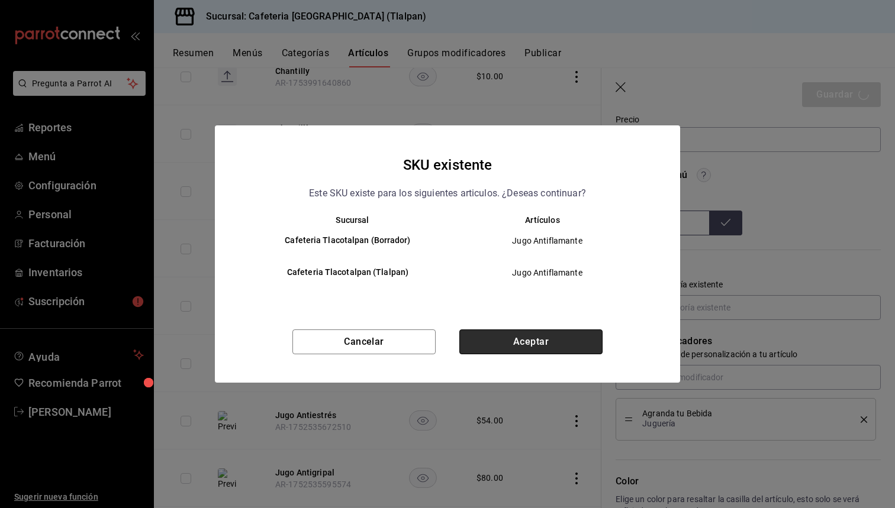
click at [553, 337] on button "Aceptar" at bounding box center [530, 342] width 143 height 25
type textarea "x"
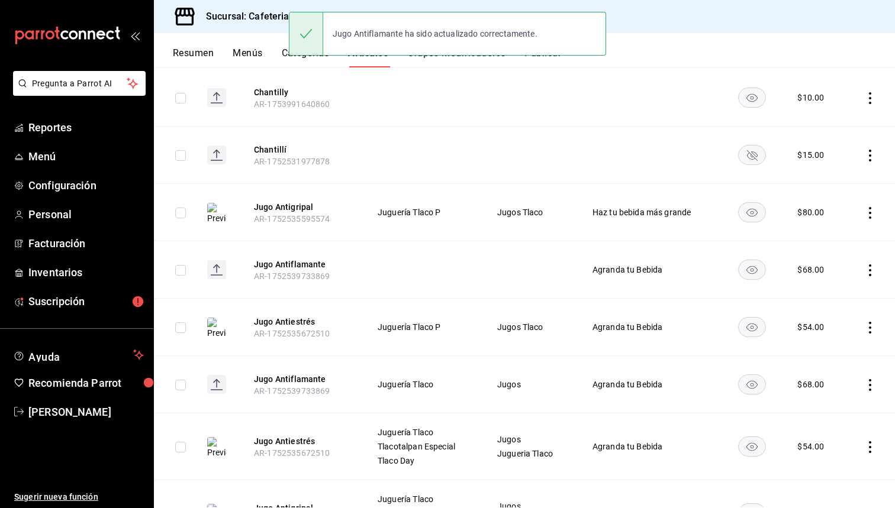
scroll to position [173, 0]
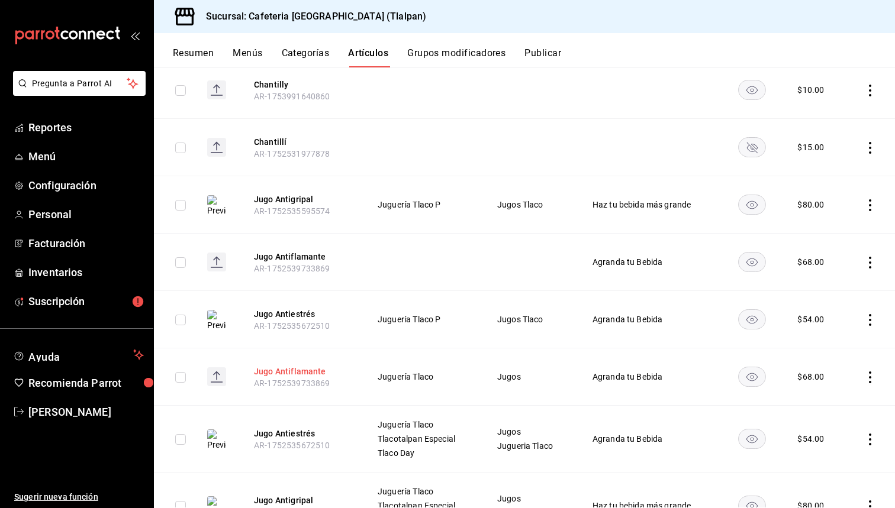
click at [313, 375] on button "Jugo Antiflamante" at bounding box center [301, 372] width 95 height 12
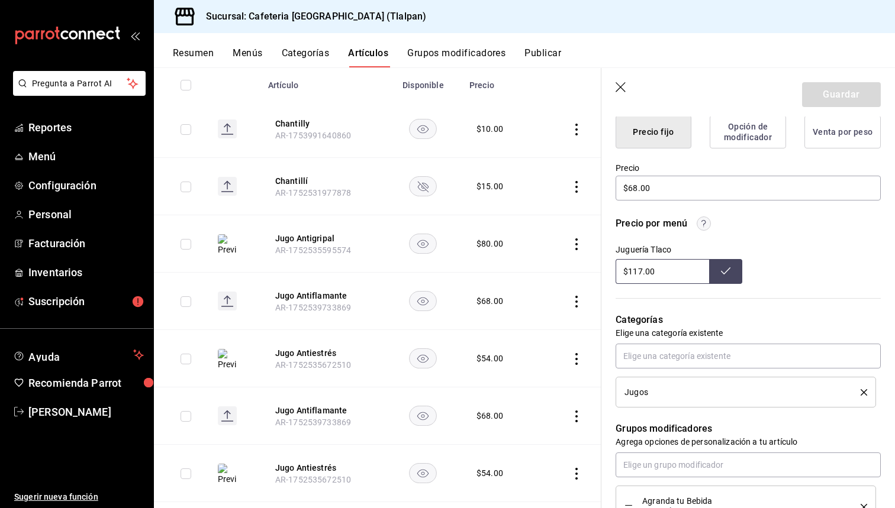
scroll to position [355, 0]
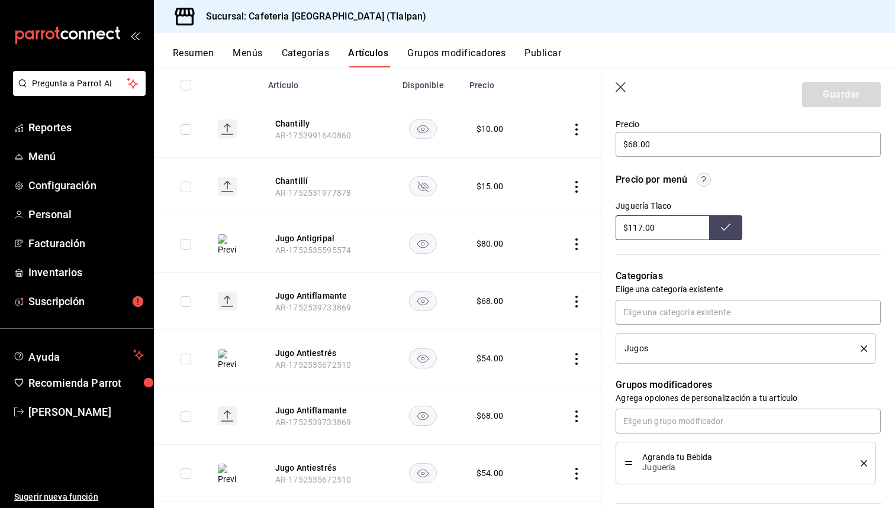
click at [867, 346] on li "Jugos" at bounding box center [745, 348] width 260 height 31
click at [864, 347] on icon "delete" at bounding box center [863, 349] width 7 height 7
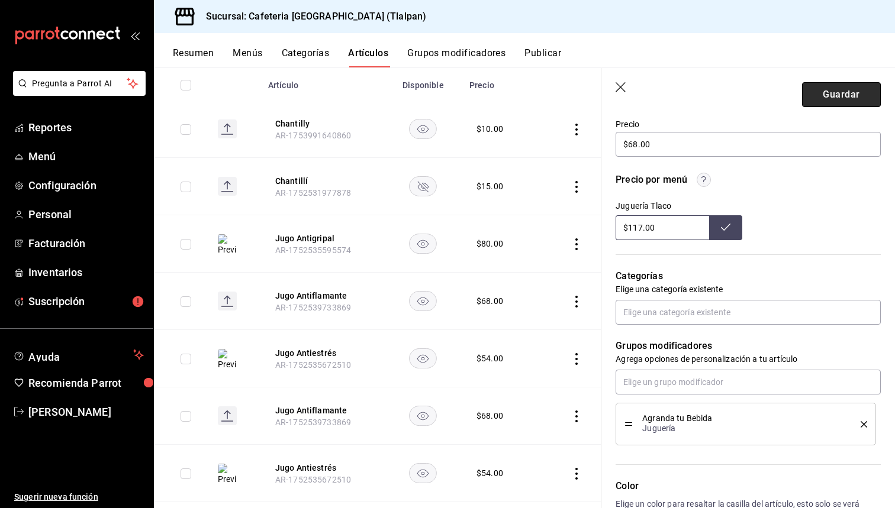
click at [845, 101] on button "Guardar" at bounding box center [841, 94] width 79 height 25
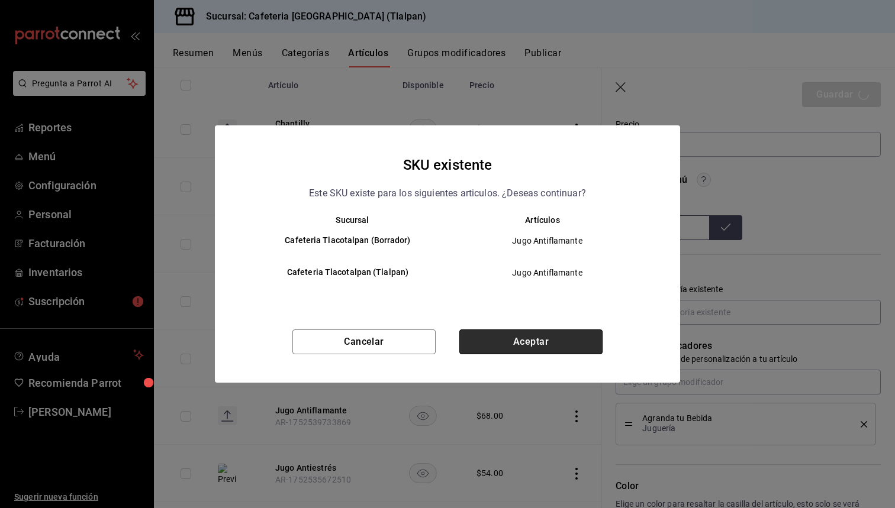
click at [542, 334] on button "Aceptar" at bounding box center [530, 342] width 143 height 25
type textarea "x"
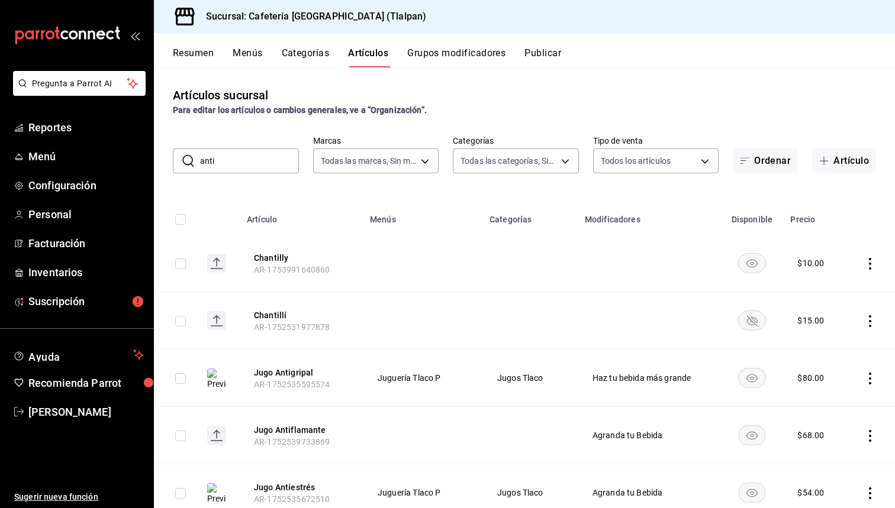
drag, startPoint x: 245, startPoint y: 166, endPoint x: 186, endPoint y: 167, distance: 58.6
click at [186, 167] on div "​ anti ​" at bounding box center [236, 161] width 126 height 25
type input "a"
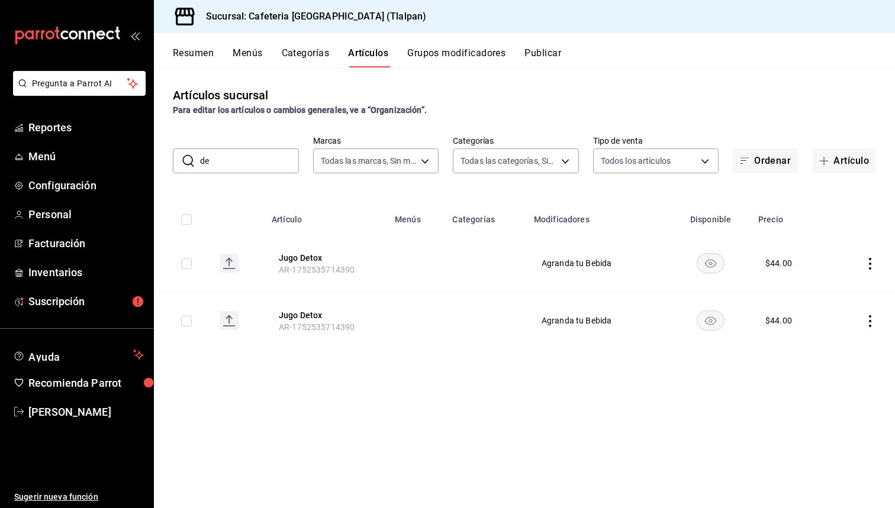
type input "d"
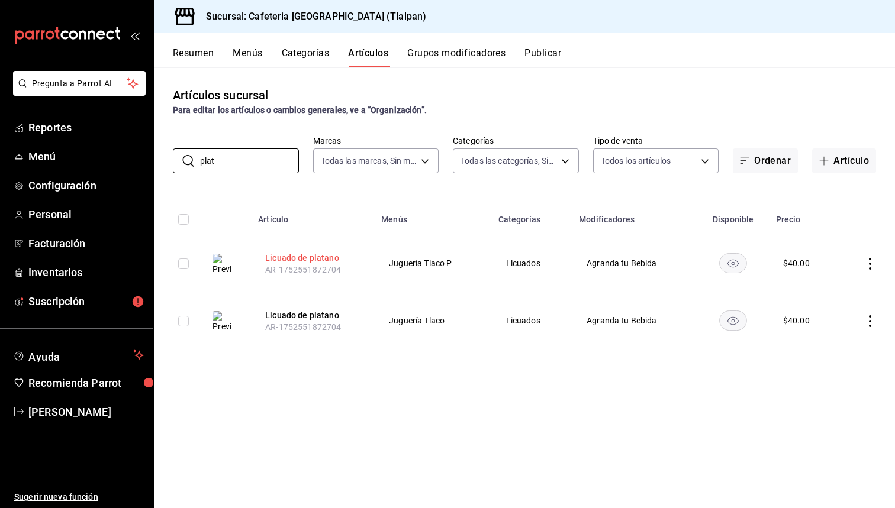
type input "plat"
click at [308, 261] on button "Licuado de platano" at bounding box center [312, 258] width 95 height 12
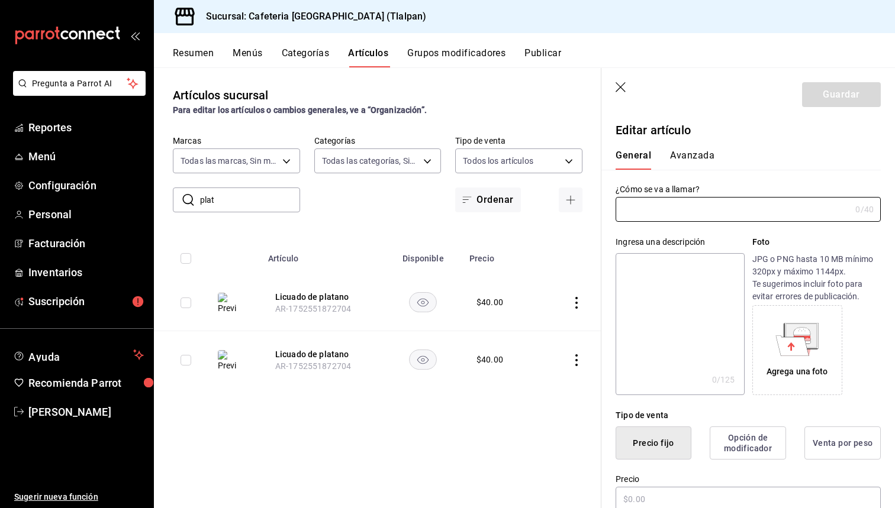
type input "Licuado de platano"
type input "$40.00"
type input "AR-1752551872704"
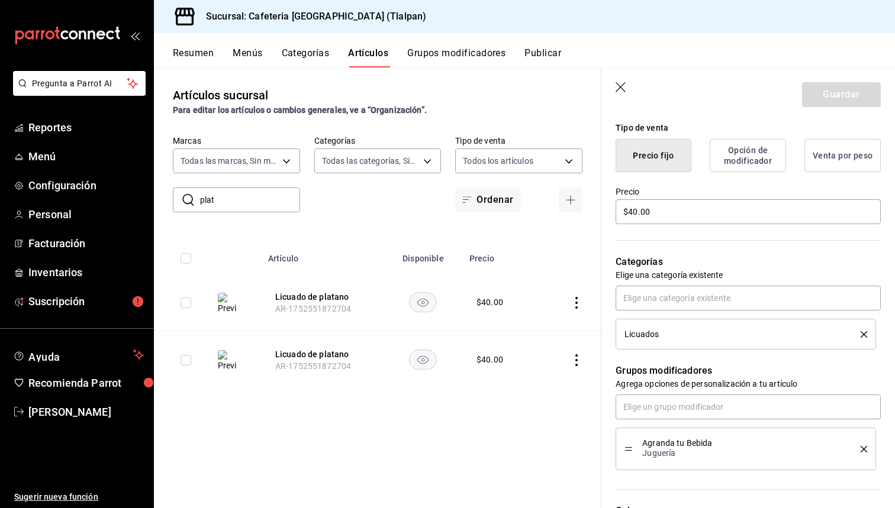
scroll to position [295, 0]
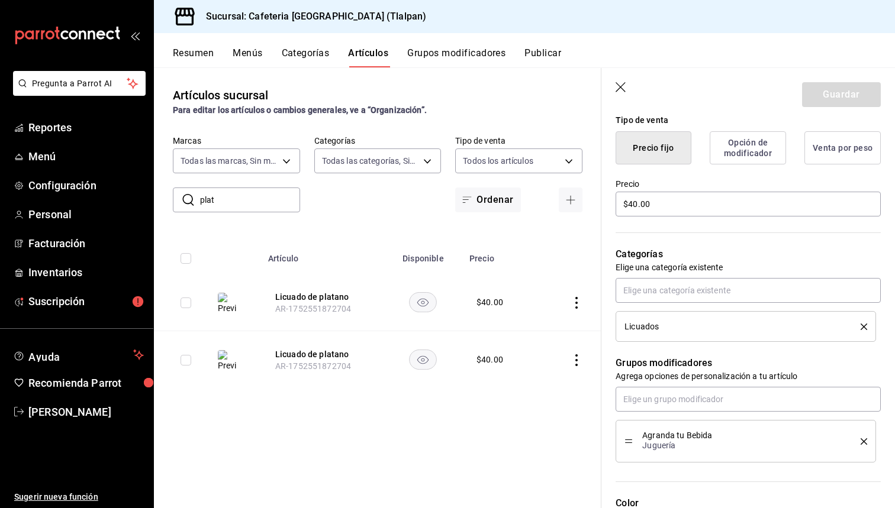
click at [861, 326] on icon "delete" at bounding box center [863, 327] width 7 height 7
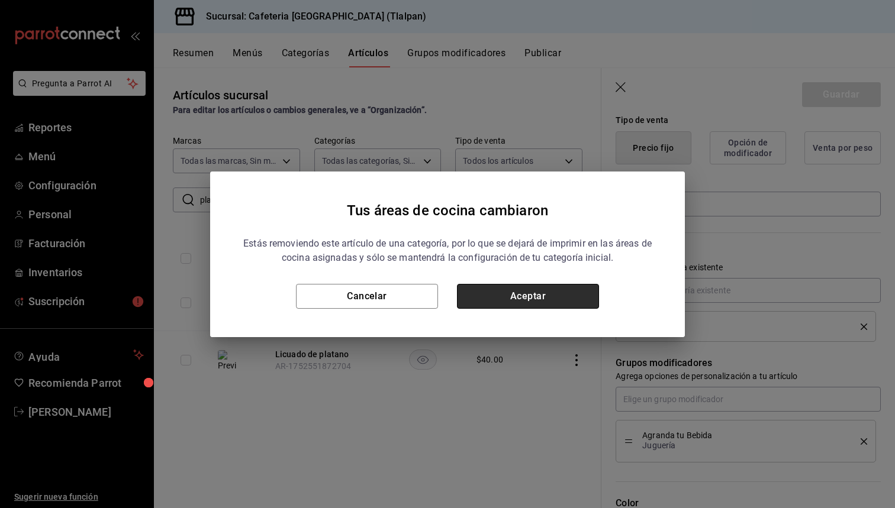
click at [542, 295] on button "Aceptar" at bounding box center [528, 296] width 142 height 25
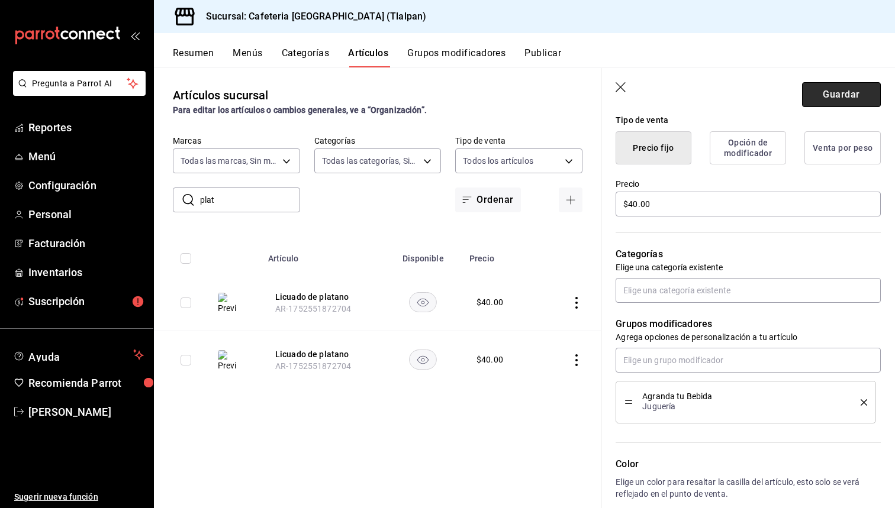
click at [824, 93] on button "Guardar" at bounding box center [841, 94] width 79 height 25
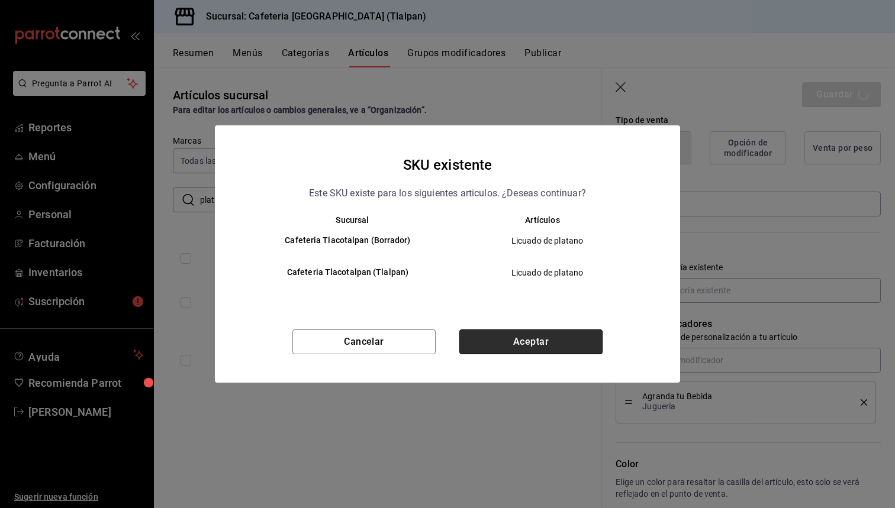
click at [523, 347] on button "Aceptar" at bounding box center [530, 342] width 143 height 25
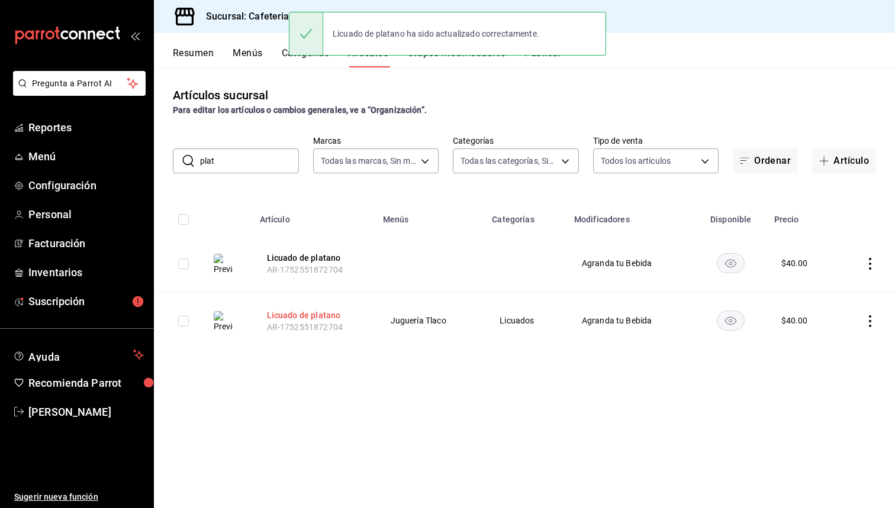
click at [318, 311] on button "Licuado de platano" at bounding box center [314, 315] width 95 height 12
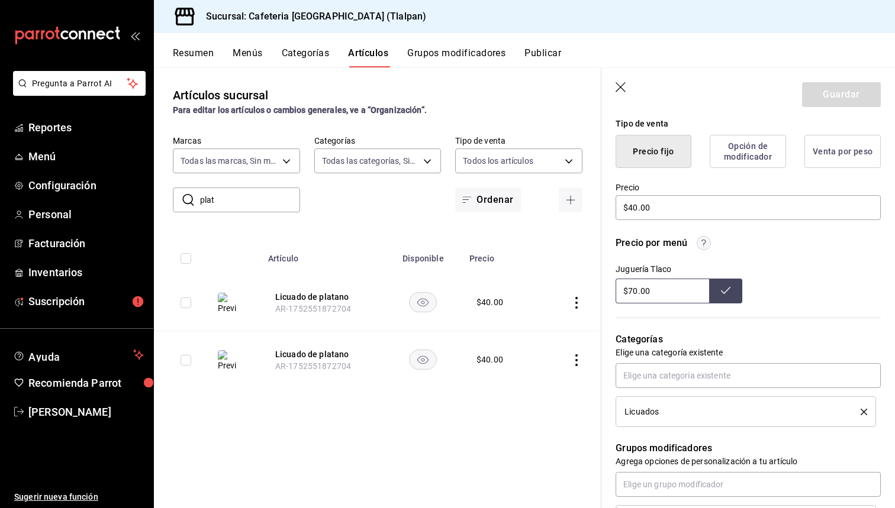
scroll to position [295, 0]
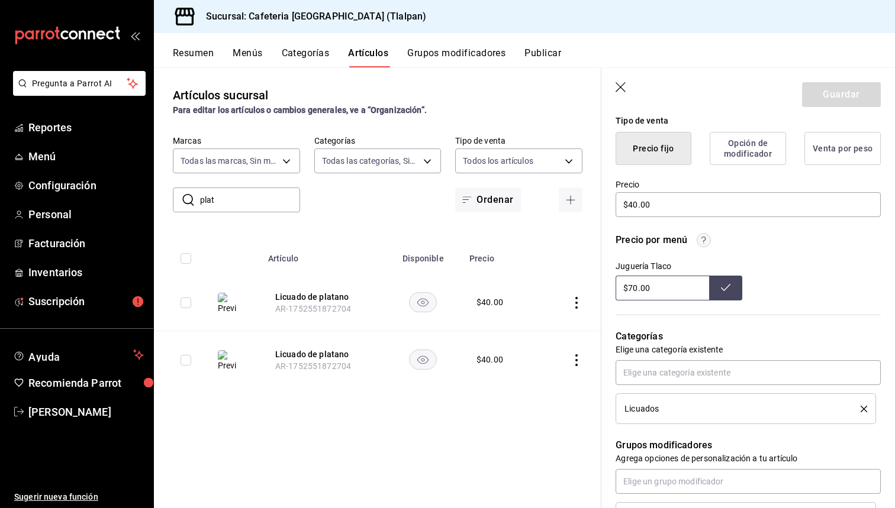
click at [864, 410] on icon "delete" at bounding box center [863, 409] width 7 height 7
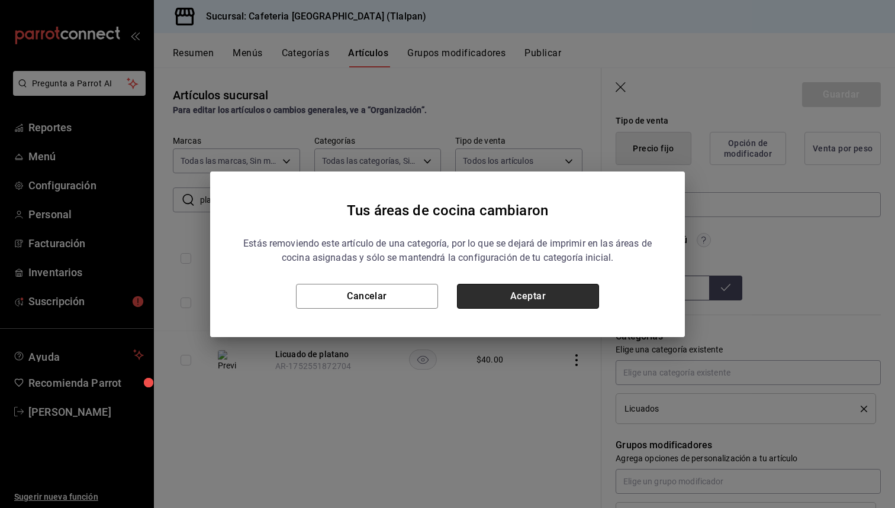
click at [548, 295] on button "Aceptar" at bounding box center [528, 296] width 142 height 25
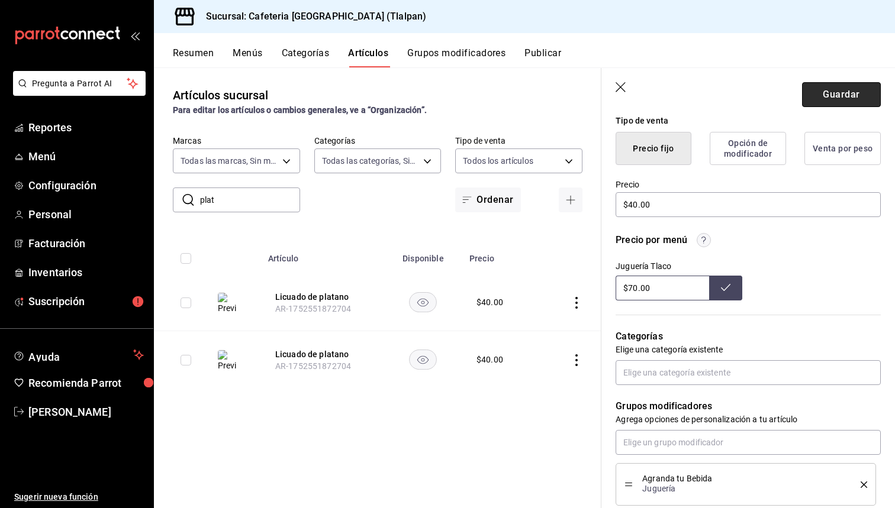
click at [834, 98] on button "Guardar" at bounding box center [841, 94] width 79 height 25
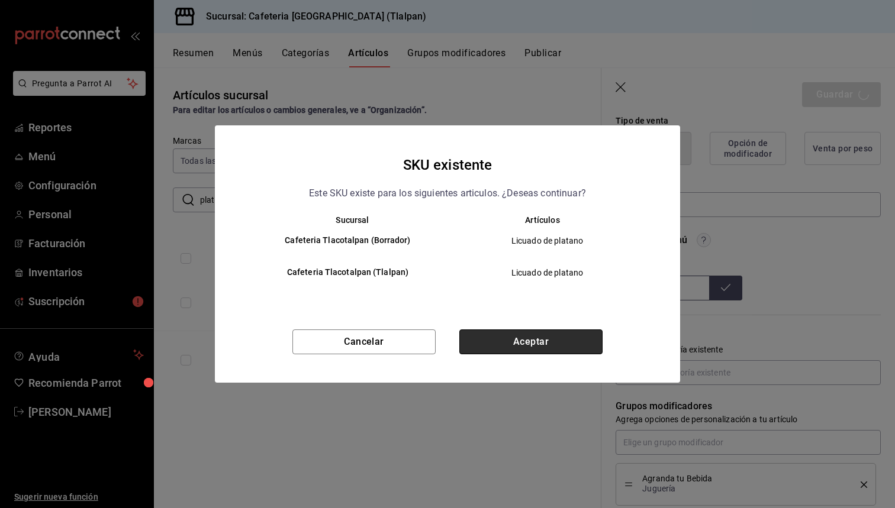
click at [544, 341] on button "Aceptar" at bounding box center [530, 342] width 143 height 25
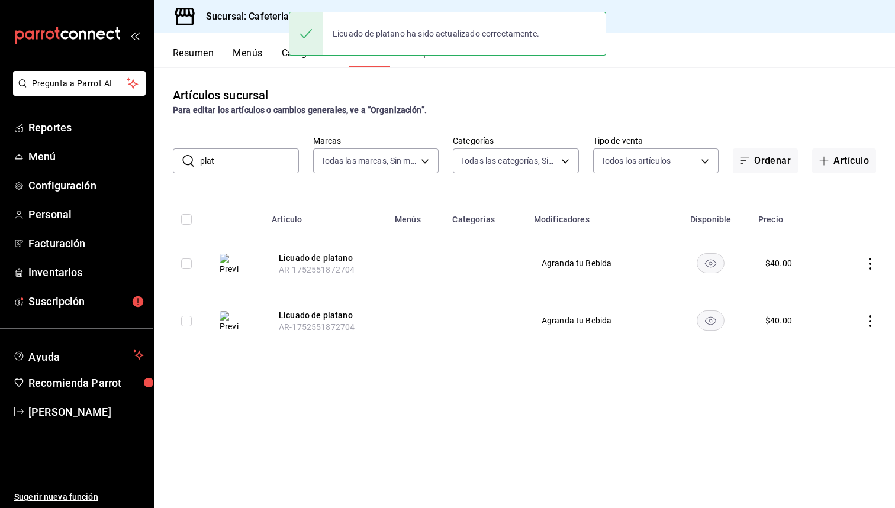
drag, startPoint x: 227, startPoint y: 162, endPoint x: 180, endPoint y: 164, distance: 46.8
click at [177, 164] on div "​ plat ​" at bounding box center [236, 161] width 126 height 25
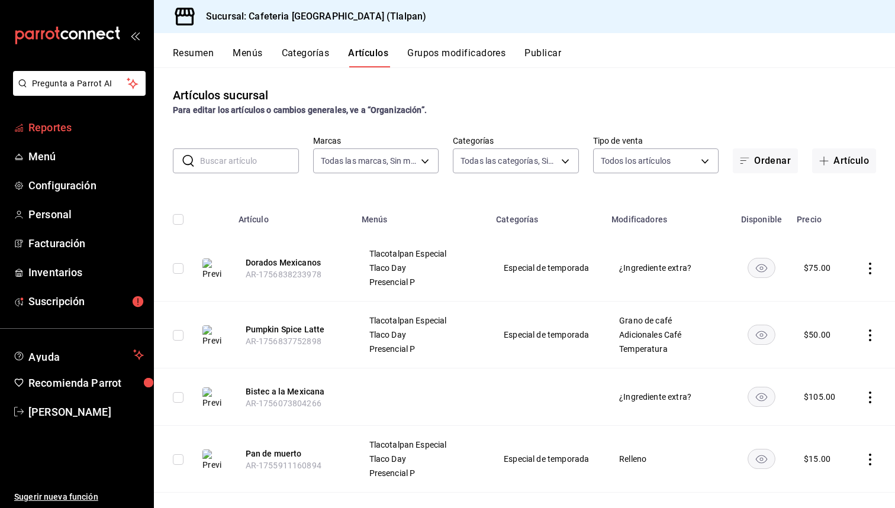
click at [60, 124] on span "Reportes" at bounding box center [85, 128] width 115 height 16
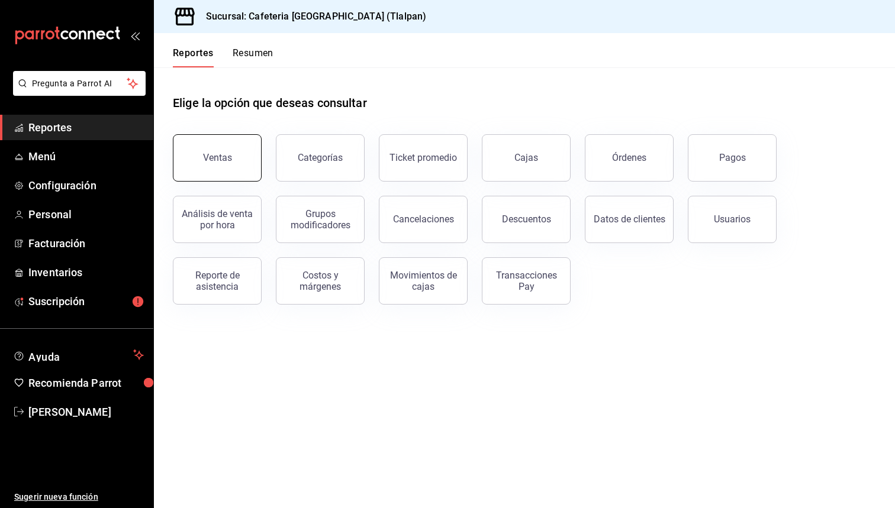
click at [221, 153] on div "Ventas" at bounding box center [217, 157] width 29 height 11
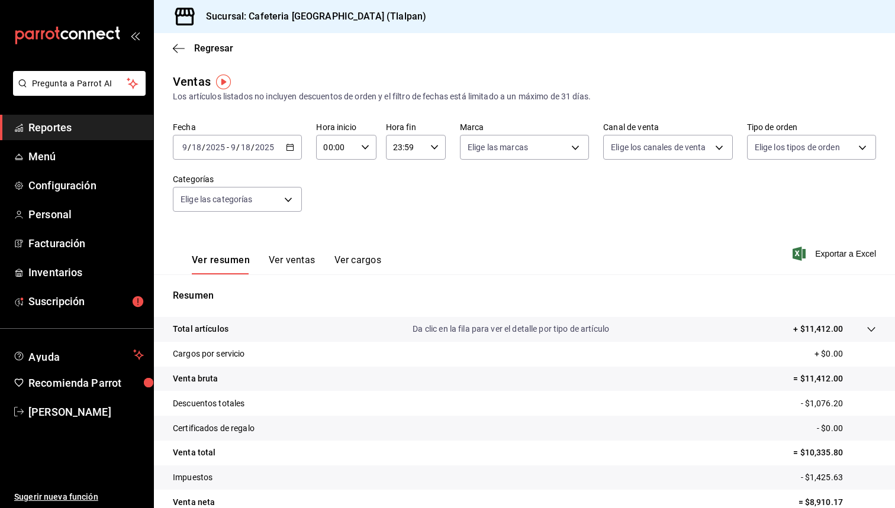
click at [290, 149] on icon "button" at bounding box center [290, 147] width 8 height 8
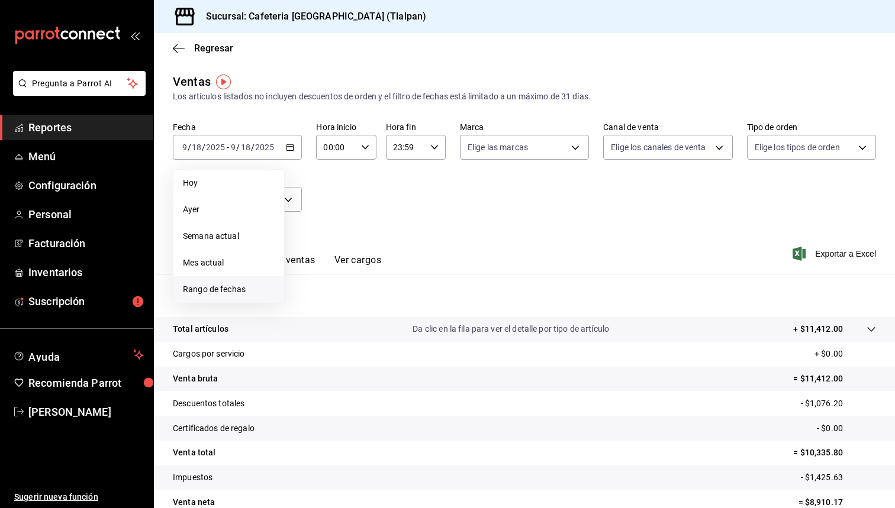
click at [224, 286] on span "Rango de fechas" at bounding box center [229, 289] width 92 height 12
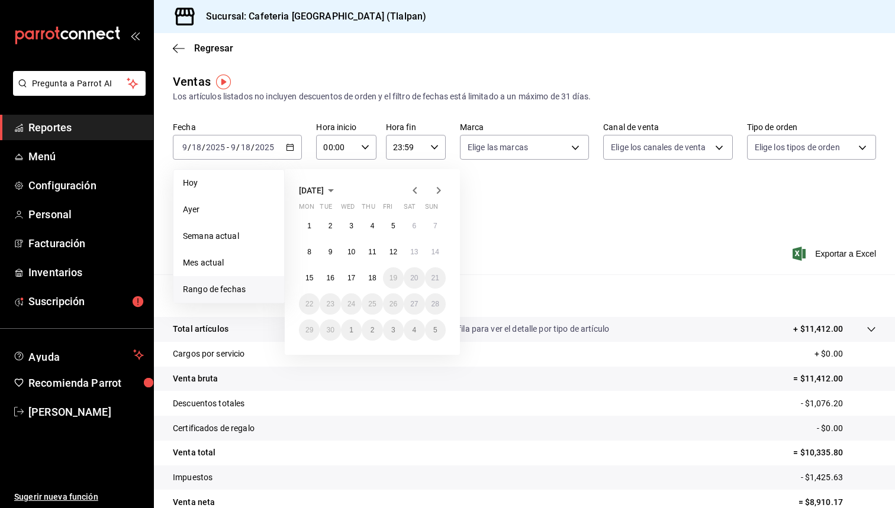
click at [417, 185] on icon "button" at bounding box center [415, 190] width 14 height 14
click at [395, 229] on button "1" at bounding box center [393, 225] width 21 height 21
click at [435, 327] on abbr "31" at bounding box center [435, 330] width 8 height 8
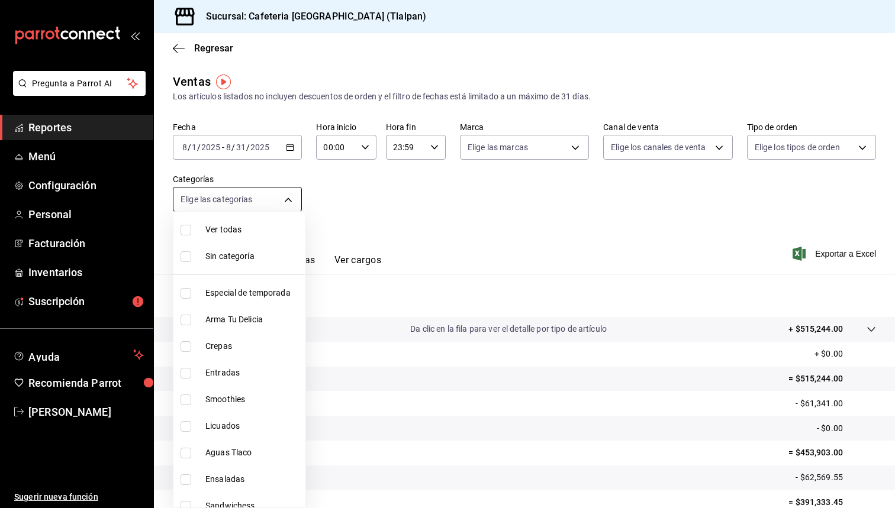
click at [288, 198] on body "Pregunta a Parrot AI Reportes Menú Configuración Personal Facturación Inventari…" at bounding box center [447, 254] width 895 height 508
click at [338, 220] on div at bounding box center [447, 254] width 895 height 508
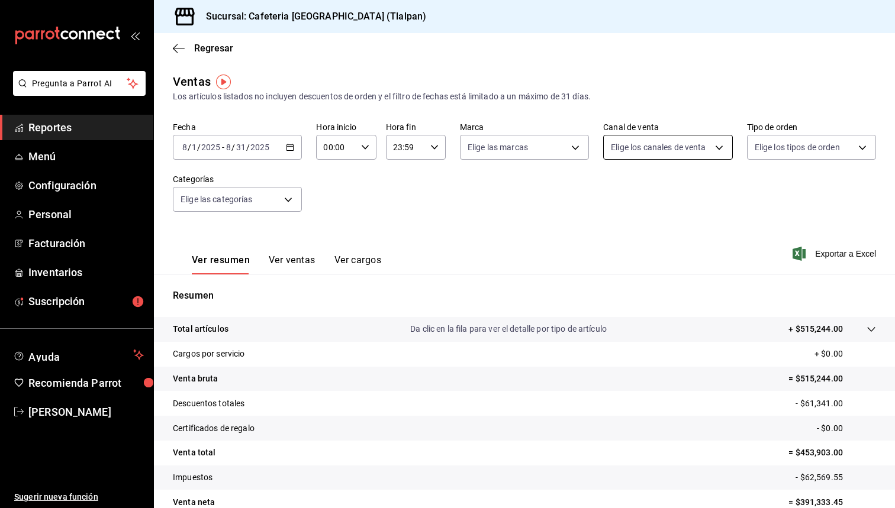
click at [653, 151] on body "Pregunta a Parrot AI Reportes Menú Configuración Personal Facturación Inventari…" at bounding box center [447, 254] width 895 height 508
click at [516, 201] on div at bounding box center [447, 254] width 895 height 508
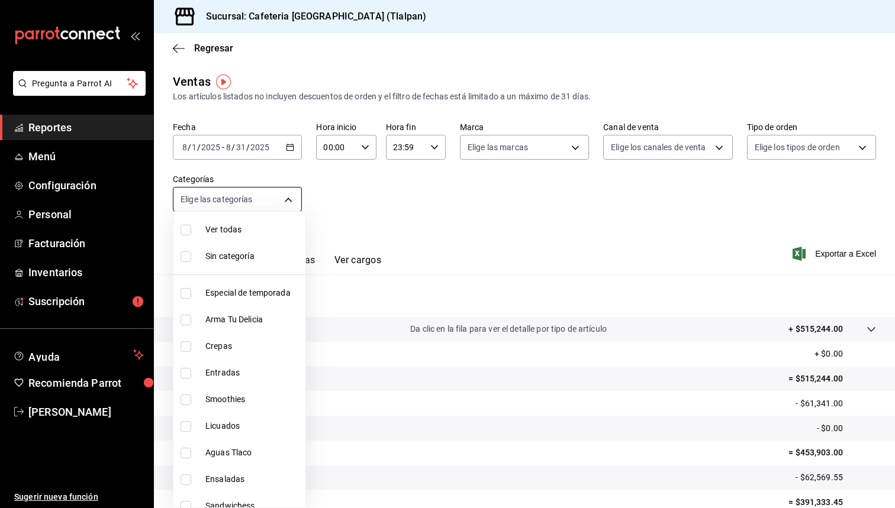
click at [280, 196] on body "Pregunta a Parrot AI Reportes Menú Configuración Personal Facturación Inventari…" at bounding box center [447, 254] width 895 height 508
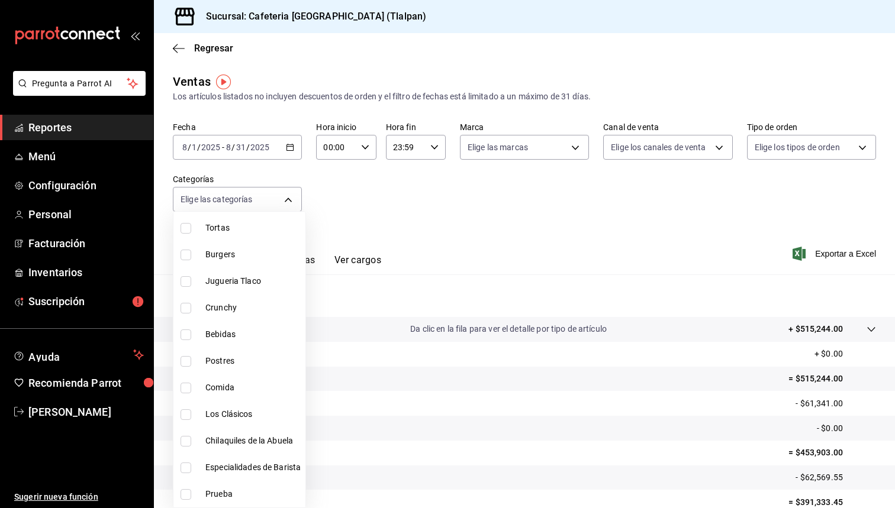
scroll to position [651, 0]
click at [222, 364] on span "Postres" at bounding box center [252, 361] width 95 height 12
type input "eaf702ef-9399-49aa-89a5-7dc62cfe760a"
checkbox input "true"
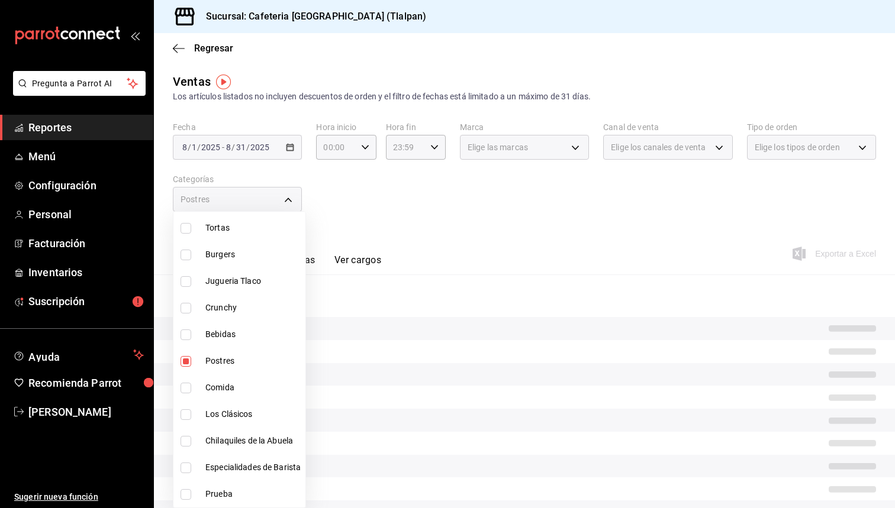
click at [433, 274] on div at bounding box center [447, 254] width 895 height 508
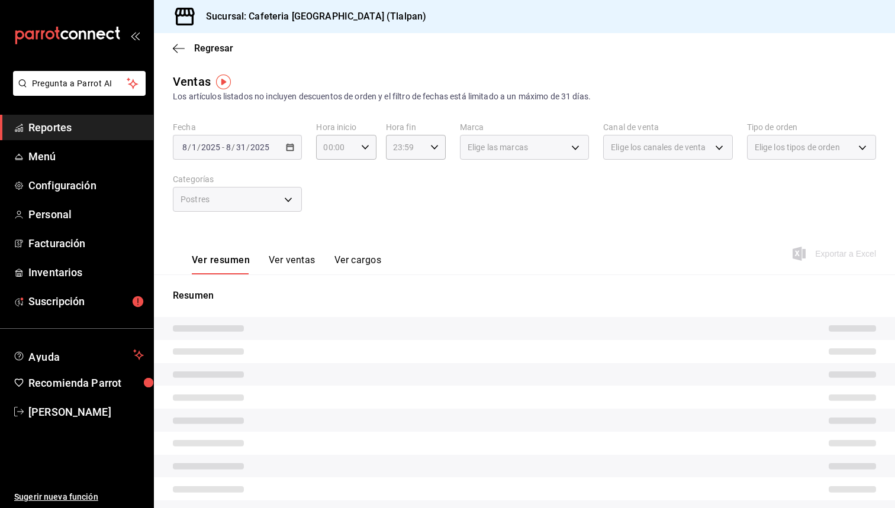
click at [275, 260] on button "Ver ventas" at bounding box center [292, 264] width 47 height 20
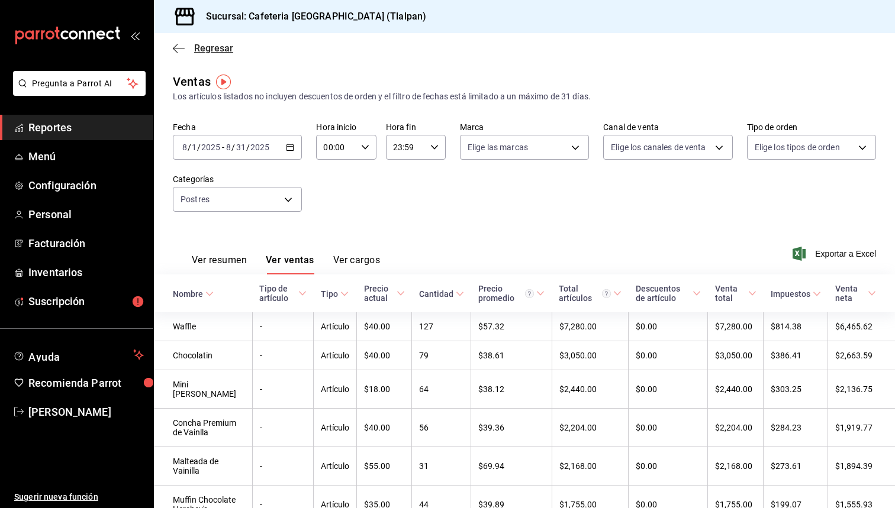
click at [177, 47] on icon "button" at bounding box center [179, 48] width 12 height 11
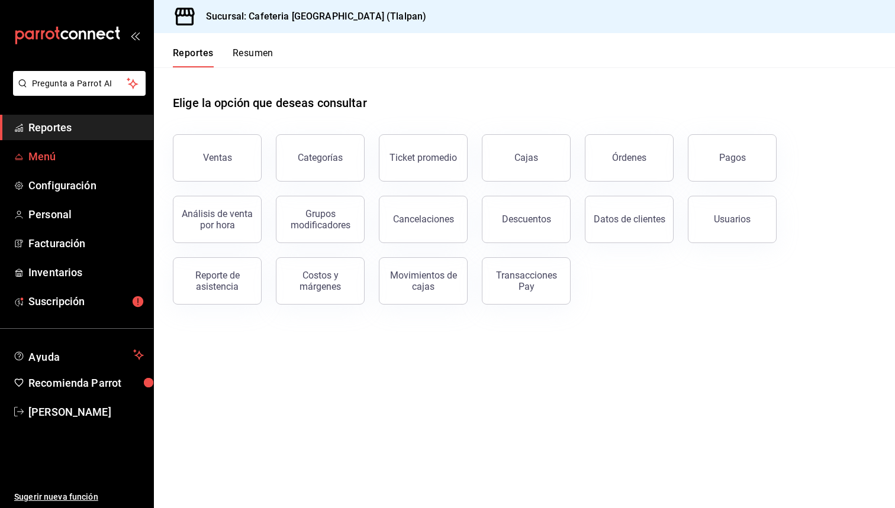
click at [52, 160] on span "Menú" at bounding box center [85, 157] width 115 height 16
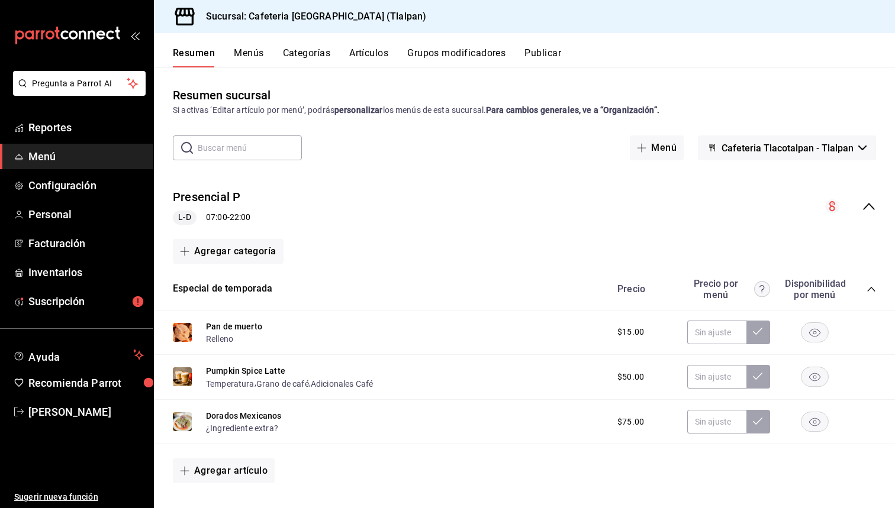
click at [815, 149] on span "Cafeteria Tlacotalpan - Tlalpan" at bounding box center [787, 148] width 132 height 11
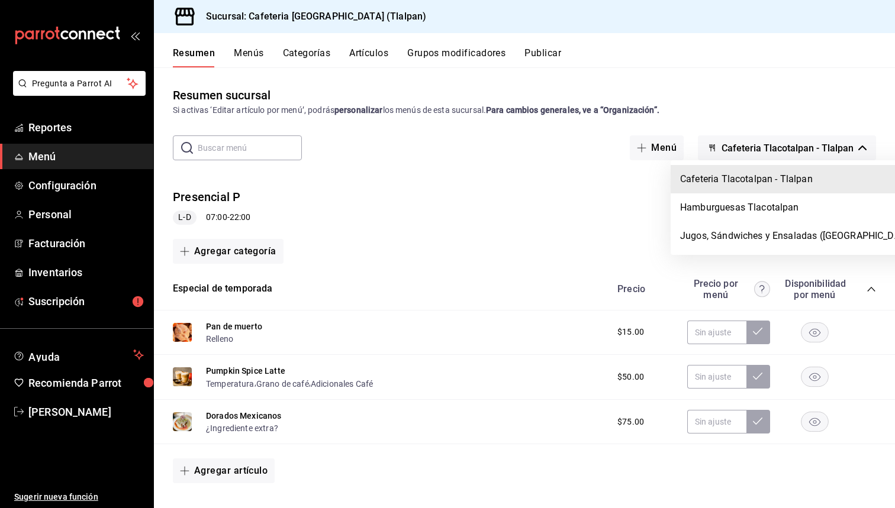
click at [815, 149] on div at bounding box center [447, 254] width 895 height 508
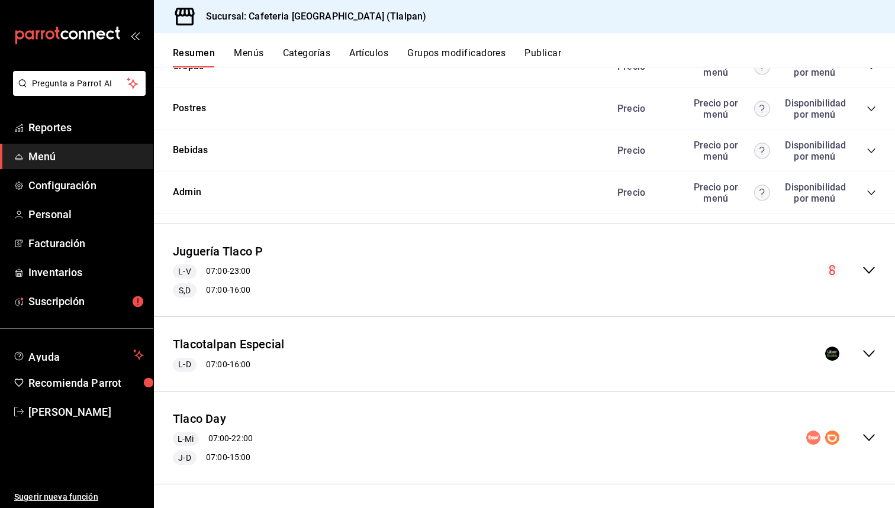
scroll to position [846, 0]
click at [869, 266] on icon "collapse-menu-row" at bounding box center [868, 271] width 14 height 14
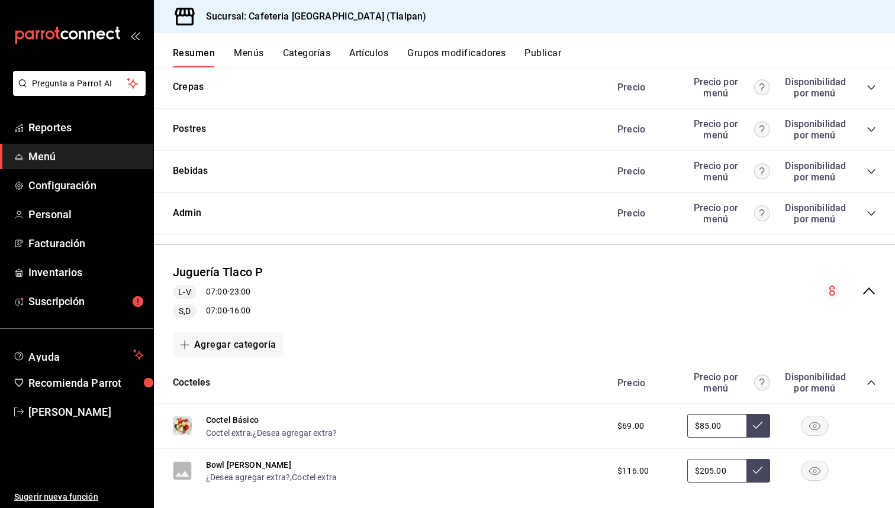
scroll to position [734, 0]
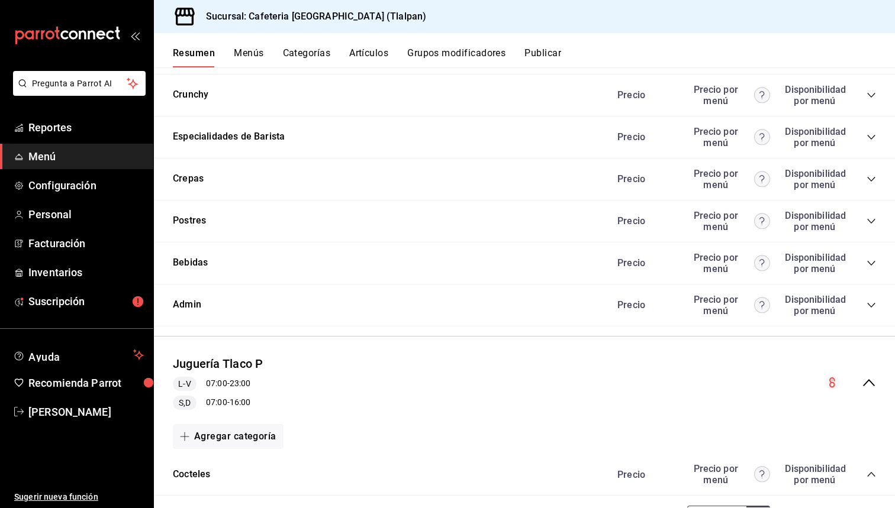
click at [865, 384] on icon "collapse-menu-row" at bounding box center [868, 383] width 14 height 14
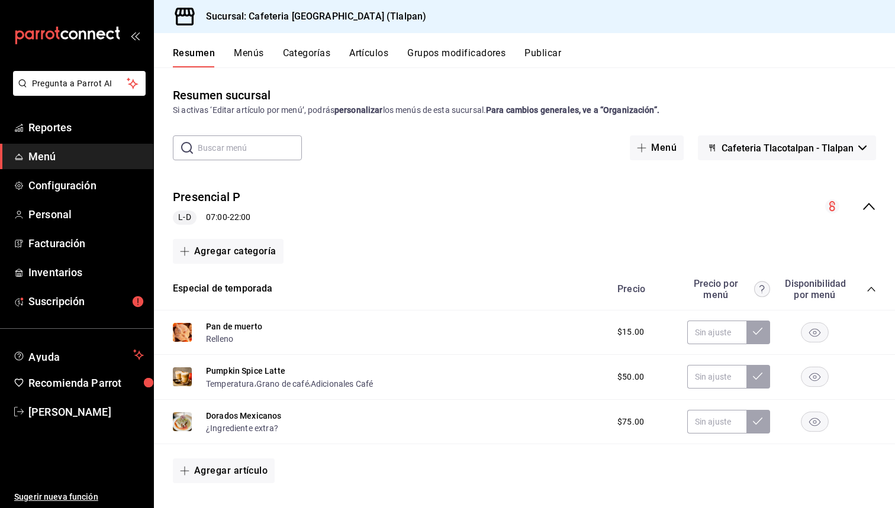
scroll to position [0, 0]
click at [871, 210] on icon "collapse-menu-row" at bounding box center [868, 206] width 14 height 14
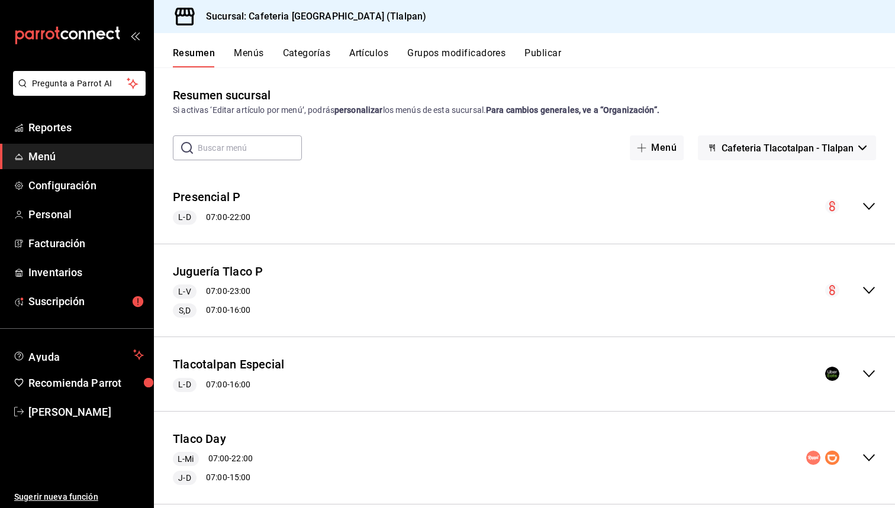
click at [869, 367] on icon "collapse-menu-row" at bounding box center [868, 374] width 14 height 14
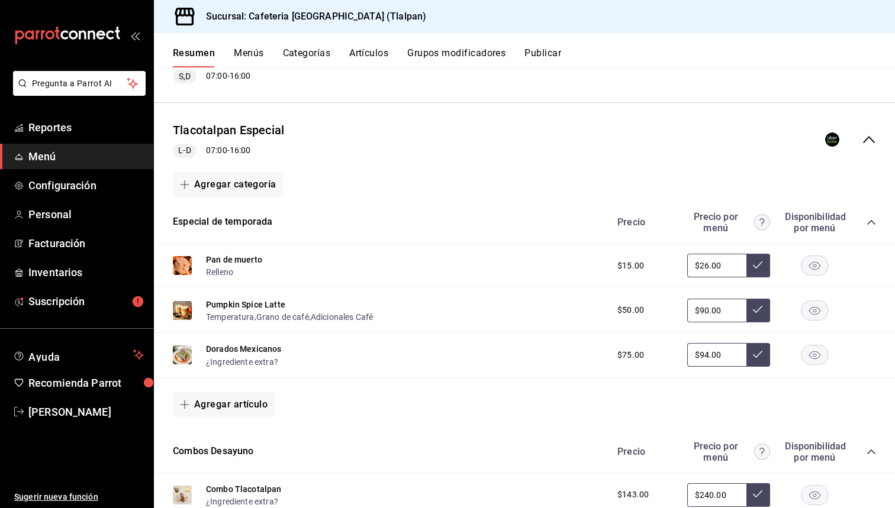
scroll to position [207, 0]
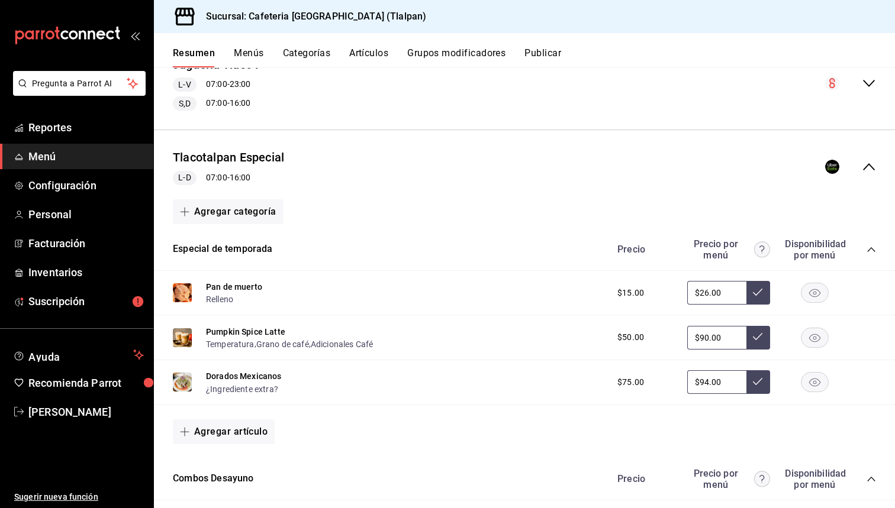
click at [868, 167] on icon "collapse-menu-row" at bounding box center [868, 167] width 14 height 14
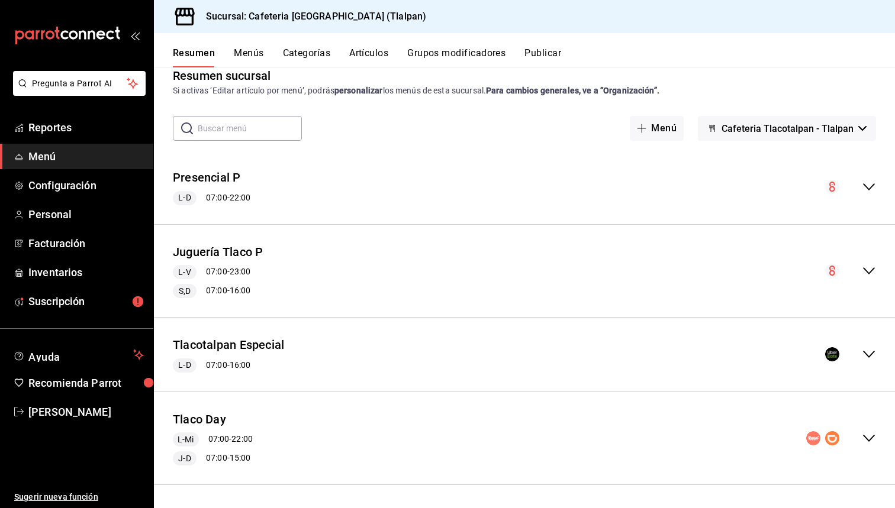
scroll to position [0, 0]
click at [870, 437] on icon "collapse-menu-row" at bounding box center [868, 438] width 14 height 14
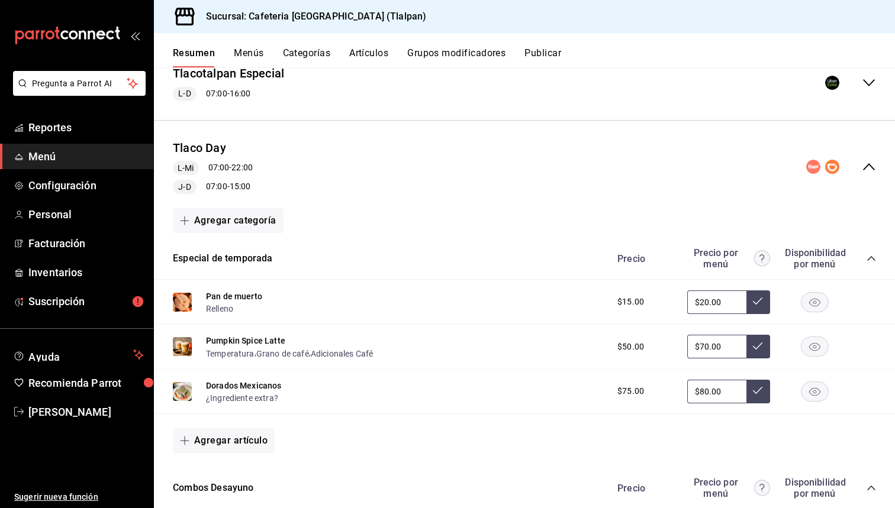
scroll to position [246, 0]
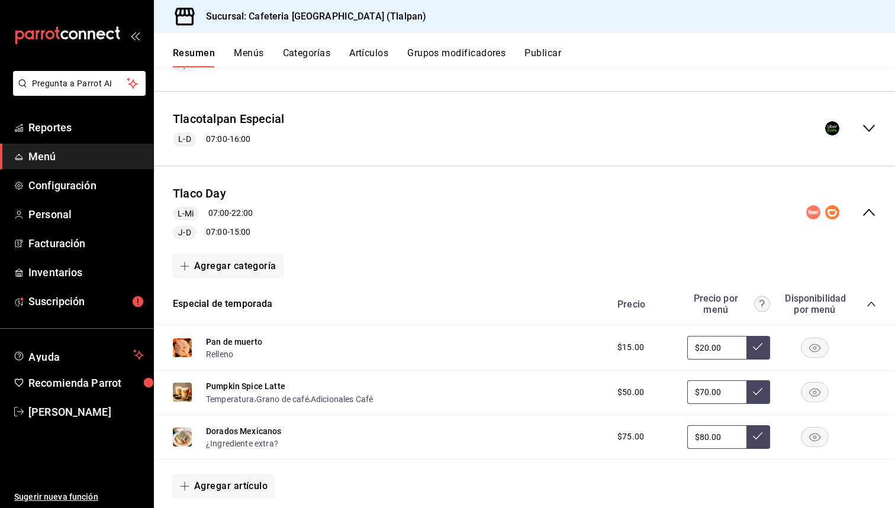
click at [868, 215] on icon "collapse-menu-row" at bounding box center [868, 212] width 14 height 14
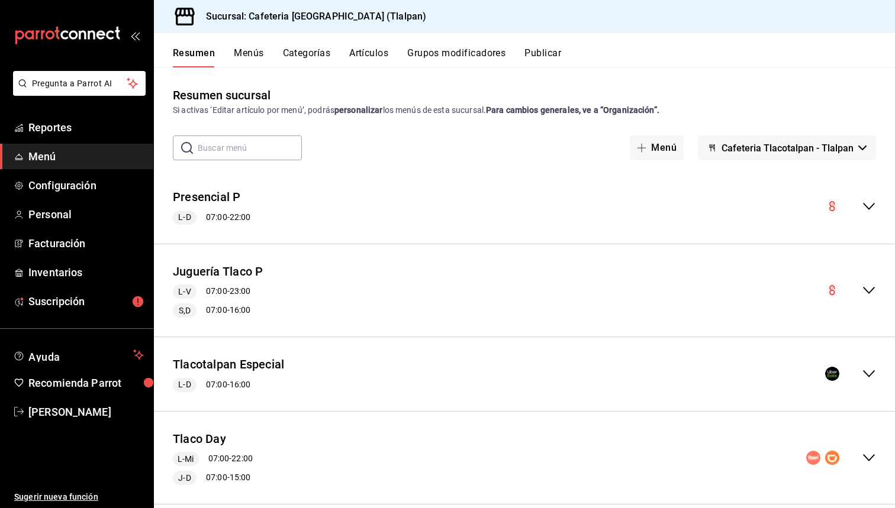
scroll to position [0, 0]
click at [805, 143] on span "Cafeteria Tlacotalpan - Tlalpan" at bounding box center [787, 148] width 132 height 11
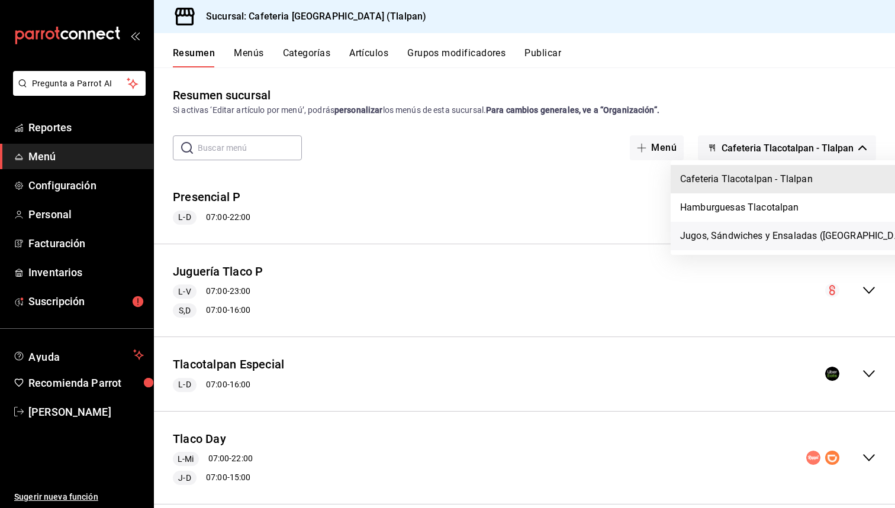
click at [756, 222] on li "Jugos, Sándwiches y Ensaladas ([GEOGRAPHIC_DATA])" at bounding box center [798, 236] width 256 height 28
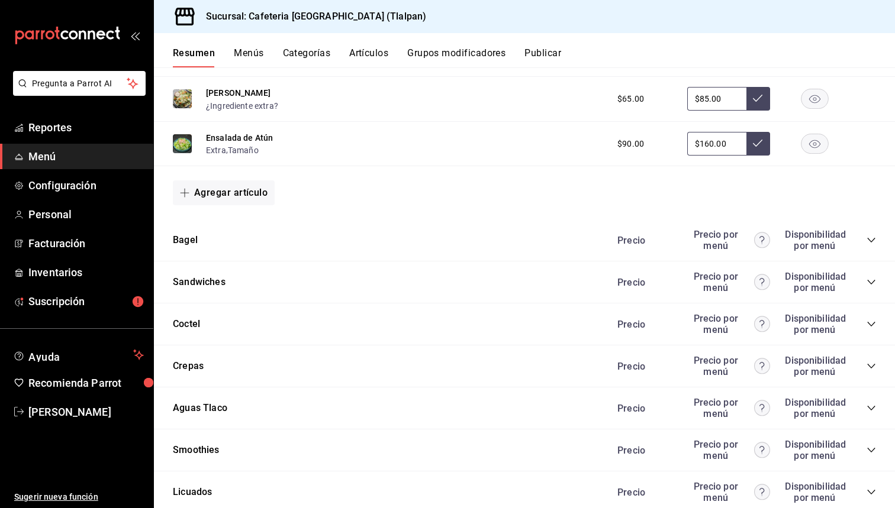
scroll to position [602, 0]
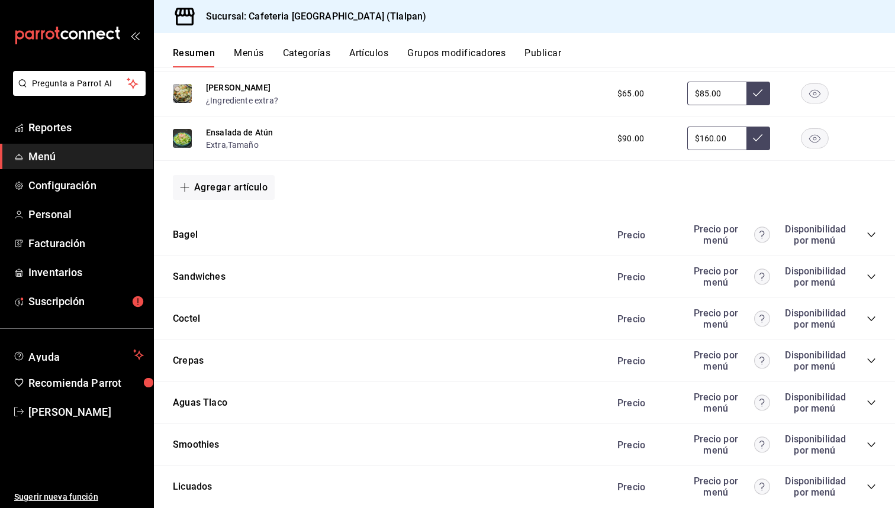
click at [870, 232] on icon "collapse-category-row" at bounding box center [870, 234] width 9 height 9
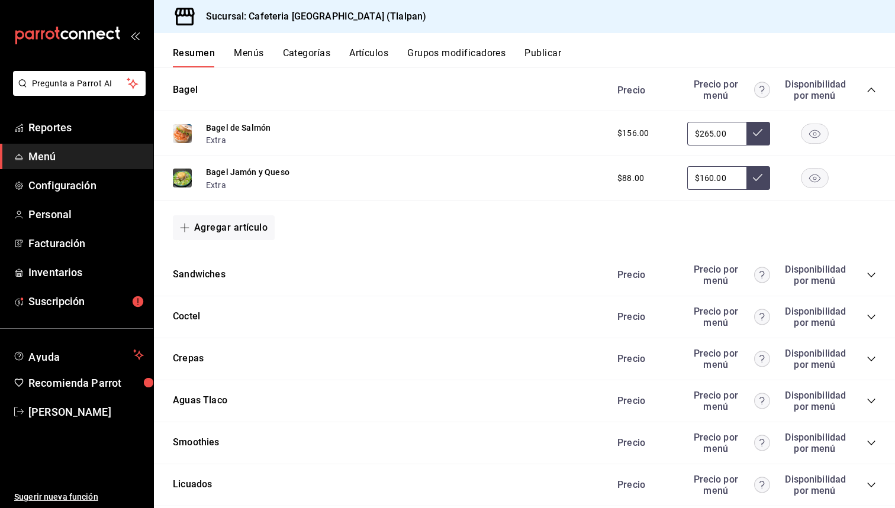
scroll to position [750, 0]
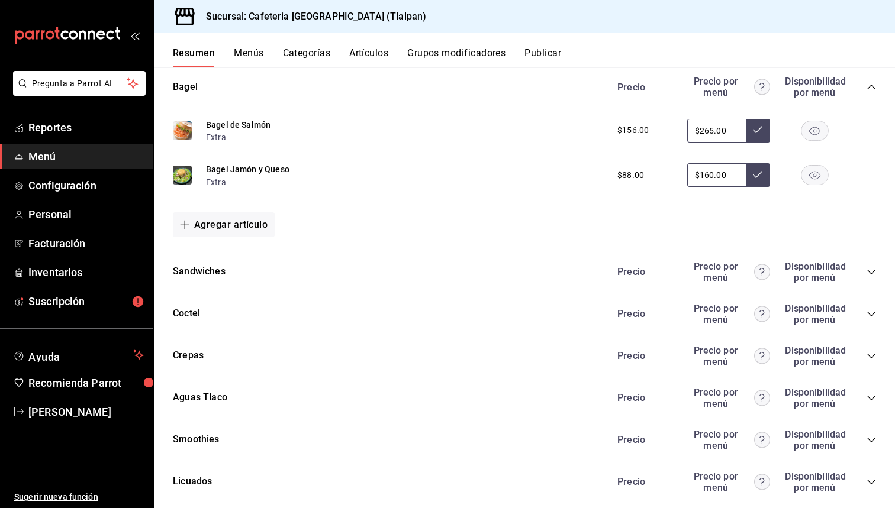
click at [867, 272] on icon "collapse-category-row" at bounding box center [870, 271] width 9 height 9
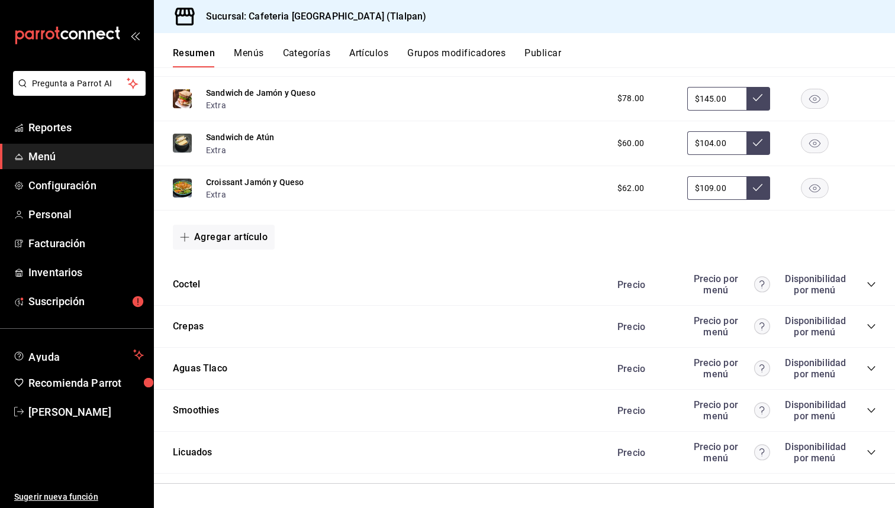
scroll to position [967, 0]
click at [871, 282] on icon "collapse-category-row" at bounding box center [870, 284] width 9 height 9
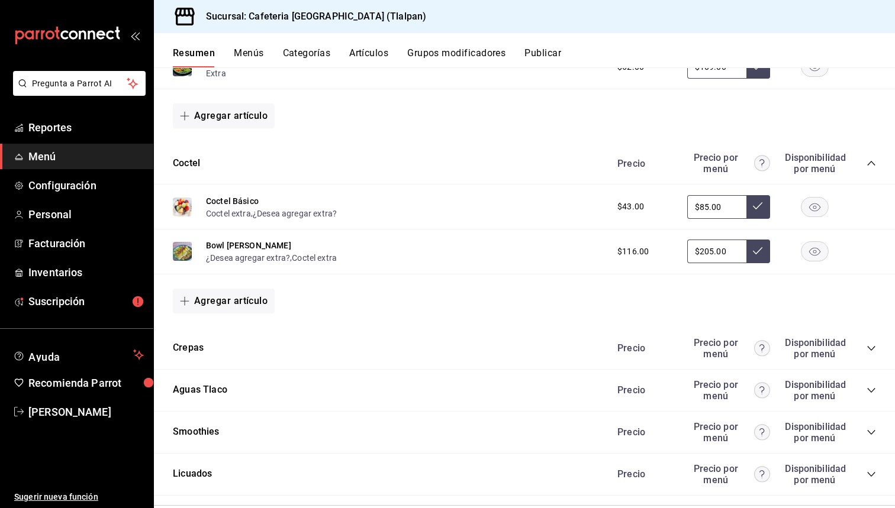
scroll to position [1090, 0]
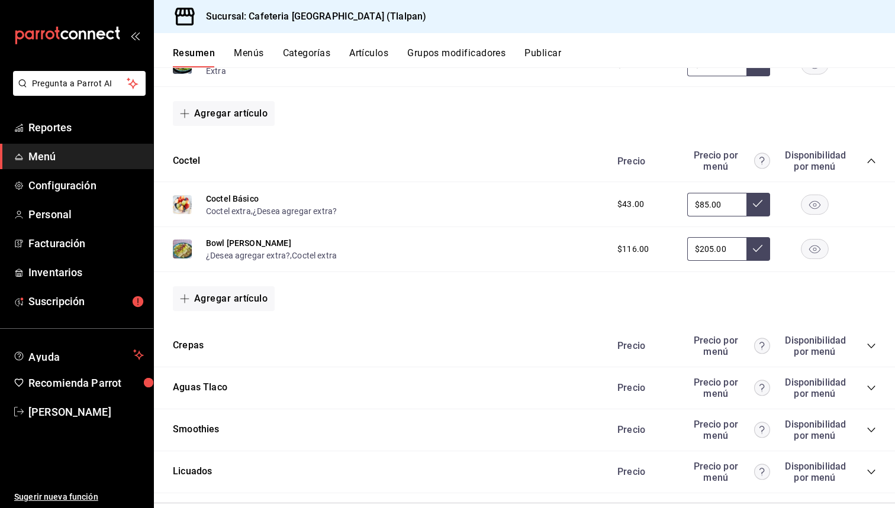
click at [872, 346] on icon "collapse-category-row" at bounding box center [871, 346] width 8 height 5
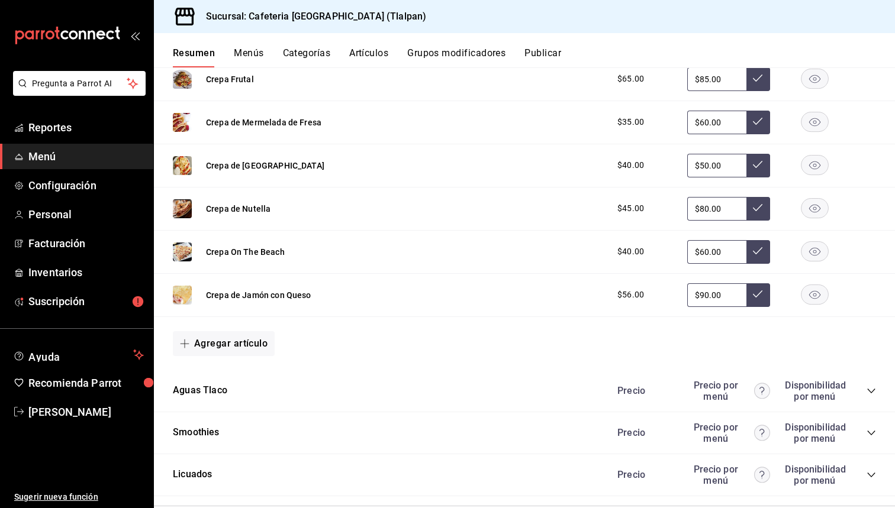
scroll to position [1402, 0]
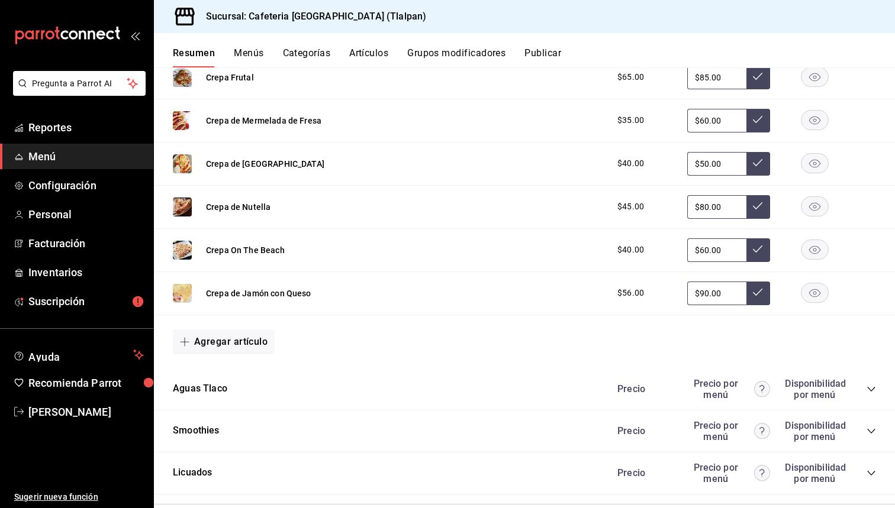
click at [869, 390] on icon "collapse-category-row" at bounding box center [870, 389] width 9 height 9
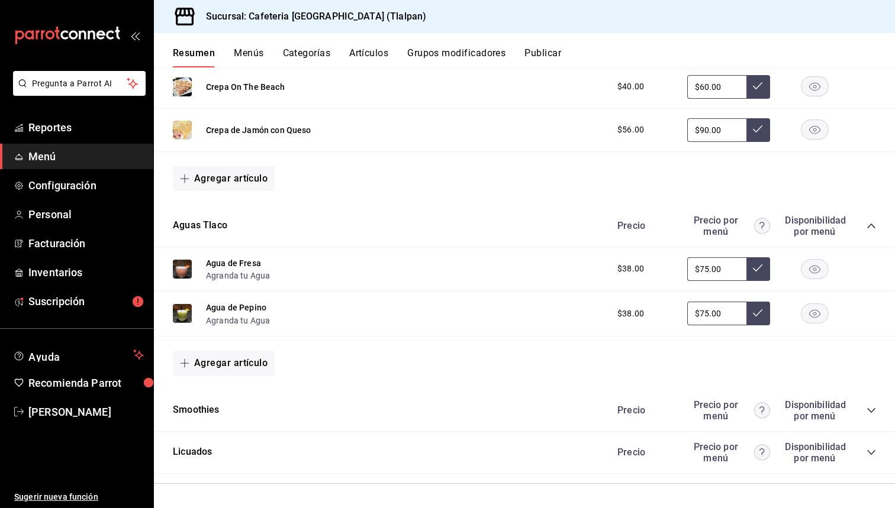
scroll to position [1564, 0]
click at [870, 411] on icon "collapse-category-row" at bounding box center [870, 410] width 9 height 9
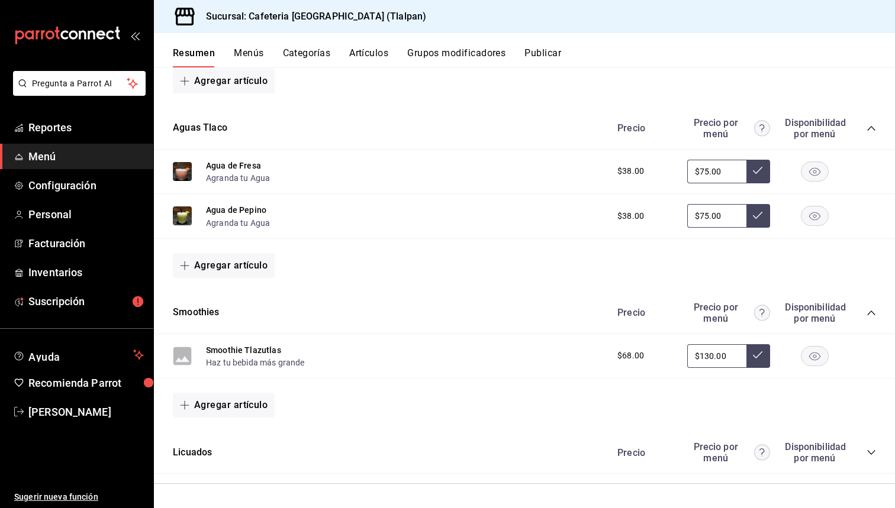
scroll to position [0, 0]
click at [867, 450] on icon "collapse-category-row" at bounding box center [871, 452] width 8 height 5
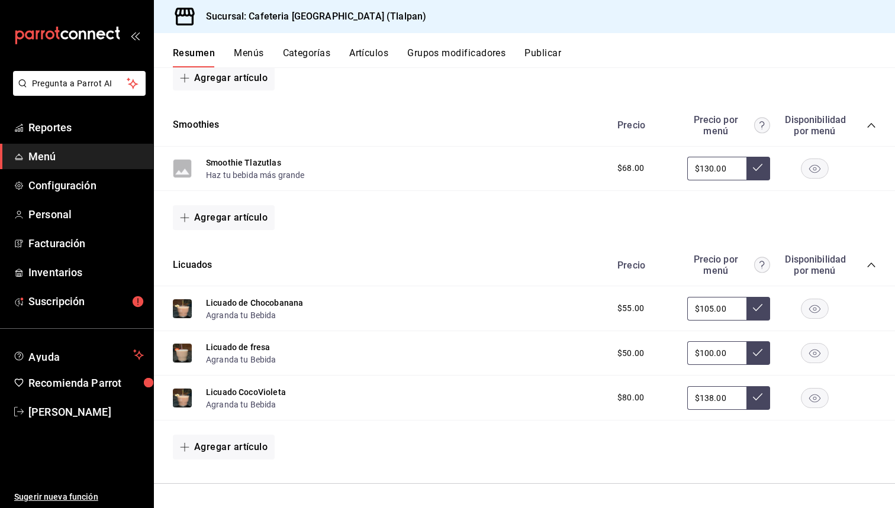
scroll to position [1849, 0]
click at [63, 125] on span "Reportes" at bounding box center [85, 128] width 115 height 16
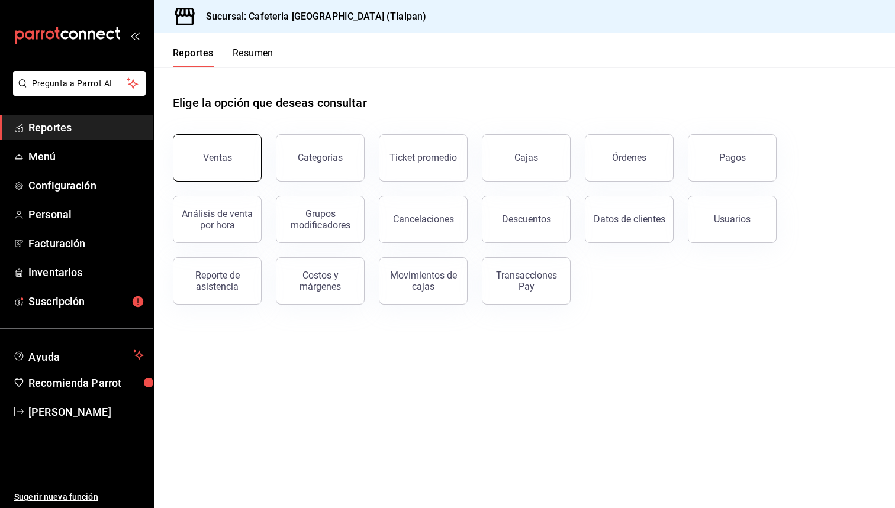
click at [221, 154] on div "Ventas" at bounding box center [217, 157] width 29 height 11
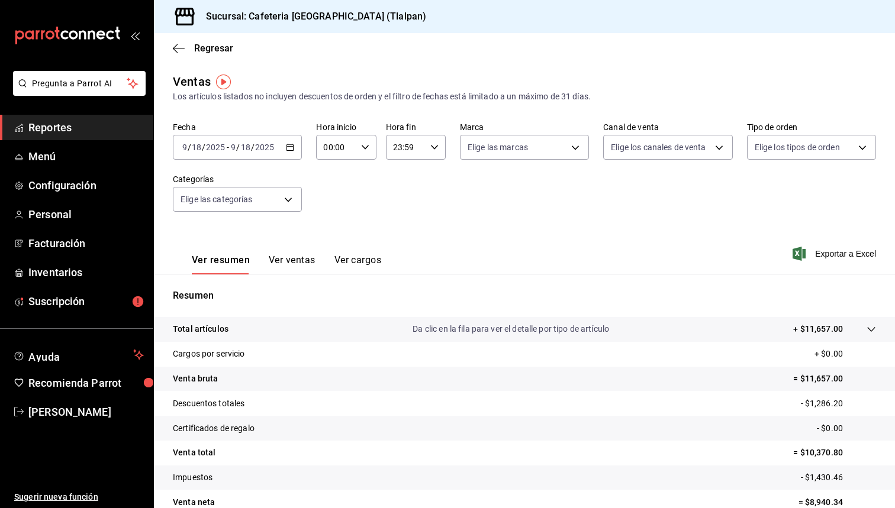
click at [292, 147] on \(Stroke\) "button" at bounding box center [290, 146] width 7 height 1
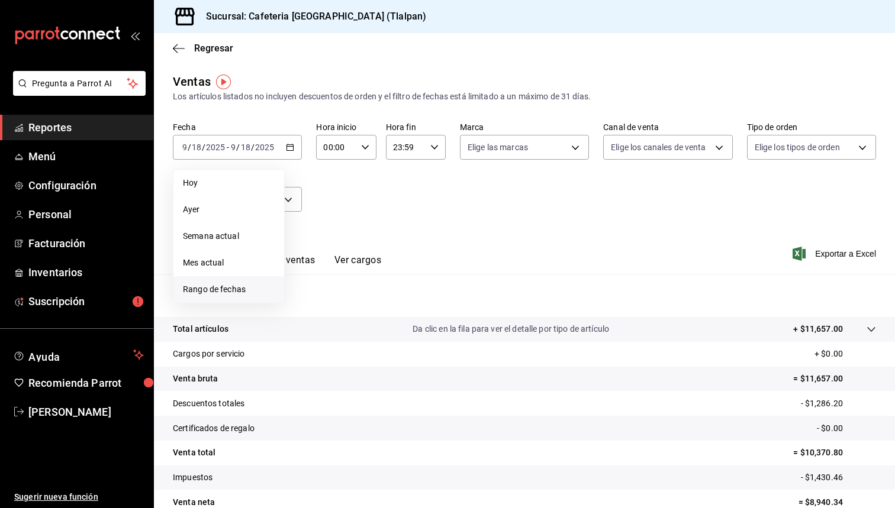
click at [216, 285] on span "Rango de fechas" at bounding box center [229, 289] width 92 height 12
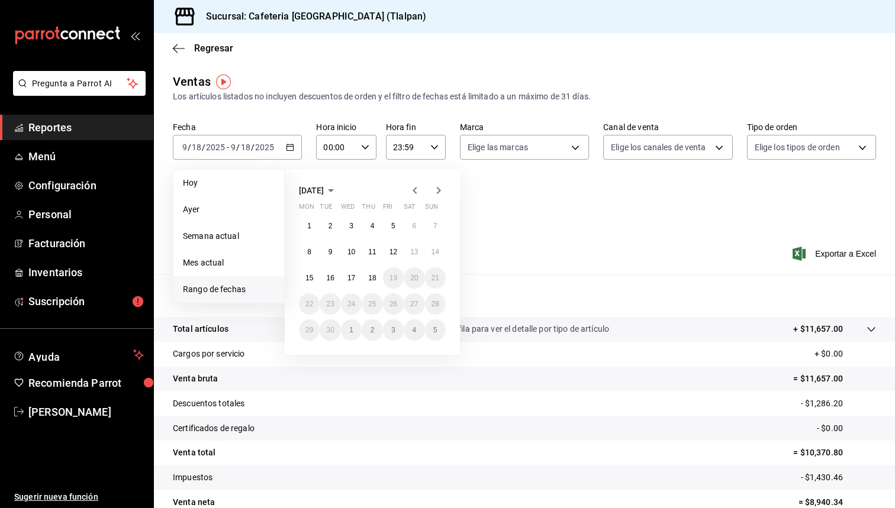
click at [417, 187] on icon "button" at bounding box center [415, 190] width 14 height 14
click at [396, 224] on button "1" at bounding box center [393, 225] width 21 height 21
click at [437, 334] on abbr "31" at bounding box center [435, 330] width 8 height 8
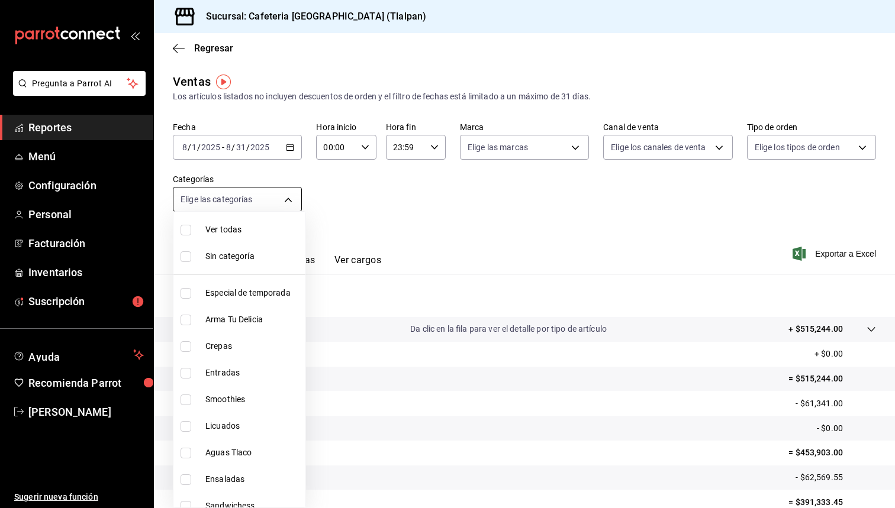
click at [273, 200] on body "Pregunta a Parrot AI Reportes Menú Configuración Personal Facturación Inventari…" at bounding box center [447, 254] width 895 height 508
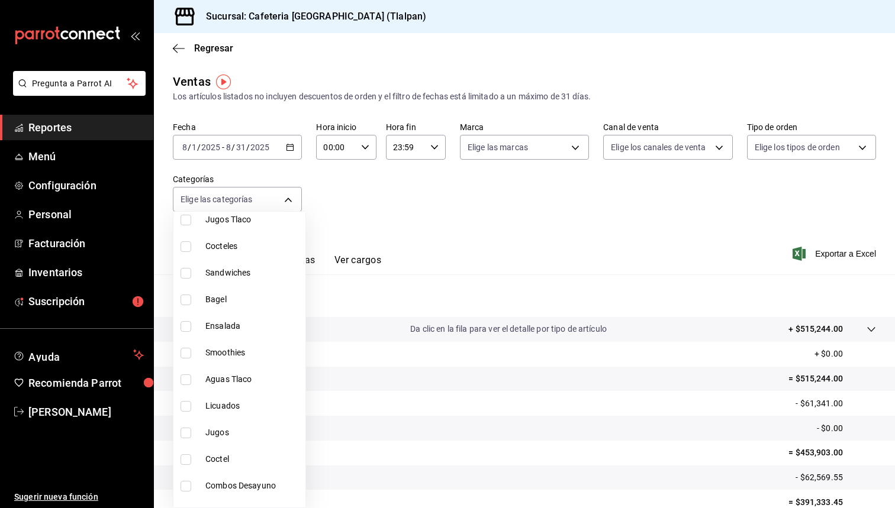
scroll to position [343, 0]
click at [239, 404] on span "Licuados" at bounding box center [252, 402] width 95 height 12
type input "2c510f4c-2ae7-4ff8-a961-5da937848789"
checkbox input "true"
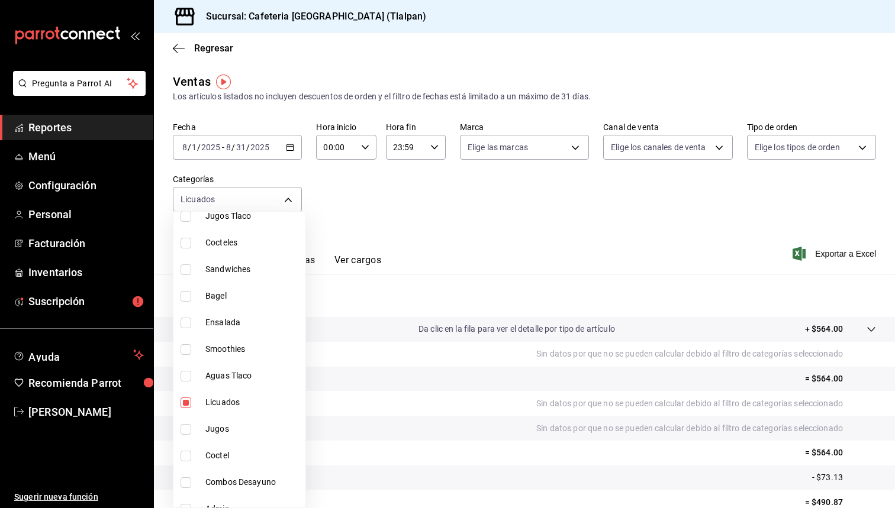
click at [496, 259] on div at bounding box center [447, 254] width 895 height 508
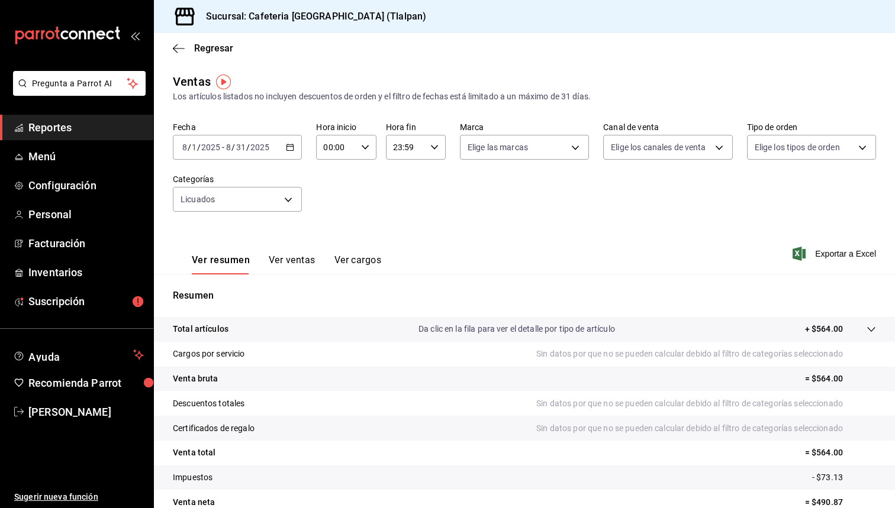
click at [284, 262] on button "Ver ventas" at bounding box center [292, 264] width 47 height 20
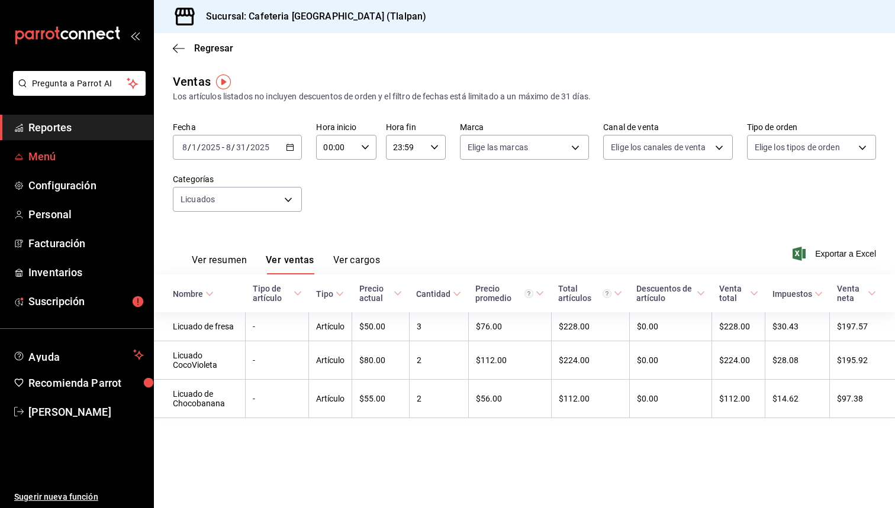
click at [67, 153] on span "Menú" at bounding box center [85, 157] width 115 height 16
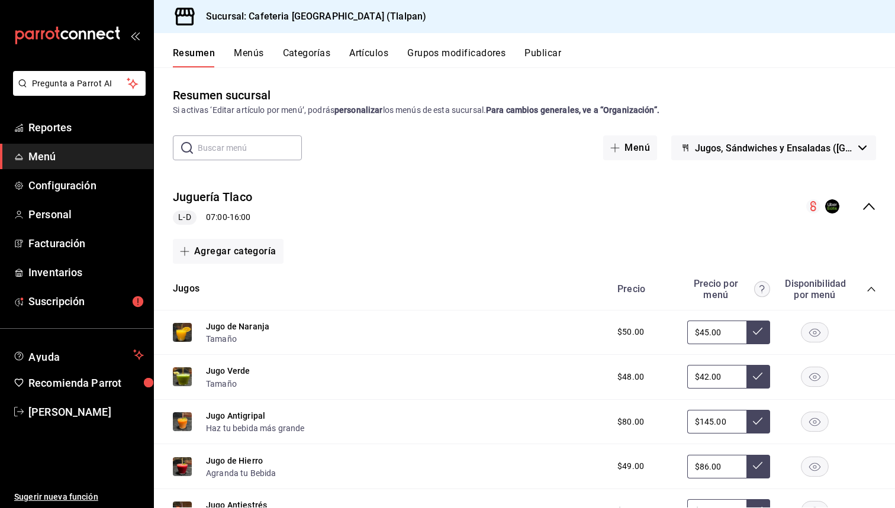
click at [371, 54] on button "Artículos" at bounding box center [368, 57] width 39 height 20
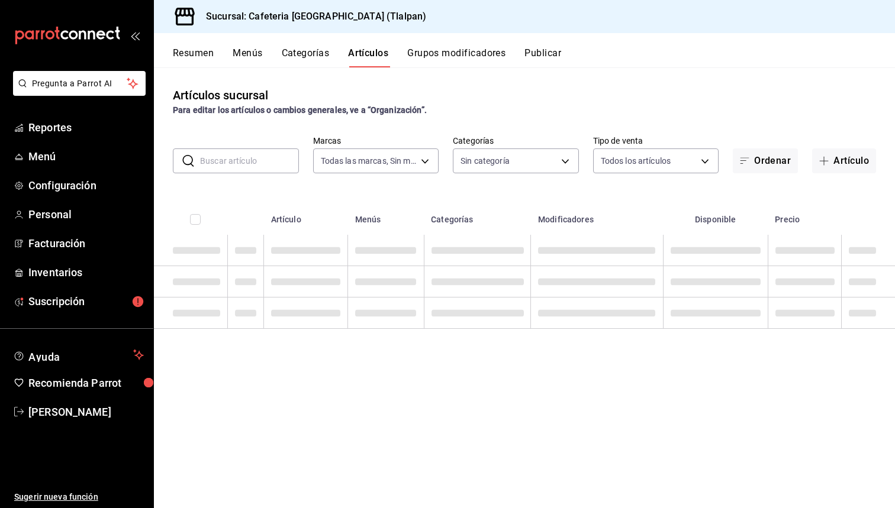
type input "ec576109-29d1-42df-b2ca-5becddbd2efe,3dfd9669-9911-4f47-a36d-8fb2dcc6eb36,e5a57…"
type input "8fb5c5e2-c76a-4129-8e25-25de823e503d,657201d4-d6ef-4148-94c8-ccd00e340086,2df64…"
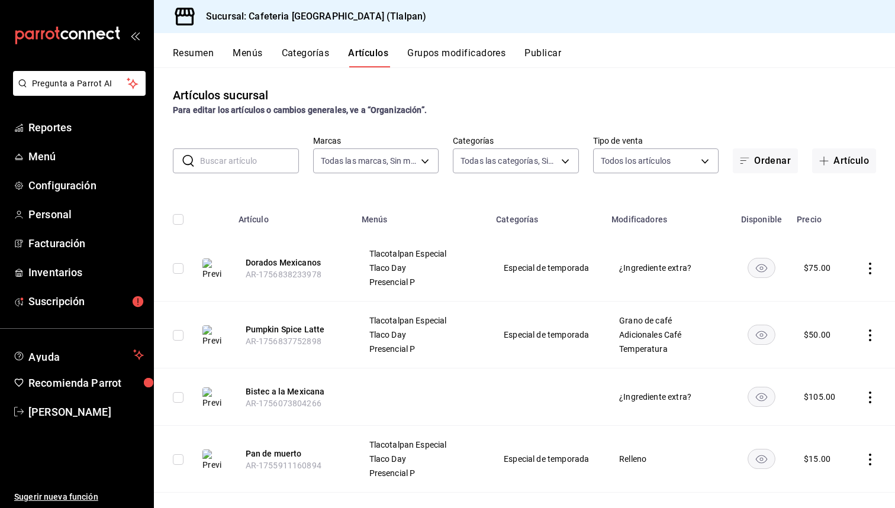
click at [234, 156] on input "text" at bounding box center [249, 161] width 99 height 24
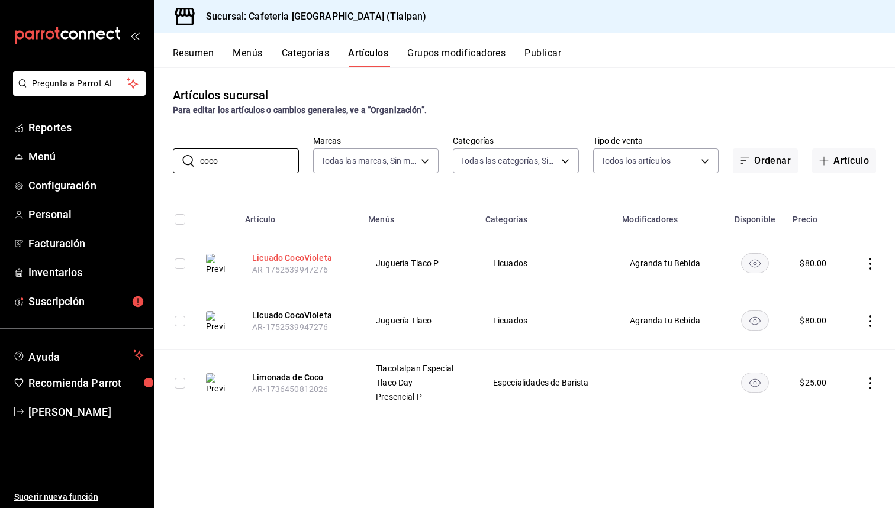
type input "coco"
click at [309, 255] on button "Licuado CocoVioleta" at bounding box center [299, 258] width 95 height 12
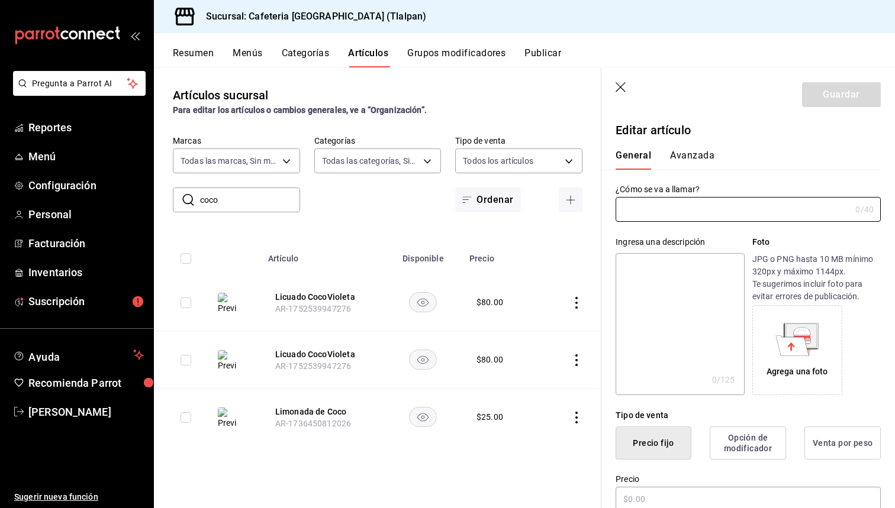
type input "Licuado CocoVioleta"
type textarea "Preparado con fresa, mora azul, leche, coco rayado."
type textarea "x"
type input "$80.00"
type input "AR-1752539947276"
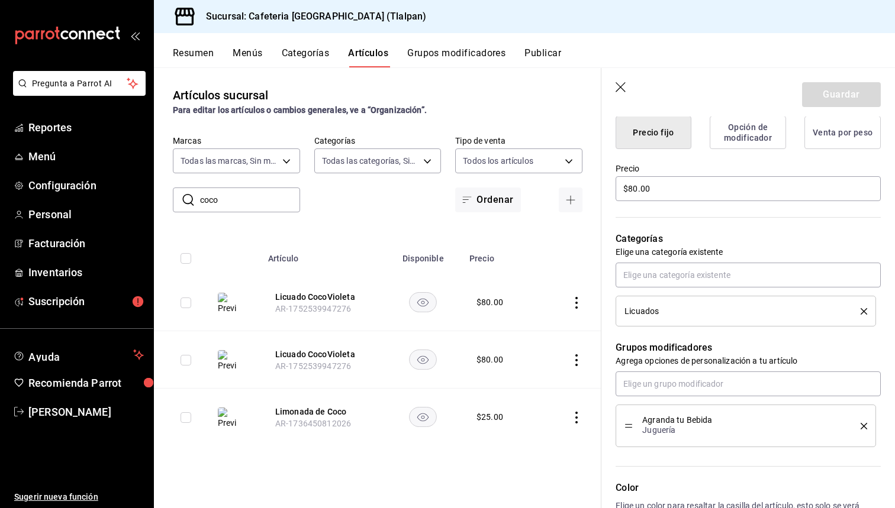
scroll to position [317, 0]
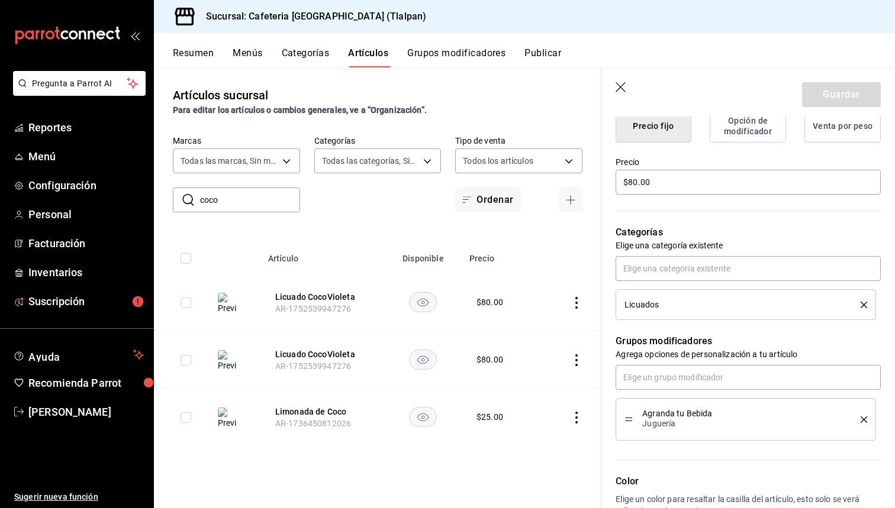
click at [865, 302] on icon "delete" at bounding box center [863, 305] width 7 height 7
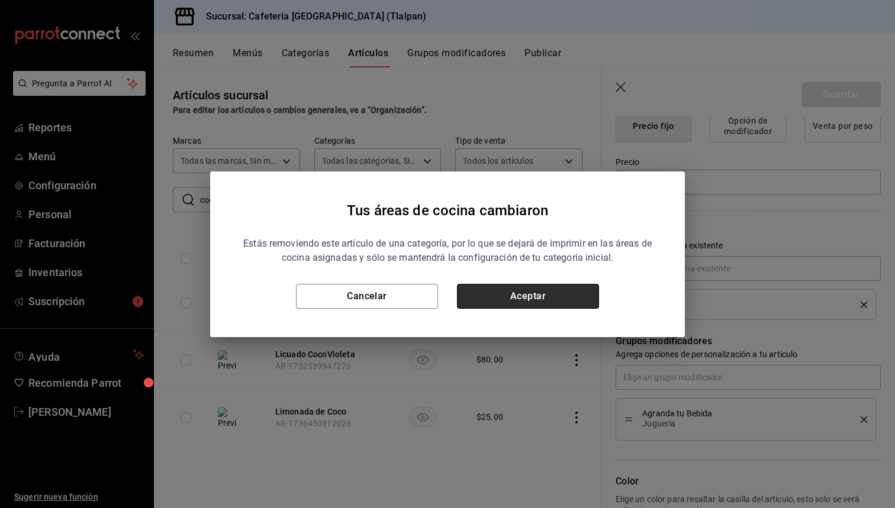
click at [516, 299] on button "Aceptar" at bounding box center [528, 296] width 142 height 25
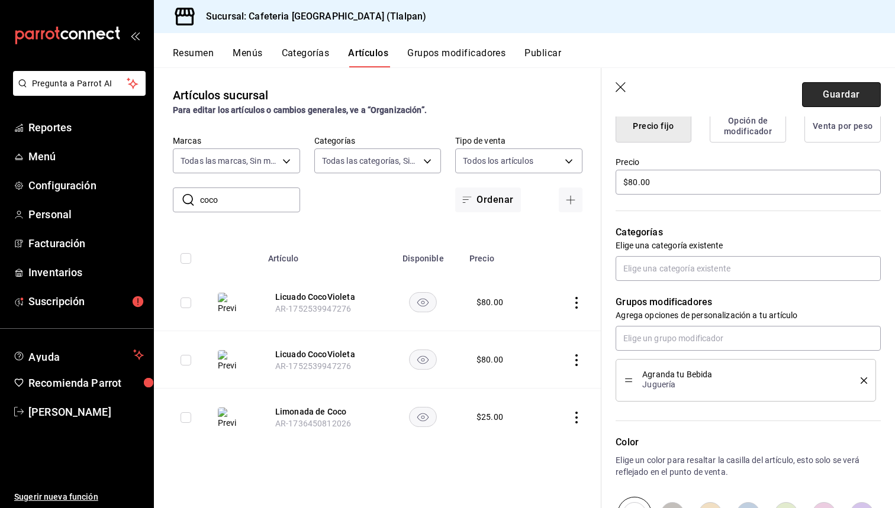
click at [859, 93] on button "Guardar" at bounding box center [841, 94] width 79 height 25
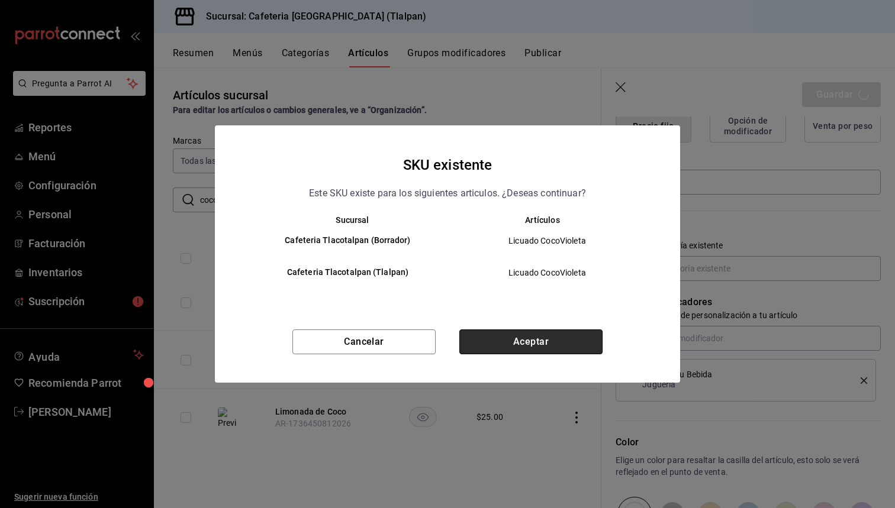
click at [531, 340] on button "Aceptar" at bounding box center [530, 342] width 143 height 25
type textarea "x"
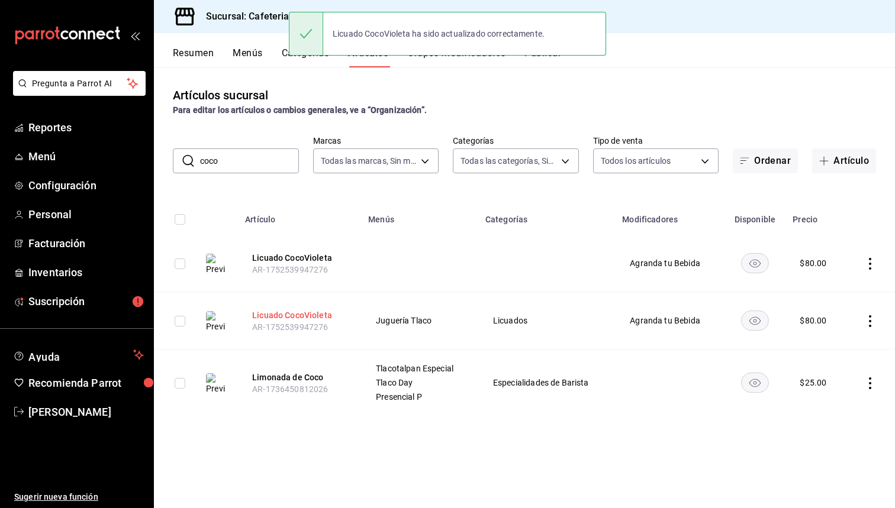
click at [313, 314] on button "Licuado CocoVioleta" at bounding box center [299, 315] width 95 height 12
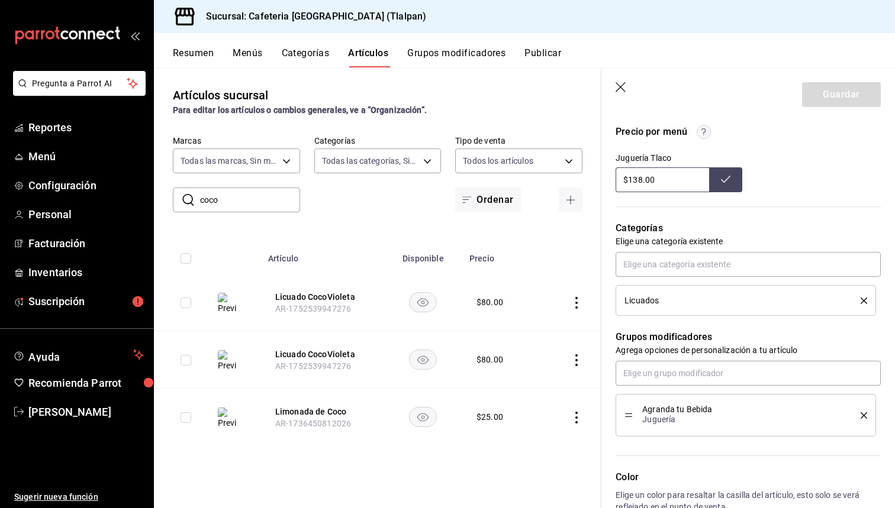
scroll to position [435, 0]
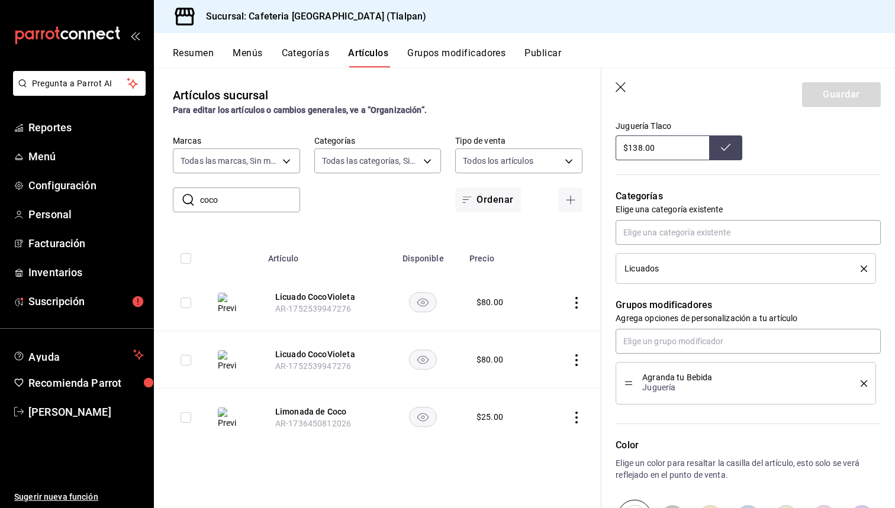
click at [864, 266] on icon "delete" at bounding box center [863, 269] width 7 height 7
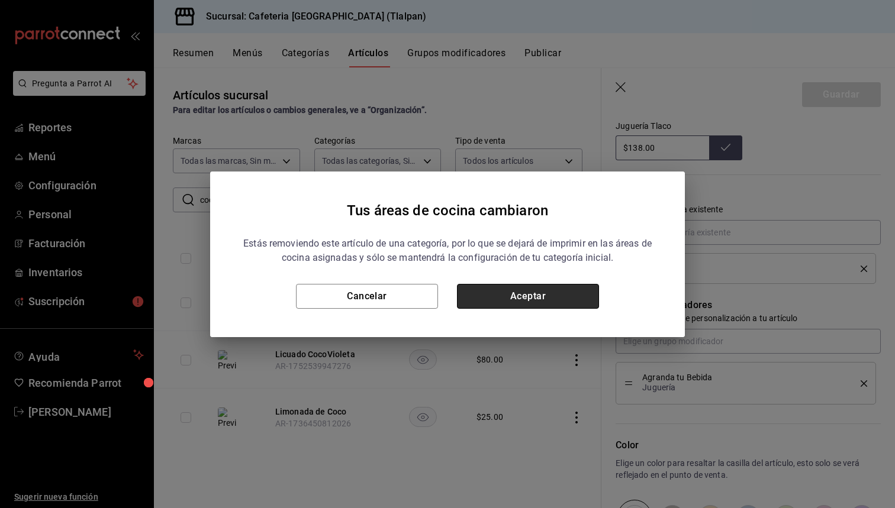
click at [550, 296] on button "Aceptar" at bounding box center [528, 296] width 142 height 25
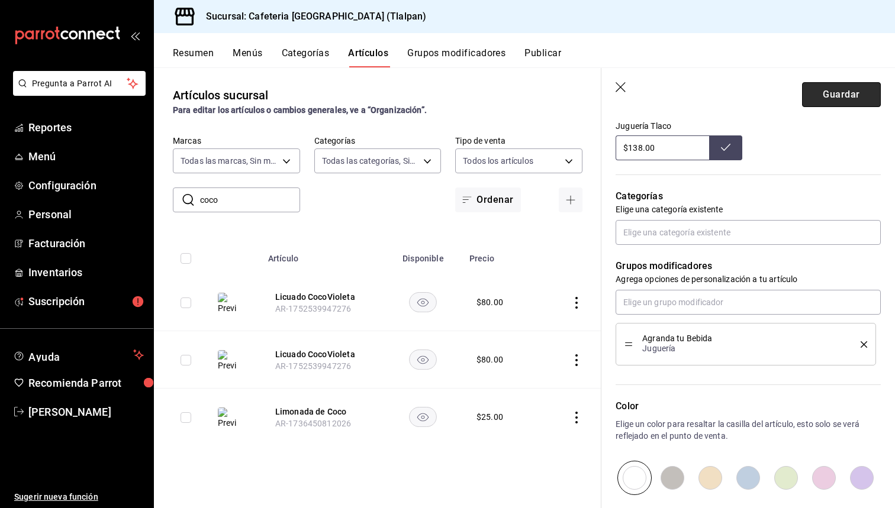
click at [847, 91] on button "Guardar" at bounding box center [841, 94] width 79 height 25
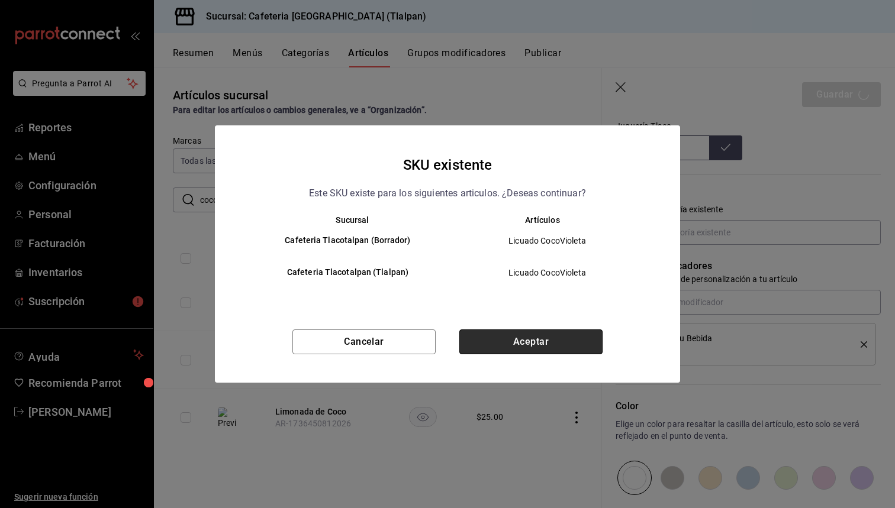
click at [503, 340] on button "Aceptar" at bounding box center [530, 342] width 143 height 25
type textarea "x"
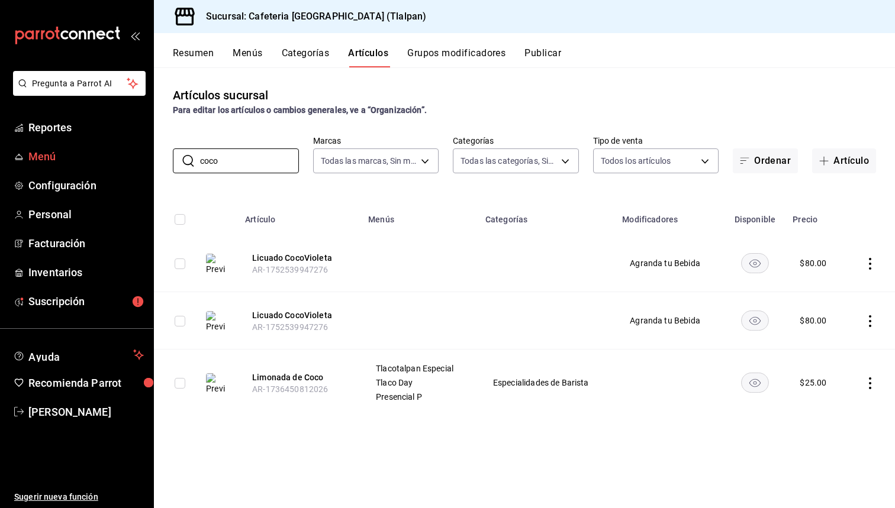
drag, startPoint x: 233, startPoint y: 160, endPoint x: 135, endPoint y: 164, distance: 97.7
click at [135, 164] on div "Pregunta a Parrot AI Reportes Menú Configuración Personal Facturación Inventari…" at bounding box center [447, 254] width 895 height 508
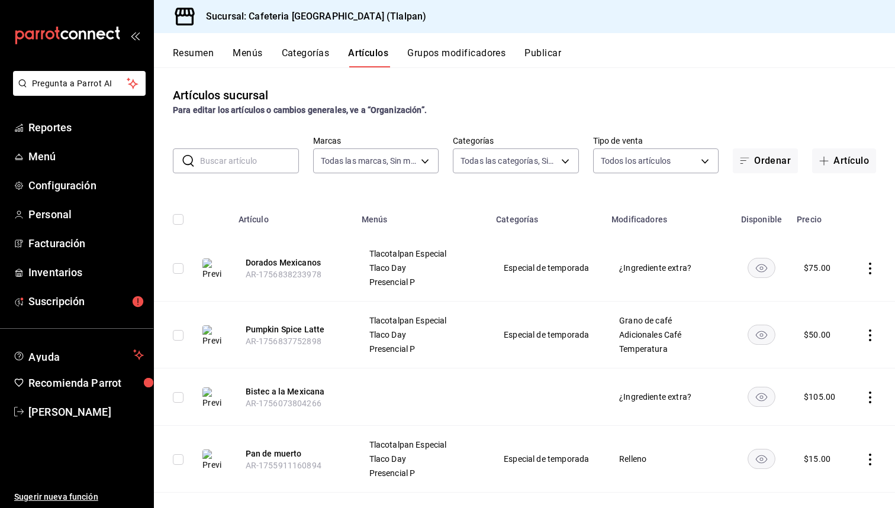
click at [213, 157] on input "text" at bounding box center [249, 161] width 99 height 24
click at [197, 55] on button "Resumen" at bounding box center [193, 57] width 41 height 20
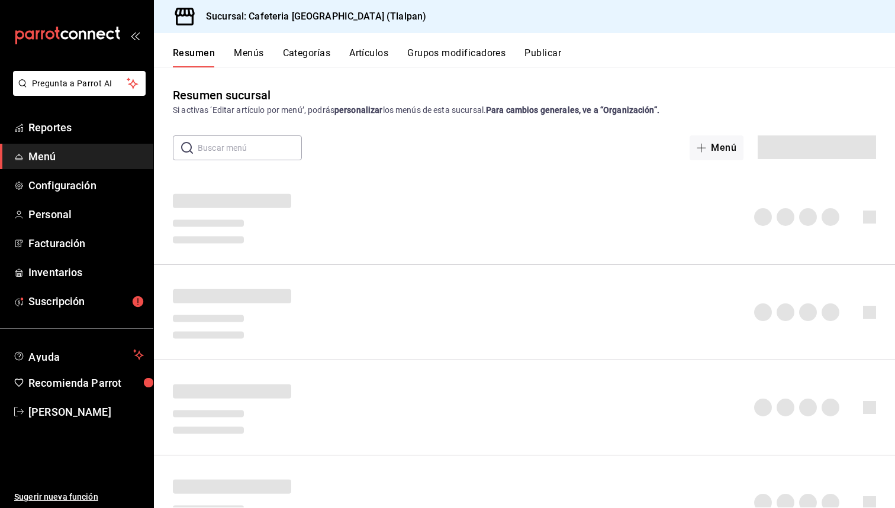
click at [250, 52] on button "Menús" at bounding box center [249, 57] width 30 height 20
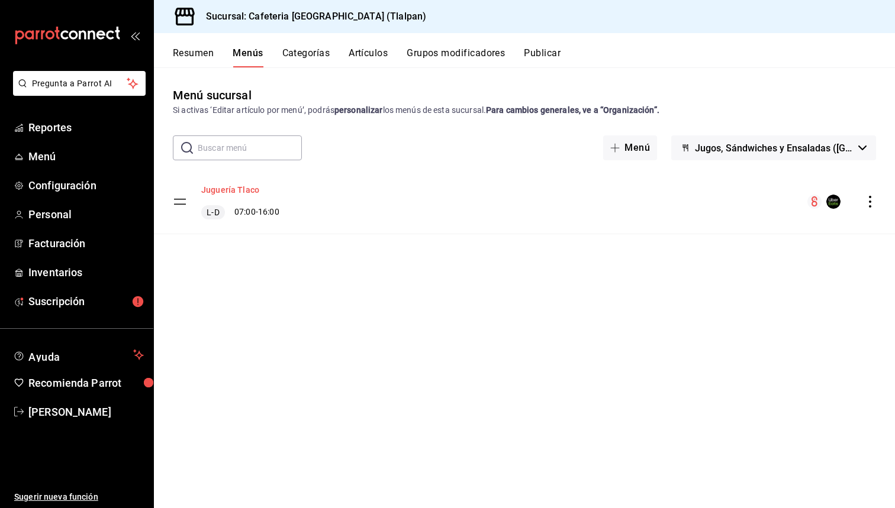
click at [248, 188] on button "Juguería Tlaco" at bounding box center [230, 190] width 58 height 12
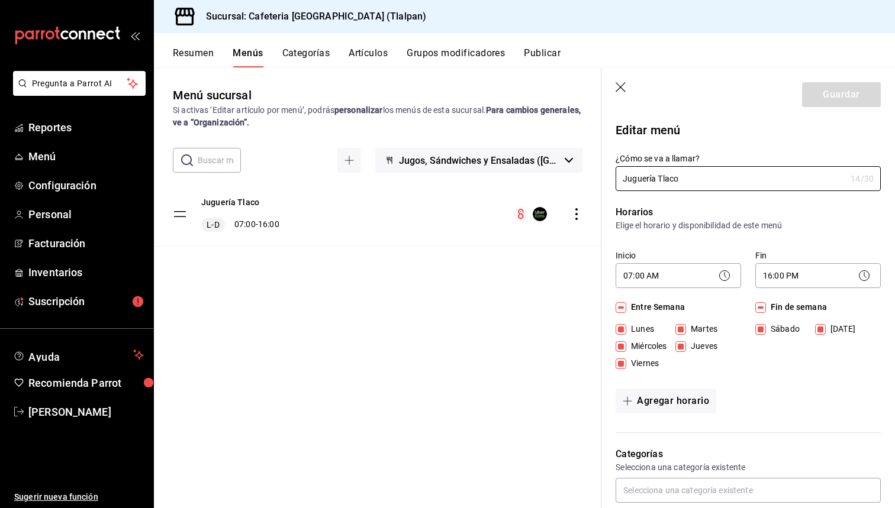
click at [621, 83] on icon "button" at bounding box center [621, 88] width 12 height 12
checkbox input "false"
type input "1758235044799"
